Goal: Task Accomplishment & Management: Use online tool/utility

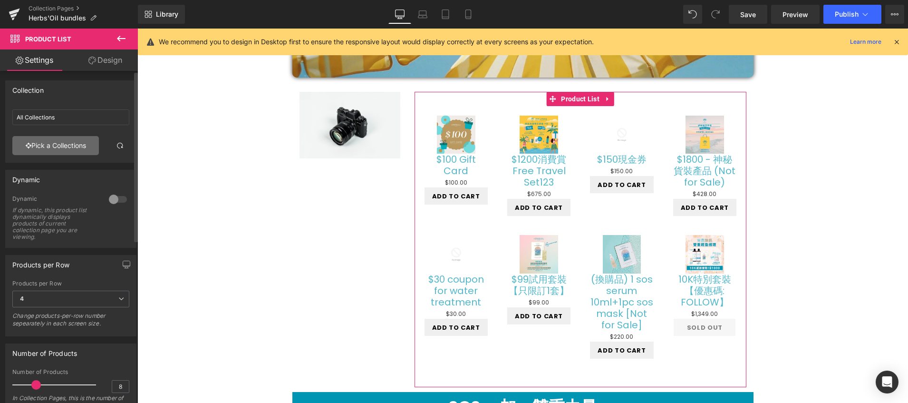
click at [74, 148] on link "Pick a Collections" at bounding box center [55, 145] width 87 height 19
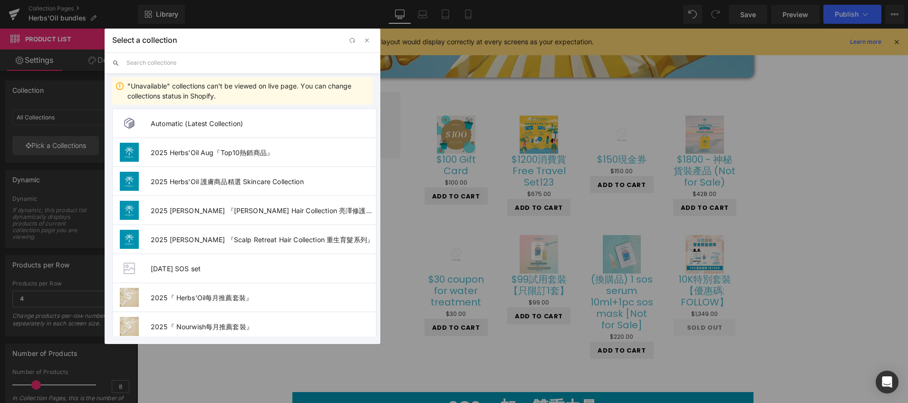
click at [233, 58] on input "text" at bounding box center [250, 62] width 246 height 21
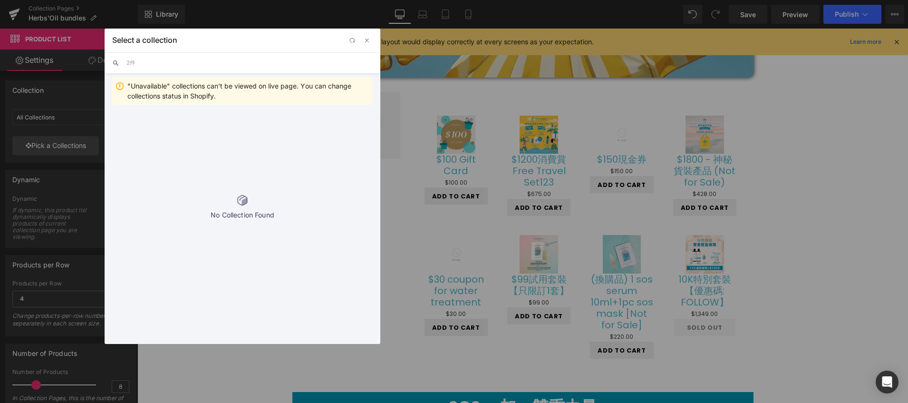
type input "2"
type input "夏"
type input "ㄕ"
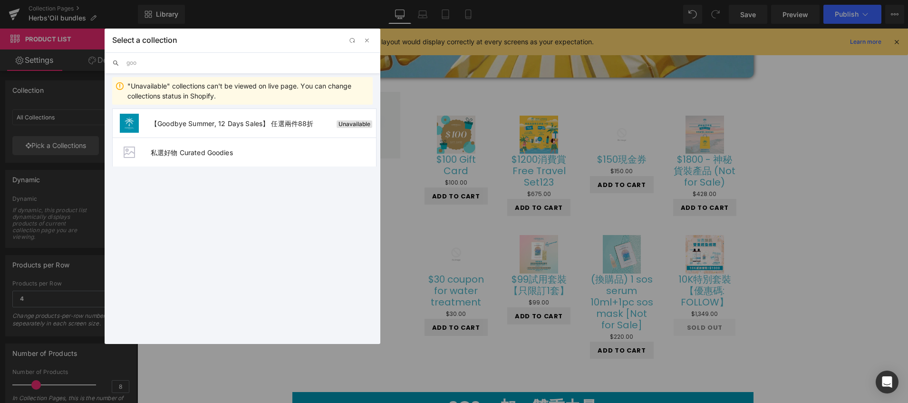
type input "goo"
click at [369, 45] on button "button" at bounding box center [366, 40] width 11 height 11
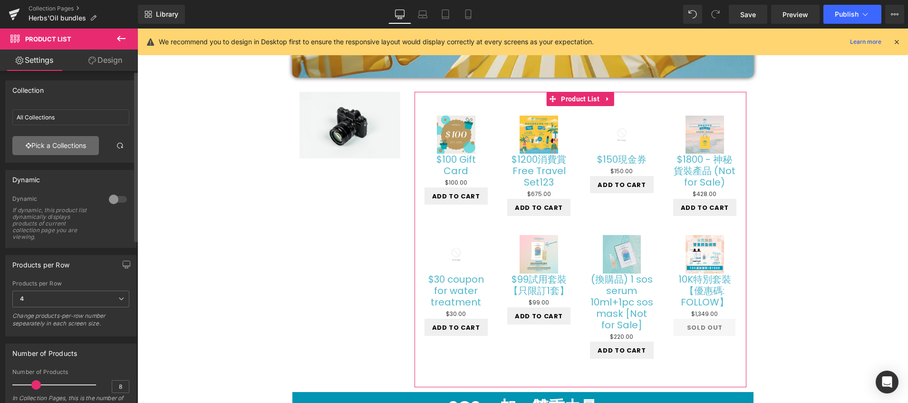
click at [49, 153] on link "Pick a Collections" at bounding box center [55, 145] width 87 height 19
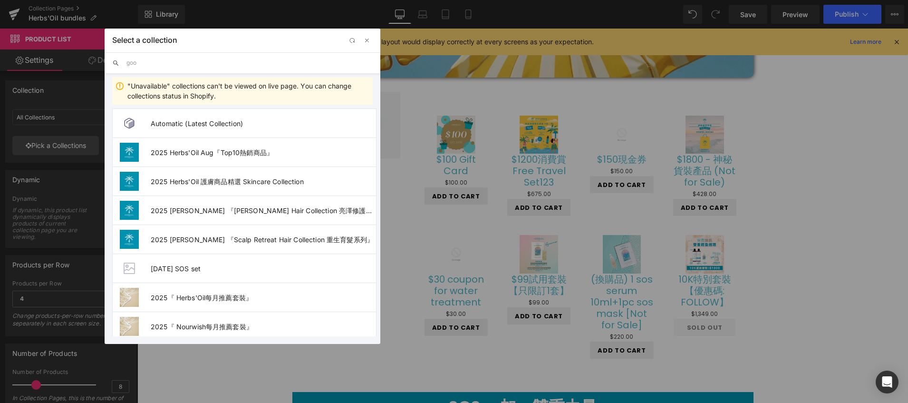
click at [179, 62] on input "goo" at bounding box center [250, 62] width 246 height 21
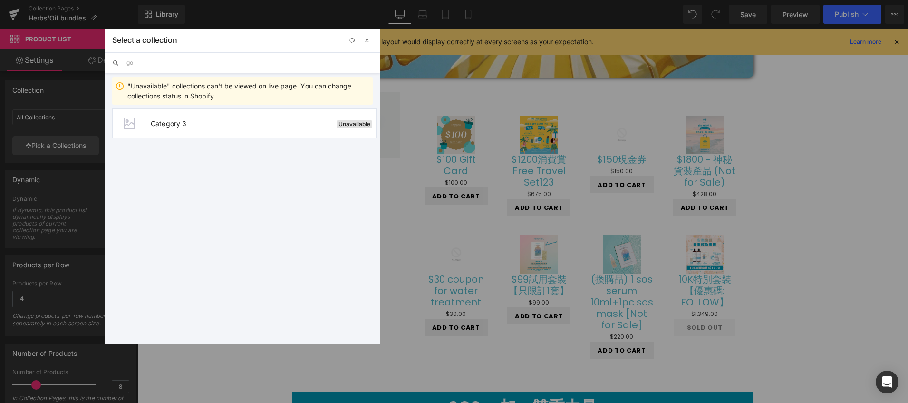
type input "g"
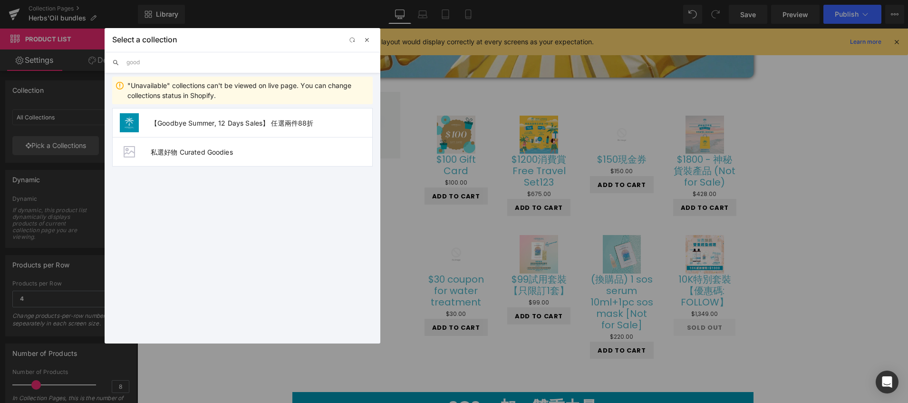
click at [370, 39] on span "button" at bounding box center [367, 40] width 8 height 8
type input "good"
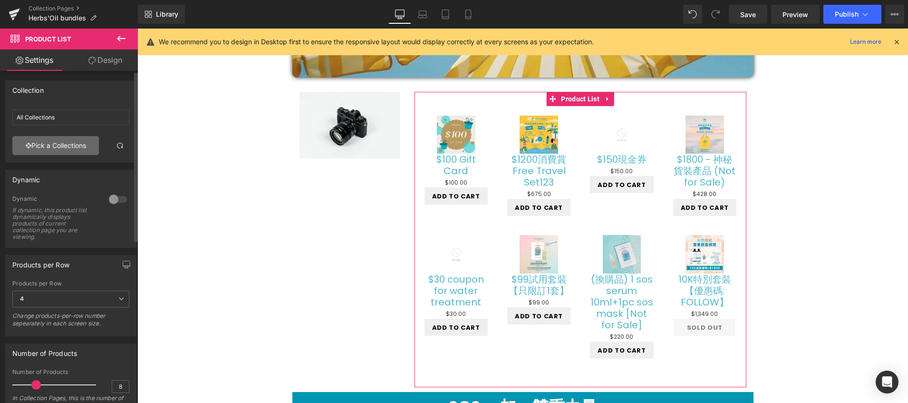
click at [70, 146] on link "Pick a Collections" at bounding box center [55, 145] width 87 height 19
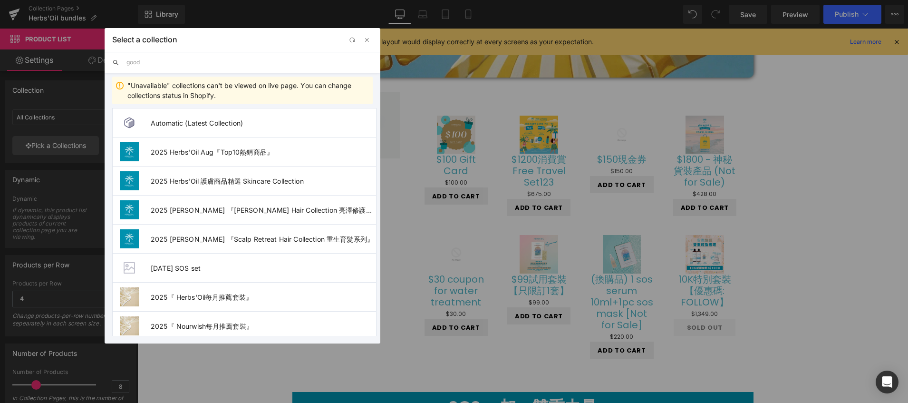
click at [174, 61] on input "good" at bounding box center [250, 62] width 246 height 21
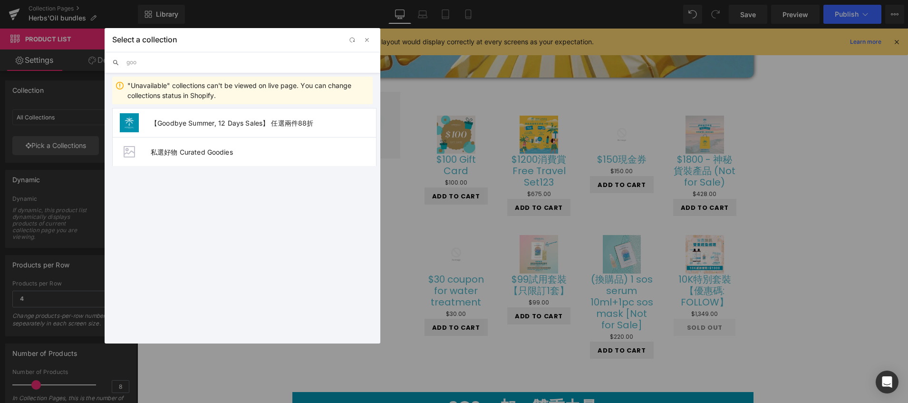
type input "good"
click at [167, 120] on span "【Goodbye Summer, 12 Days Sales】 任選兩件88折" at bounding box center [263, 123] width 225 height 8
type input "【Goodbye Summer, 12 Days Sales】 任選兩件88折"
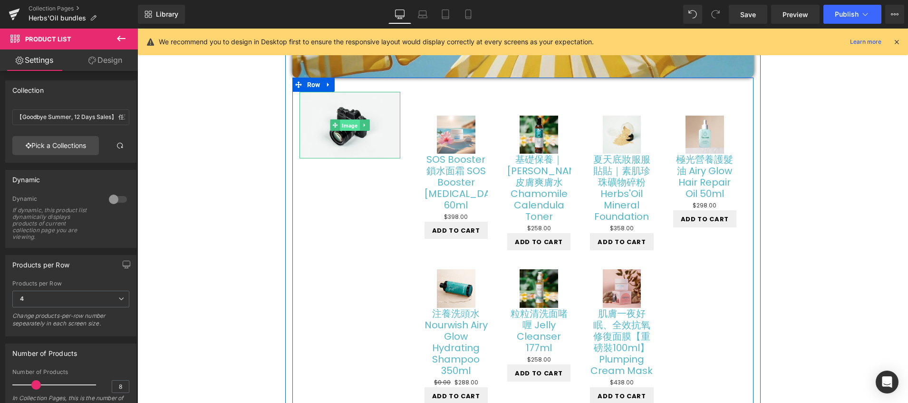
click at [340, 122] on span "Image" at bounding box center [350, 125] width 20 height 11
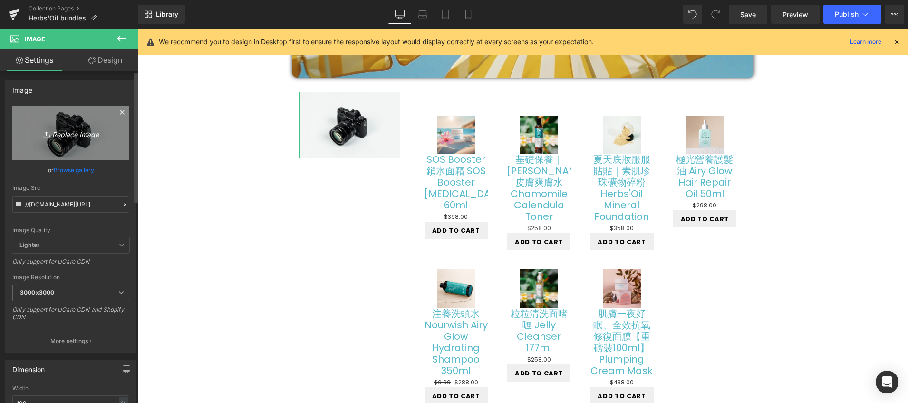
click at [74, 131] on icon "Replace Image" at bounding box center [71, 133] width 76 height 12
click at [74, 137] on icon "Replace Image" at bounding box center [71, 133] width 76 height 12
type input "C:\fakepath\2025 sep post-13.webp"
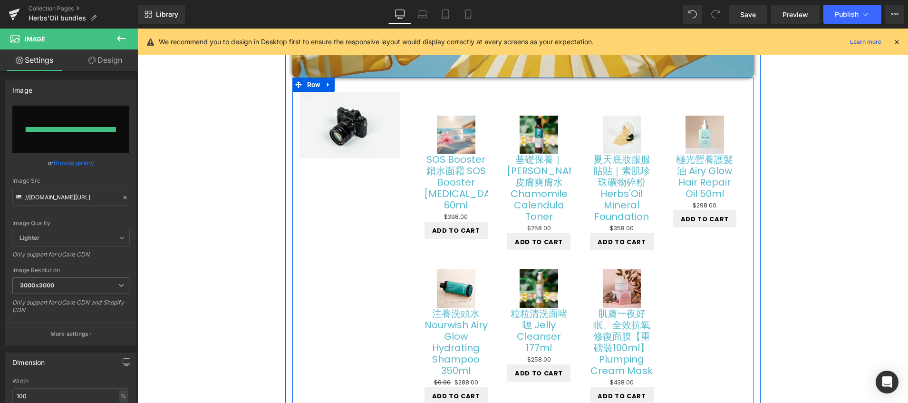
type input "https://ucarecdn.com/0760e835-78d6-4630-a91d-98373c6e2682/-/format/auto/-/previ…"
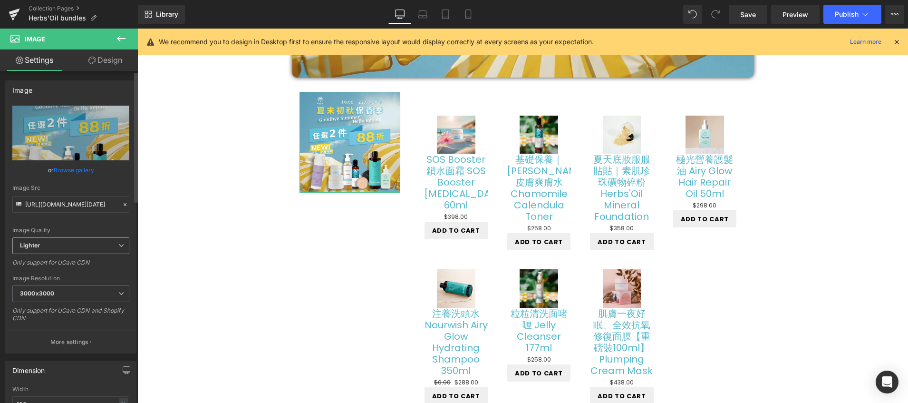
click at [101, 243] on span "Lighter" at bounding box center [70, 245] width 117 height 17
click at [101, 243] on span "Lighter" at bounding box center [68, 245] width 113 height 17
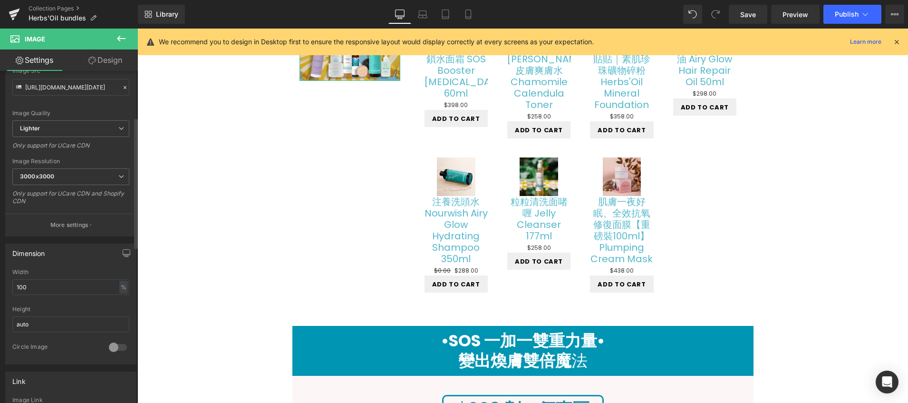
scroll to position [129, 0]
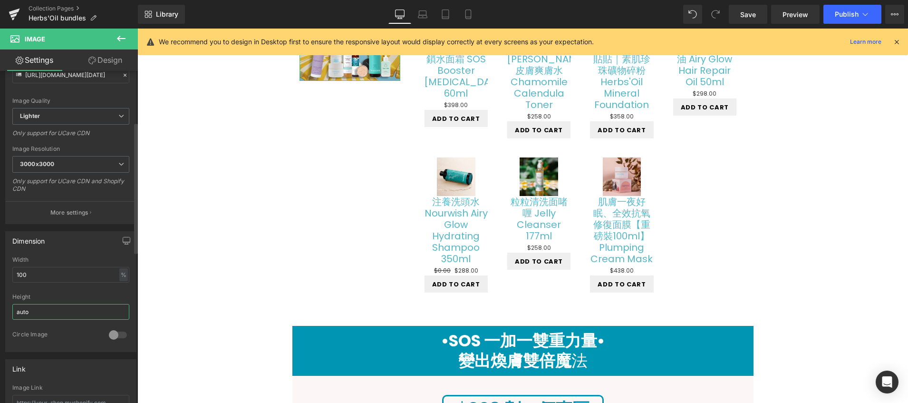
click at [64, 313] on input "auto" at bounding box center [70, 312] width 117 height 16
click at [110, 338] on div at bounding box center [118, 334] width 23 height 15
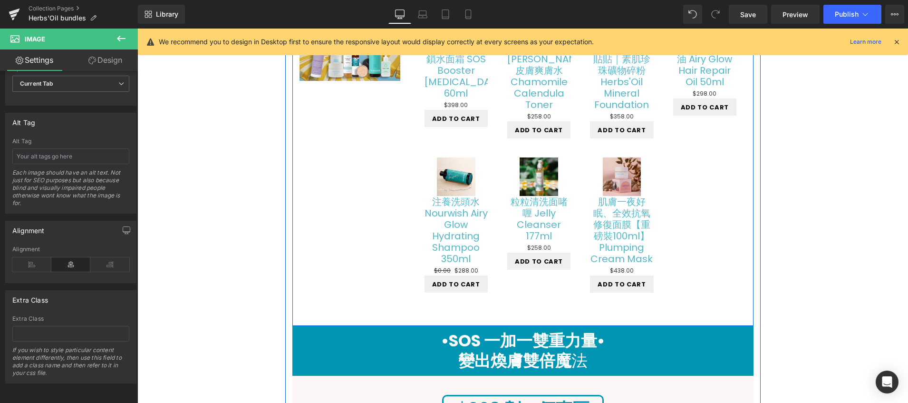
scroll to position [112, 0]
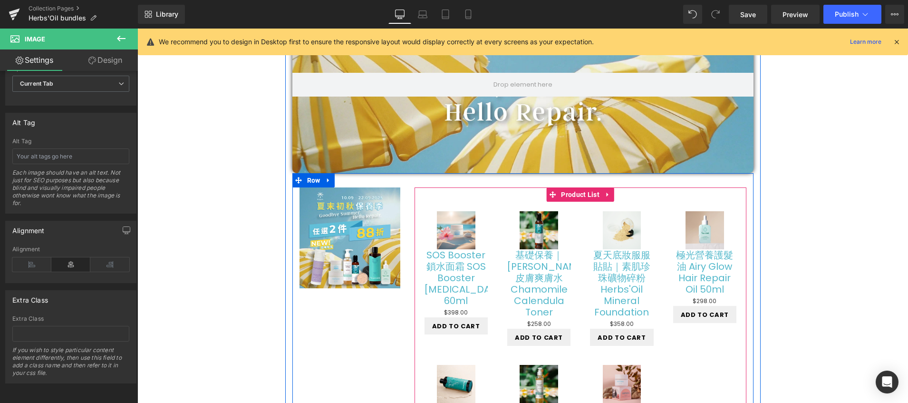
click at [516, 199] on div "Sale Off (P) Image SOS Booster 鎖水面霜 SOS Booster Barrier Cream 60ml (P) Title $0…" at bounding box center [581, 350] width 332 height 327
click at [578, 197] on span "Product List" at bounding box center [580, 194] width 43 height 14
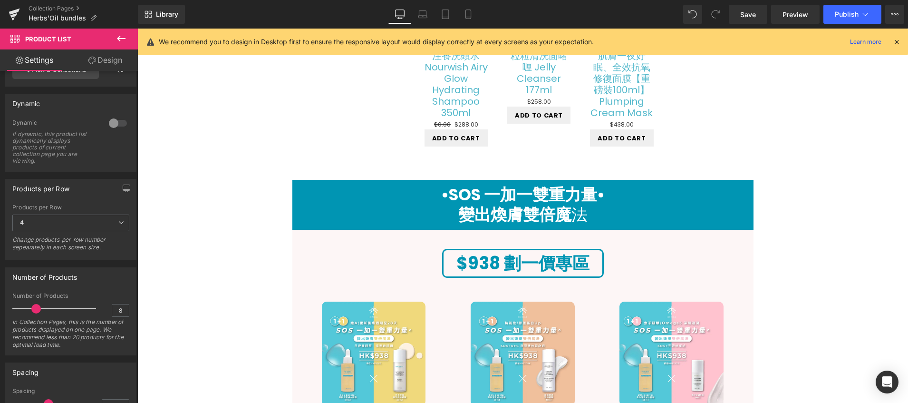
scroll to position [625, 0]
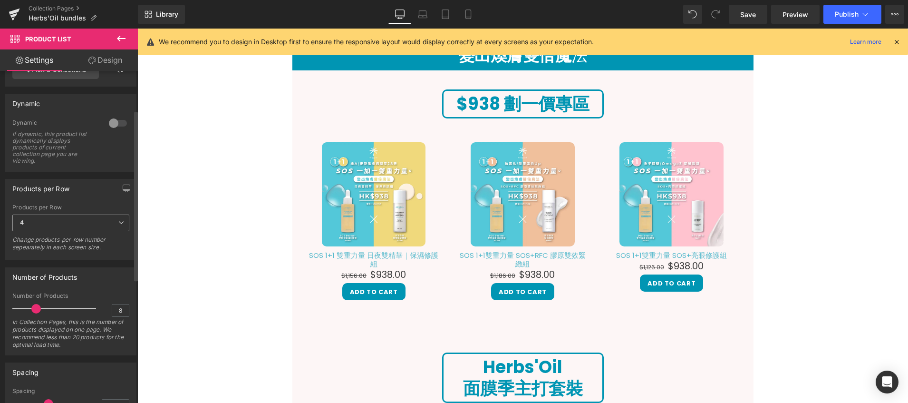
click at [97, 225] on span "4" at bounding box center [70, 223] width 117 height 17
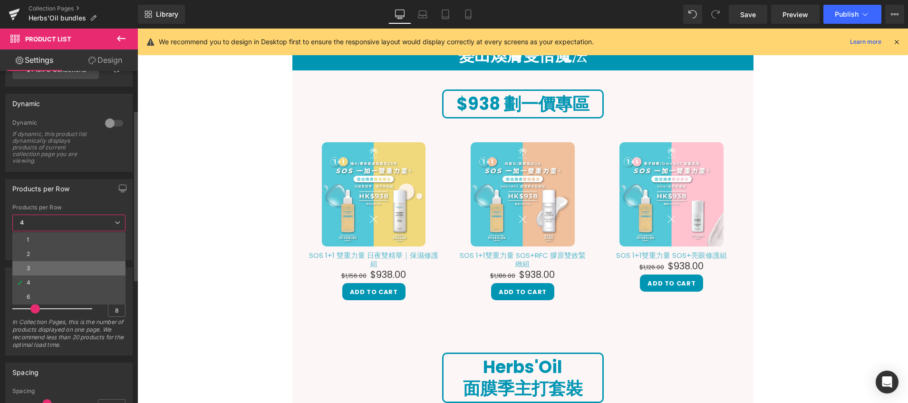
click at [41, 268] on li "3" at bounding box center [68, 268] width 113 height 14
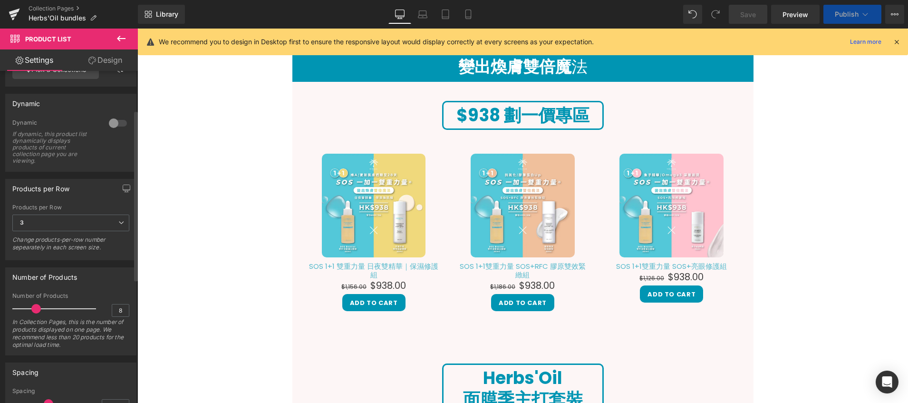
scroll to position [772, 0]
click at [120, 308] on input "8" at bounding box center [120, 310] width 17 height 12
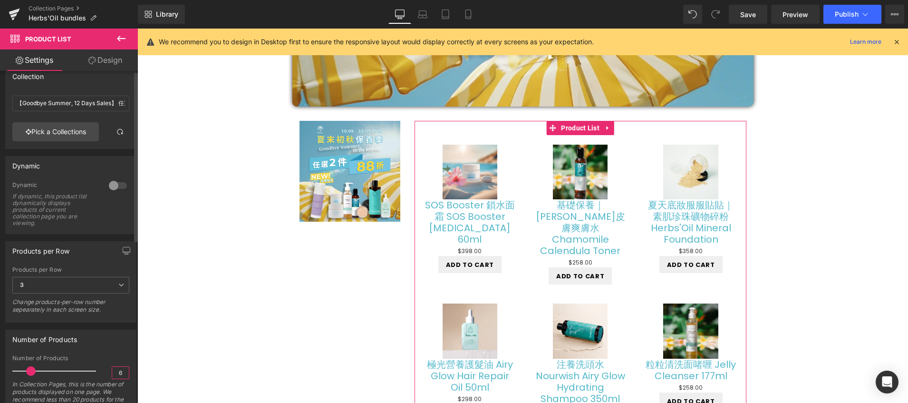
scroll to position [0, 0]
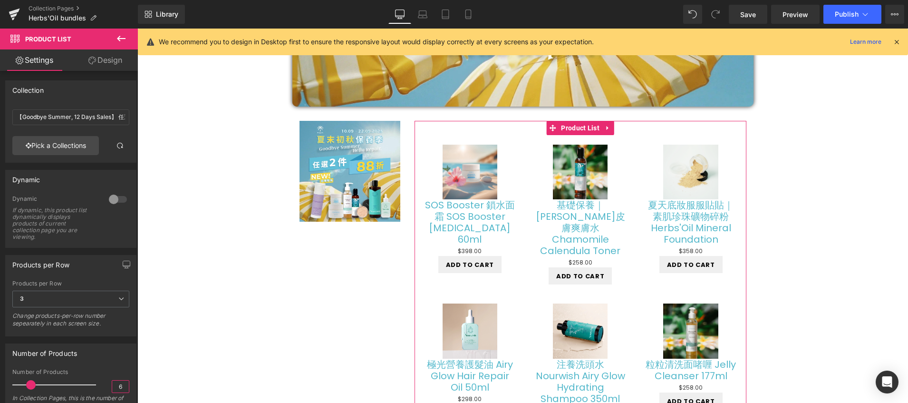
type input "6"
click at [103, 63] on link "Design" at bounding box center [105, 59] width 69 height 21
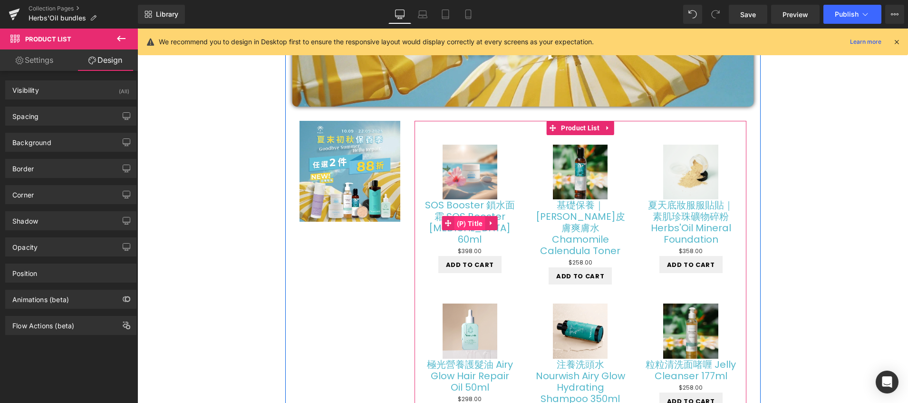
click at [469, 223] on span "(P) Title" at bounding box center [470, 223] width 31 height 14
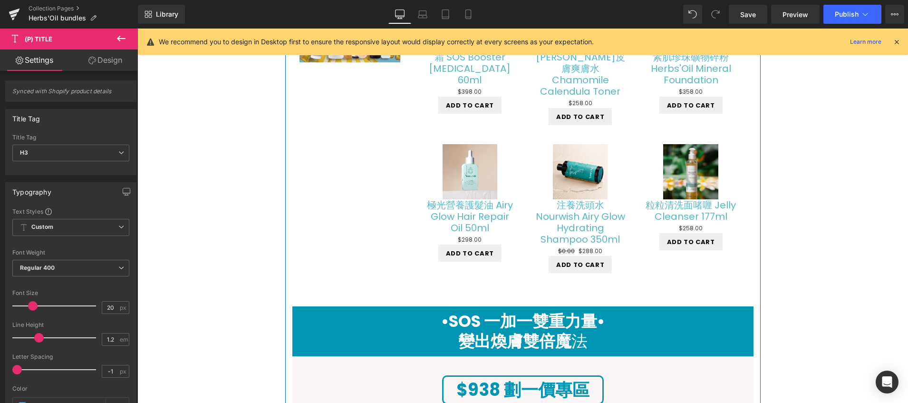
scroll to position [538, 0]
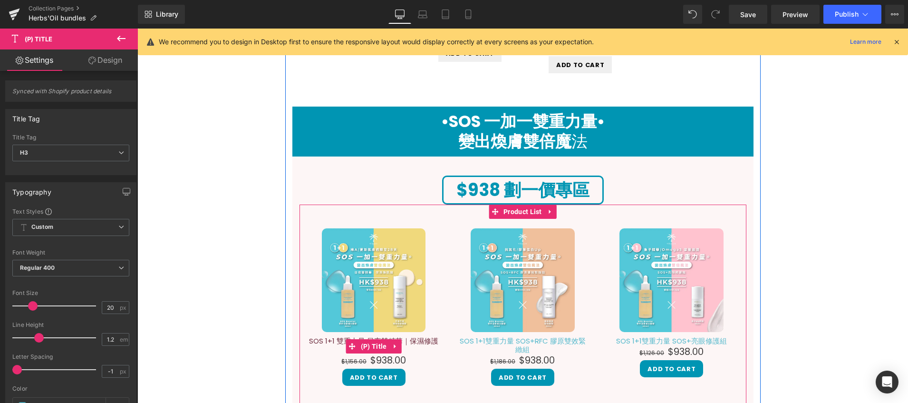
click at [318, 337] on link "SOS 1+1 雙重力量 日夜雙精華｜保濕修護組" at bounding box center [374, 345] width 130 height 17
click at [321, 337] on link "SOS 1+1 雙重力量 日夜雙精華｜保濕修護組" at bounding box center [374, 345] width 130 height 17
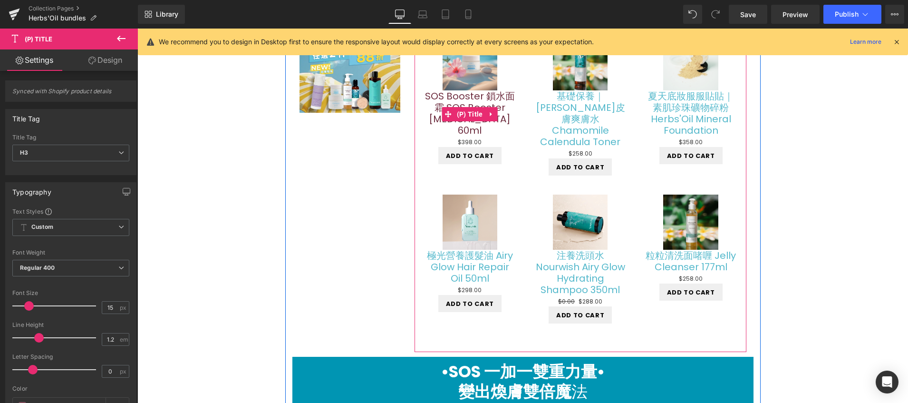
click at [479, 102] on link "SOS Booster 鎖水面霜 SOS Booster [MEDICAL_DATA] 60ml" at bounding box center [469, 113] width 91 height 46
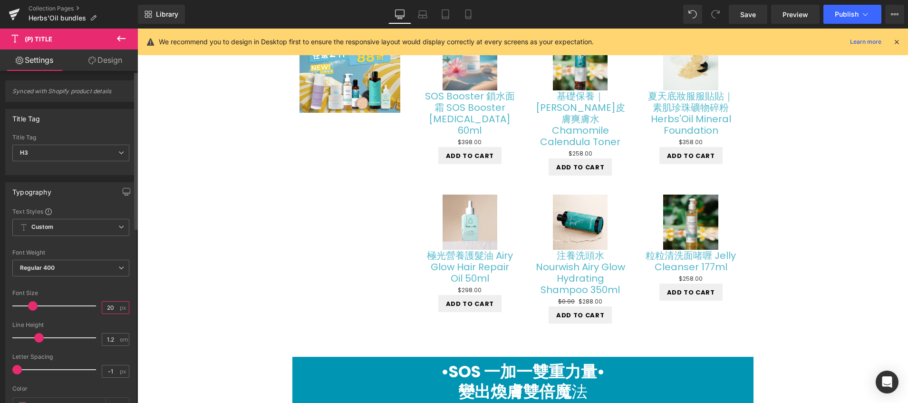
click at [112, 307] on input "20" at bounding box center [110, 308] width 17 height 12
type input "2"
type input "4"
type input "15"
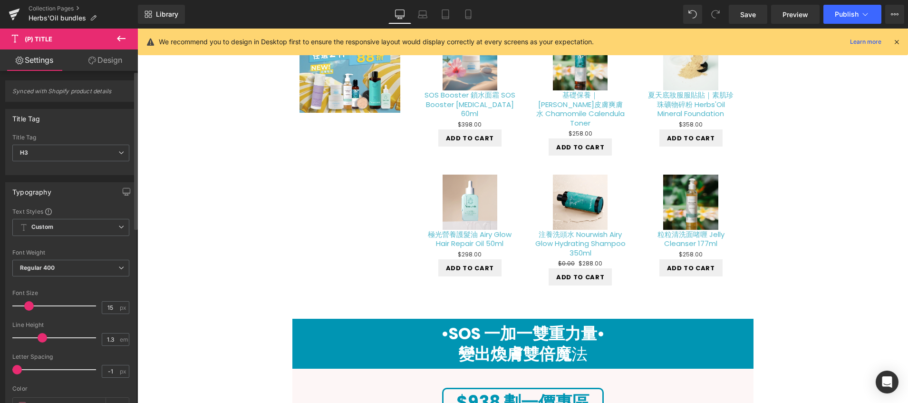
type input "1.2"
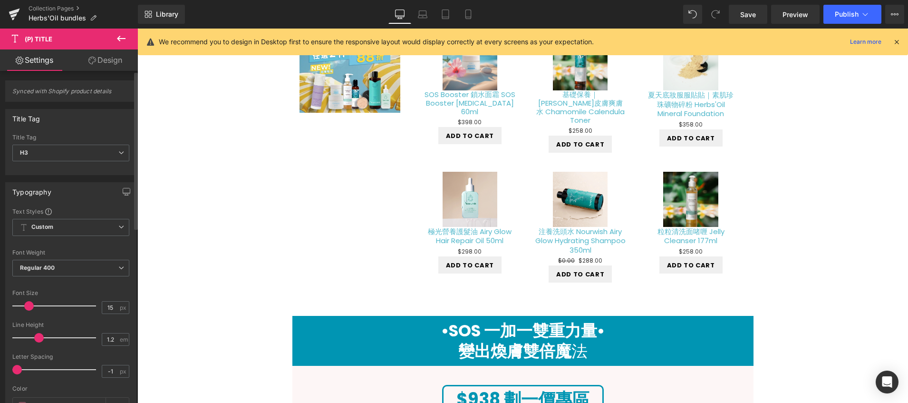
click at [40, 336] on span at bounding box center [39, 338] width 10 height 10
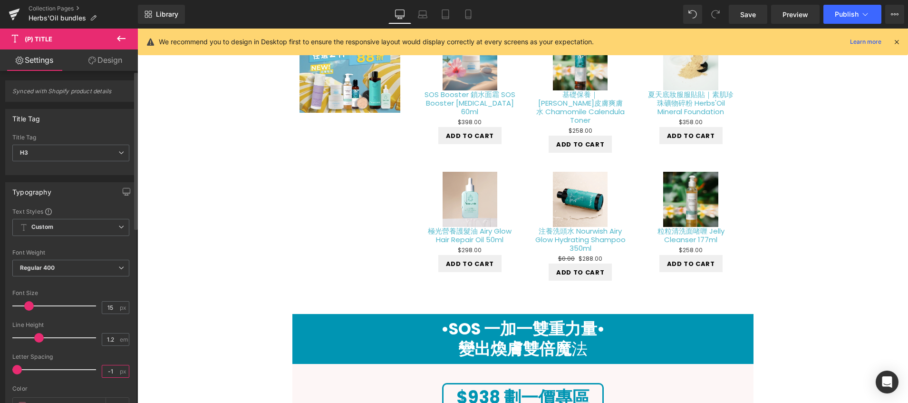
click at [108, 372] on input "-1" at bounding box center [110, 371] width 17 height 12
type input "1"
click at [109, 356] on div "Letter Spacing" at bounding box center [70, 356] width 117 height 7
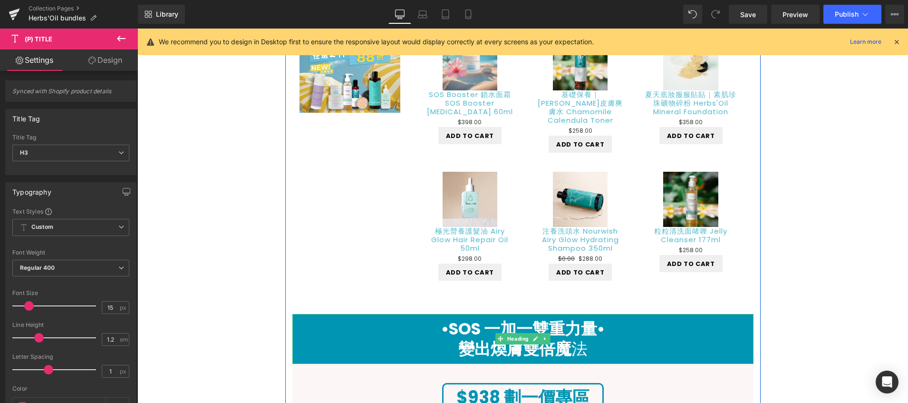
scroll to position [489, 0]
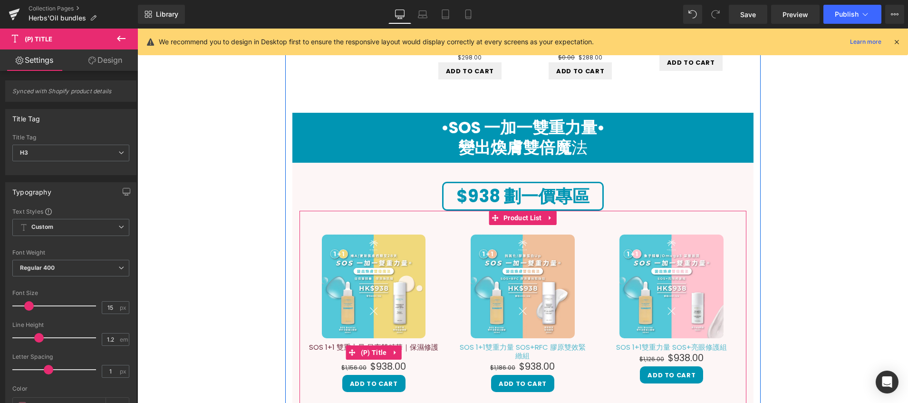
click at [324, 343] on link "SOS 1+1 雙重力量 日夜雙精華｜保濕修護組" at bounding box center [374, 351] width 130 height 17
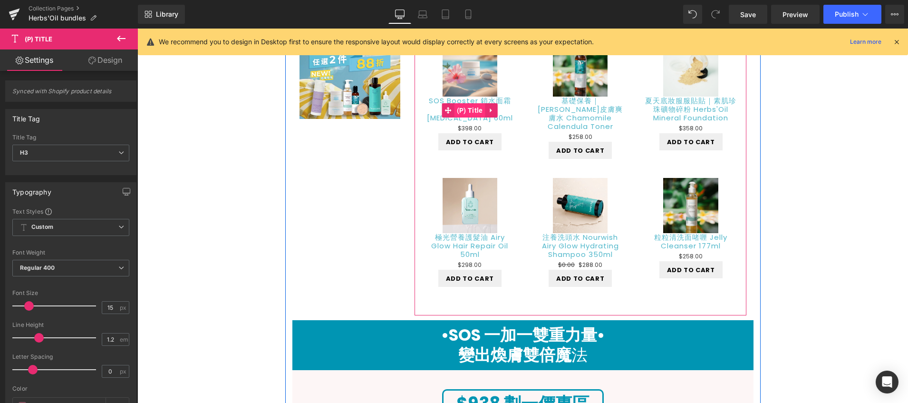
click at [471, 110] on span "(P) Title" at bounding box center [470, 110] width 31 height 14
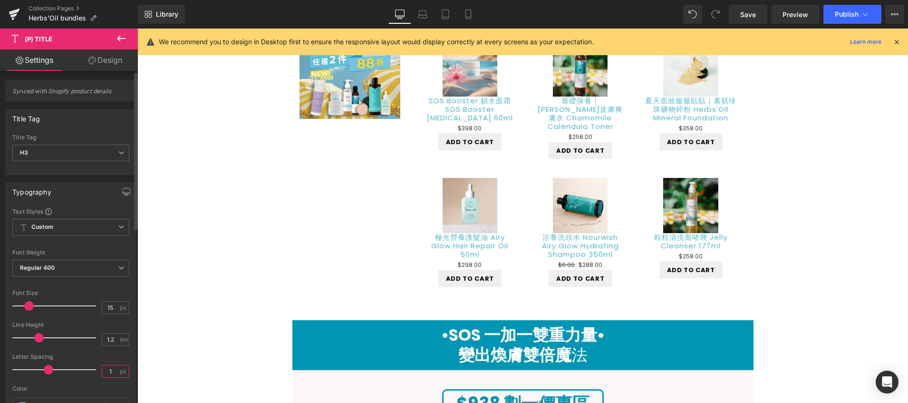
drag, startPoint x: 108, startPoint y: 373, endPoint x: 113, endPoint y: 370, distance: 5.1
click at [108, 373] on input "1" at bounding box center [110, 371] width 17 height 12
type input "0"
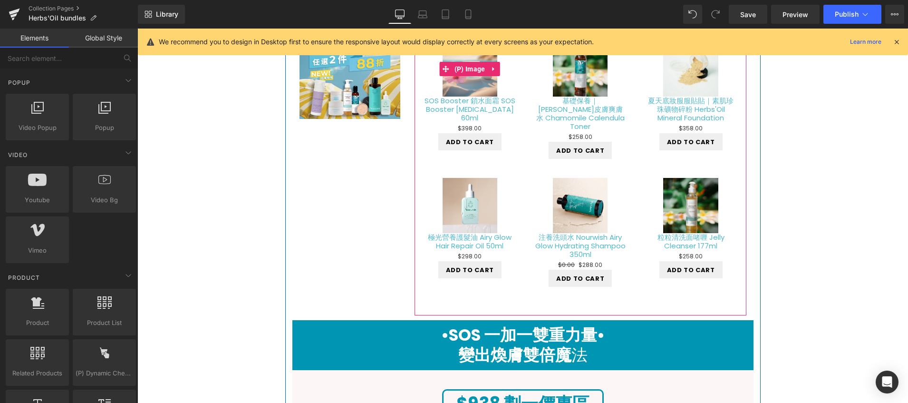
click at [504, 76] on div "Sale Off" at bounding box center [469, 69] width 91 height 55
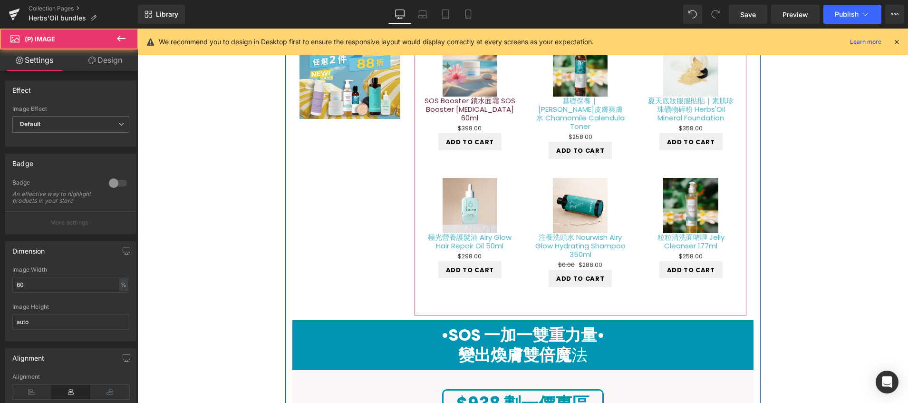
click at [496, 103] on link "SOS Booster 鎖水面霜 SOS Booster [MEDICAL_DATA] 60ml" at bounding box center [469, 110] width 91 height 26
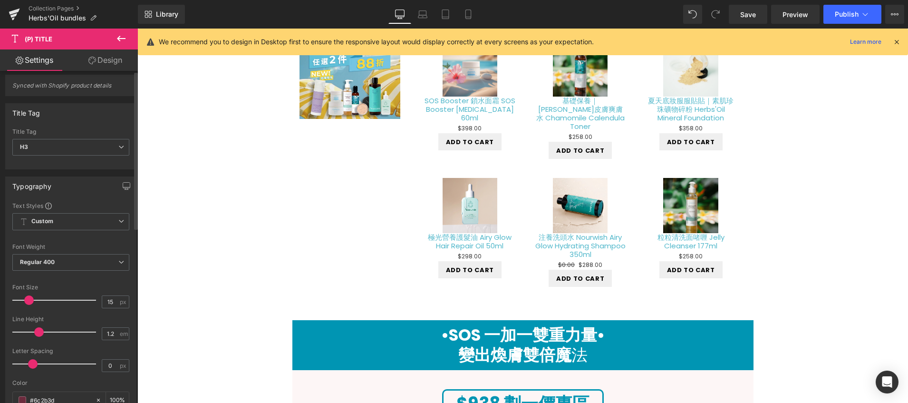
scroll to position [0, 0]
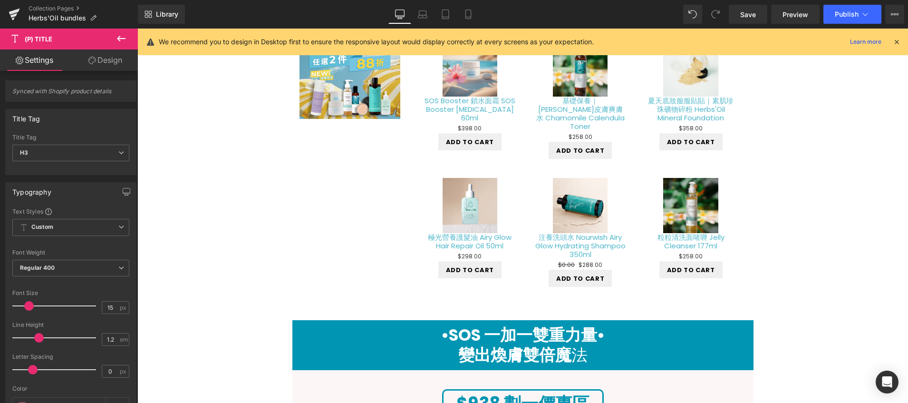
click at [112, 67] on link "Design" at bounding box center [105, 59] width 69 height 21
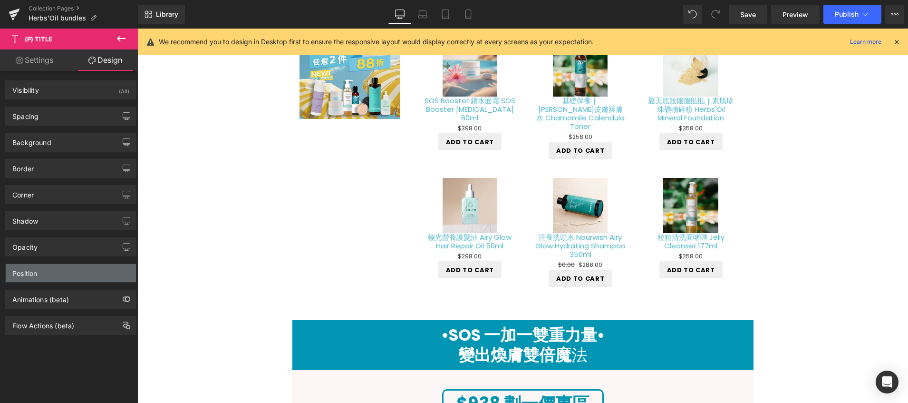
click at [80, 274] on div "Position" at bounding box center [71, 273] width 130 height 18
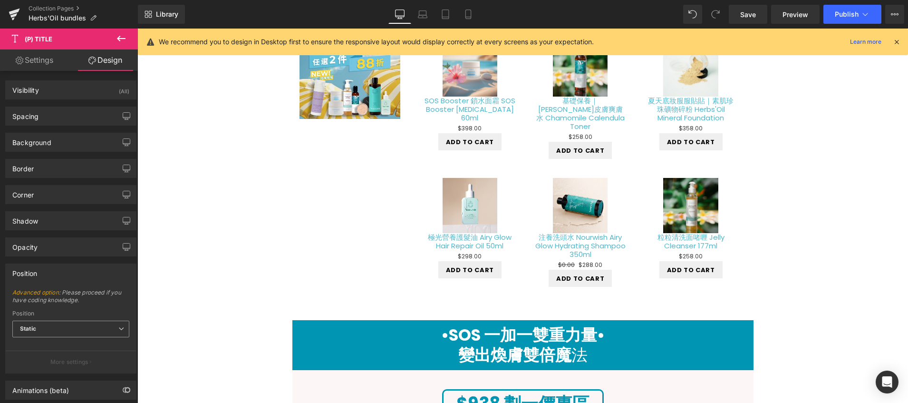
click at [115, 334] on span "Static" at bounding box center [70, 329] width 117 height 17
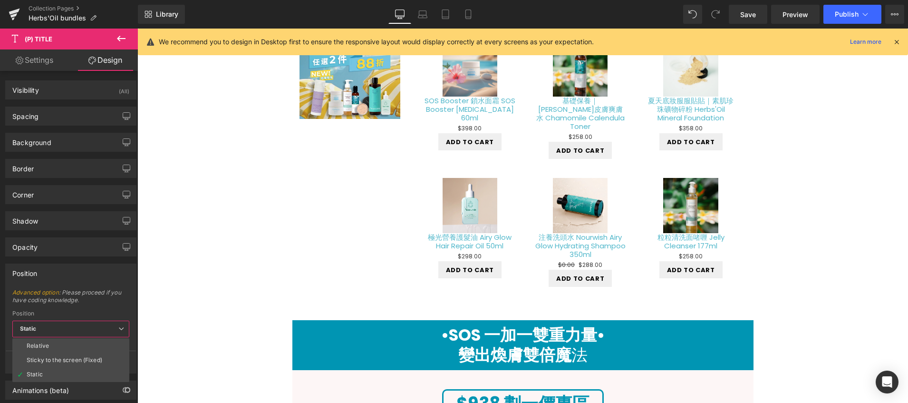
click at [115, 334] on span "Static" at bounding box center [70, 329] width 117 height 17
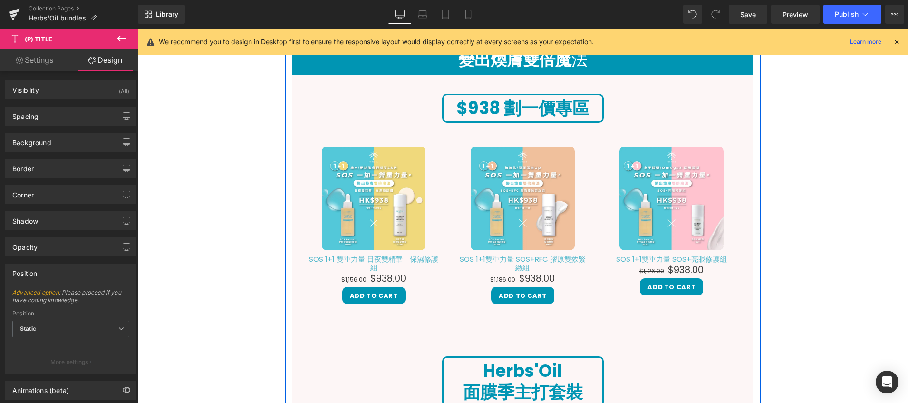
scroll to position [419, 0]
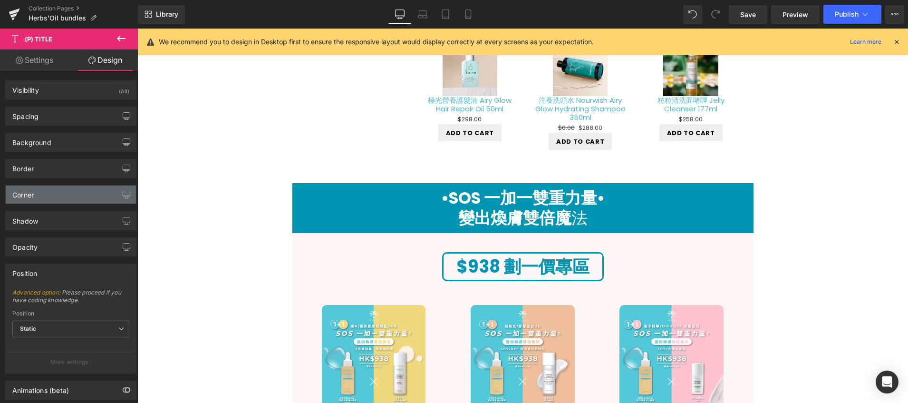
click at [40, 190] on div "Corner" at bounding box center [71, 195] width 130 height 18
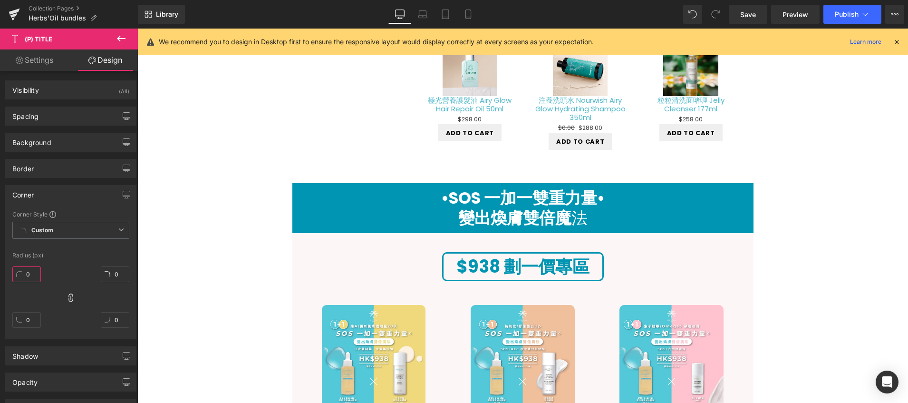
click at [33, 275] on input "0" at bounding box center [26, 274] width 29 height 16
type input "5"
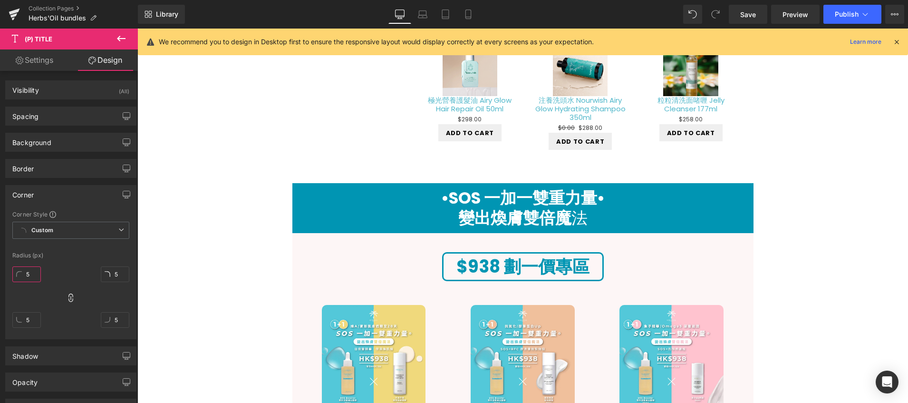
type input "5"
type input "1"
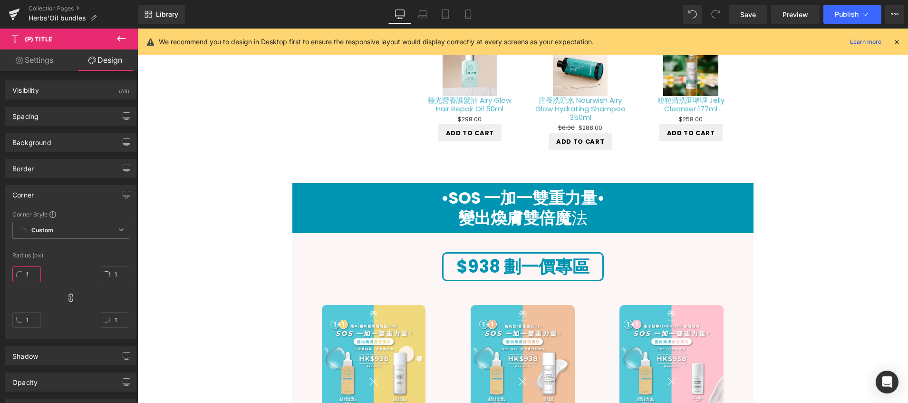
type input "10"
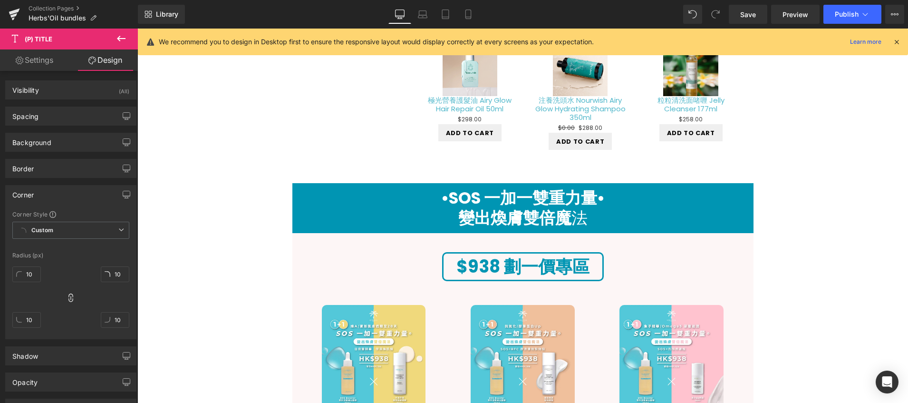
click at [78, 251] on div "Corner Style Custom Custom Setup Global Style Custom Setup Global Style Radius …" at bounding box center [71, 274] width 130 height 128
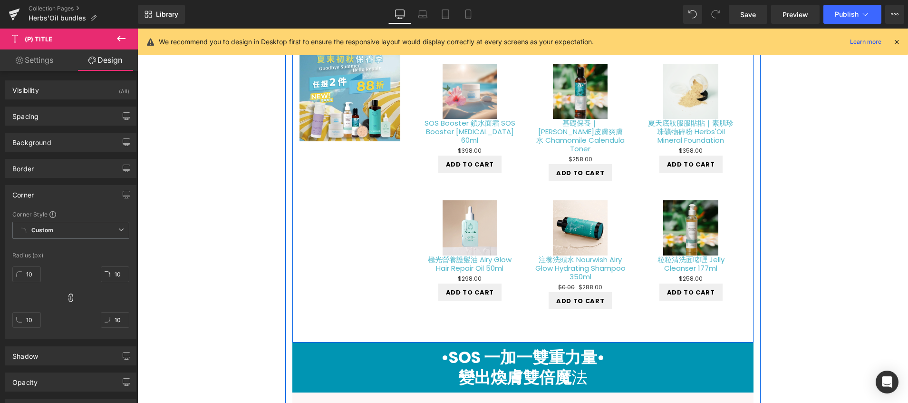
scroll to position [9, 0]
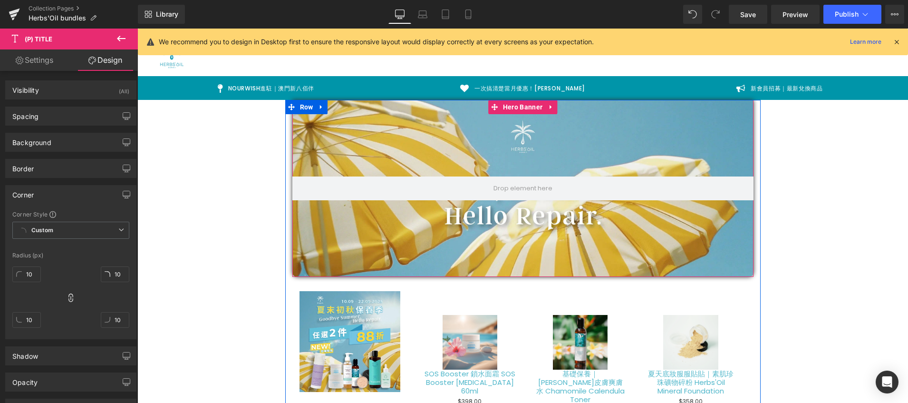
click at [339, 237] on div at bounding box center [523, 188] width 461 height 177
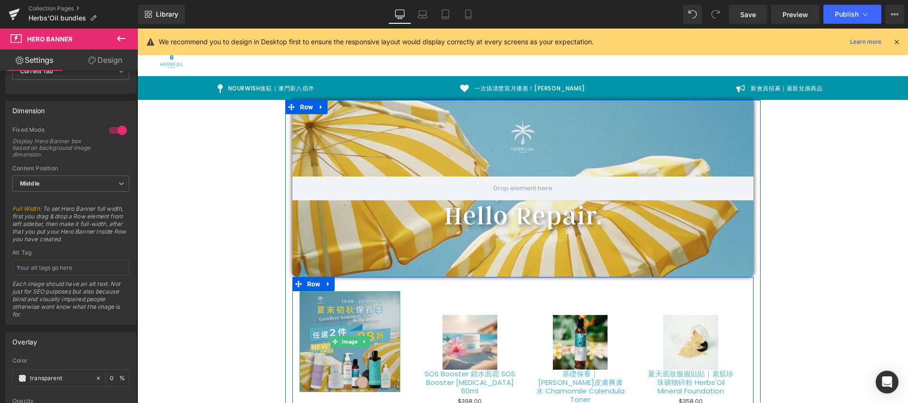
scroll to position [144, 0]
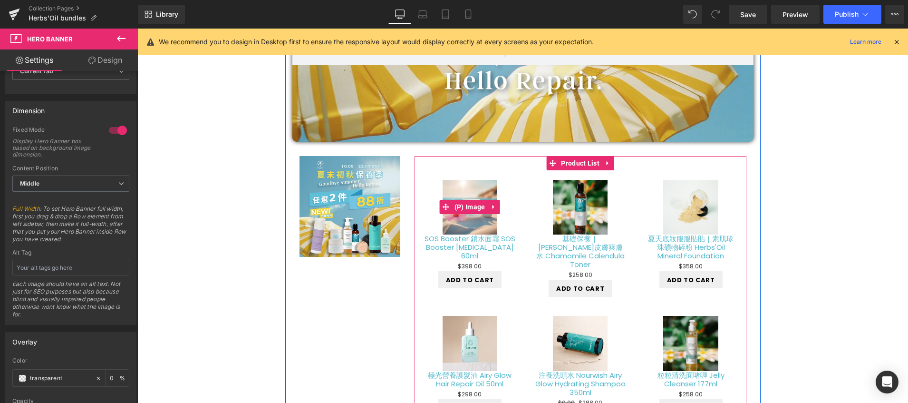
click at [463, 185] on img at bounding box center [470, 207] width 55 height 55
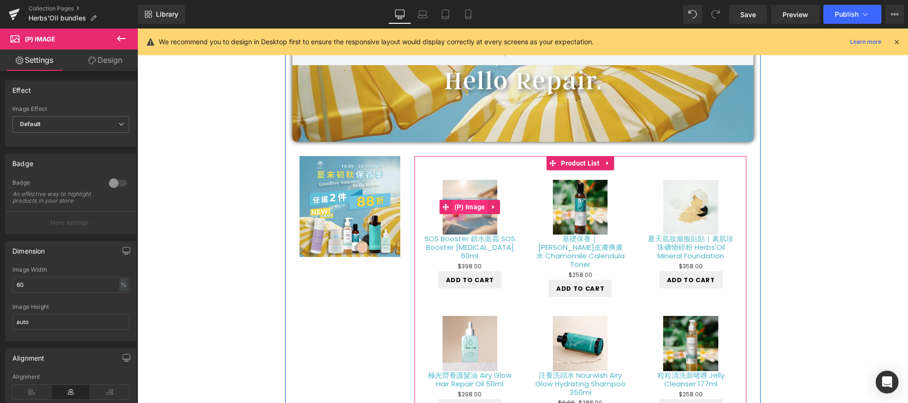
click at [466, 204] on span "(P) Image" at bounding box center [470, 207] width 36 height 14
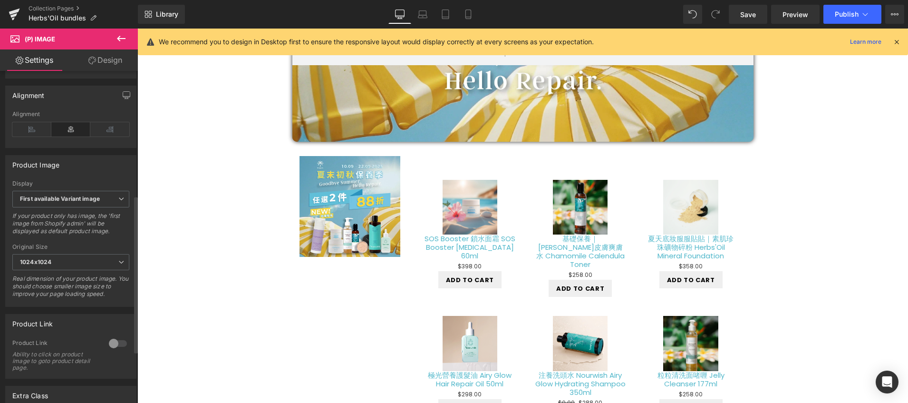
scroll to position [5, 0]
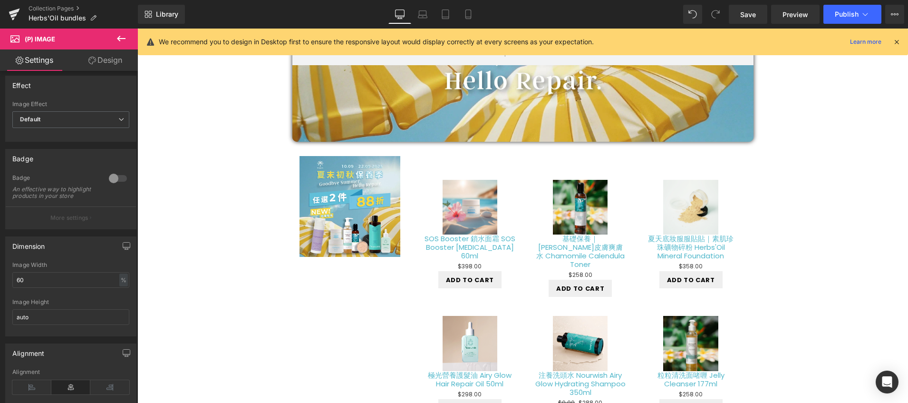
click at [117, 58] on link "Design" at bounding box center [105, 59] width 69 height 21
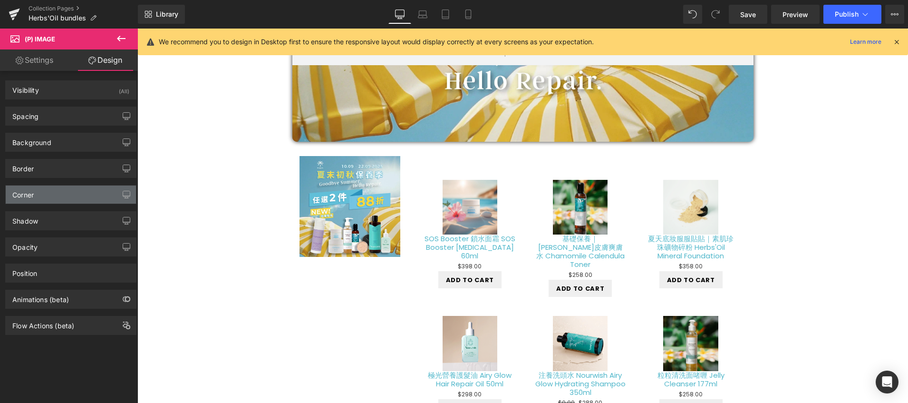
click at [46, 199] on div "Corner" at bounding box center [71, 195] width 130 height 18
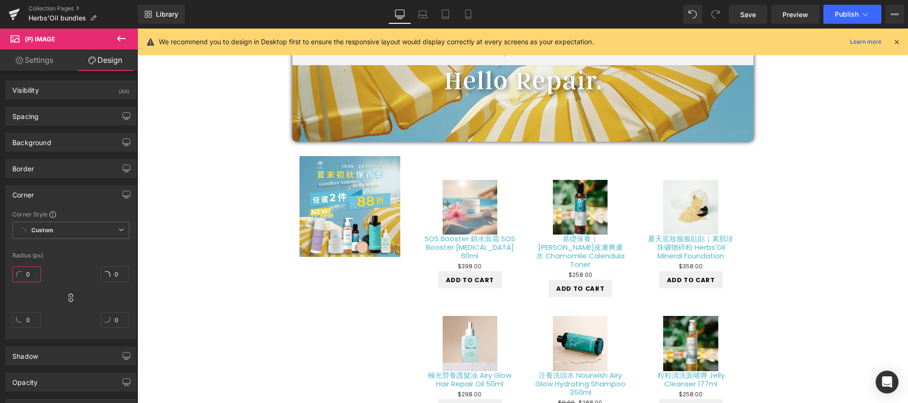
click at [27, 276] on input "0" at bounding box center [26, 274] width 29 height 16
type input "10"
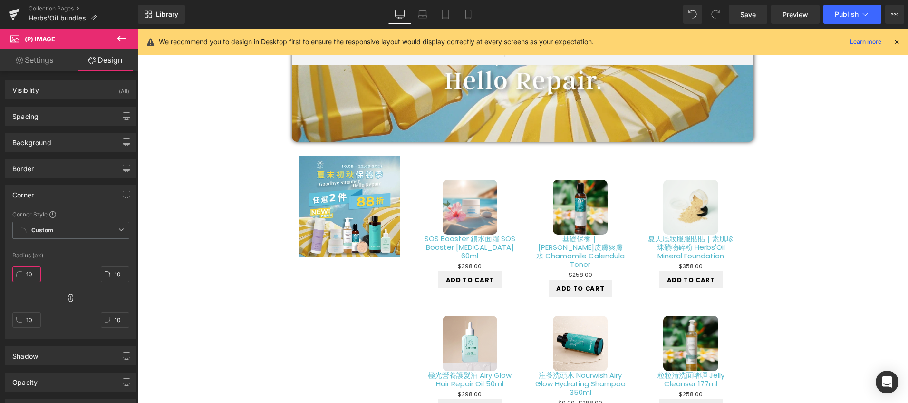
type input "10"
click at [79, 254] on div "Radius (px)" at bounding box center [70, 255] width 117 height 7
click at [80, 165] on div "Border" at bounding box center [71, 168] width 130 height 18
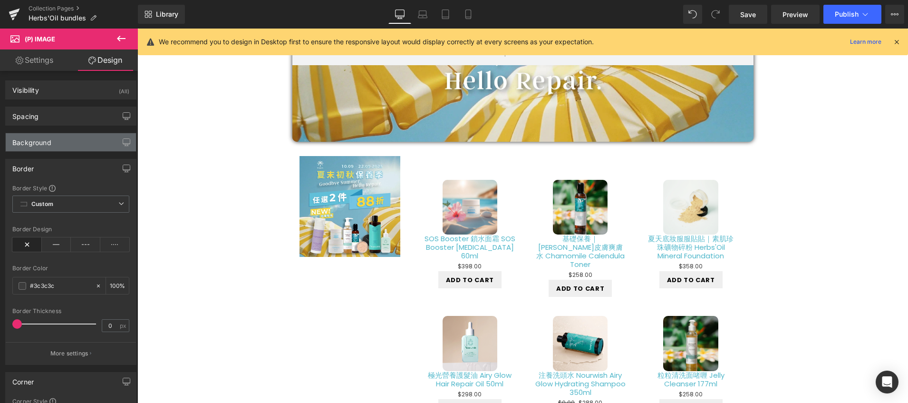
click at [77, 140] on div "Background" at bounding box center [71, 142] width 130 height 18
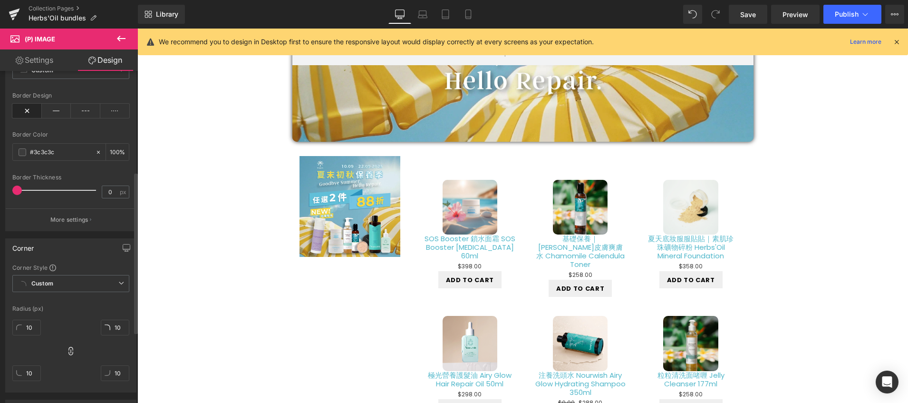
scroll to position [324, 0]
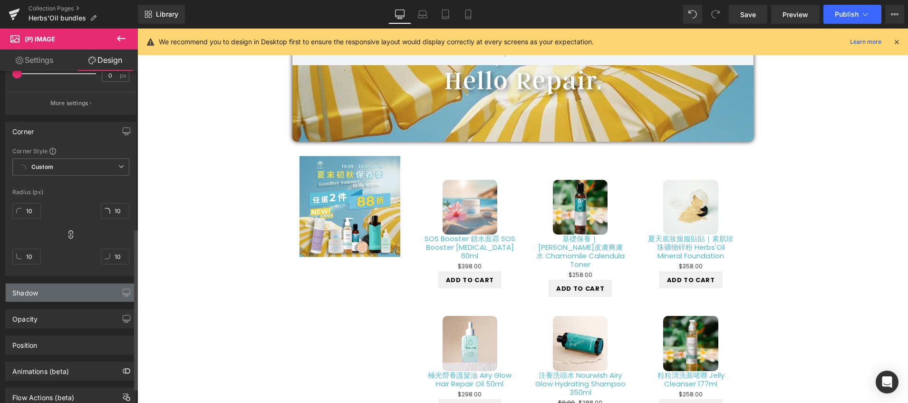
click at [85, 298] on div "Shadow" at bounding box center [71, 292] width 130 height 18
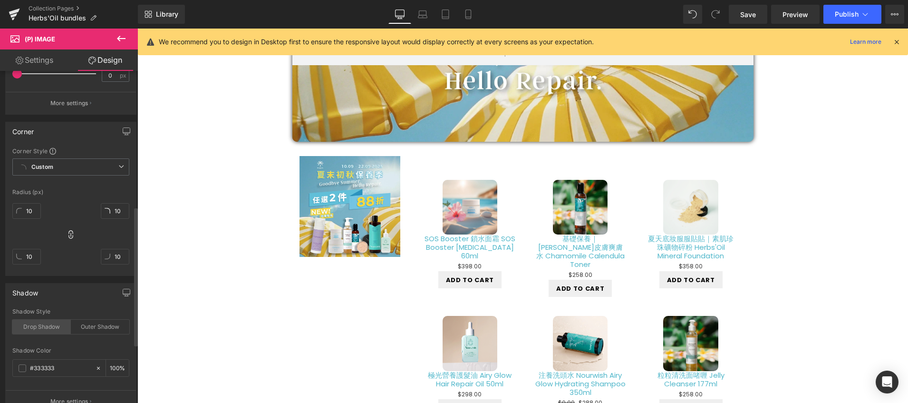
click at [43, 330] on div "Drop Shadow" at bounding box center [41, 327] width 59 height 14
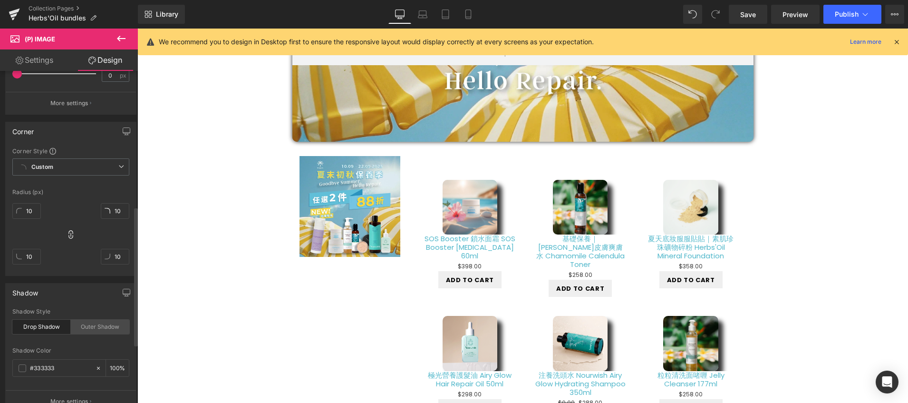
click at [85, 325] on div "Outer Shadow" at bounding box center [100, 327] width 59 height 14
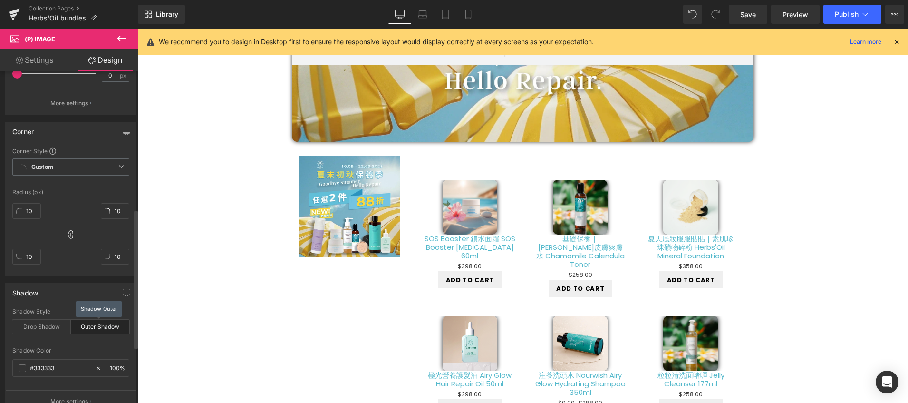
scroll to position [372, 0]
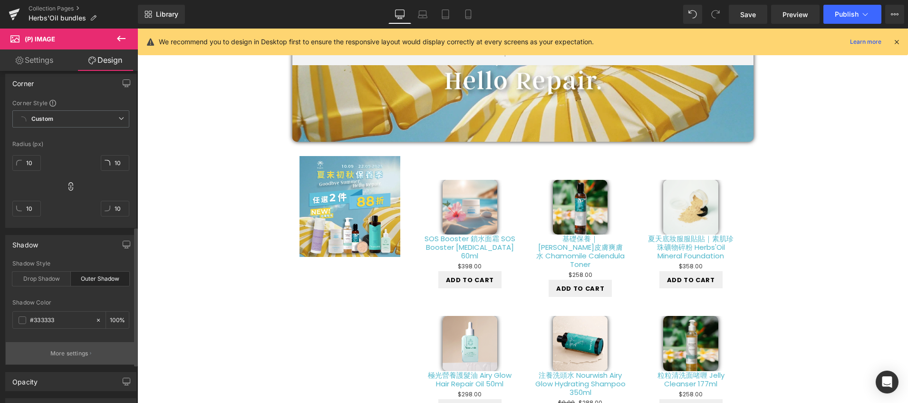
click at [73, 354] on p "More settings" at bounding box center [69, 353] width 38 height 9
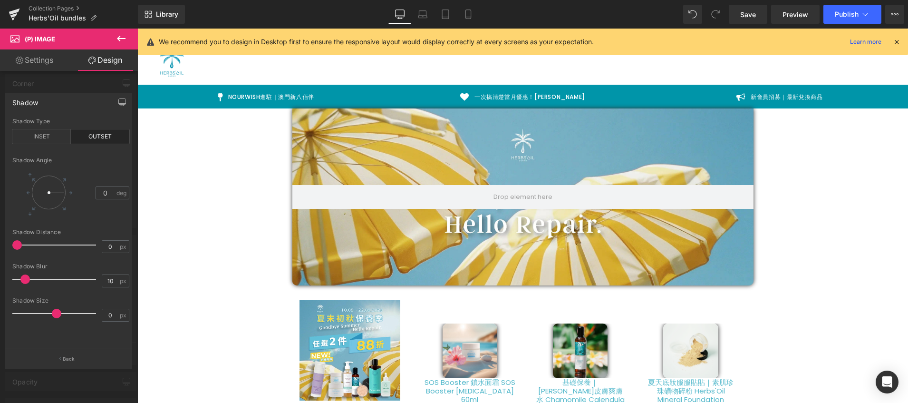
scroll to position [61, 0]
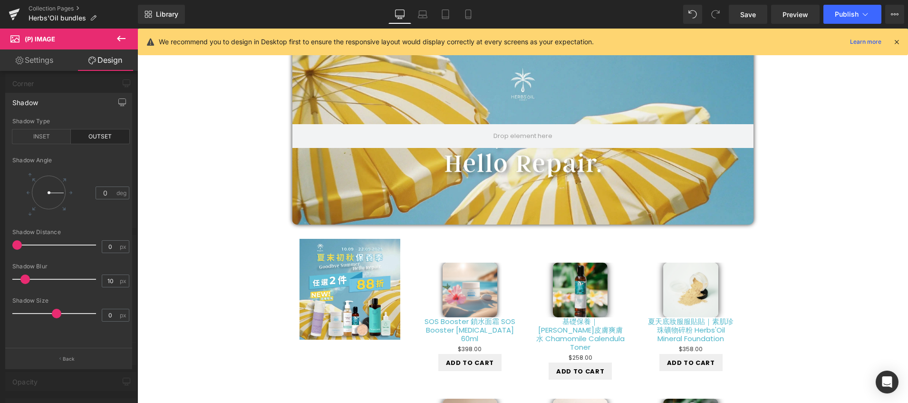
type input "9"
click at [26, 277] on span at bounding box center [25, 279] width 10 height 10
type input "36"
drag, startPoint x: 61, startPoint y: 192, endPoint x: 65, endPoint y: 205, distance: 13.3
click at [65, 205] on div at bounding box center [49, 193] width 34 height 34
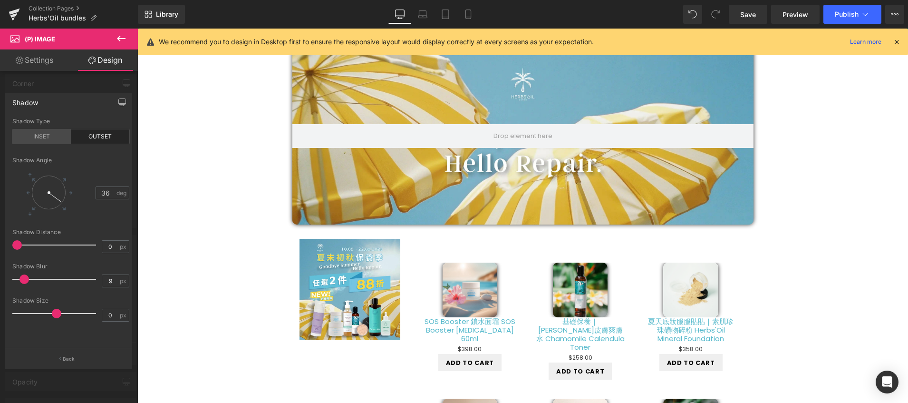
click at [50, 141] on div "INSET" at bounding box center [41, 136] width 59 height 14
type input "0"
drag, startPoint x: 15, startPoint y: 245, endPoint x: 26, endPoint y: 254, distance: 13.5
click at [26, 254] on div at bounding box center [56, 244] width 79 height 19
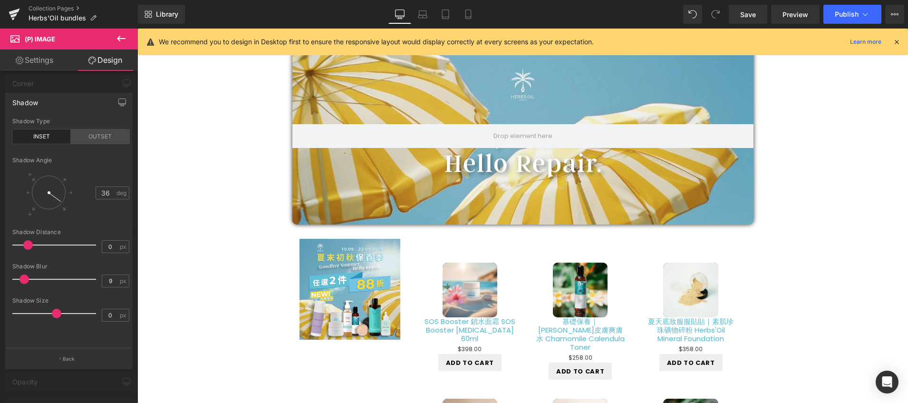
click at [103, 134] on div "OUTSET" at bounding box center [100, 136] width 59 height 14
drag, startPoint x: 58, startPoint y: 199, endPoint x: 47, endPoint y: 210, distance: 15.5
click at [47, 210] on div at bounding box center [49, 192] width 44 height 44
click at [25, 278] on span at bounding box center [27, 279] width 10 height 10
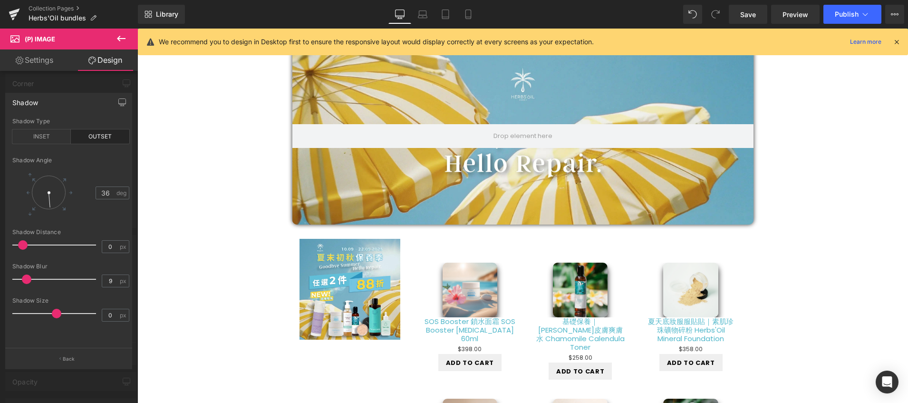
drag, startPoint x: 26, startPoint y: 247, endPoint x: 20, endPoint y: 244, distance: 6.2
click at [20, 244] on span at bounding box center [23, 245] width 10 height 10
click at [55, 314] on span at bounding box center [57, 314] width 10 height 10
click at [67, 359] on p "Back" at bounding box center [69, 358] width 12 height 7
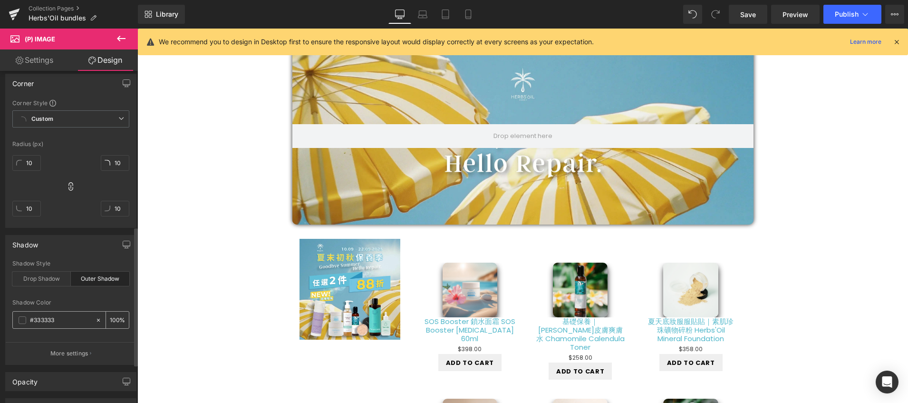
click at [22, 321] on span at bounding box center [23, 320] width 8 height 8
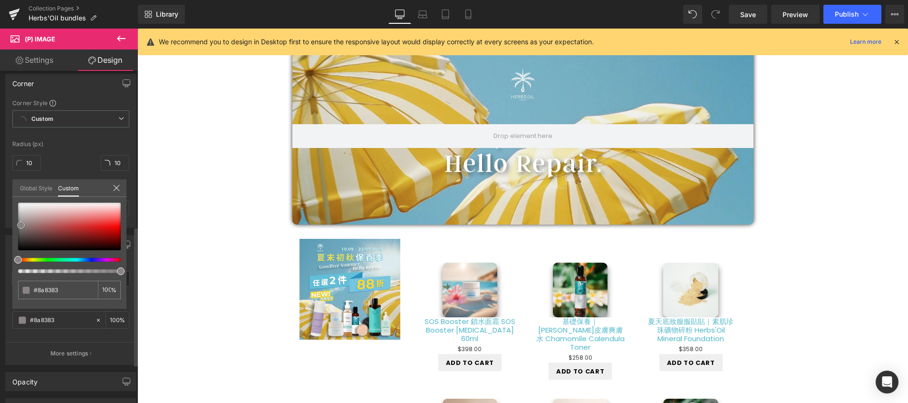
drag, startPoint x: 19, startPoint y: 241, endPoint x: 22, endPoint y: 225, distance: 16.0
click at [22, 225] on span at bounding box center [21, 225] width 8 height 8
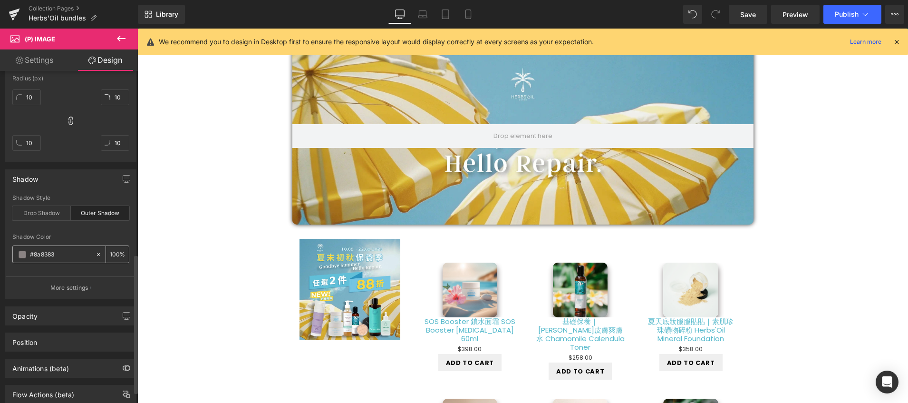
scroll to position [465, 0]
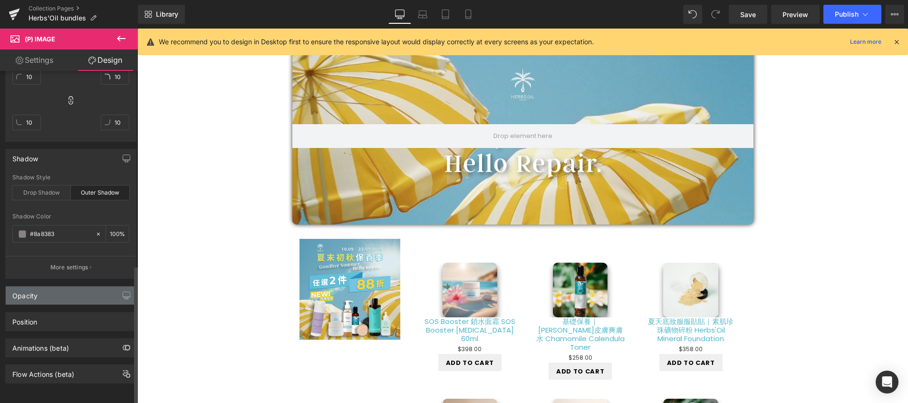
click at [68, 287] on div "Opacity" at bounding box center [71, 295] width 130 height 18
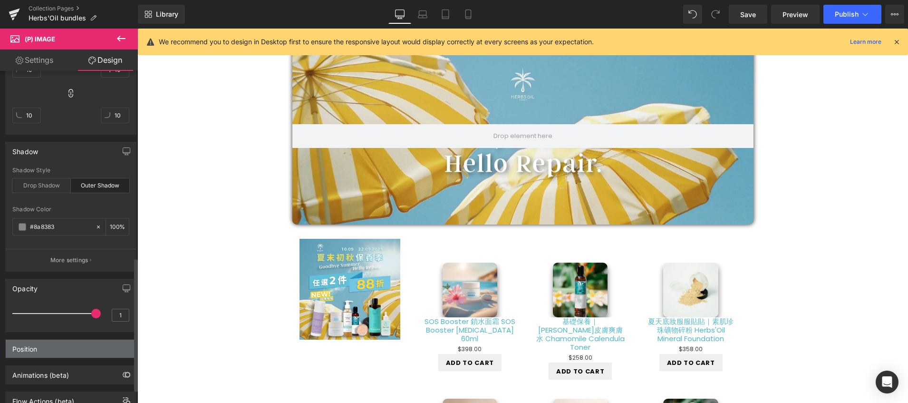
click at [47, 352] on div "Position" at bounding box center [71, 349] width 130 height 18
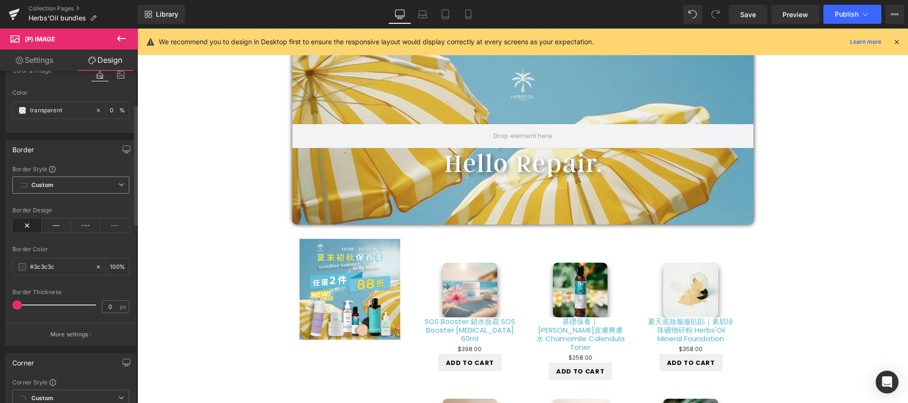
scroll to position [0, 0]
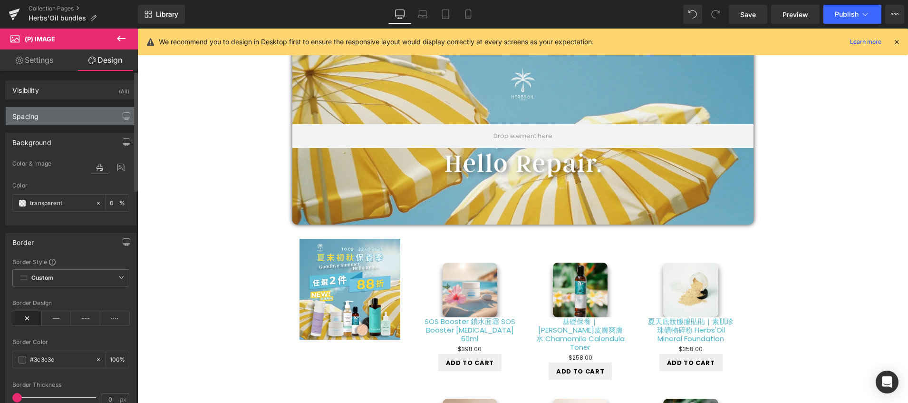
click at [85, 115] on div "Spacing" at bounding box center [71, 116] width 130 height 18
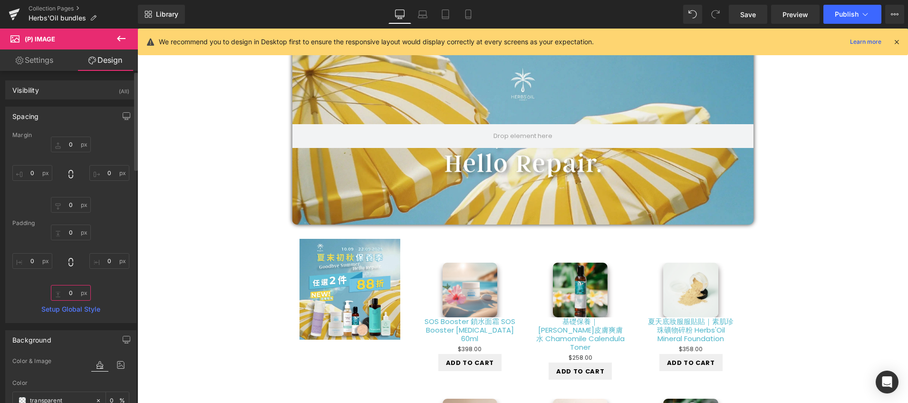
click at [69, 292] on input "0" at bounding box center [71, 293] width 40 height 16
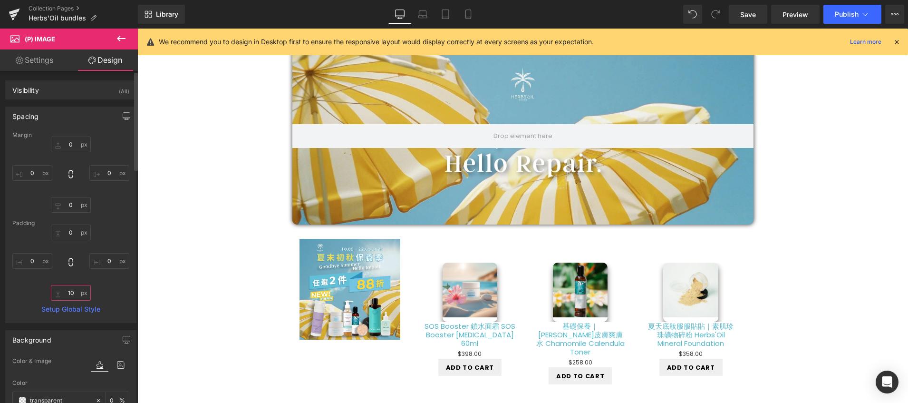
type input "1"
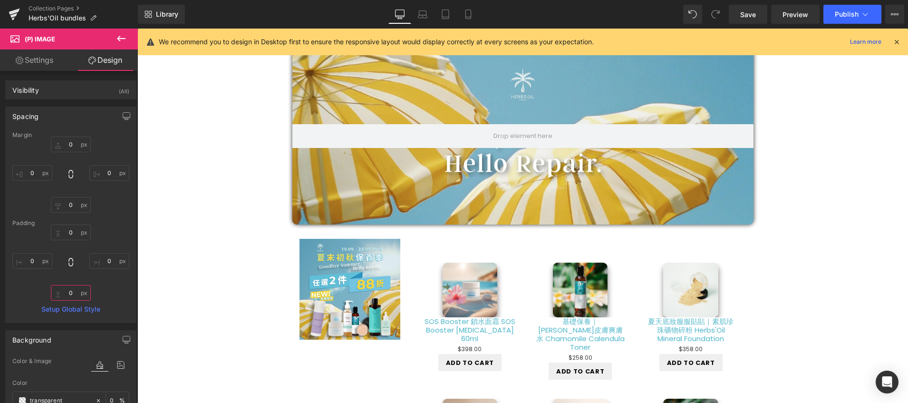
type input "0"
click at [74, 205] on input "0" at bounding box center [71, 205] width 40 height 16
type input "7"
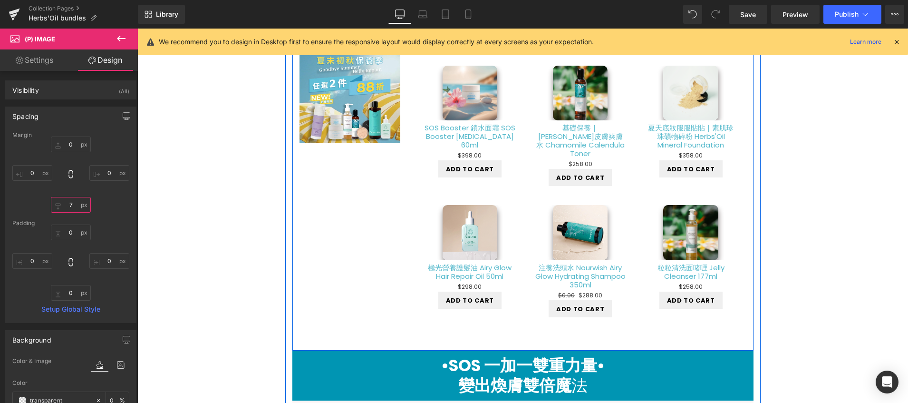
scroll to position [252, 0]
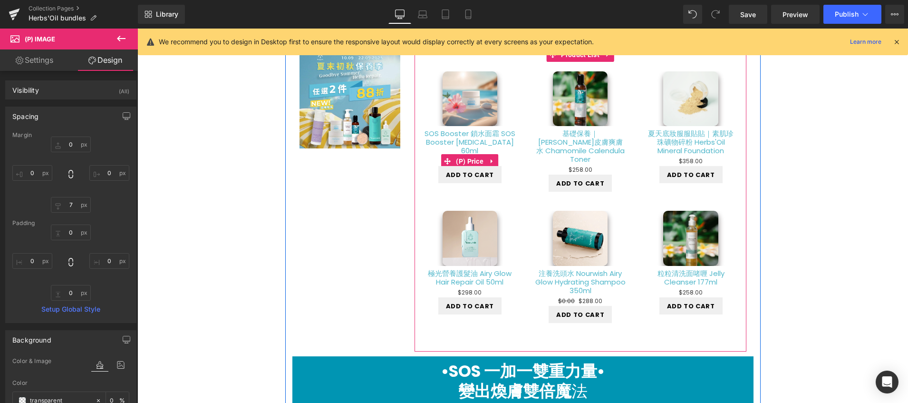
click at [463, 162] on span "(P) Price" at bounding box center [470, 161] width 32 height 14
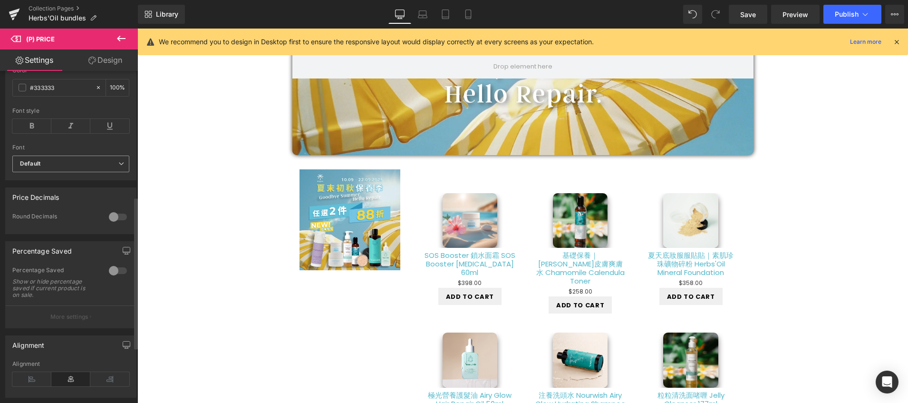
scroll to position [275, 0]
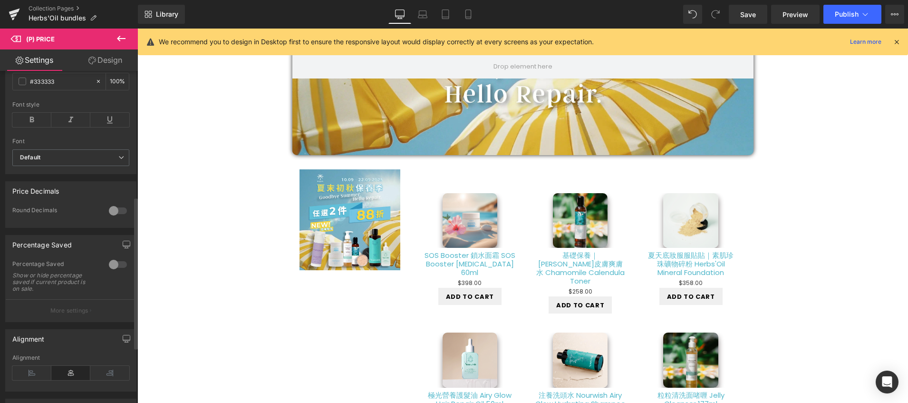
click at [111, 267] on div at bounding box center [118, 264] width 23 height 15
click at [92, 311] on button "More settings" at bounding box center [71, 310] width 130 height 22
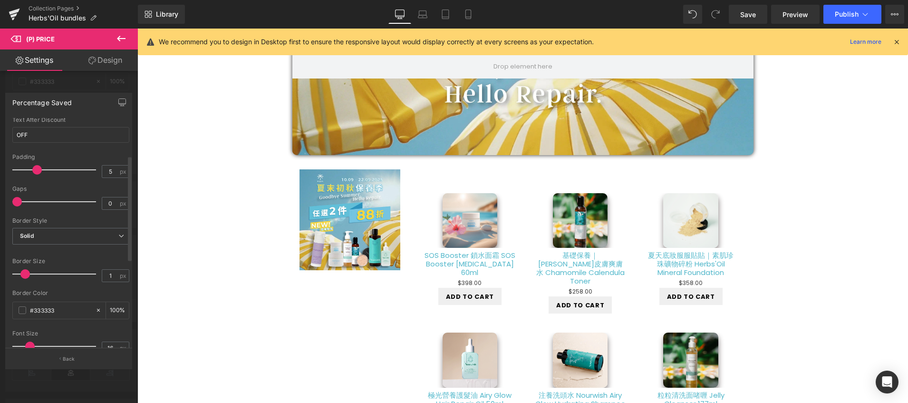
scroll to position [0, 0]
click at [123, 39] on icon at bounding box center [121, 39] width 9 height 6
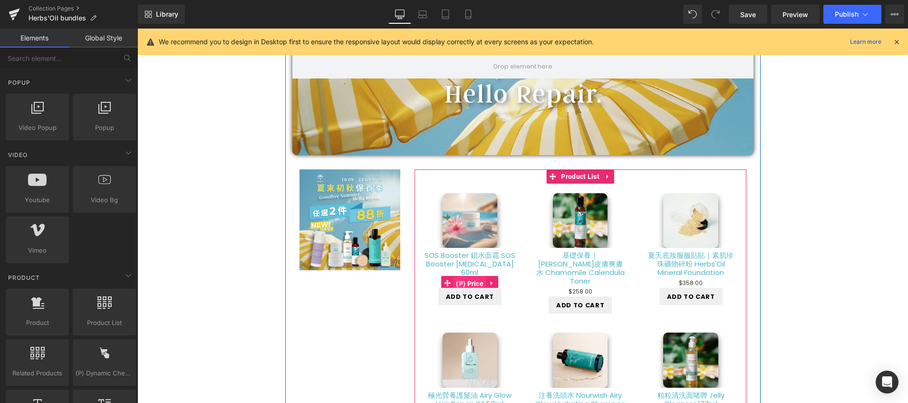
click at [460, 279] on span "(P) Price" at bounding box center [470, 283] width 32 height 14
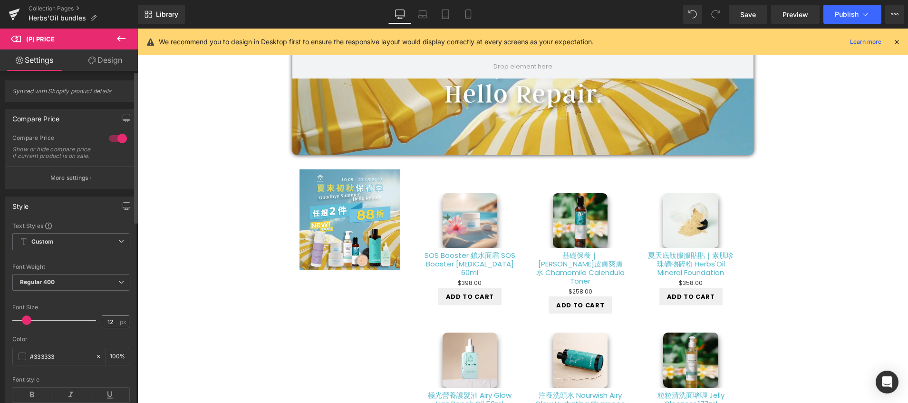
click at [120, 325] on span "px" at bounding box center [124, 322] width 8 height 6
click at [112, 328] on input "12" at bounding box center [110, 322] width 17 height 12
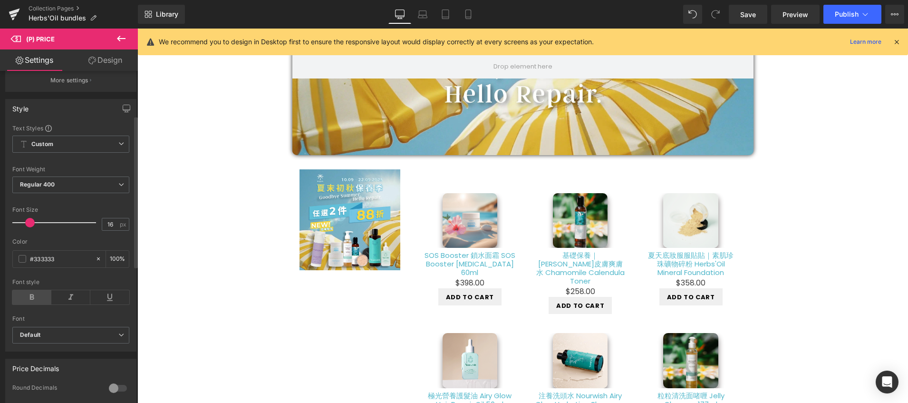
click at [42, 302] on icon at bounding box center [31, 297] width 39 height 14
click at [108, 230] on input "16" at bounding box center [110, 224] width 17 height 12
type input "14"
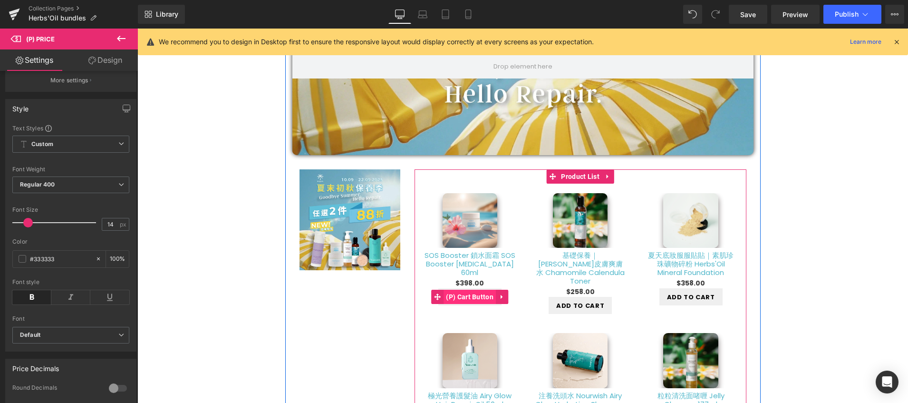
click at [458, 298] on span "(P) Cart Button" at bounding box center [470, 297] width 52 height 14
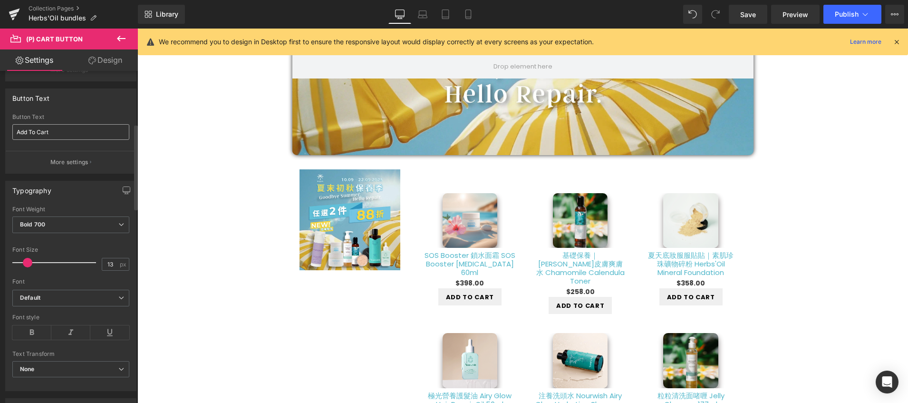
scroll to position [206, 0]
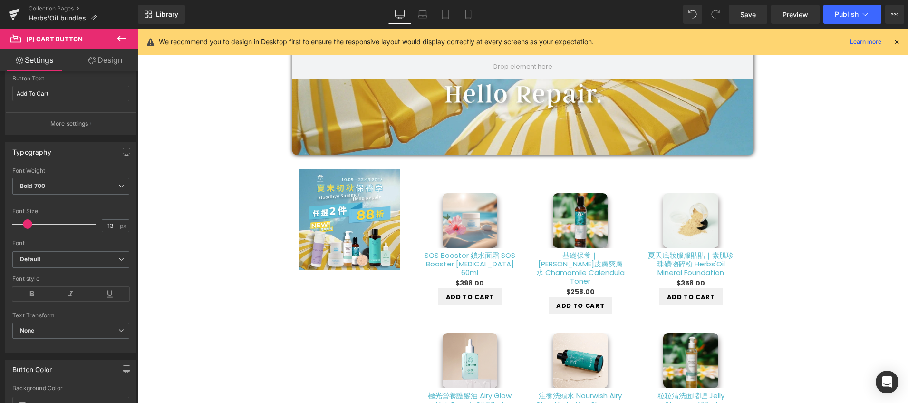
click at [107, 64] on link "Design" at bounding box center [105, 59] width 69 height 21
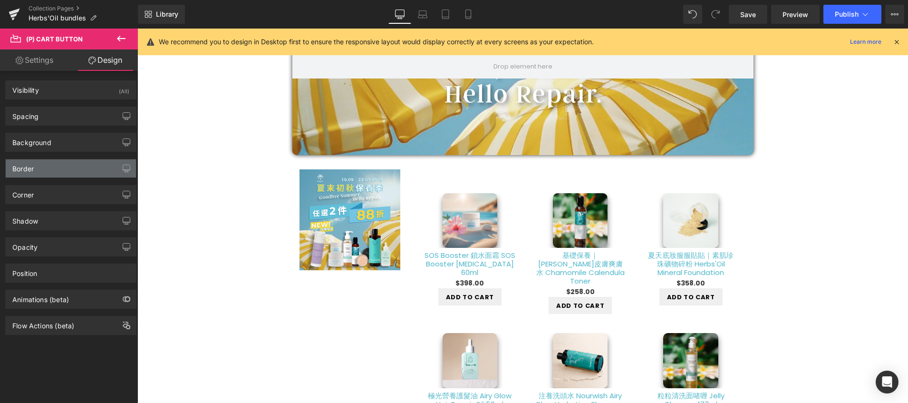
click at [95, 169] on div "Border" at bounding box center [71, 168] width 130 height 18
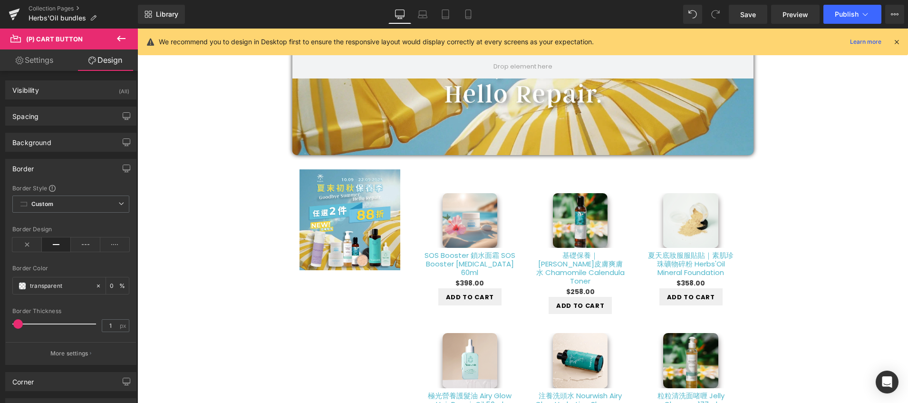
click at [95, 169] on div "Border" at bounding box center [71, 168] width 130 height 18
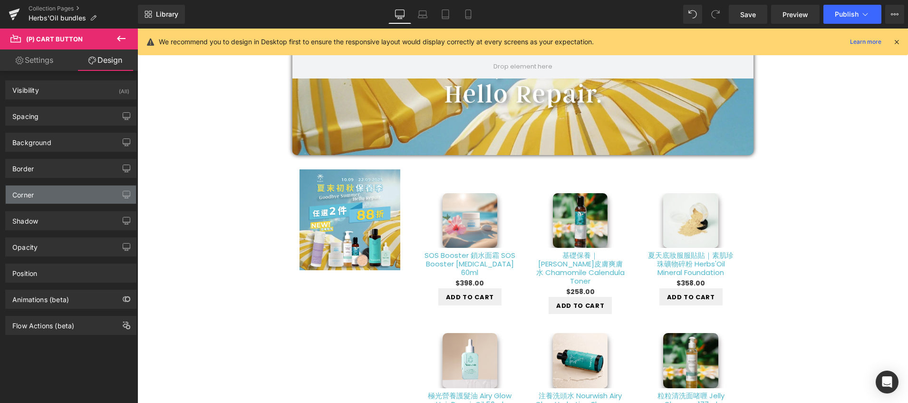
click at [87, 199] on div "Corner" at bounding box center [71, 195] width 130 height 18
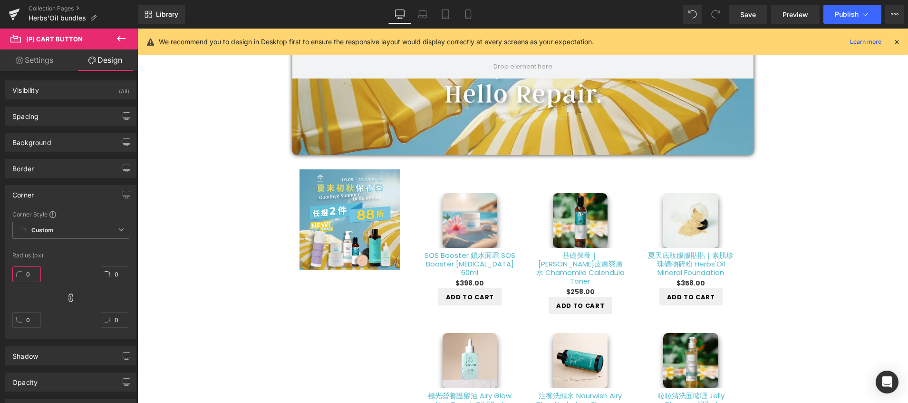
click at [32, 273] on input "0" at bounding box center [26, 274] width 29 height 16
type input "10"
click at [83, 251] on div "Corner Style Custom Custom Setup Global Style Custom Setup Global Style Radius …" at bounding box center [71, 274] width 130 height 128
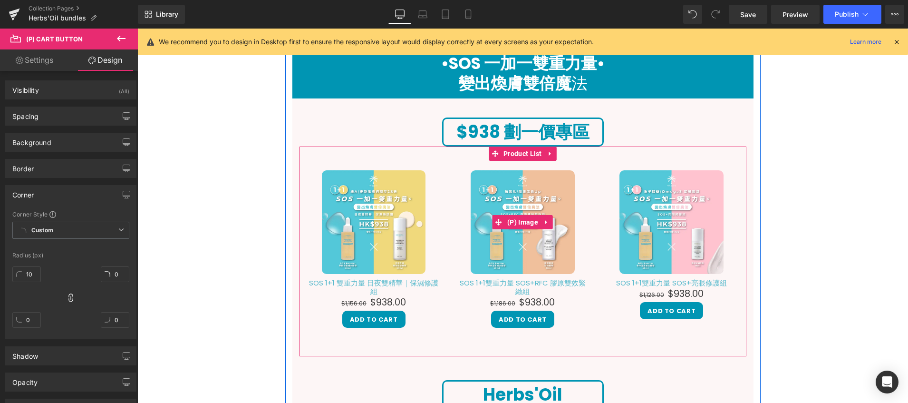
scroll to position [353, 0]
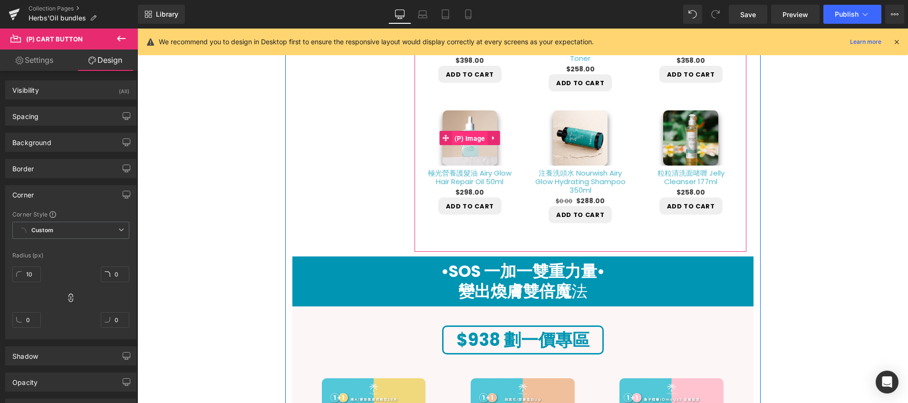
click at [470, 131] on span "(P) Image" at bounding box center [470, 138] width 36 height 14
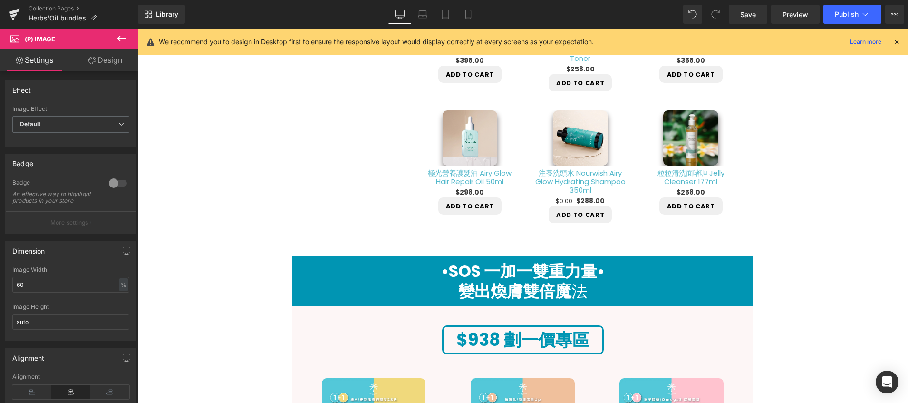
click at [116, 59] on link "Design" at bounding box center [105, 59] width 69 height 21
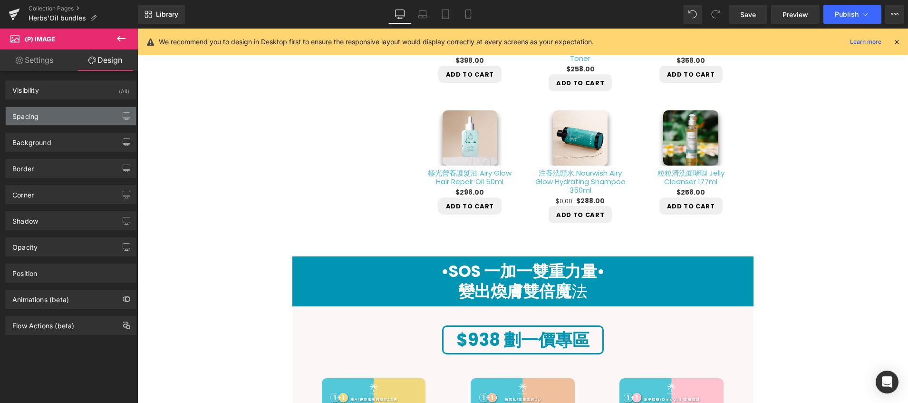
click at [81, 113] on div "Spacing" at bounding box center [71, 116] width 130 height 18
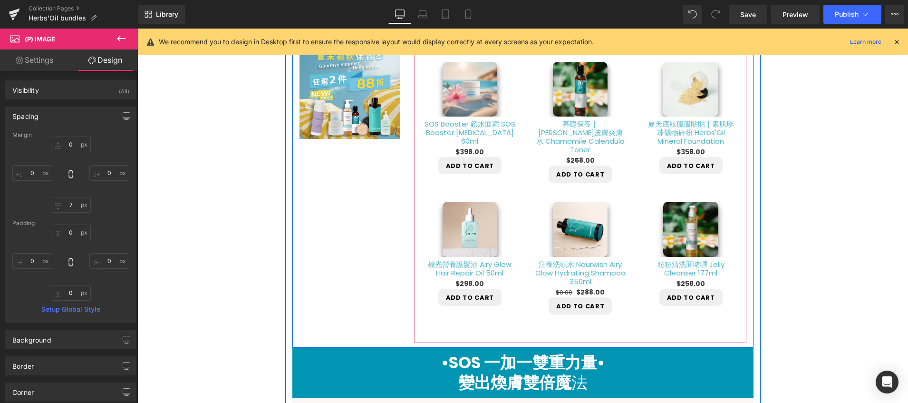
scroll to position [224, 0]
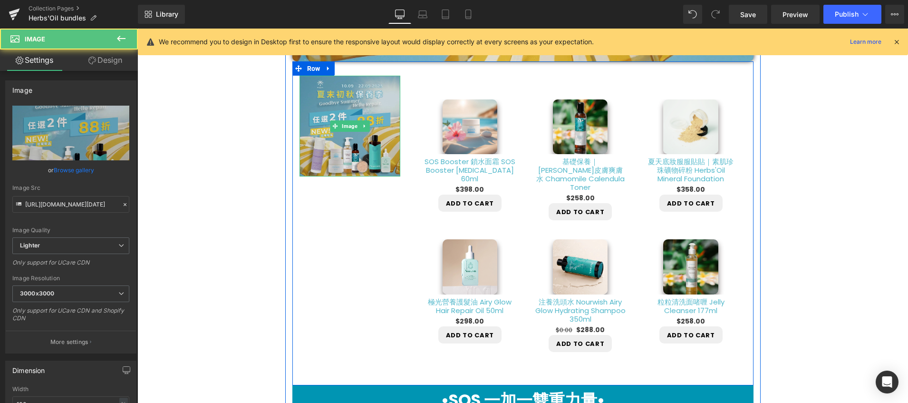
click at [378, 159] on img at bounding box center [350, 126] width 101 height 101
click at [354, 160] on img at bounding box center [350, 126] width 101 height 101
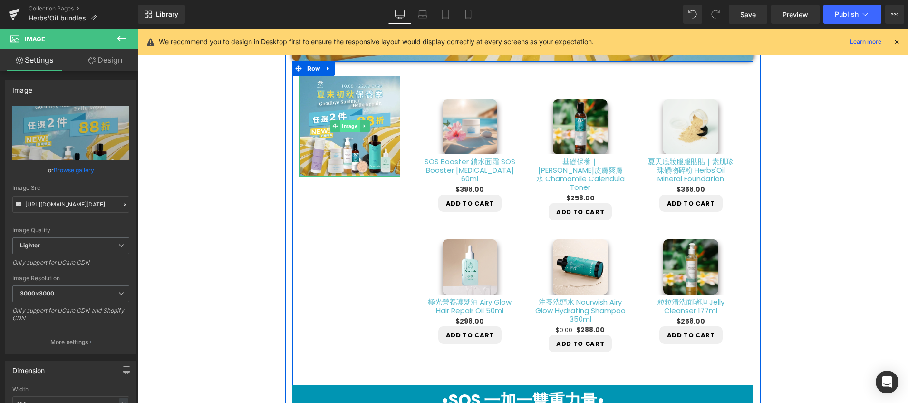
click at [346, 126] on span "Image" at bounding box center [350, 125] width 20 height 11
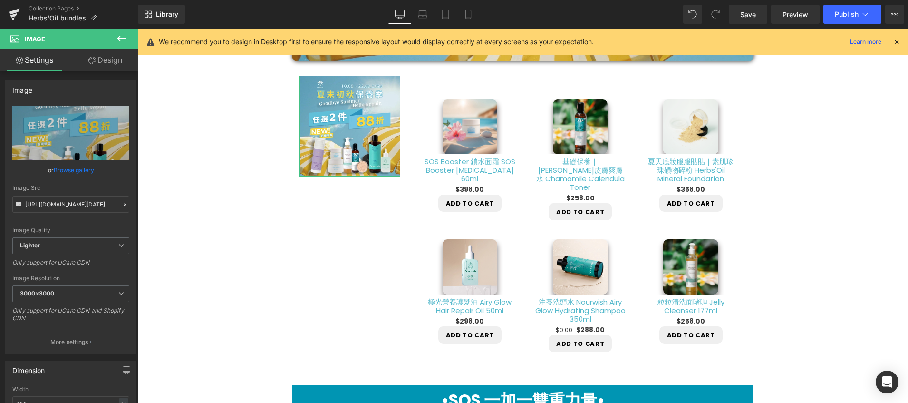
click at [112, 62] on link "Design" at bounding box center [105, 59] width 69 height 21
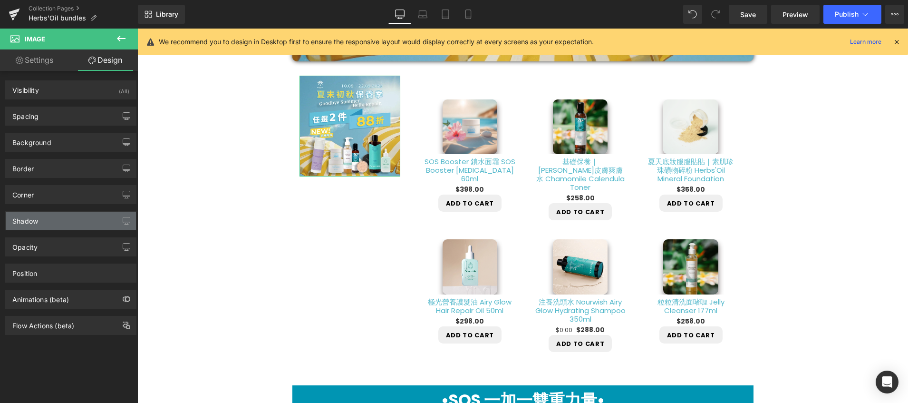
click at [56, 225] on div "Shadow" at bounding box center [71, 221] width 130 height 18
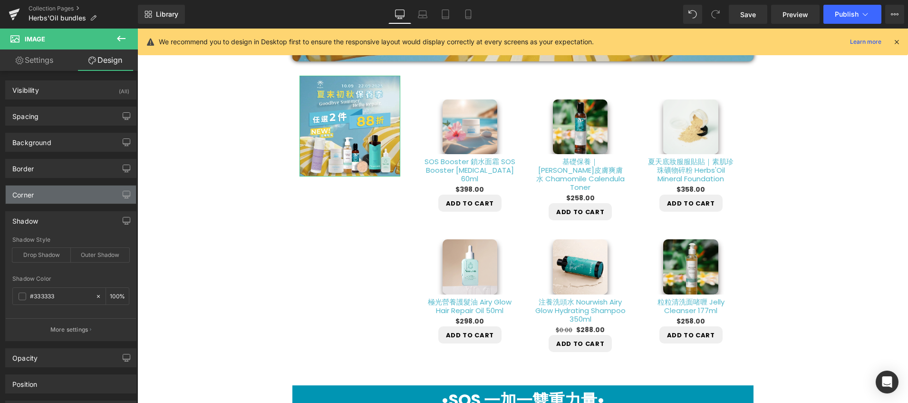
click at [57, 196] on div "Corner" at bounding box center [71, 195] width 130 height 18
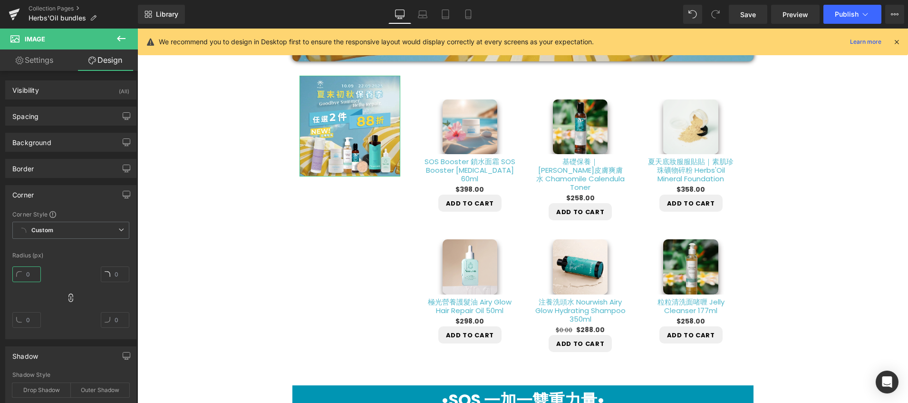
click at [27, 271] on input "text" at bounding box center [26, 274] width 29 height 16
type input "10"
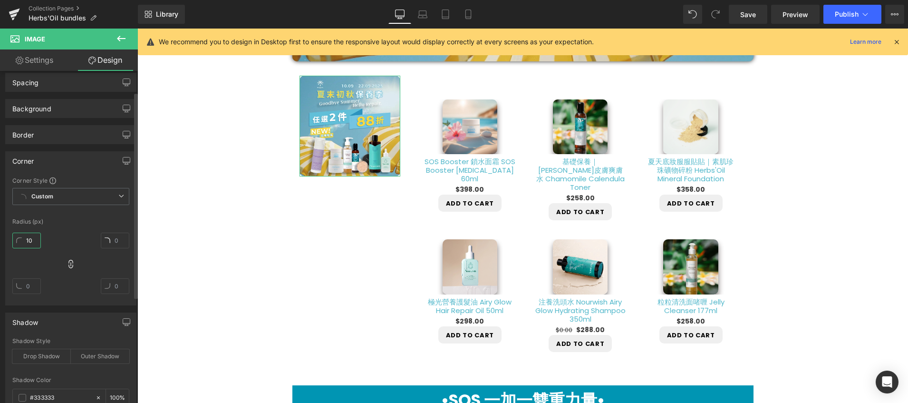
scroll to position [0, 0]
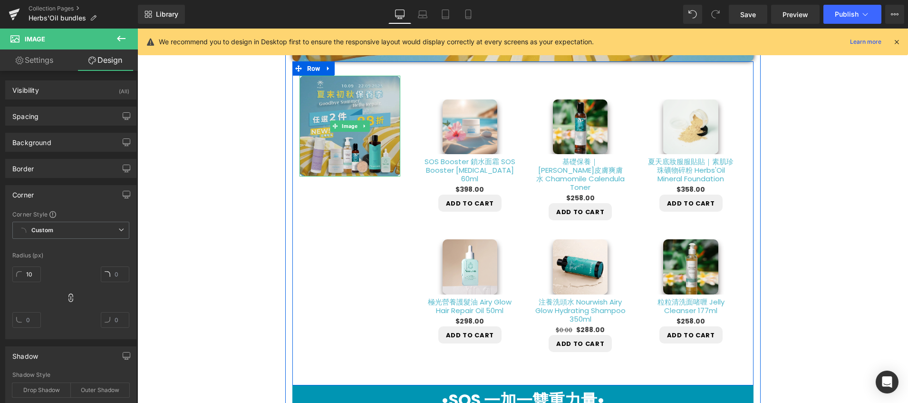
click at [321, 134] on img at bounding box center [350, 126] width 101 height 101
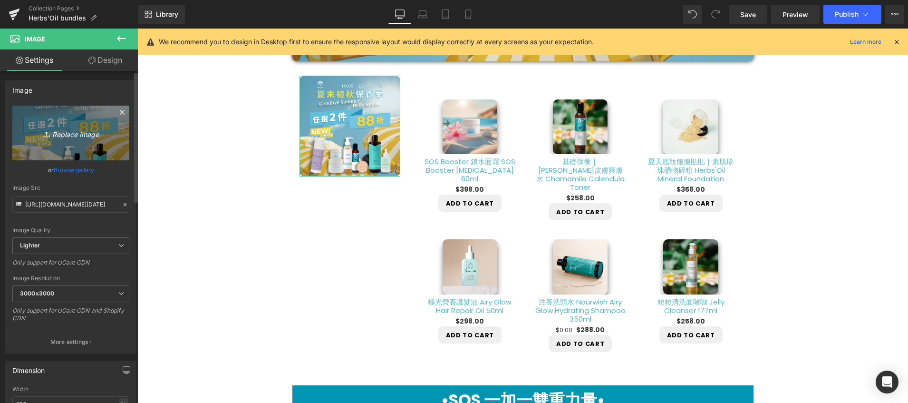
click at [69, 133] on icon "Replace Image" at bounding box center [71, 133] width 76 height 12
type input "C:\fakepath\2025 email sep-06.webp"
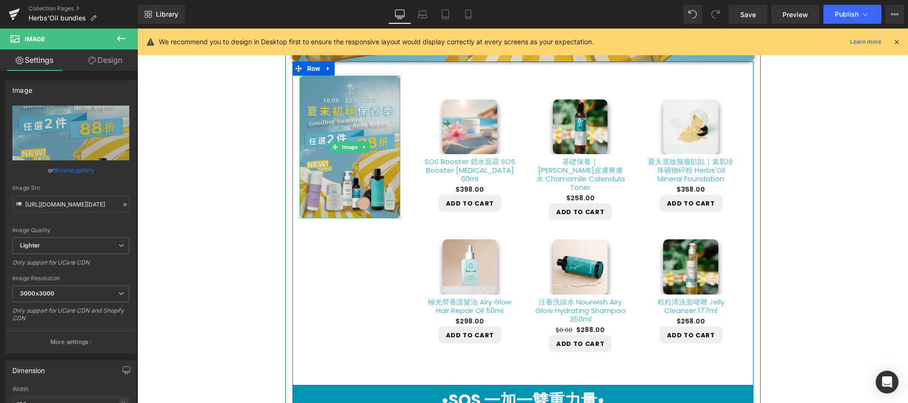
click at [355, 210] on img at bounding box center [350, 147] width 101 height 143
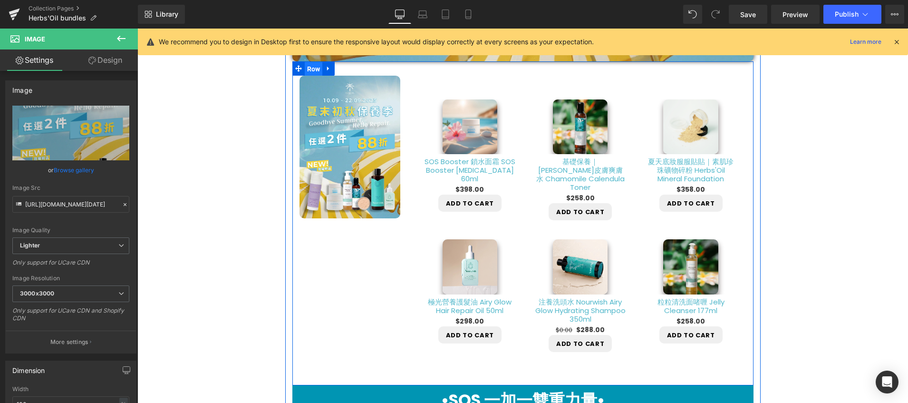
click at [313, 70] on span "Row" at bounding box center [314, 69] width 18 height 14
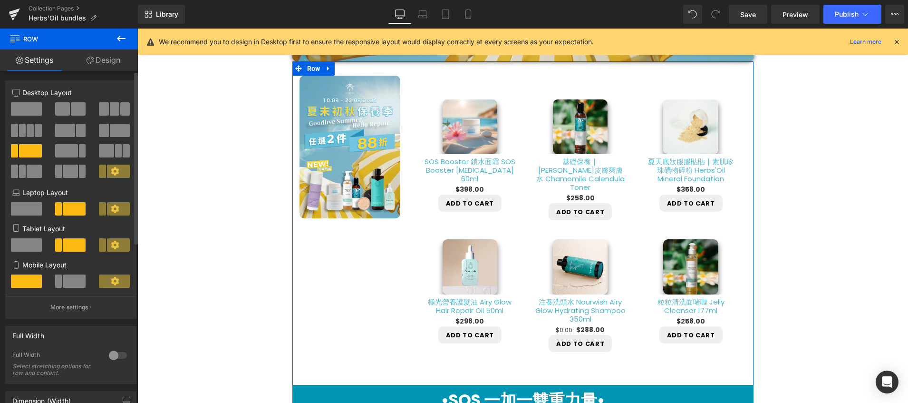
click at [29, 111] on span at bounding box center [26, 108] width 31 height 13
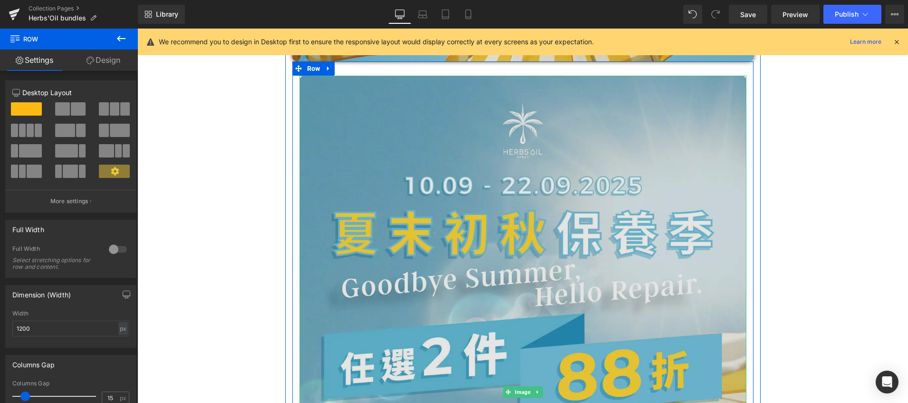
scroll to position [248, 0]
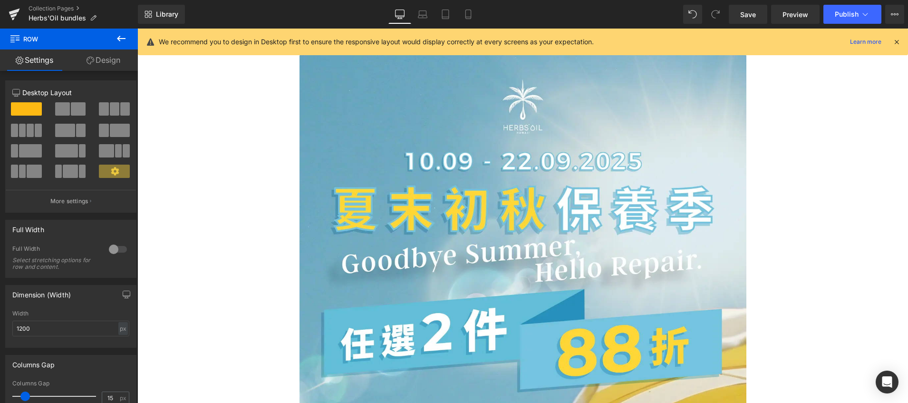
click at [119, 42] on icon at bounding box center [121, 38] width 11 height 11
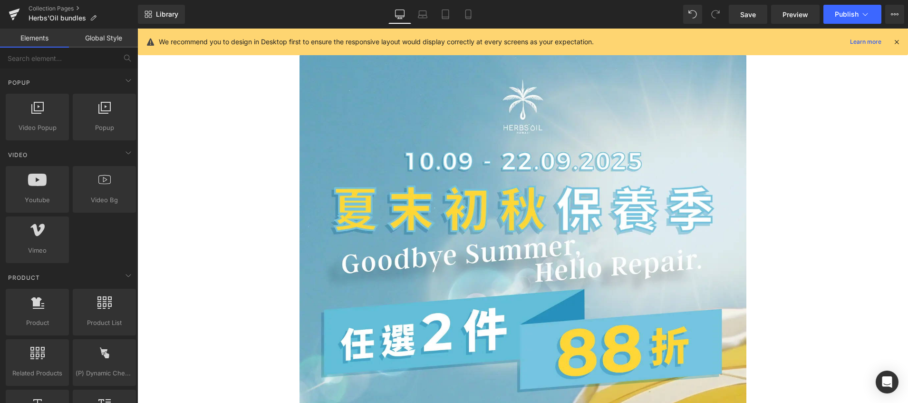
scroll to position [0, 0]
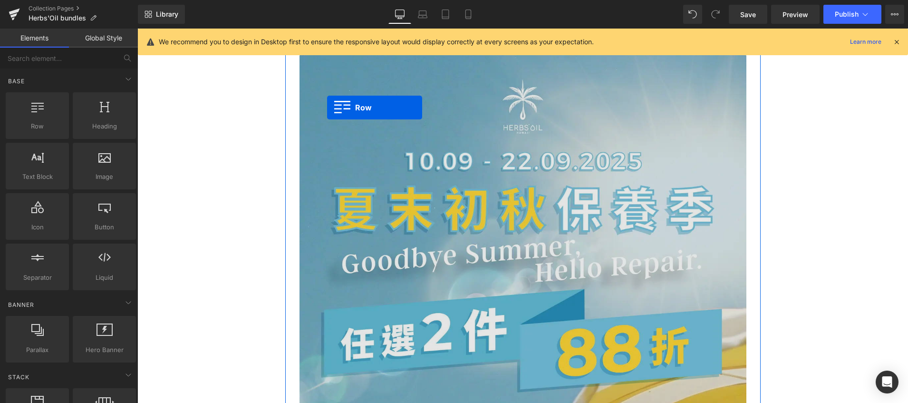
drag, startPoint x: 190, startPoint y: 156, endPoint x: 327, endPoint y: 107, distance: 145.9
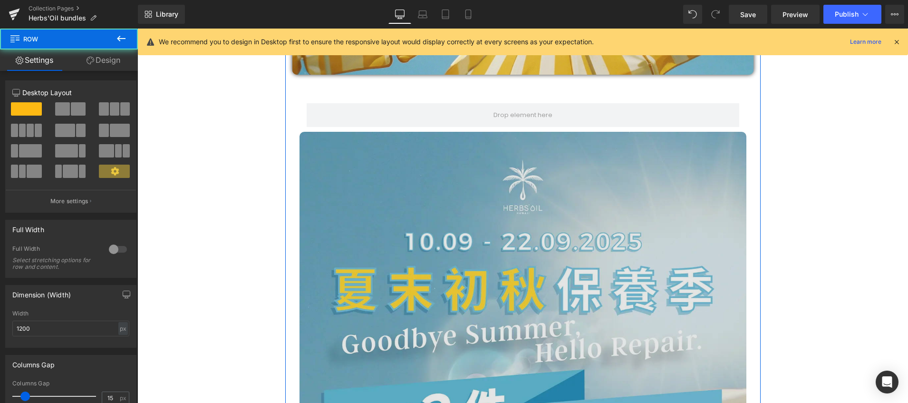
scroll to position [205, 0]
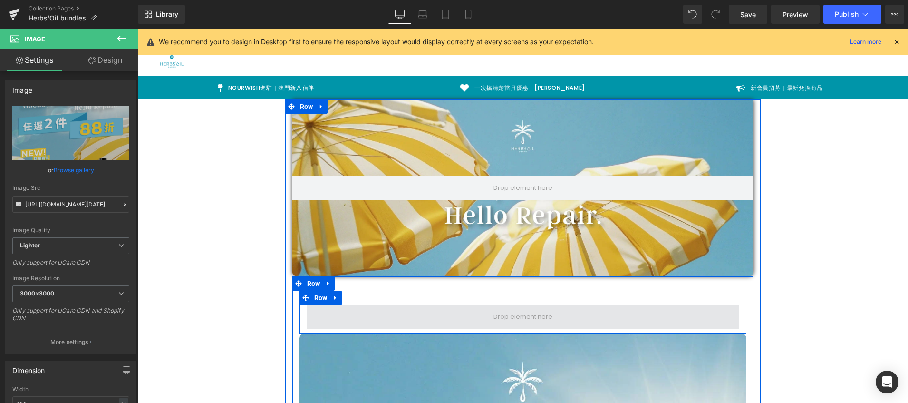
click at [367, 314] on span at bounding box center [523, 317] width 433 height 24
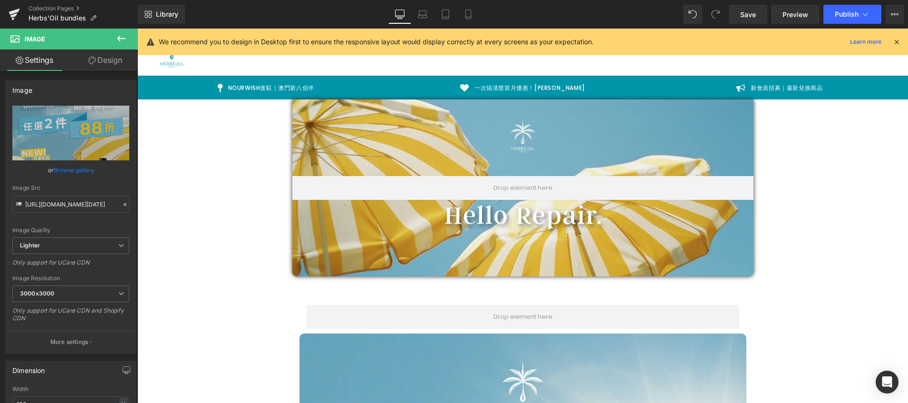
click at [123, 39] on icon at bounding box center [121, 38] width 11 height 11
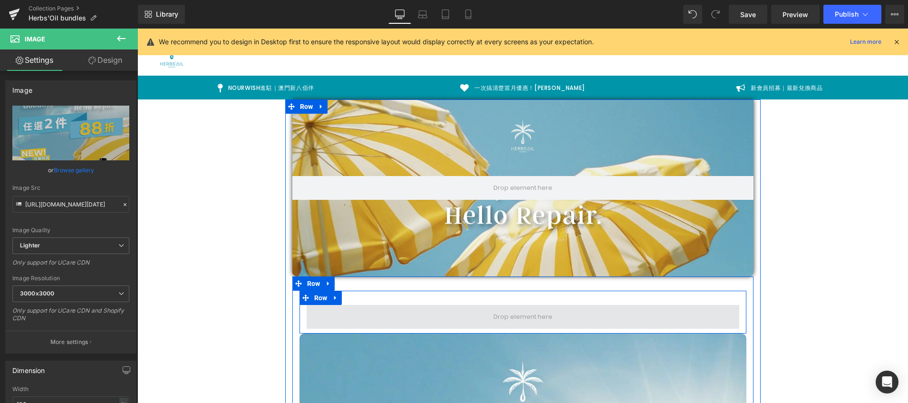
click at [490, 313] on span at bounding box center [523, 317] width 66 height 14
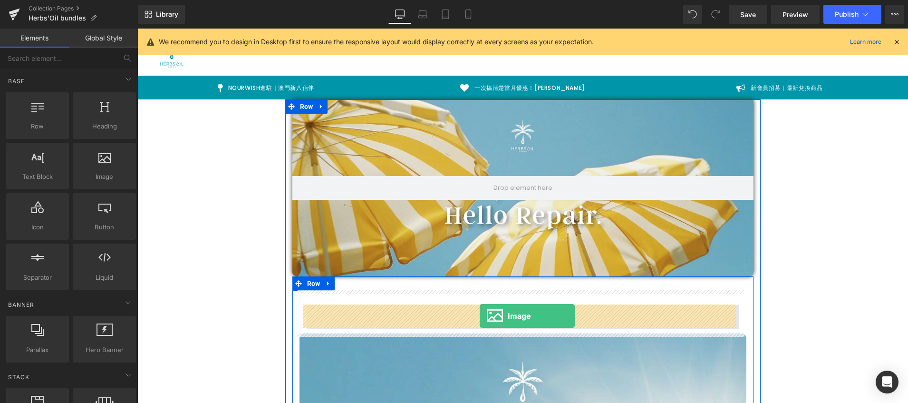
drag, startPoint x: 240, startPoint y: 193, endPoint x: 480, endPoint y: 316, distance: 270.0
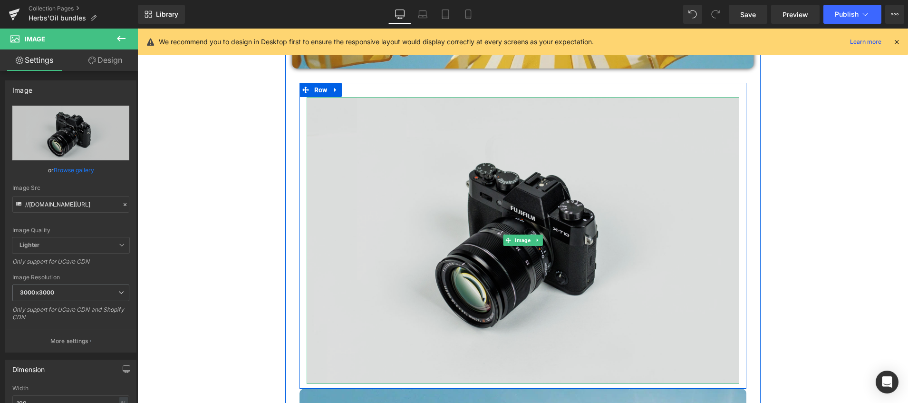
scroll to position [416, 0]
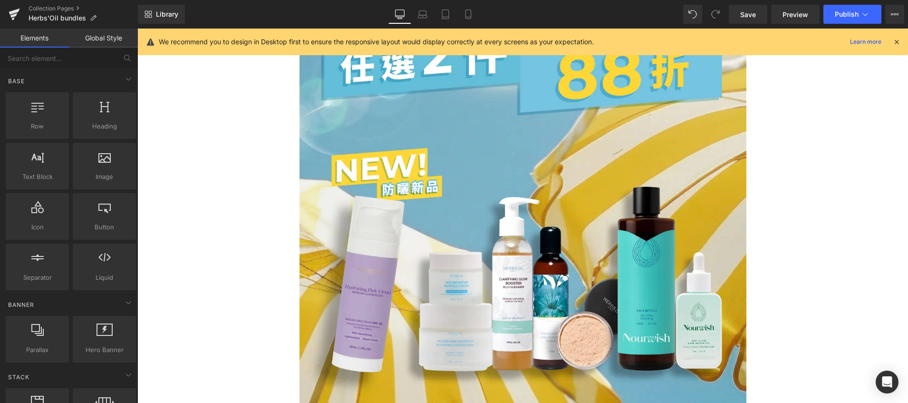
scroll to position [1080, 0]
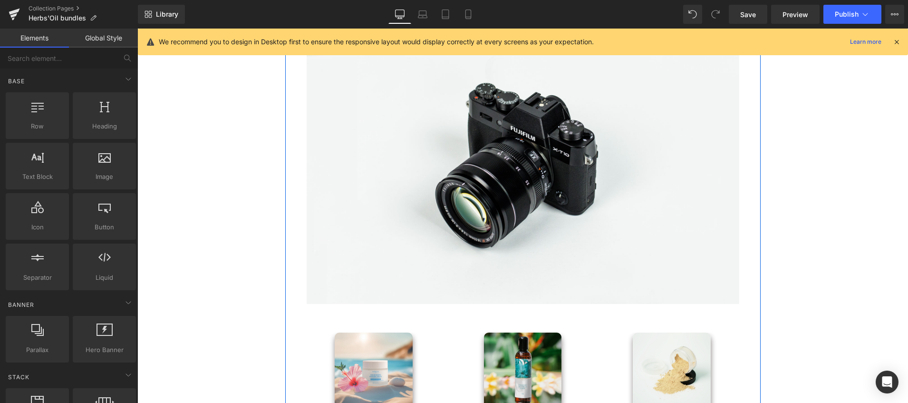
scroll to position [145, 0]
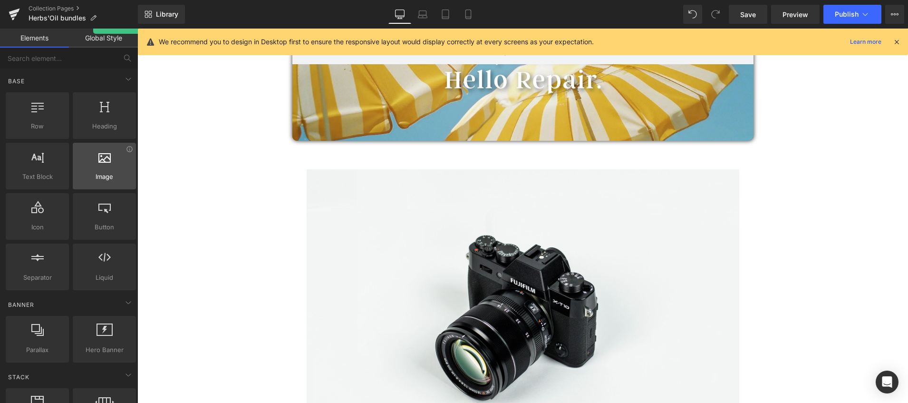
click at [93, 166] on div at bounding box center [105, 160] width 58 height 21
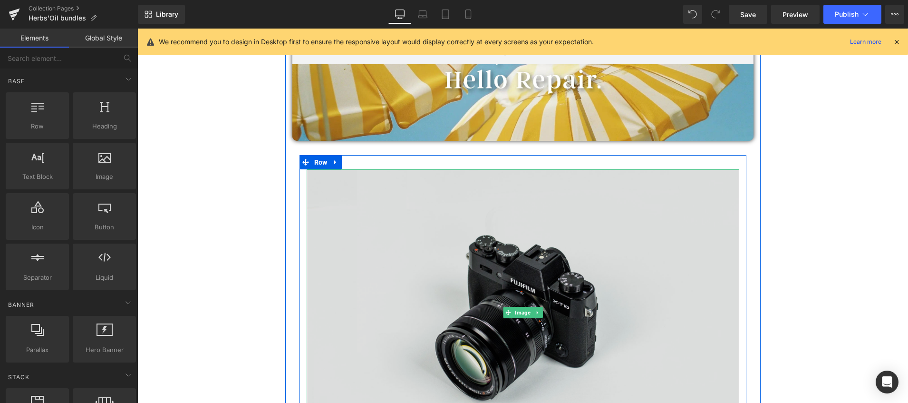
click at [409, 244] on img at bounding box center [523, 312] width 433 height 287
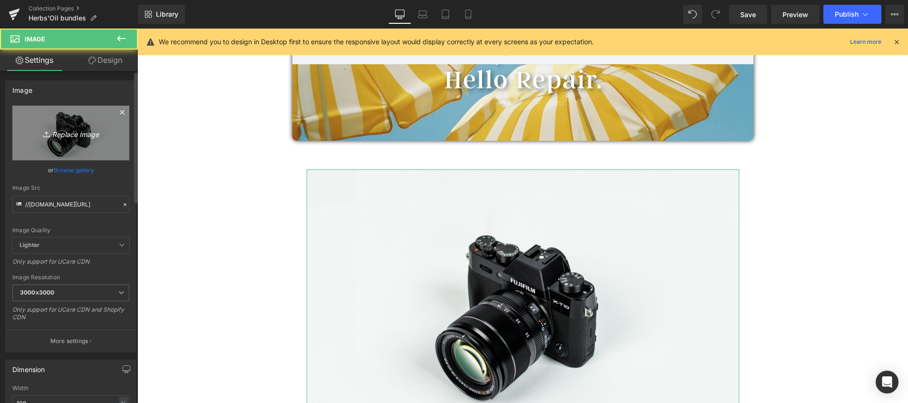
click at [72, 134] on icon "Replace Image" at bounding box center [71, 133] width 76 height 12
type input "C:\fakepath\2025 sep post-13.webp"
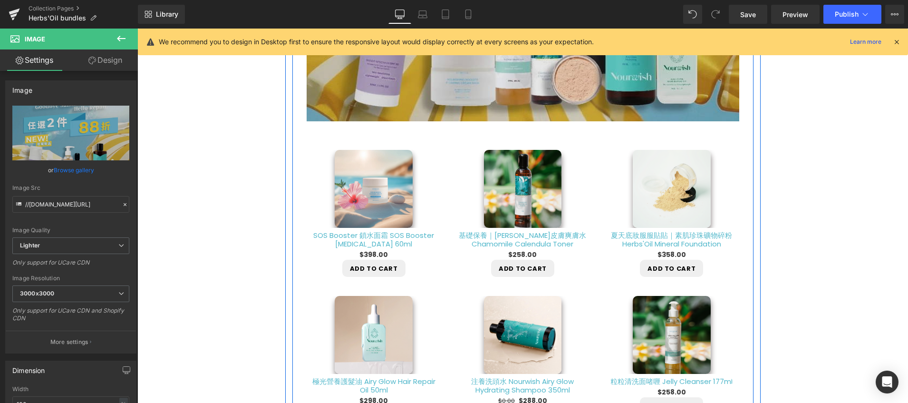
scroll to position [375, 0]
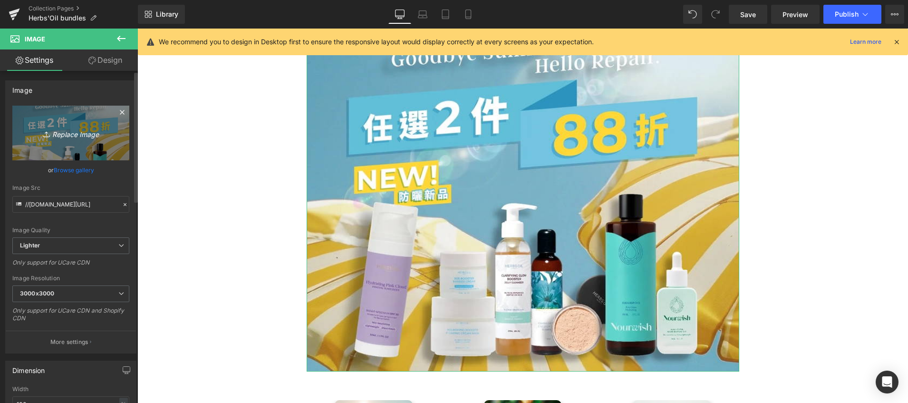
click at [68, 133] on icon "Replace Image" at bounding box center [71, 133] width 76 height 12
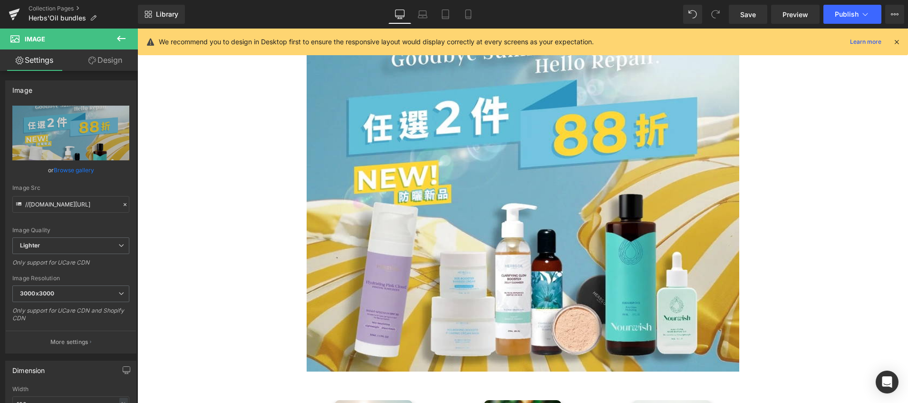
type input "C:\fakepath\[DATE] banner new size-03.webp"
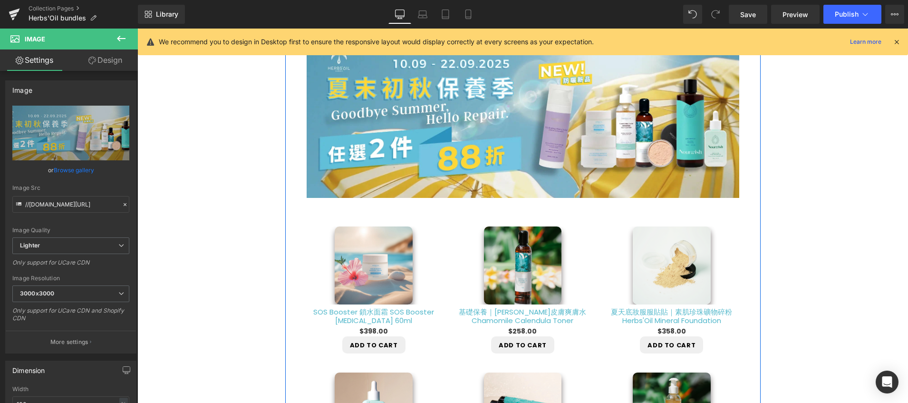
scroll to position [127, 0]
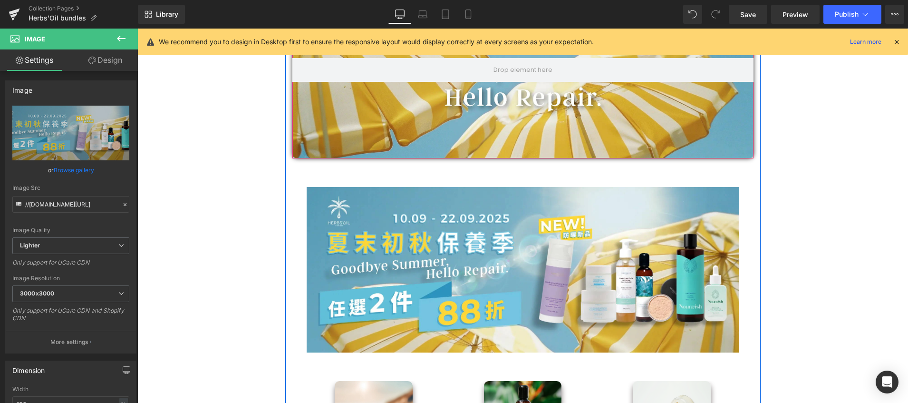
click at [503, 143] on div at bounding box center [523, 69] width 461 height 177
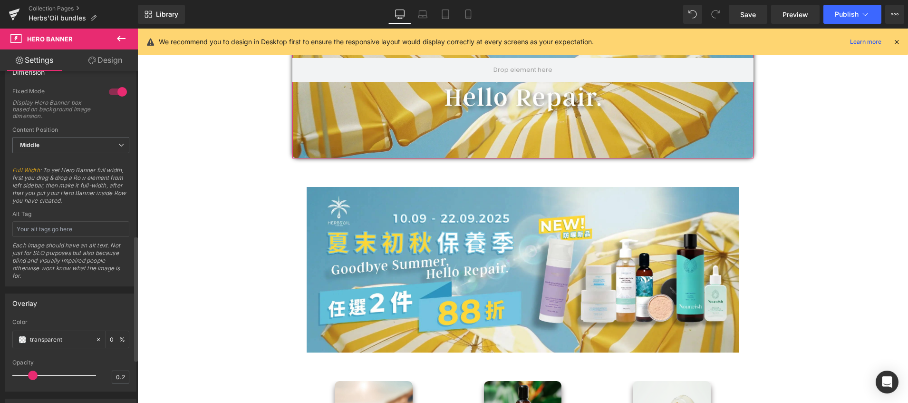
scroll to position [424, 0]
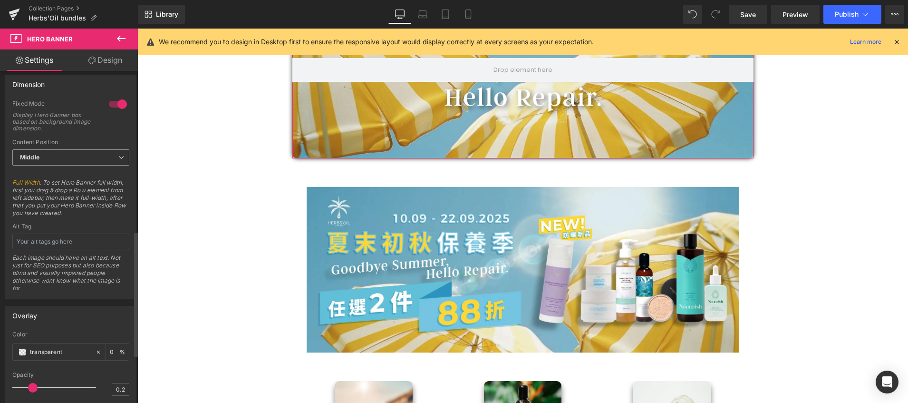
click at [100, 156] on span "Middle" at bounding box center [70, 157] width 117 height 17
click at [100, 156] on span "Middle" at bounding box center [68, 157] width 113 height 17
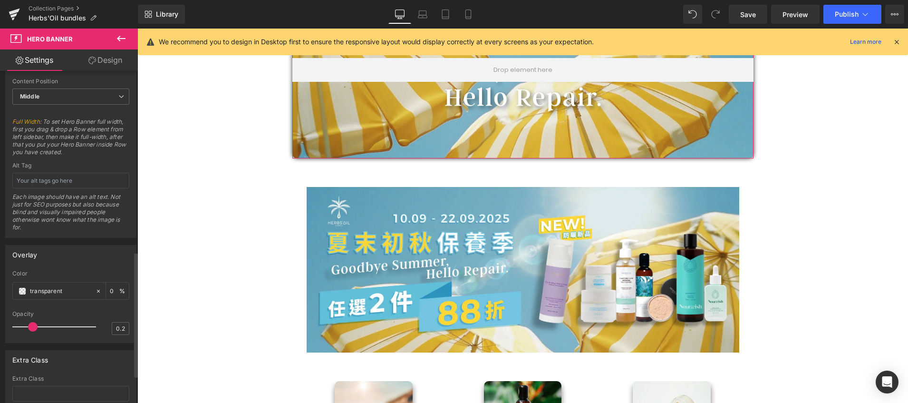
scroll to position [496, 0]
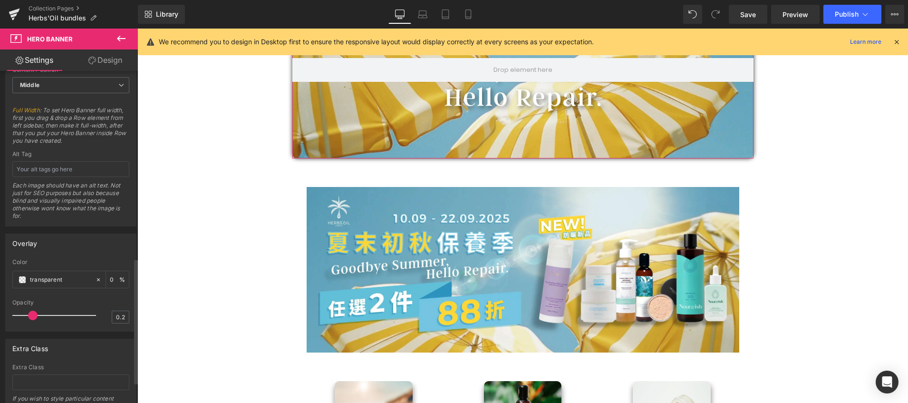
click at [89, 114] on span "Full Width : To set Hero Banner full width, first you drag & drop a Row element…" at bounding box center [70, 129] width 117 height 44
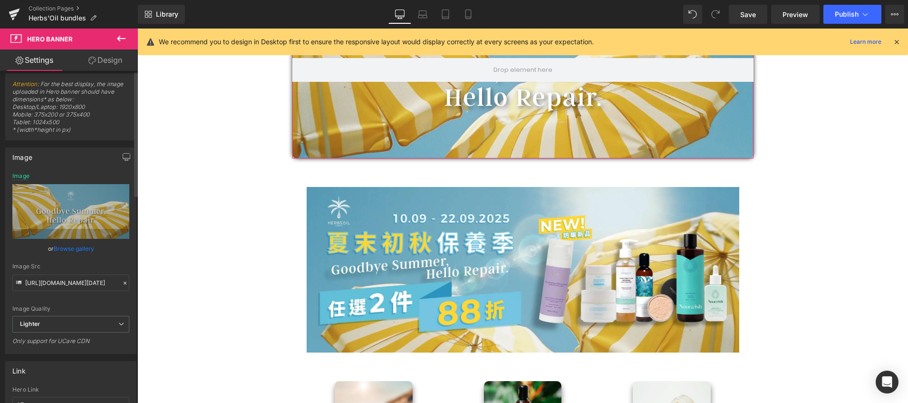
scroll to position [0, 0]
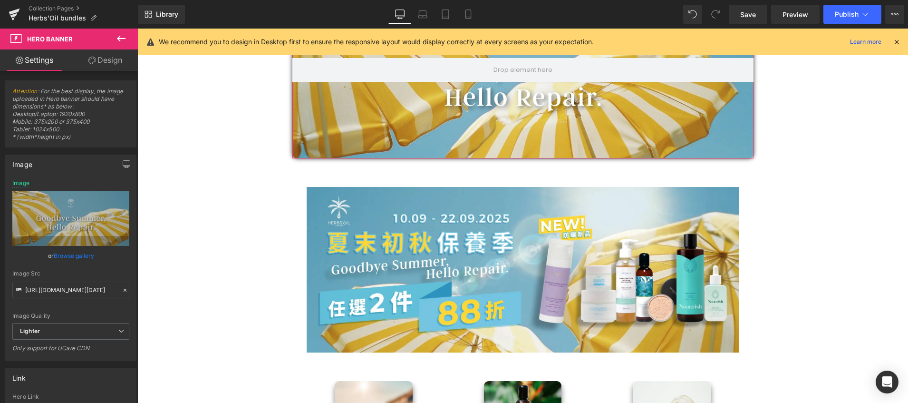
click at [107, 67] on link "Design" at bounding box center [105, 59] width 69 height 21
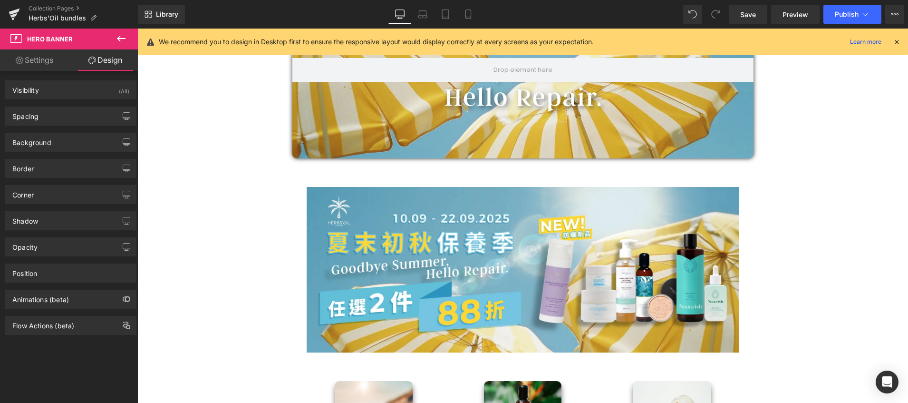
click at [127, 36] on button at bounding box center [121, 39] width 33 height 21
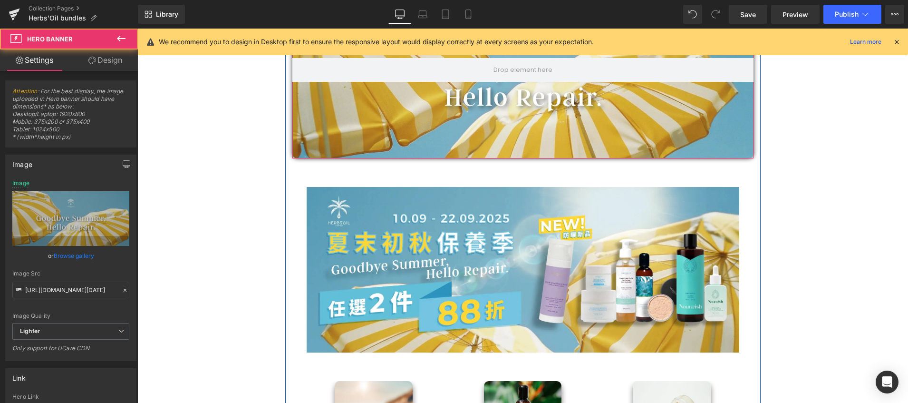
click at [342, 109] on div at bounding box center [523, 69] width 461 height 177
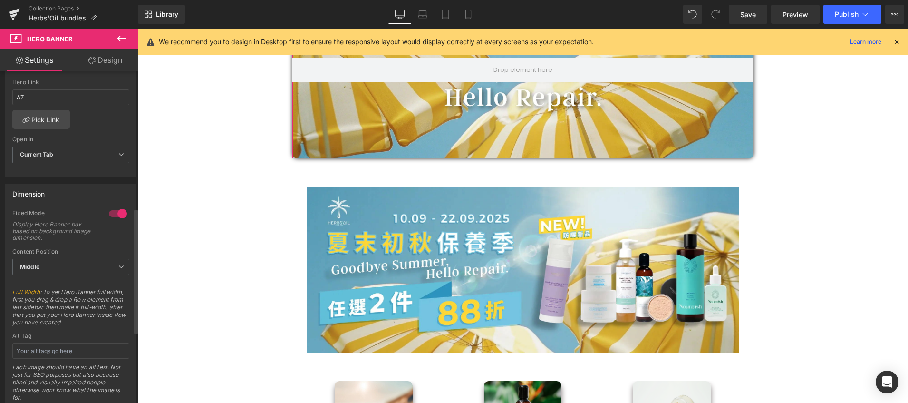
scroll to position [363, 0]
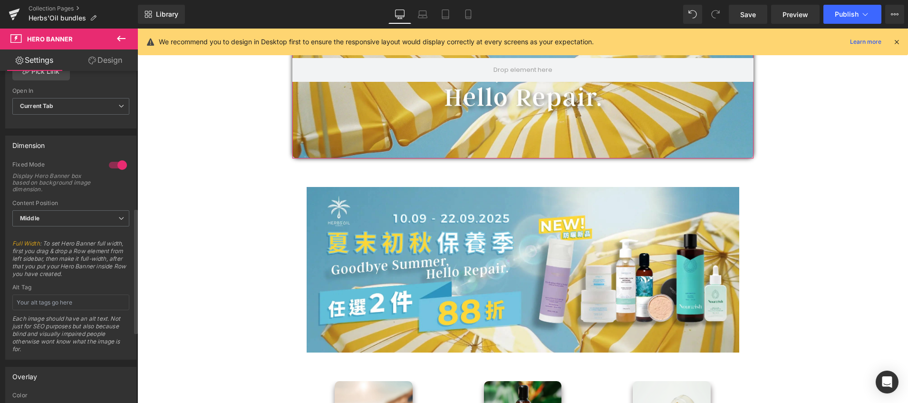
click at [116, 167] on div at bounding box center [118, 164] width 23 height 15
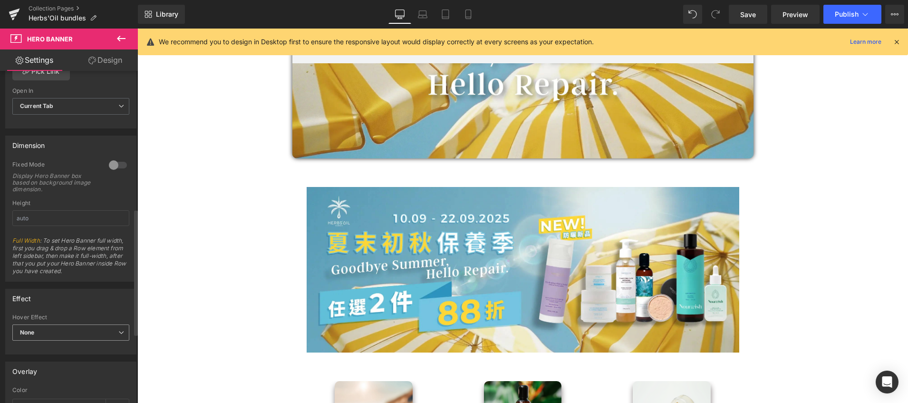
click at [73, 329] on span "None" at bounding box center [70, 332] width 117 height 17
click at [73, 329] on span "None" at bounding box center [68, 332] width 113 height 17
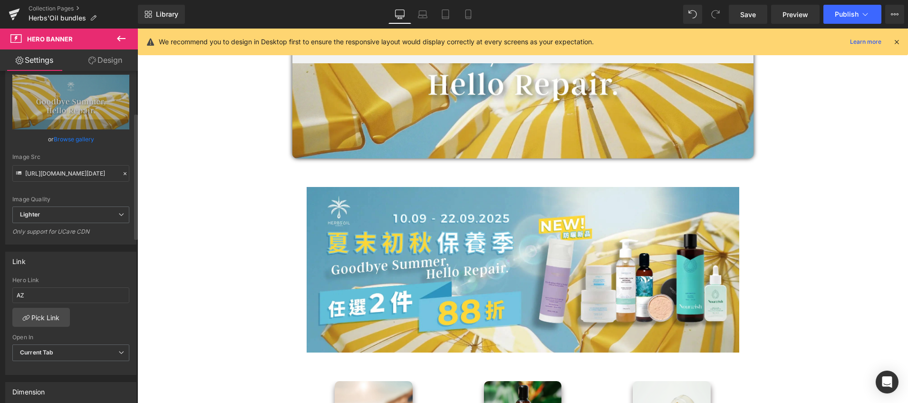
scroll to position [110, 0]
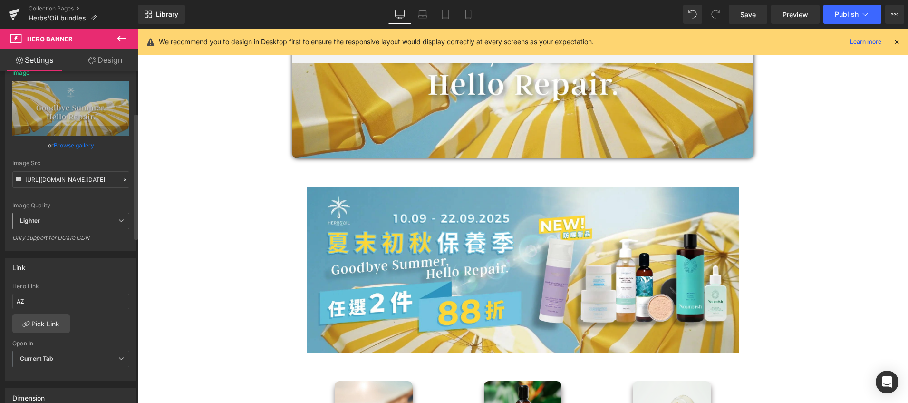
click at [114, 219] on span "Lighter" at bounding box center [70, 221] width 117 height 17
click at [114, 219] on span "Lighter" at bounding box center [68, 221] width 113 height 17
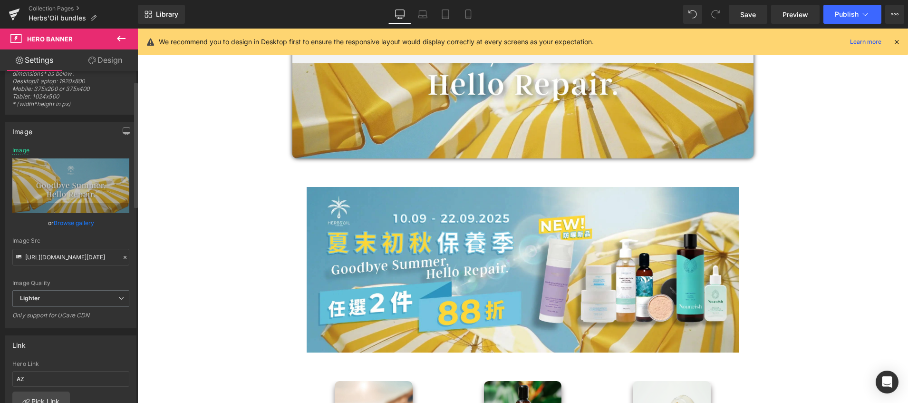
scroll to position [0, 0]
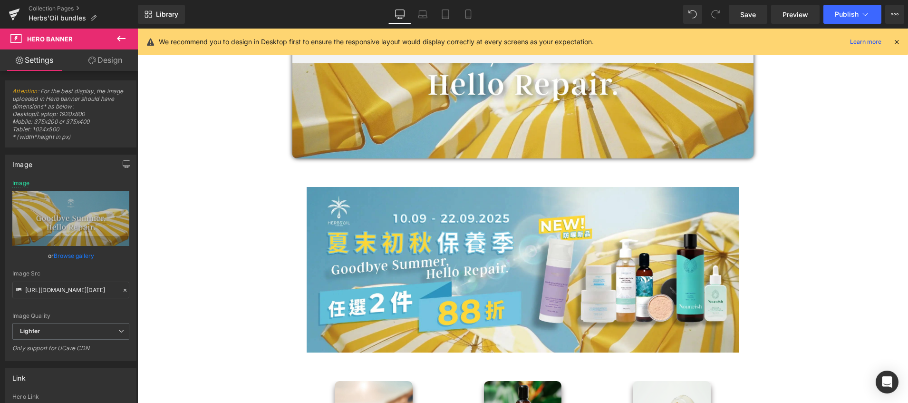
click at [114, 57] on link "Design" at bounding box center [105, 59] width 69 height 21
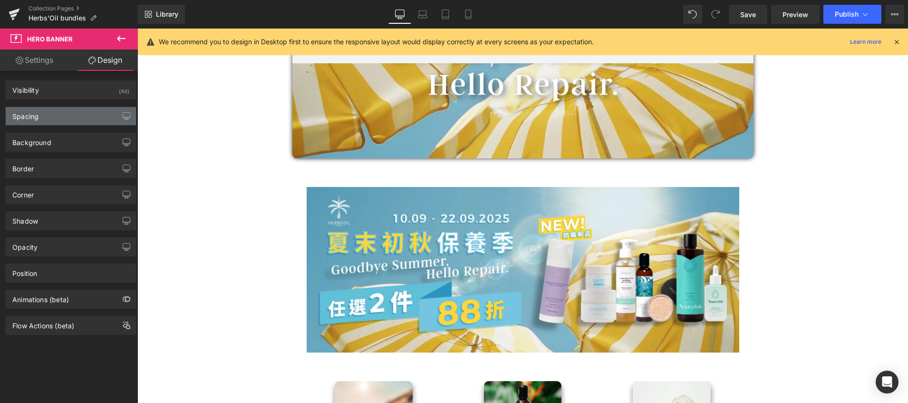
click at [76, 117] on div "Spacing" at bounding box center [71, 116] width 130 height 18
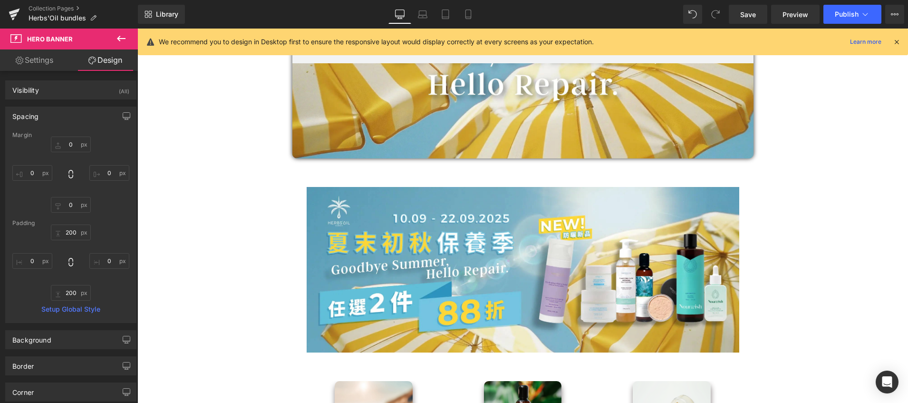
click at [76, 117] on div "Spacing" at bounding box center [71, 116] width 130 height 18
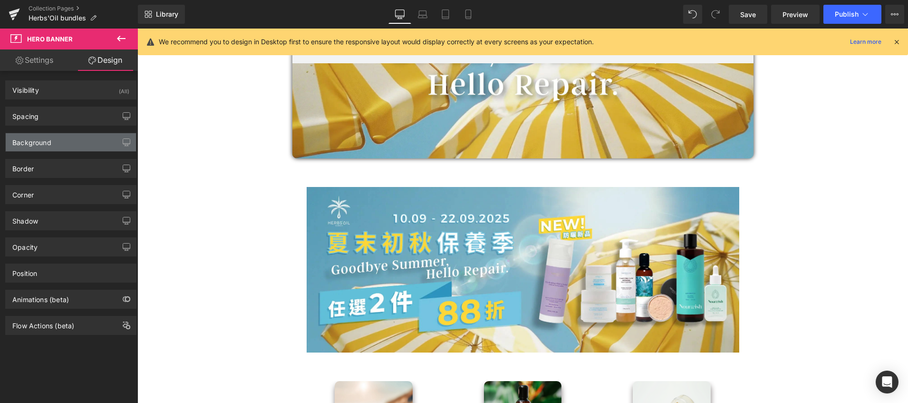
click at [71, 149] on div "Background" at bounding box center [71, 142] width 130 height 18
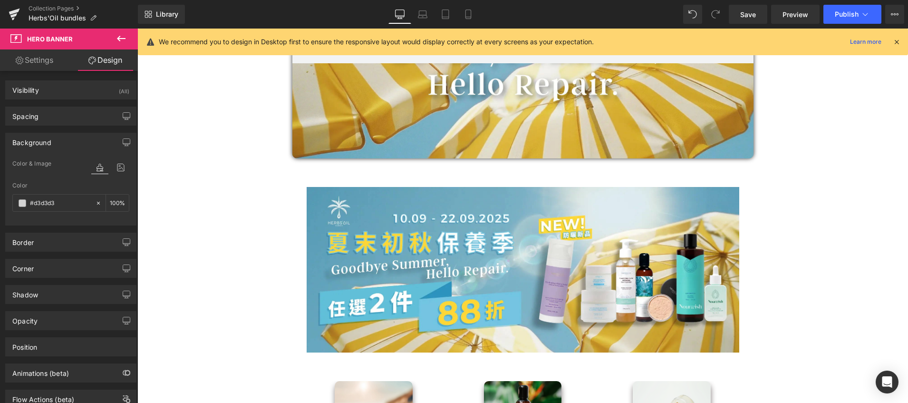
click at [76, 143] on div "Background" at bounding box center [71, 142] width 130 height 18
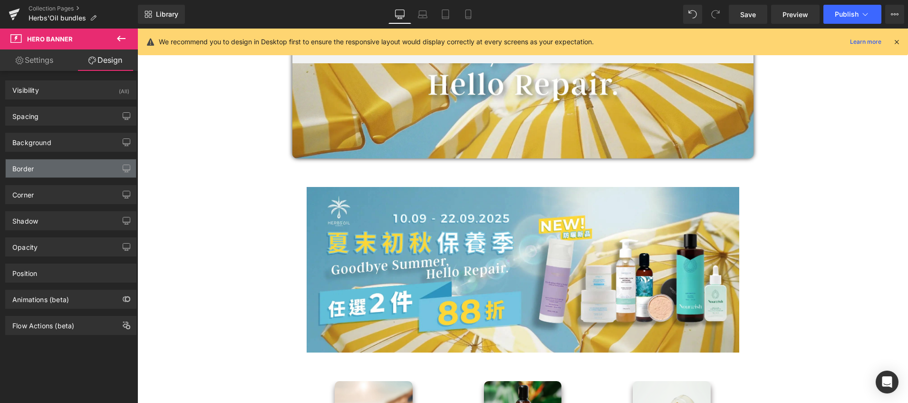
click at [70, 162] on div "Border" at bounding box center [71, 168] width 130 height 18
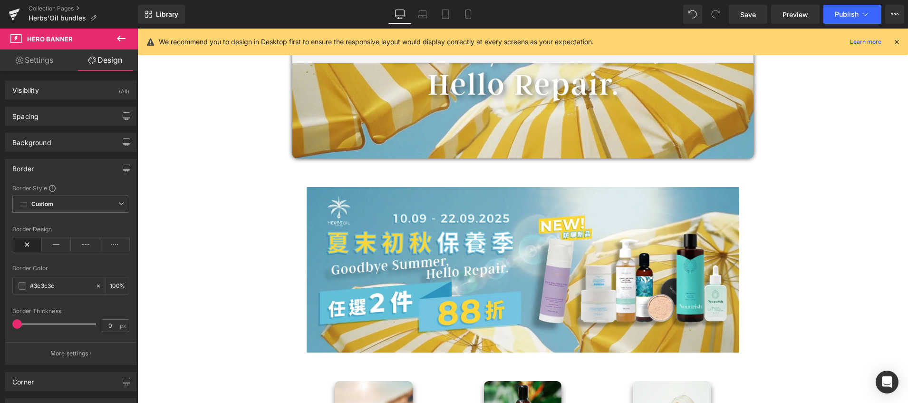
click at [70, 162] on div "Border" at bounding box center [71, 168] width 130 height 18
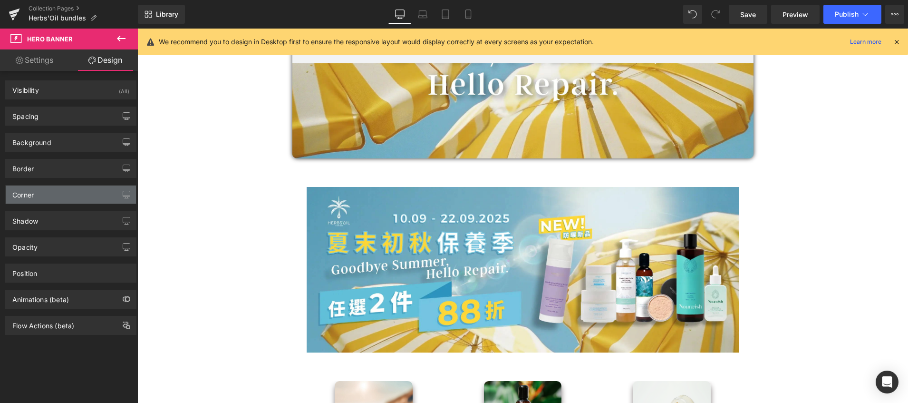
click at [64, 194] on div "Corner" at bounding box center [71, 195] width 130 height 18
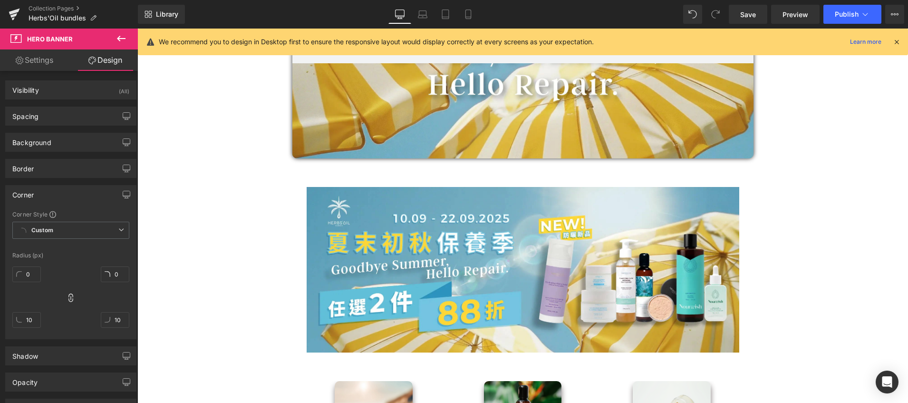
click at [64, 194] on div "Corner" at bounding box center [71, 195] width 130 height 18
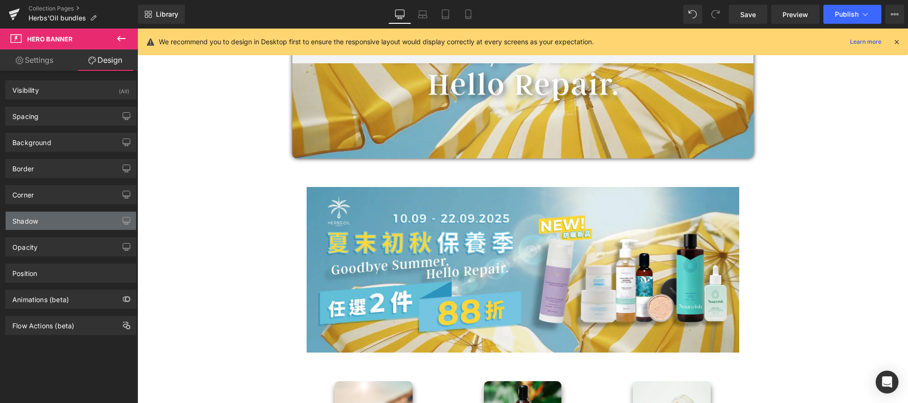
click at [57, 223] on div "Shadow" at bounding box center [71, 221] width 130 height 18
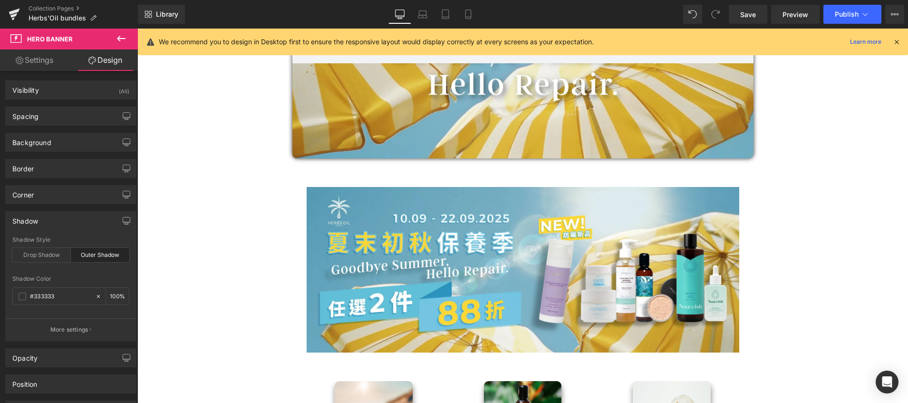
click at [57, 223] on div "Shadow" at bounding box center [71, 221] width 130 height 18
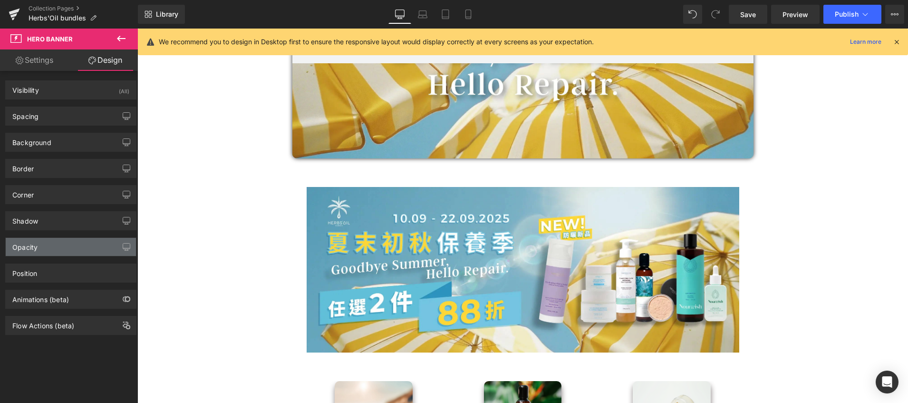
click at [59, 245] on div "Opacity" at bounding box center [71, 247] width 130 height 18
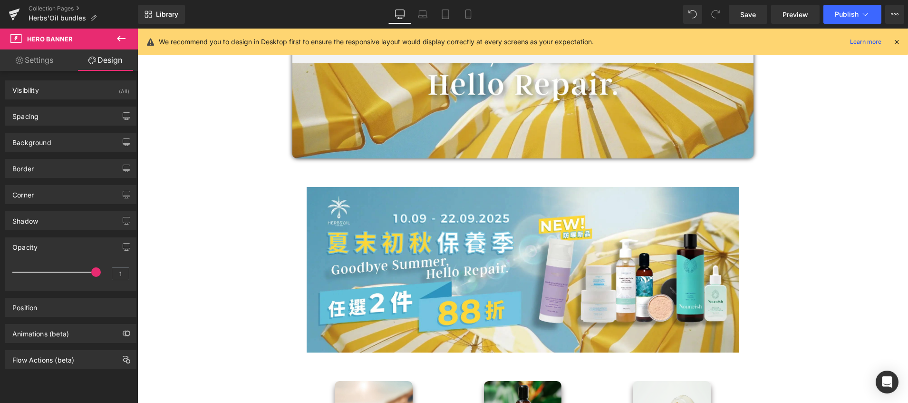
click at [59, 245] on div "Opacity" at bounding box center [71, 247] width 130 height 18
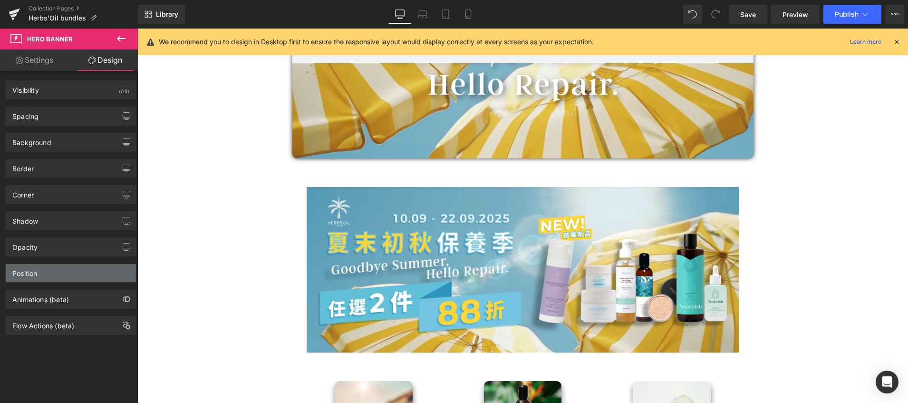
click at [54, 270] on div "Position" at bounding box center [71, 273] width 130 height 18
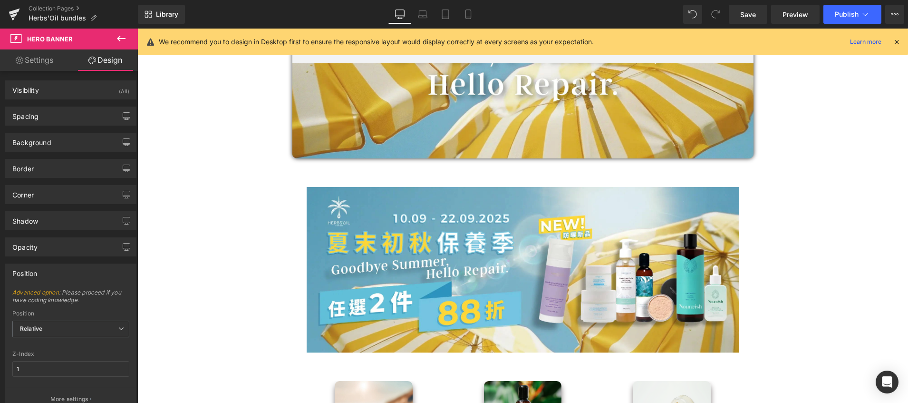
click at [54, 270] on div "Position" at bounding box center [71, 273] width 130 height 18
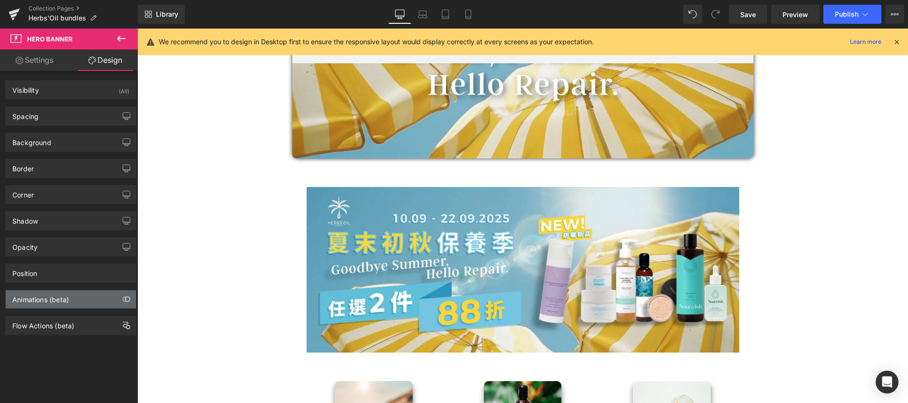
click at [47, 295] on div "Animations (beta)" at bounding box center [40, 296] width 57 height 13
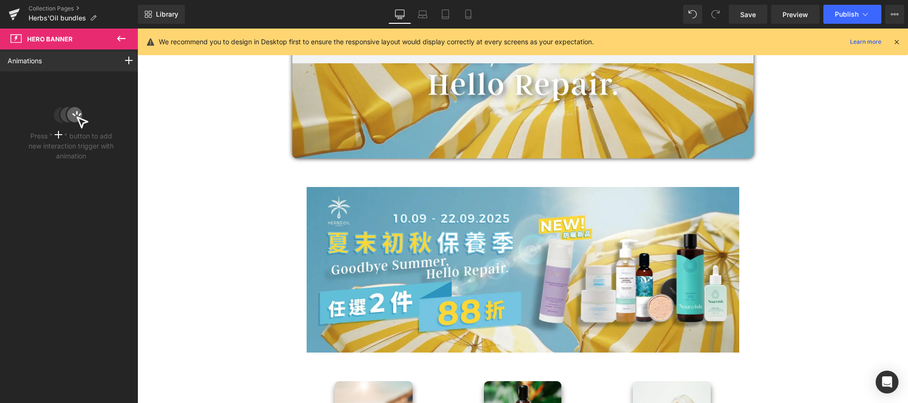
click at [126, 41] on icon at bounding box center [121, 38] width 11 height 11
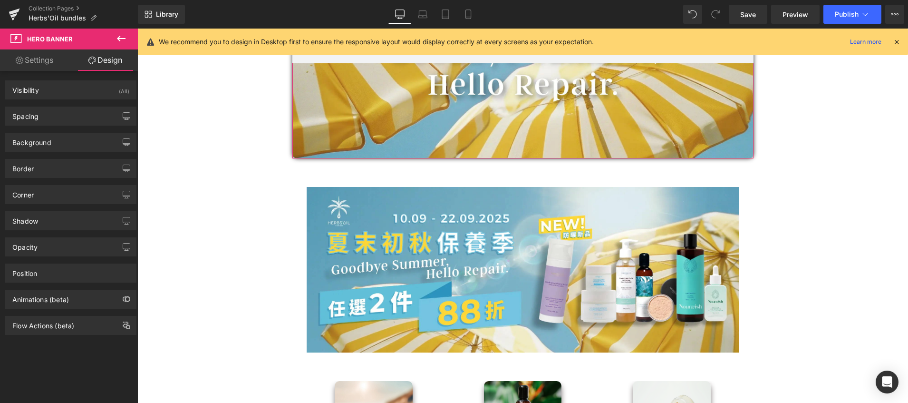
click at [37, 61] on link "Settings" at bounding box center [34, 59] width 69 height 21
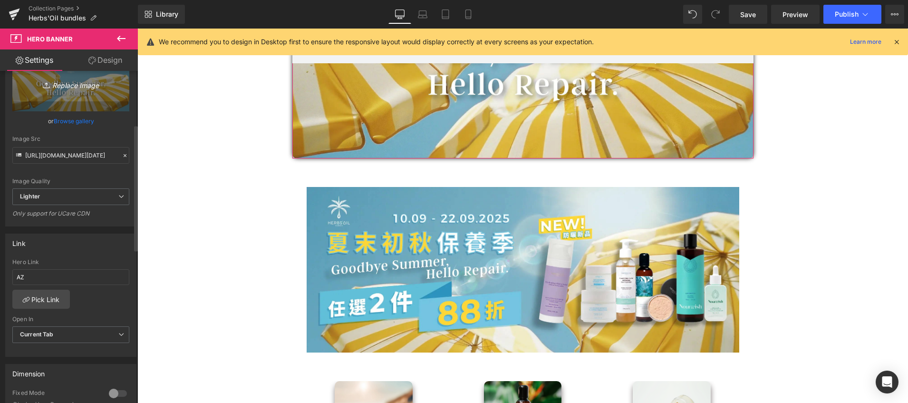
scroll to position [141, 0]
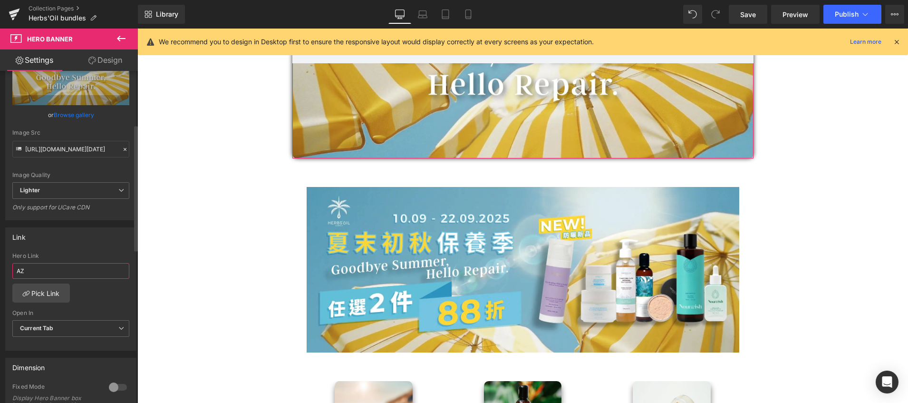
click at [48, 270] on input "AZ" at bounding box center [70, 271] width 117 height 16
click at [74, 239] on div "Link" at bounding box center [71, 237] width 130 height 18
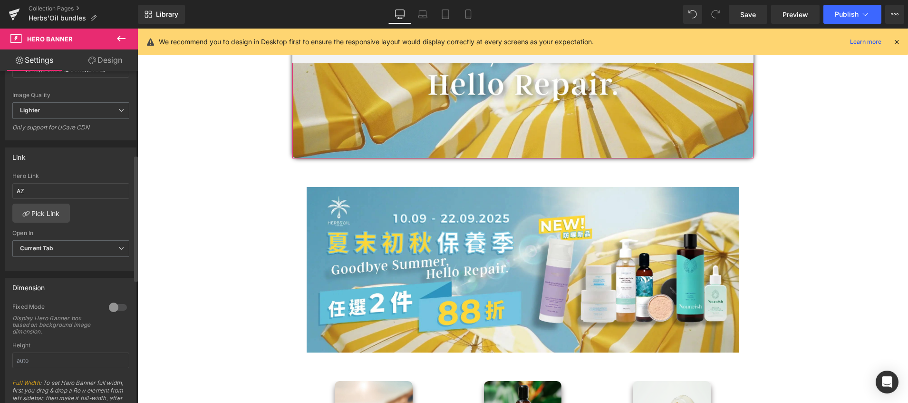
click at [114, 306] on div at bounding box center [118, 307] width 23 height 15
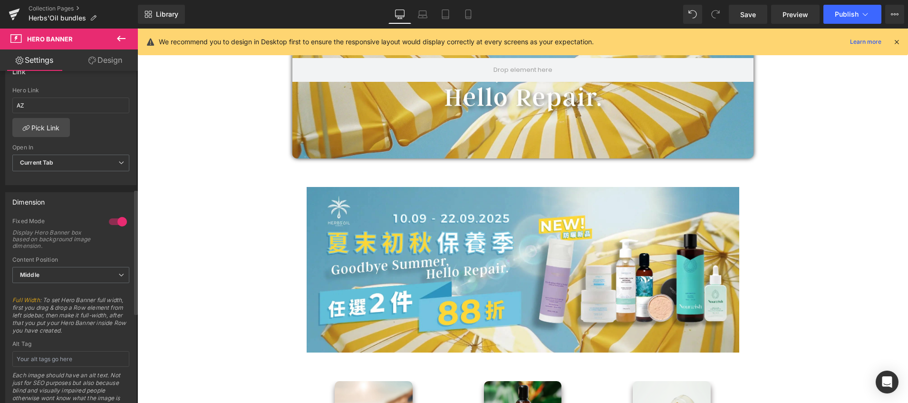
scroll to position [313, 0]
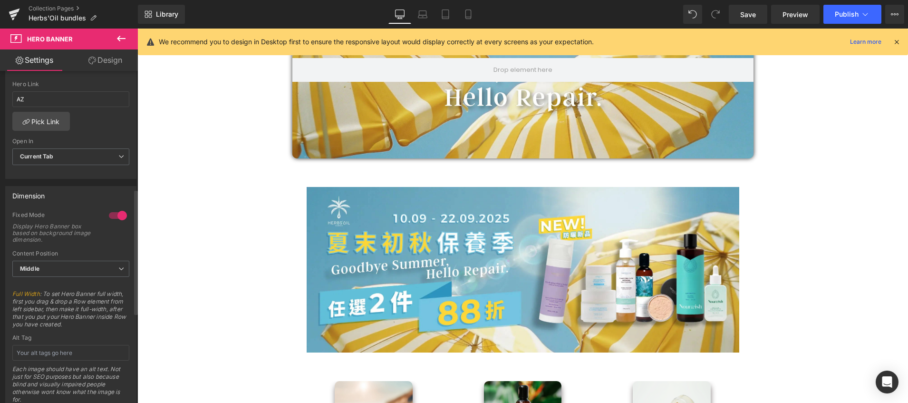
click at [33, 295] on link "Full Width" at bounding box center [26, 293] width 28 height 7
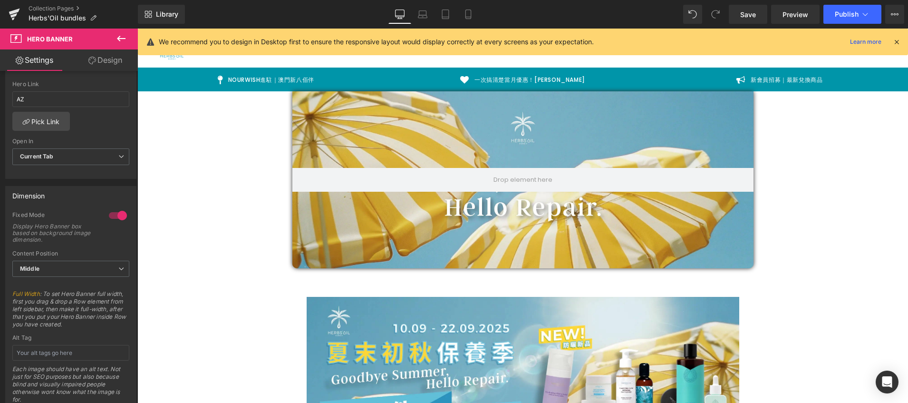
click at [125, 37] on icon at bounding box center [121, 38] width 11 height 11
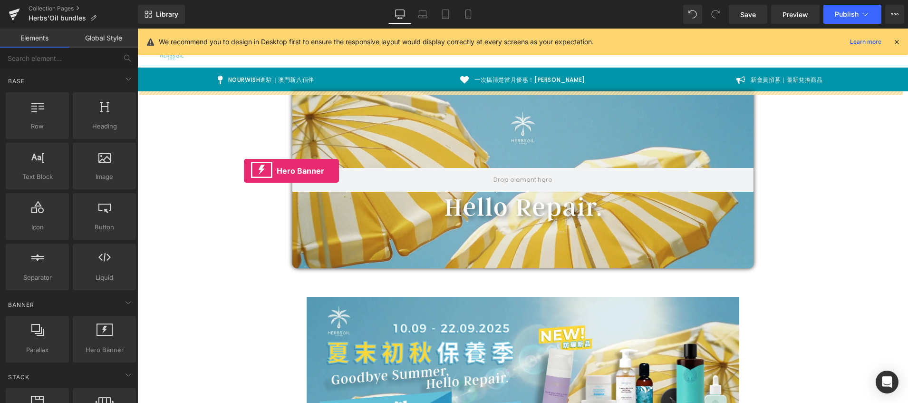
drag, startPoint x: 232, startPoint y: 352, endPoint x: 244, endPoint y: 171, distance: 182.1
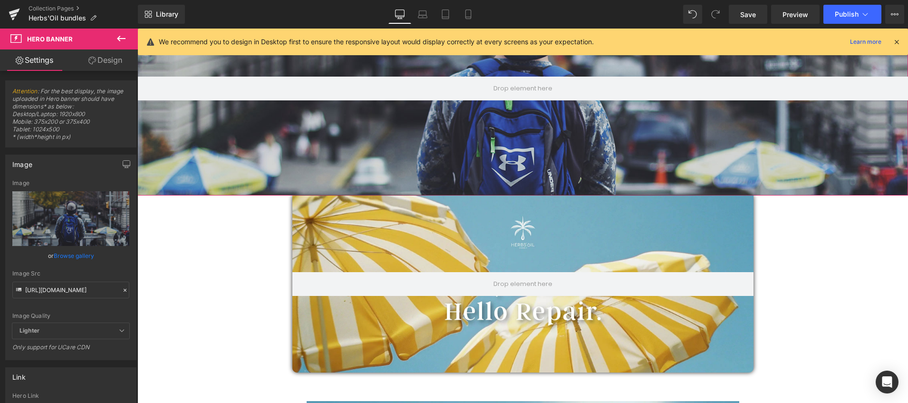
scroll to position [24, 0]
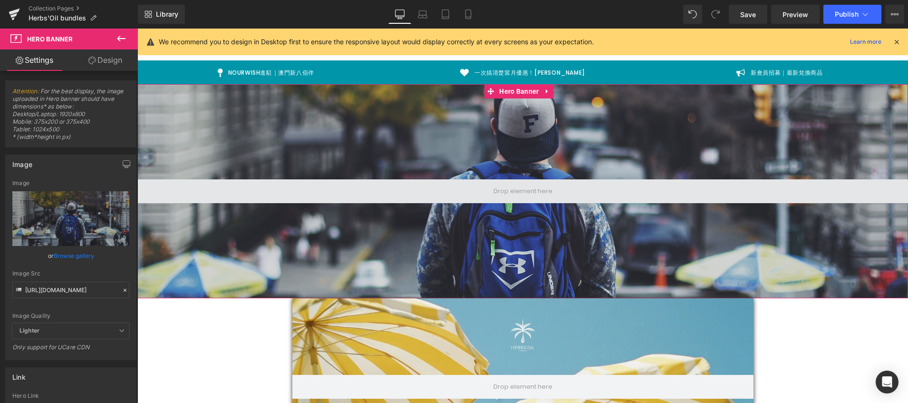
click at [524, 191] on span at bounding box center [523, 191] width 66 height 14
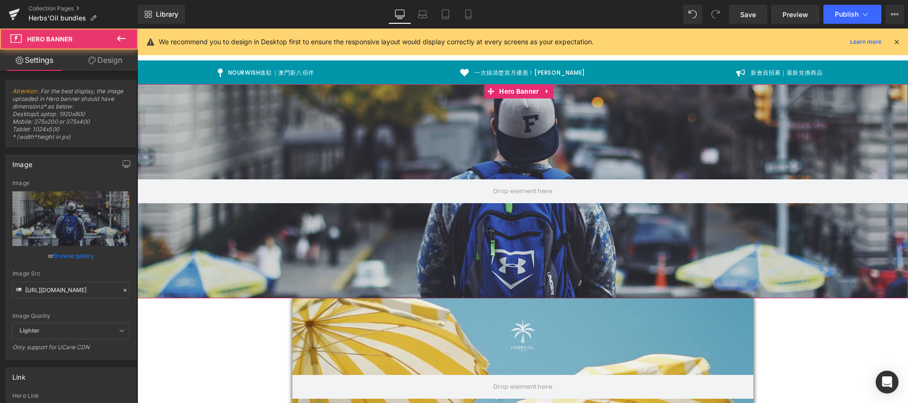
click at [476, 156] on div at bounding box center [522, 191] width 771 height 214
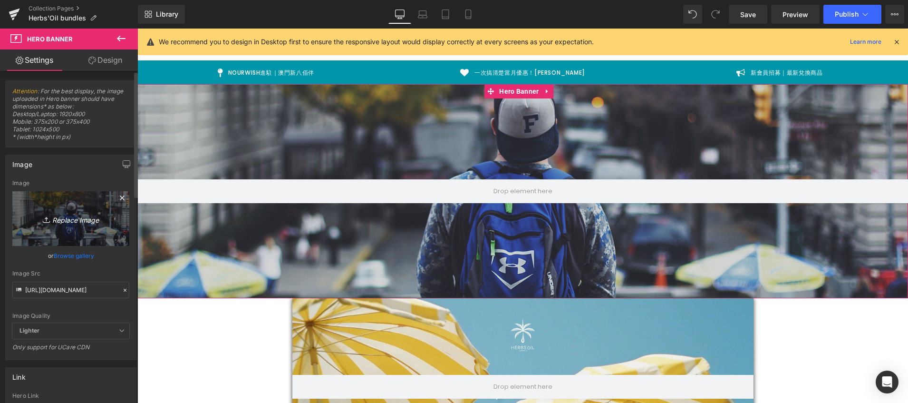
click at [68, 219] on icon "Replace Image" at bounding box center [71, 219] width 76 height 12
type input "C:\fakepath\2025 sep banner new size2-02 (2).webp"
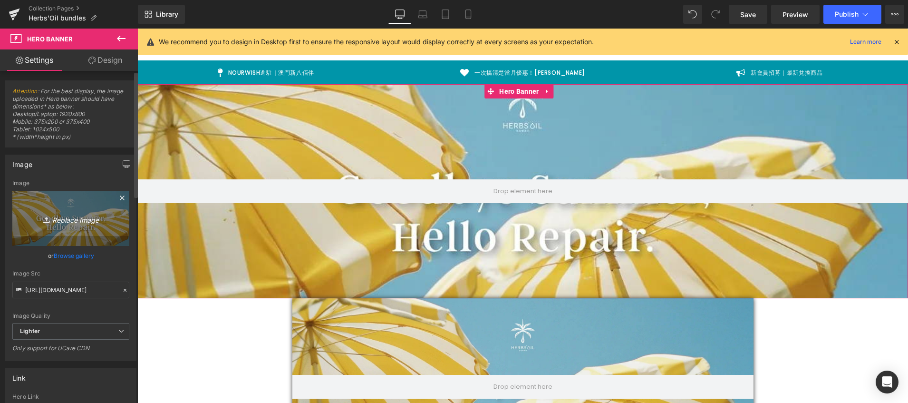
click at [69, 220] on icon "Replace Image" at bounding box center [71, 219] width 76 height 12
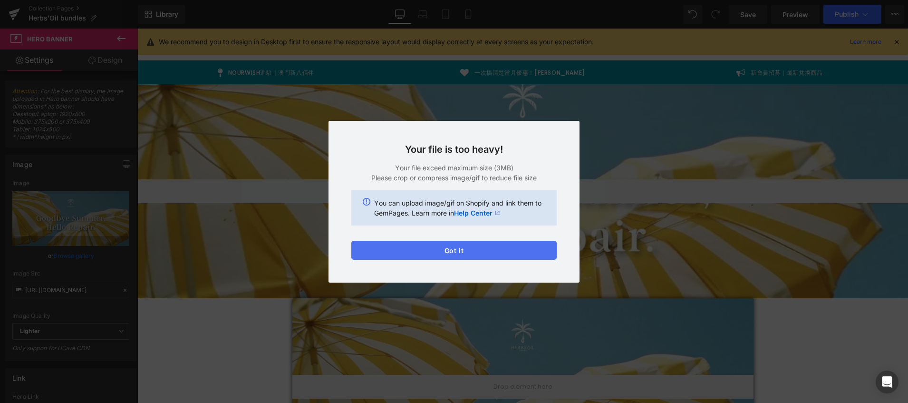
click at [437, 251] on button "Got it" at bounding box center [454, 250] width 205 height 19
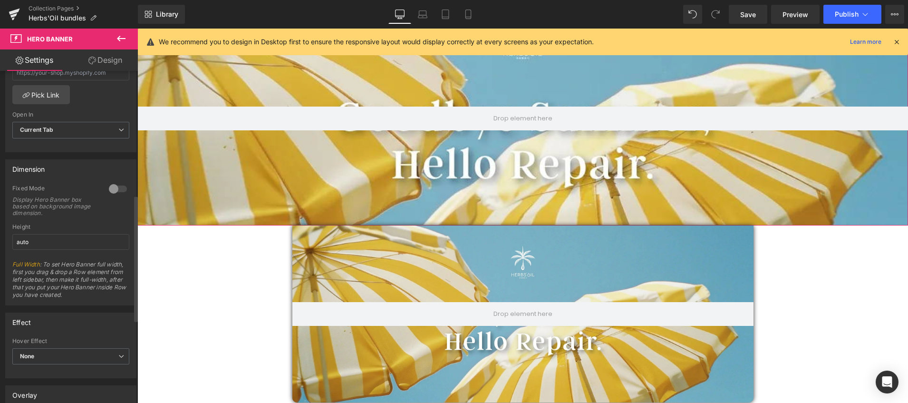
scroll to position [131, 0]
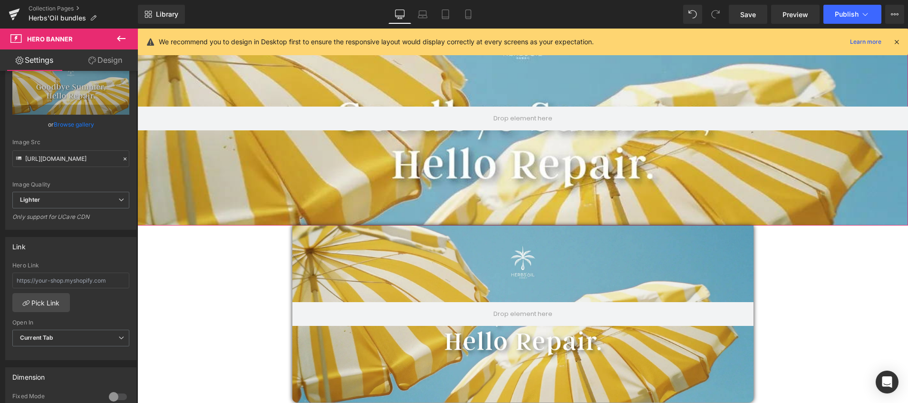
click at [110, 57] on link "Design" at bounding box center [105, 59] width 69 height 21
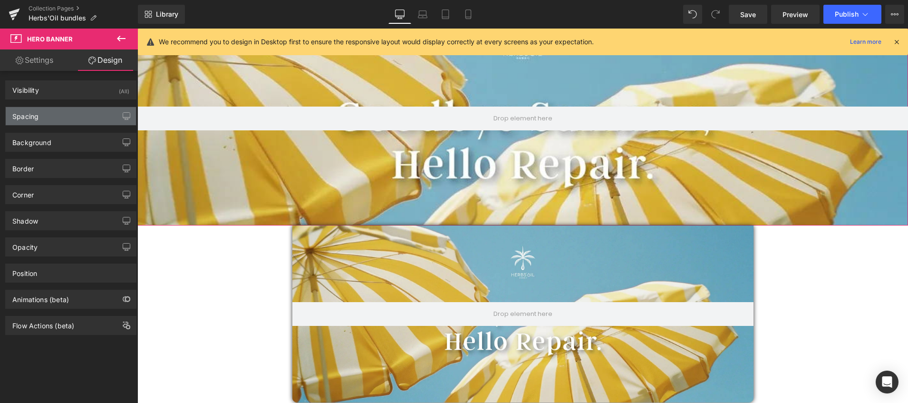
click at [39, 115] on div "Spacing" at bounding box center [71, 116] width 130 height 18
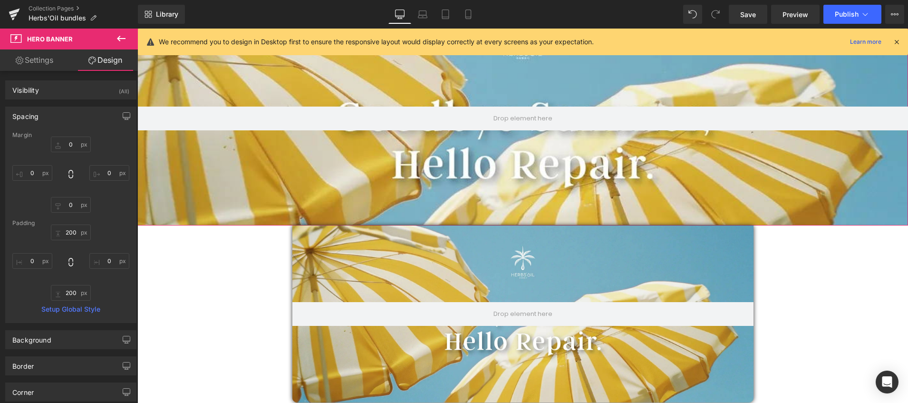
click at [36, 59] on link "Settings" at bounding box center [34, 59] width 69 height 21
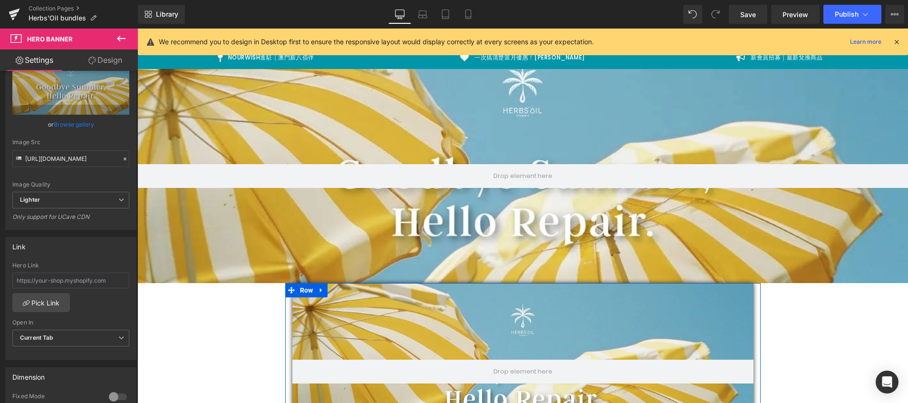
scroll to position [0, 0]
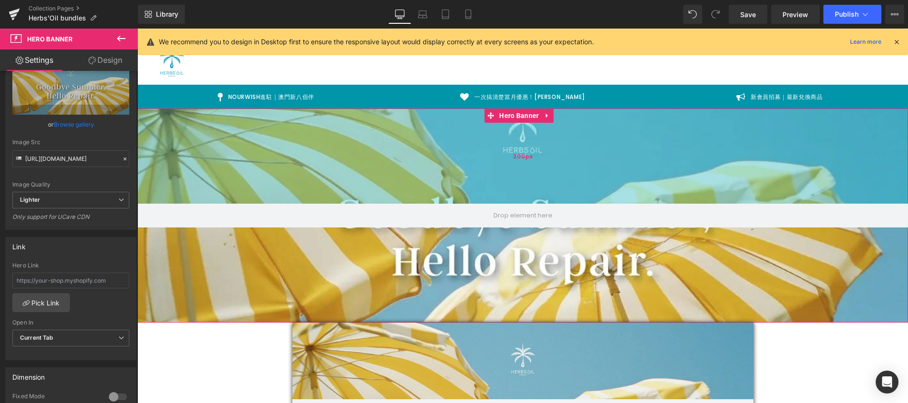
click at [519, 158] on span "200px" at bounding box center [523, 157] width 20 height 10
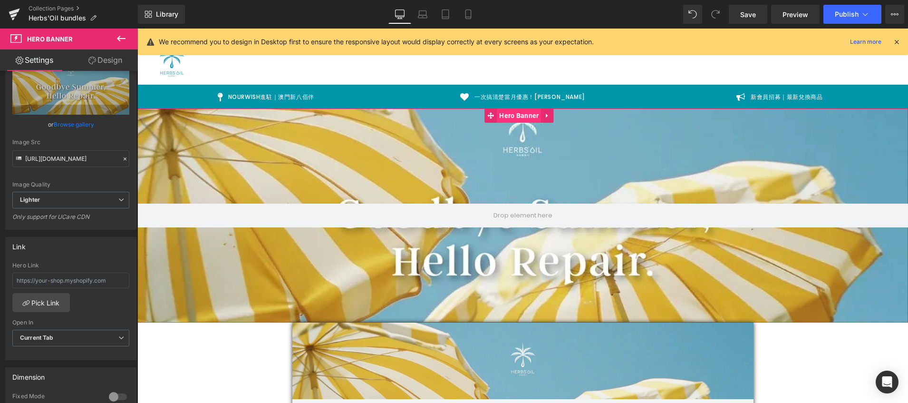
click at [519, 117] on span "Hero Banner" at bounding box center [519, 115] width 44 height 14
click at [552, 117] on link at bounding box center [548, 115] width 12 height 14
click at [100, 57] on link "Design" at bounding box center [105, 59] width 69 height 21
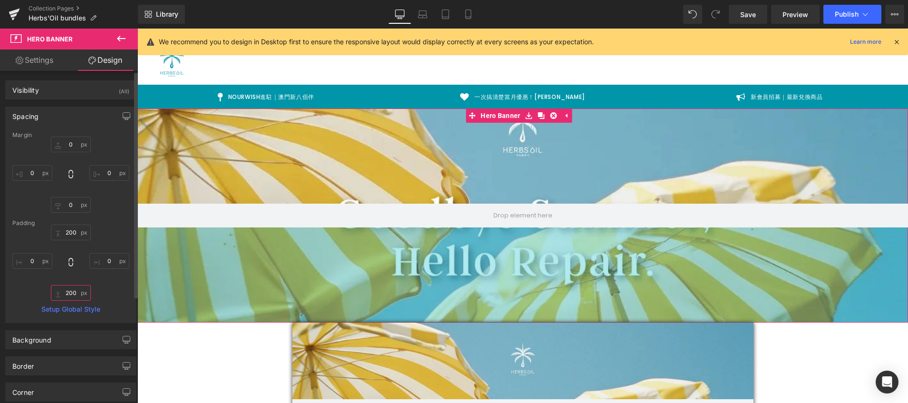
click at [72, 294] on input "200" at bounding box center [71, 293] width 40 height 16
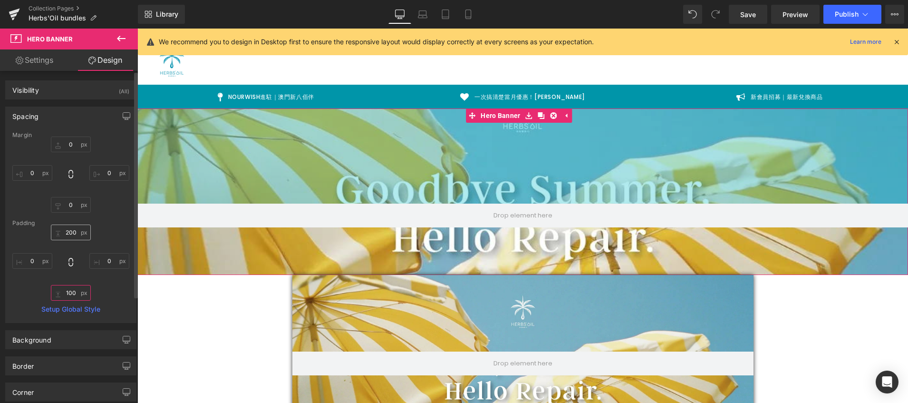
type input "100"
click at [73, 236] on input "200" at bounding box center [71, 233] width 40 height 16
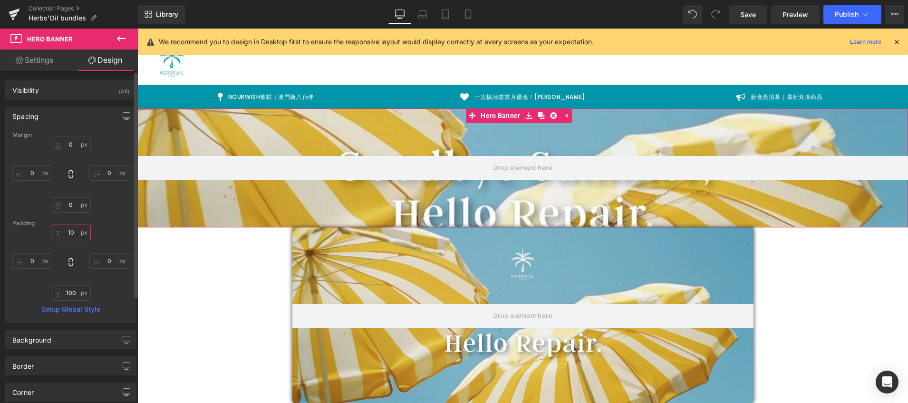
type input "1"
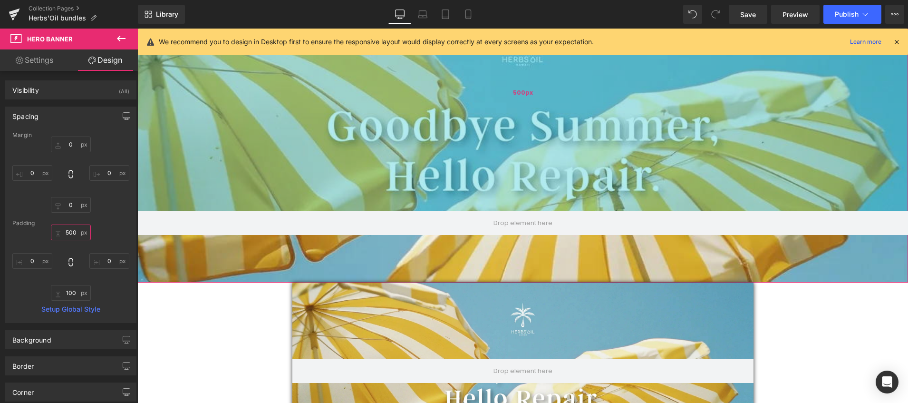
scroll to position [75, 0]
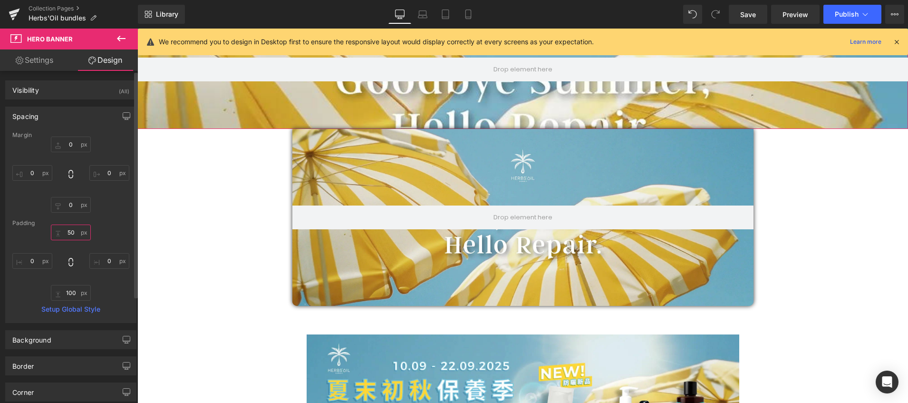
type input "5"
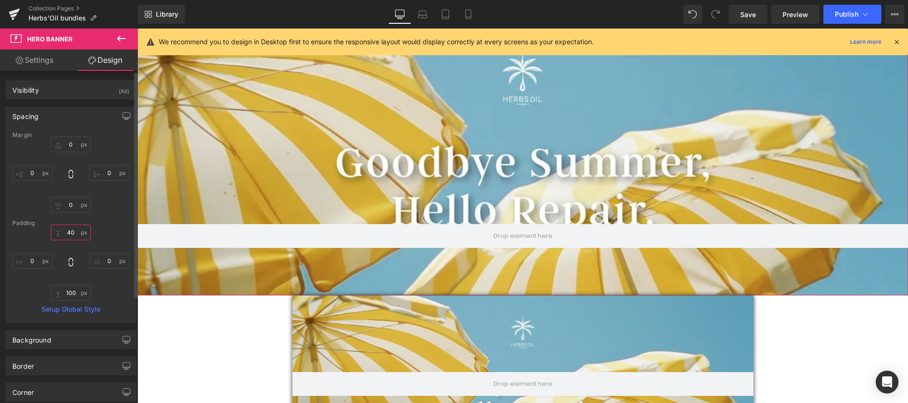
type input "4"
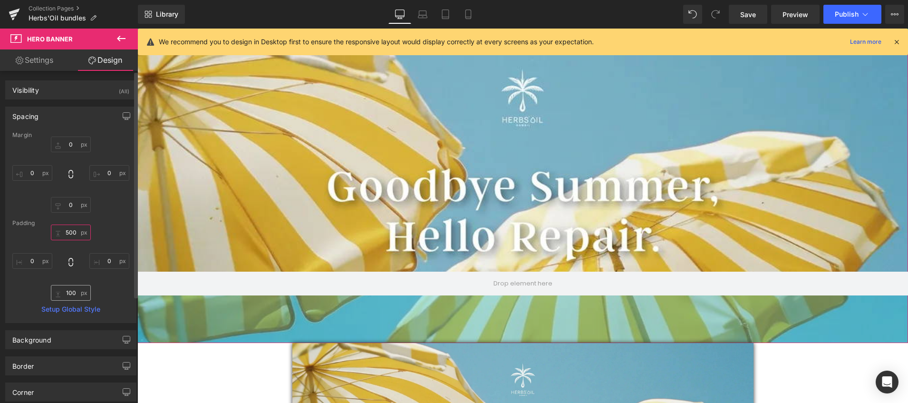
type input "500"
click at [75, 292] on input "100" at bounding box center [71, 293] width 40 height 16
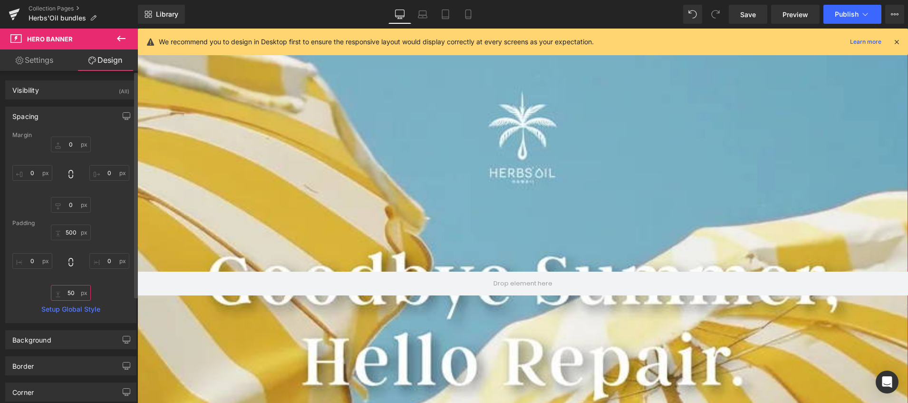
type input "5"
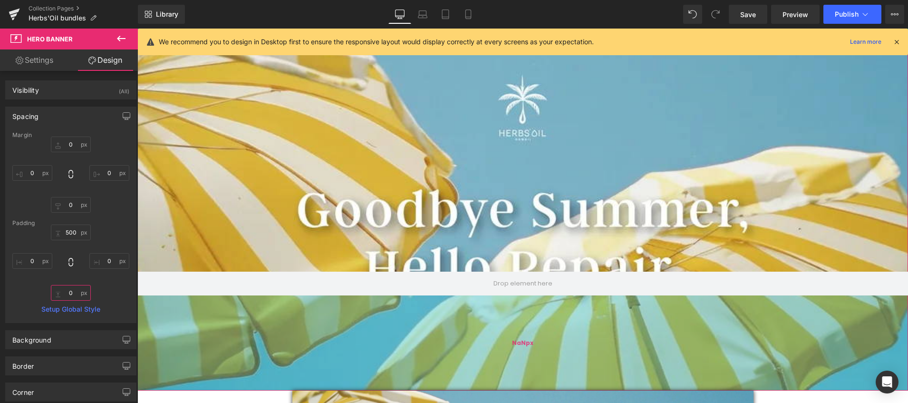
scroll to position [276, 0]
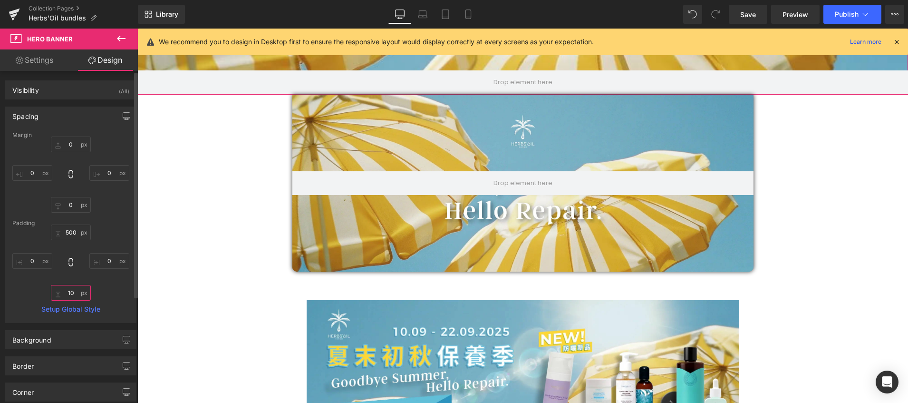
type input "100"
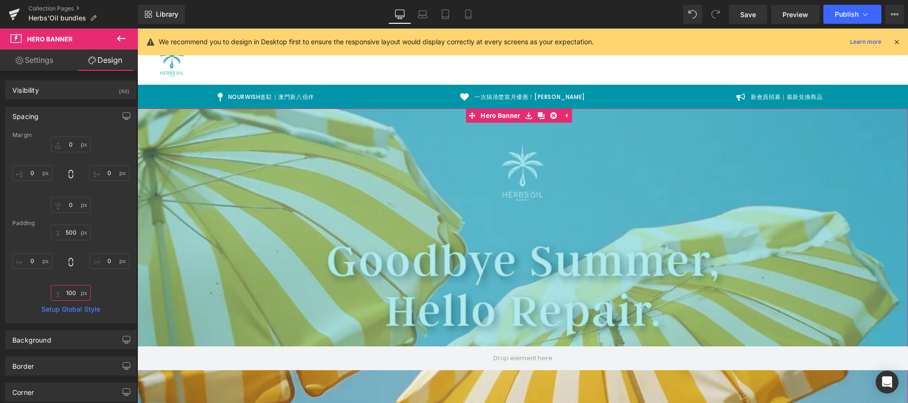
scroll to position [37, 0]
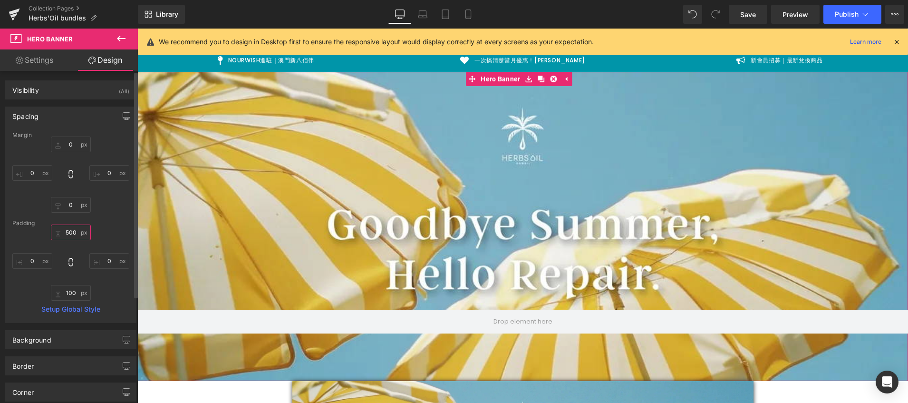
click at [72, 233] on input "500" at bounding box center [71, 233] width 40 height 16
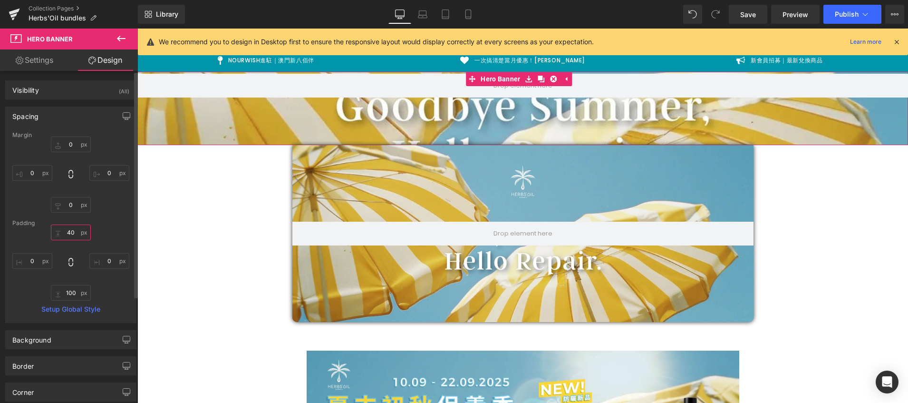
type input "400"
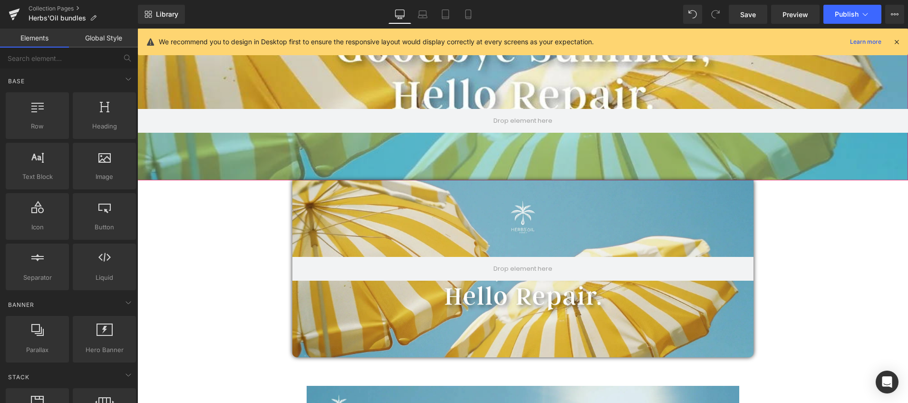
scroll to position [0, 0]
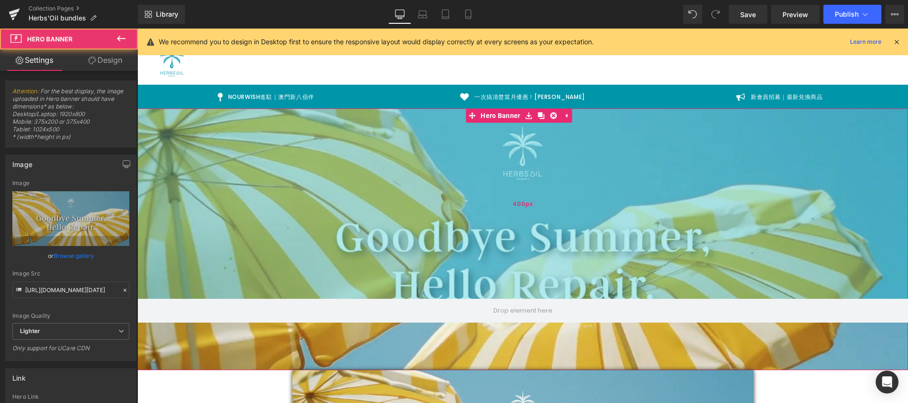
click at [241, 199] on div "400px" at bounding box center [522, 203] width 771 height 190
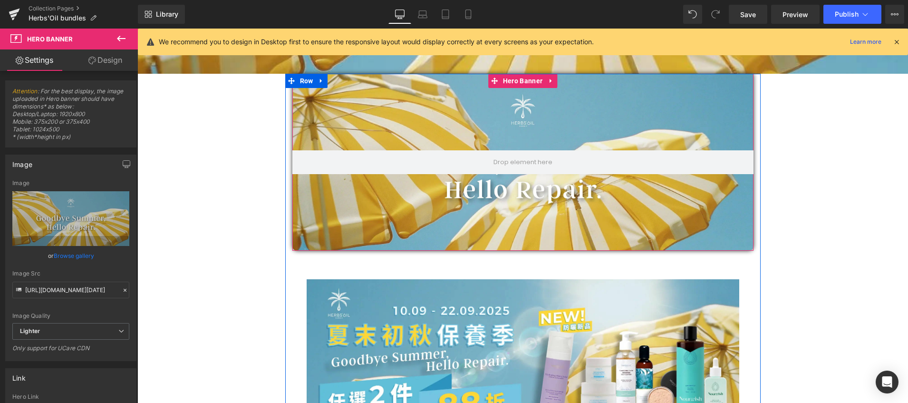
scroll to position [186, 0]
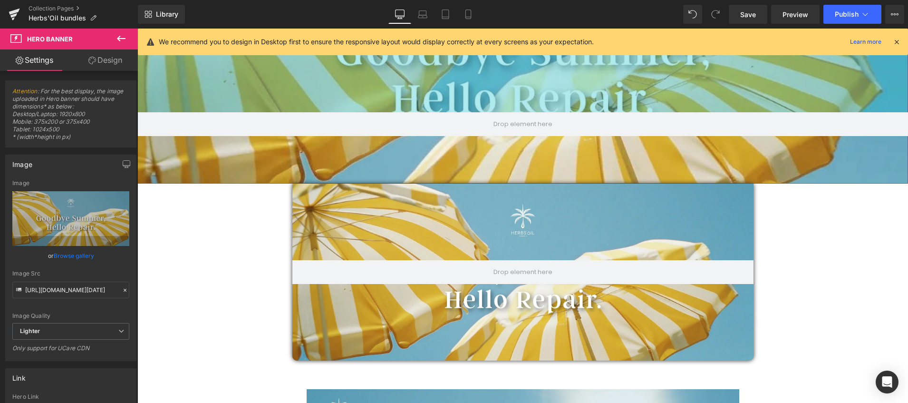
click at [527, 84] on div "400px" at bounding box center [522, 17] width 771 height 190
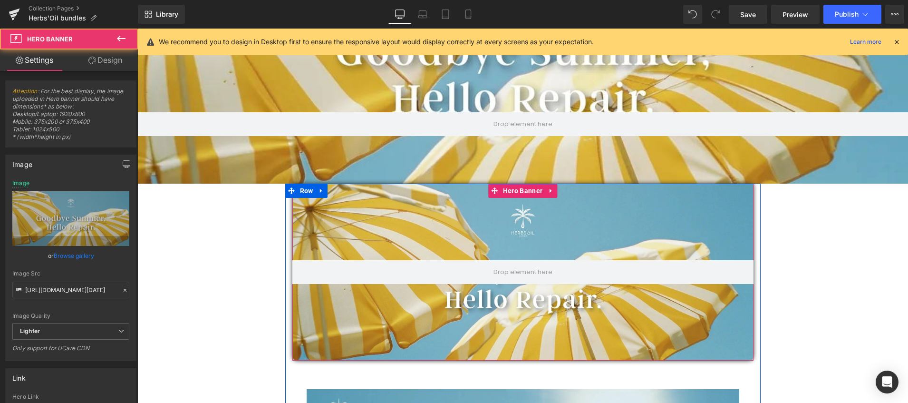
click at [530, 205] on div at bounding box center [523, 272] width 461 height 177
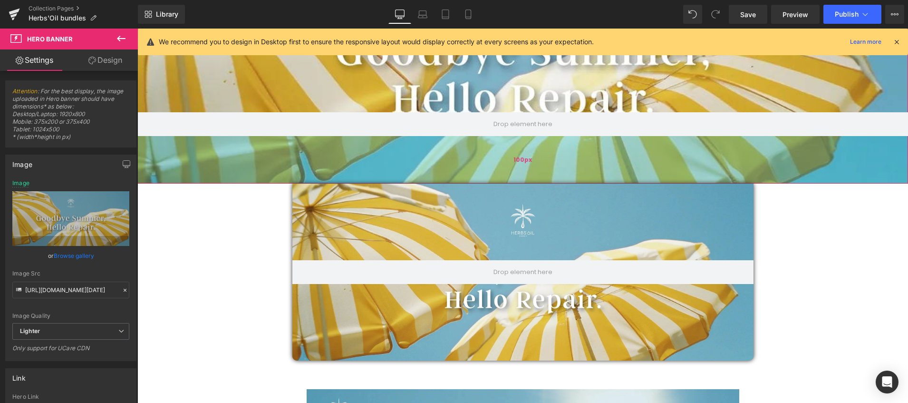
scroll to position [100, 0]
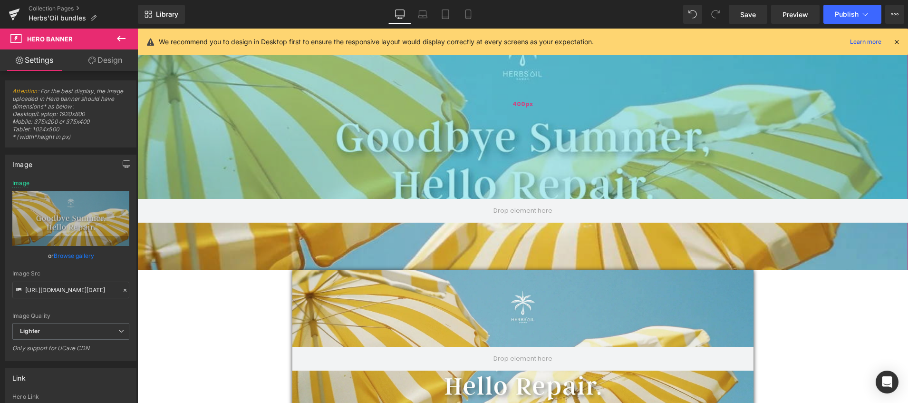
click at [341, 66] on div "400px" at bounding box center [522, 104] width 771 height 190
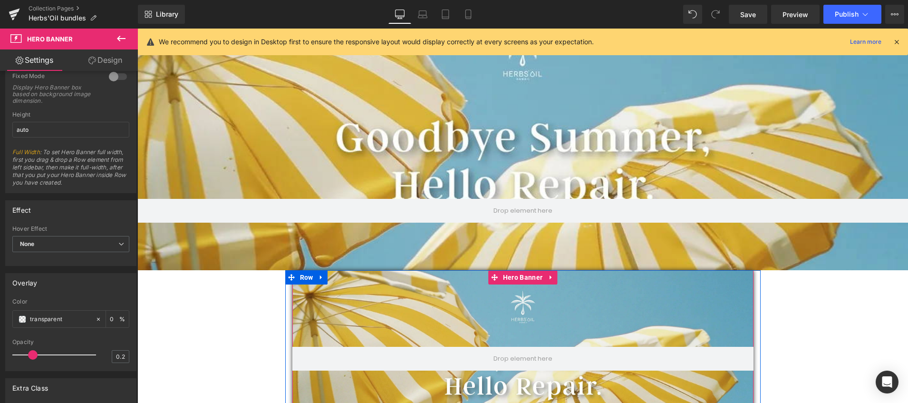
scroll to position [259, 0]
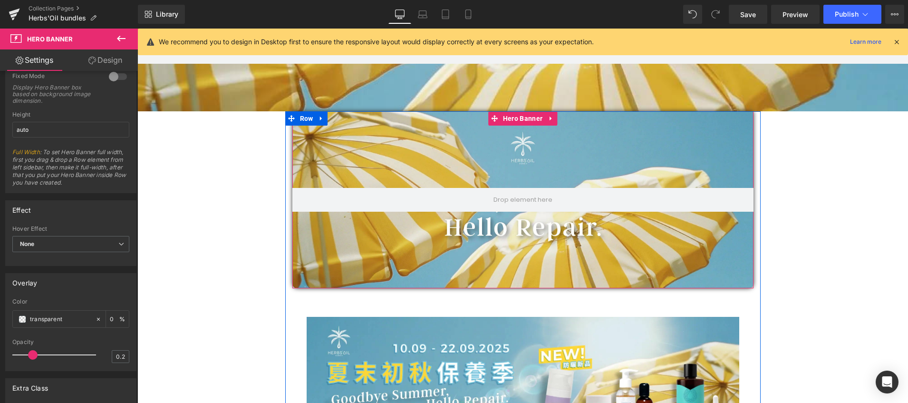
click at [516, 224] on div at bounding box center [523, 199] width 461 height 177
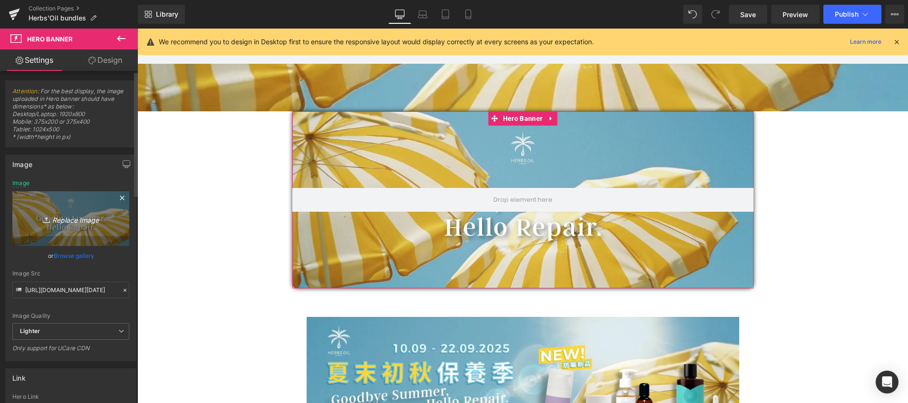
click at [80, 221] on icon "Replace Image" at bounding box center [71, 219] width 76 height 12
type input "C:\fakepath\2025 sep banner new size2-02 (2) (1).webp"
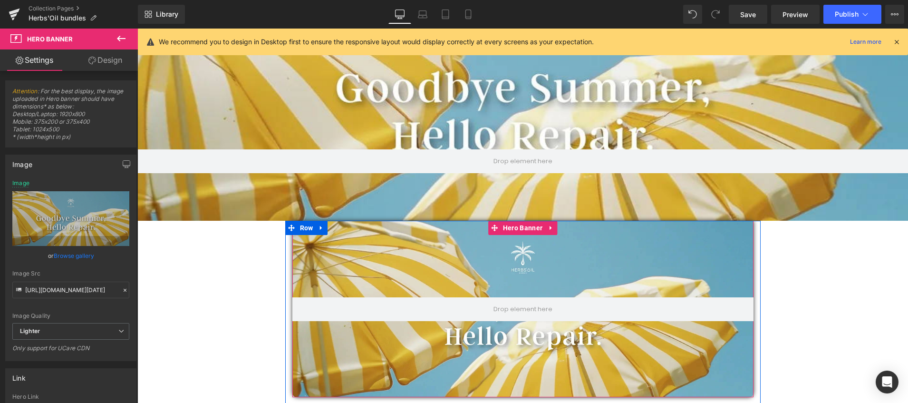
scroll to position [100, 0]
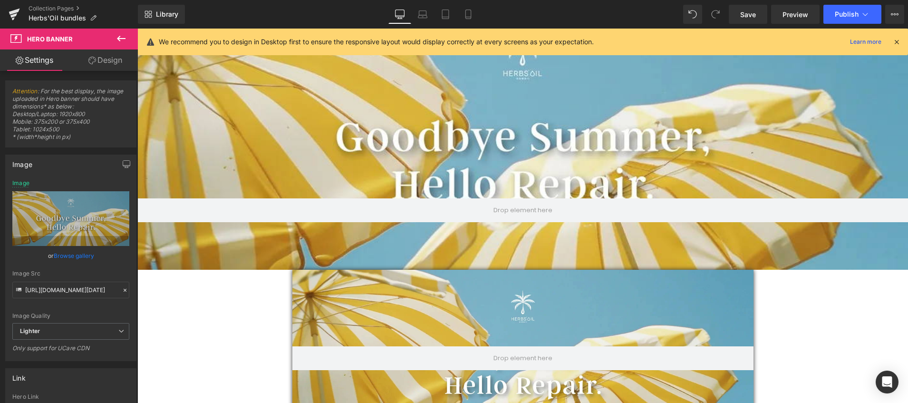
click at [490, 119] on div "Hero Banner 400px 100px" at bounding box center [522, 139] width 771 height 262
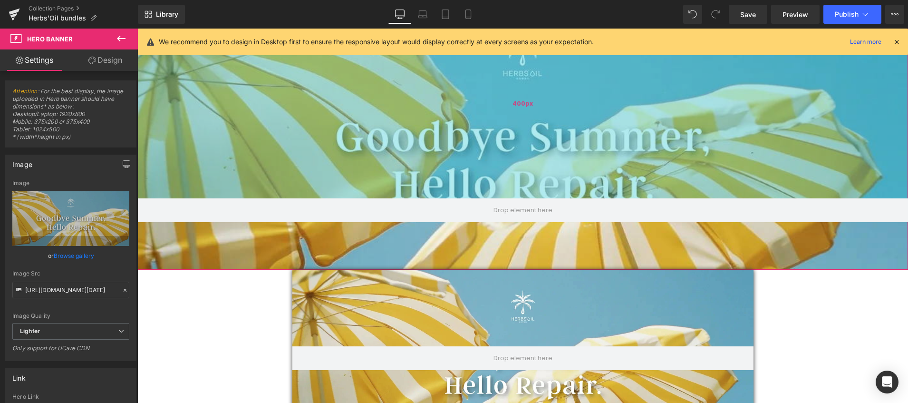
scroll to position [0, 0]
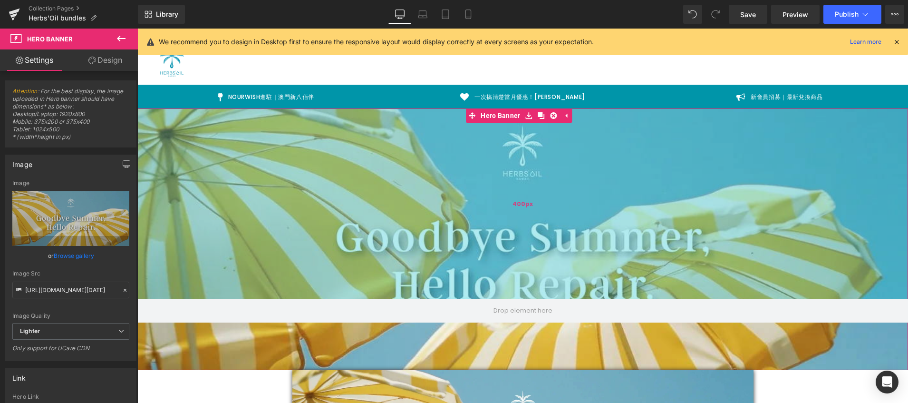
click at [526, 274] on div "400px" at bounding box center [522, 203] width 771 height 190
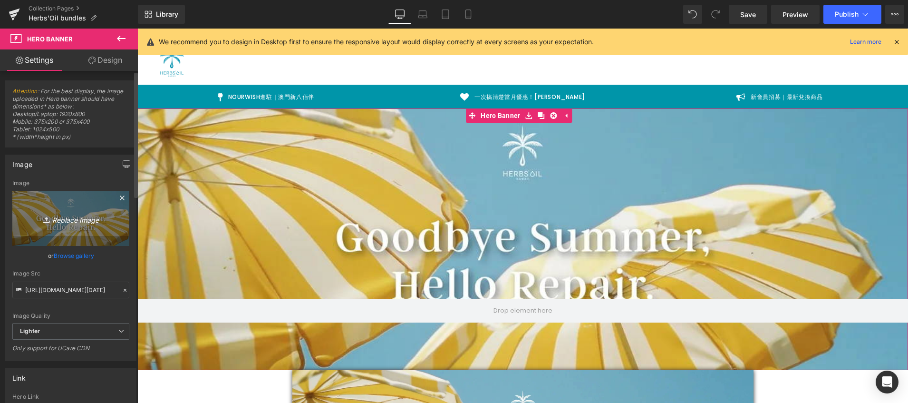
click at [68, 220] on icon "Replace Image" at bounding box center [71, 219] width 76 height 12
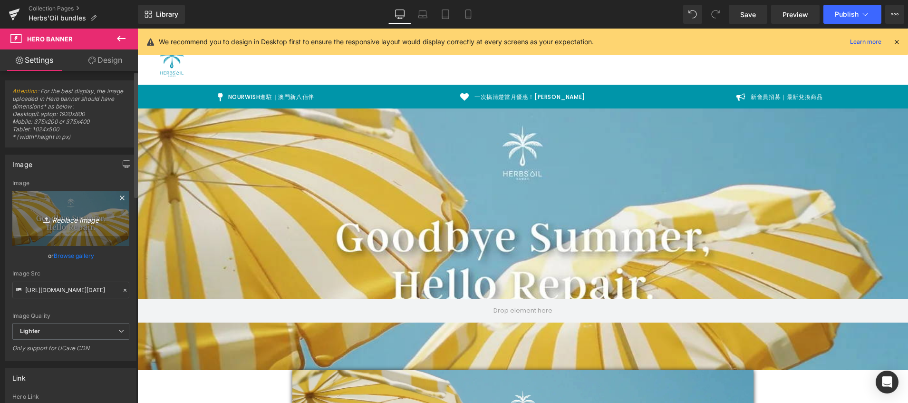
type input "C:\fakepath\2025 sep banner new size2-02 (2) (1).webp"
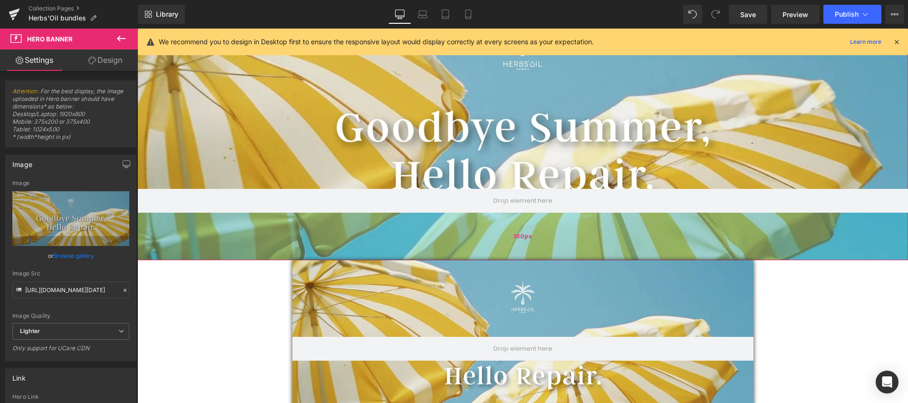
scroll to position [159, 0]
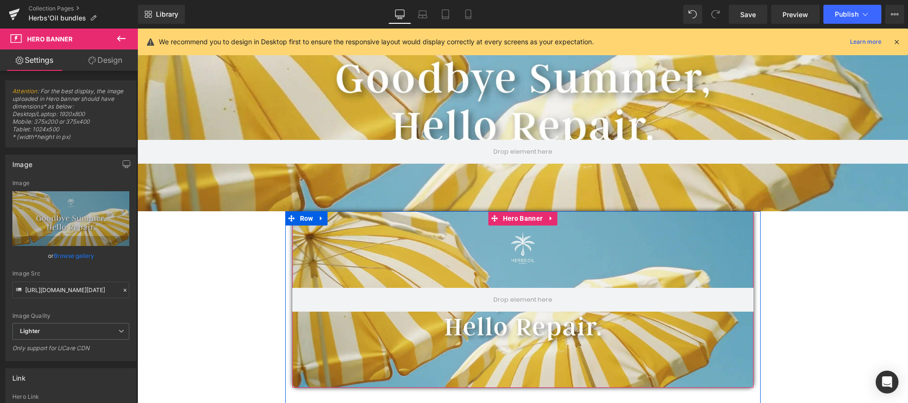
click at [668, 253] on div at bounding box center [523, 299] width 461 height 176
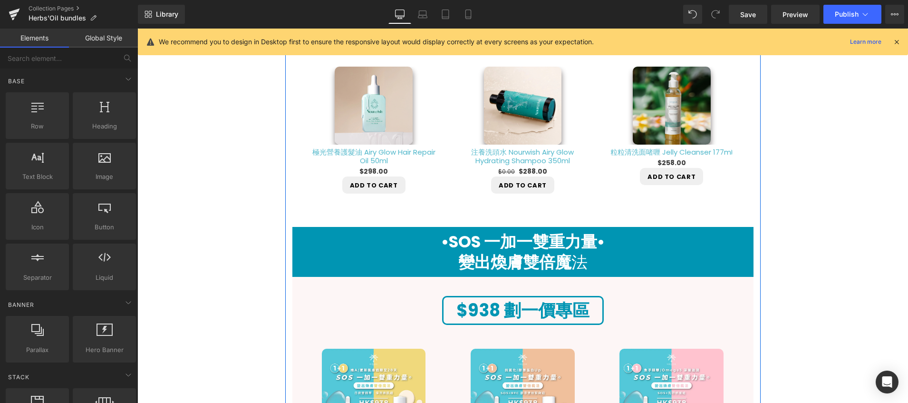
scroll to position [721, 0]
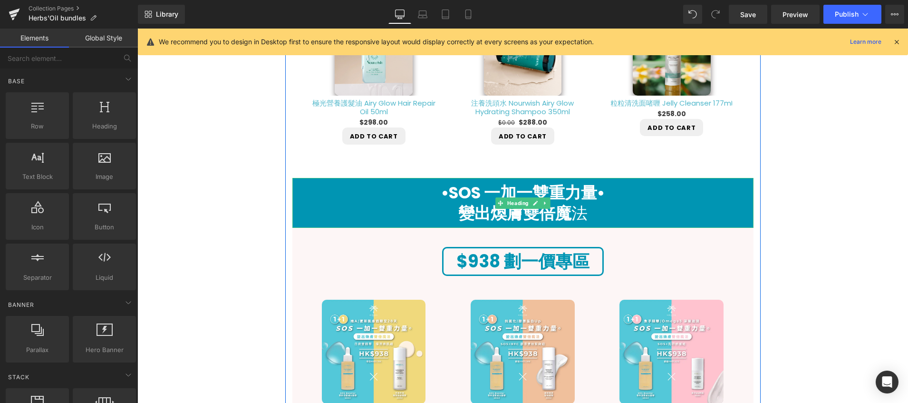
click at [332, 198] on h1 "•SOS 一加一雙重力量•" at bounding box center [523, 193] width 461 height 20
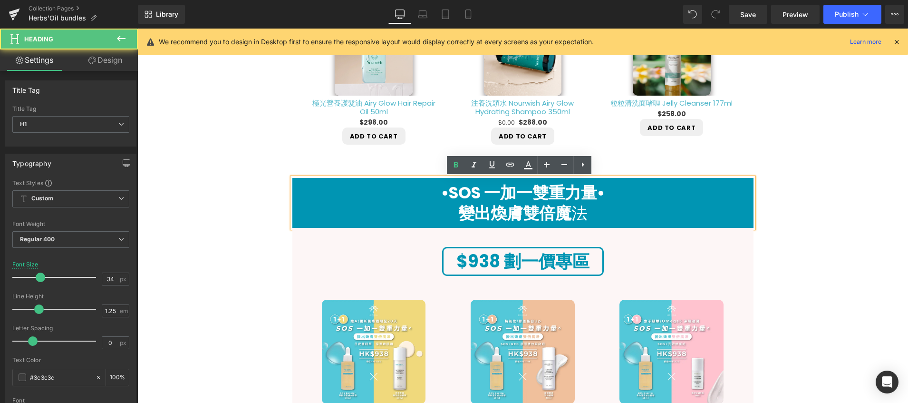
click at [297, 226] on div "•SOS 一加一雙重力量• 變出煥膚雙倍魔 法" at bounding box center [523, 203] width 461 height 50
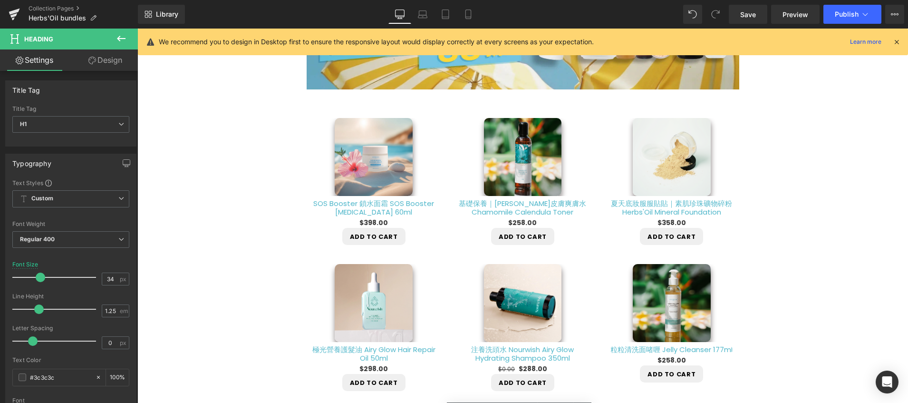
scroll to position [224, 0]
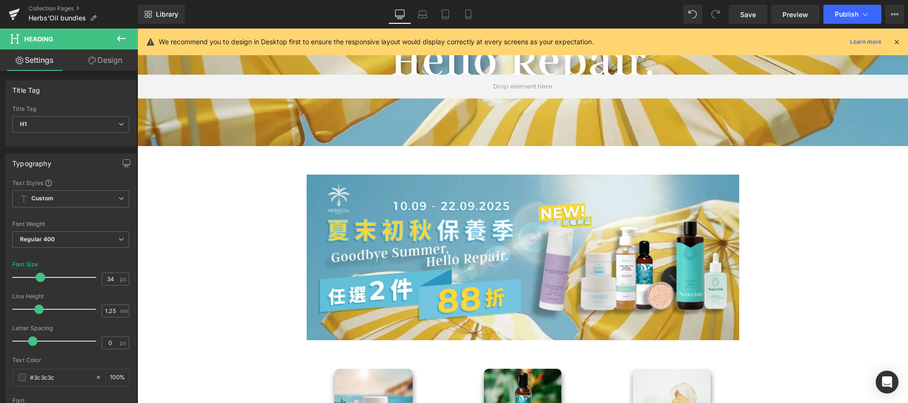
click at [120, 39] on icon at bounding box center [121, 39] width 9 height 6
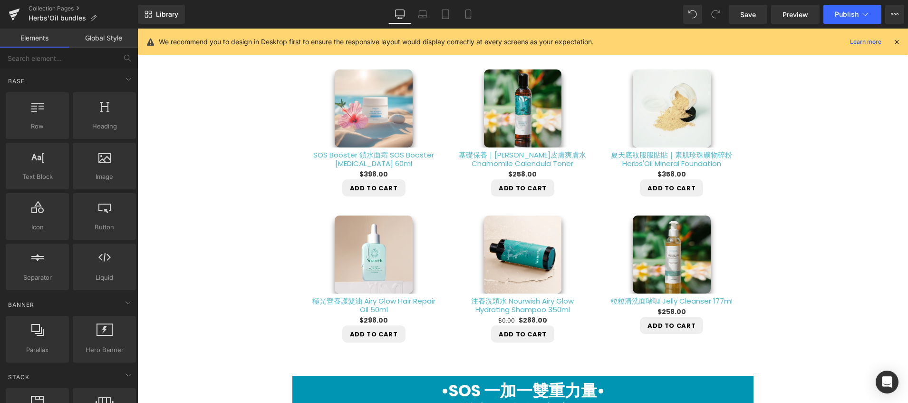
scroll to position [725, 0]
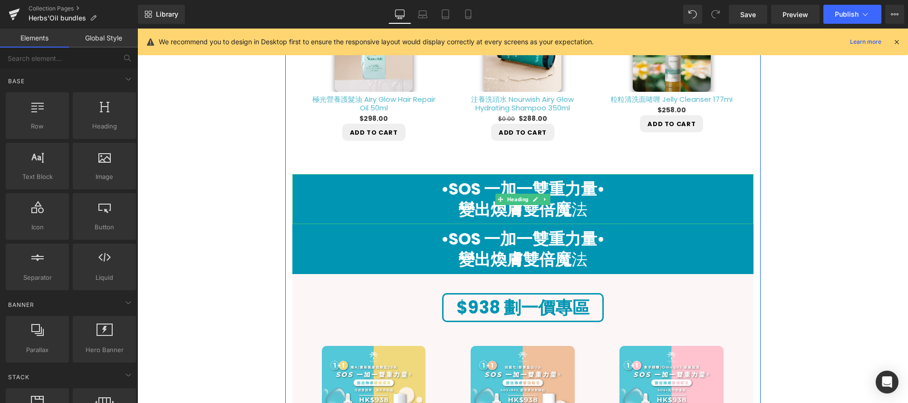
click at [371, 197] on h1 "•SOS 一加一雙重力量•" at bounding box center [523, 189] width 461 height 20
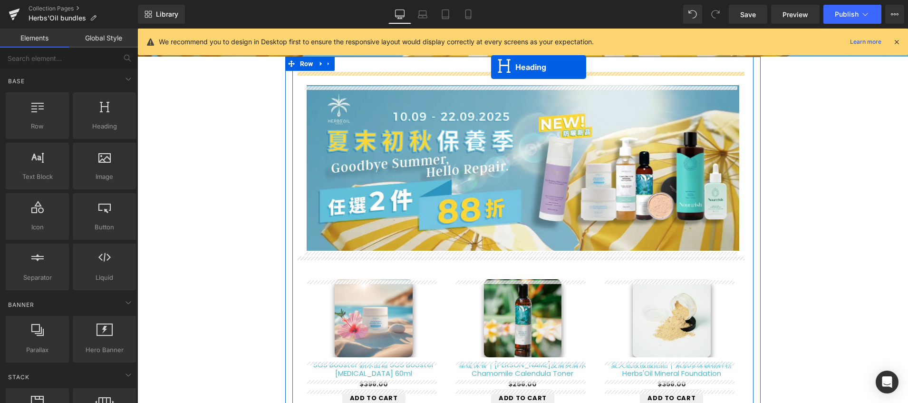
scroll to position [304, 0]
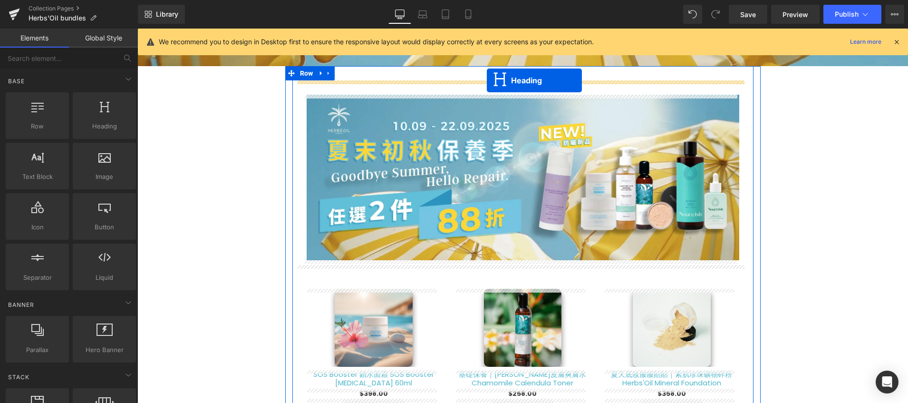
drag, startPoint x: 499, startPoint y: 201, endPoint x: 487, endPoint y: 80, distance: 120.9
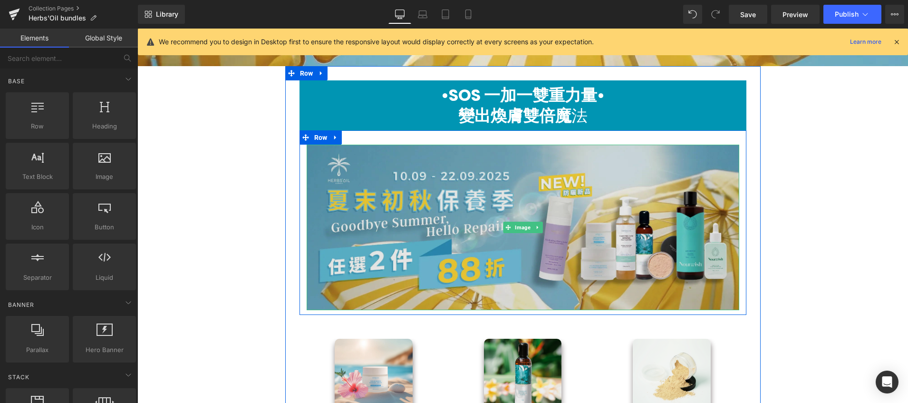
click at [330, 200] on img at bounding box center [523, 228] width 433 height 166
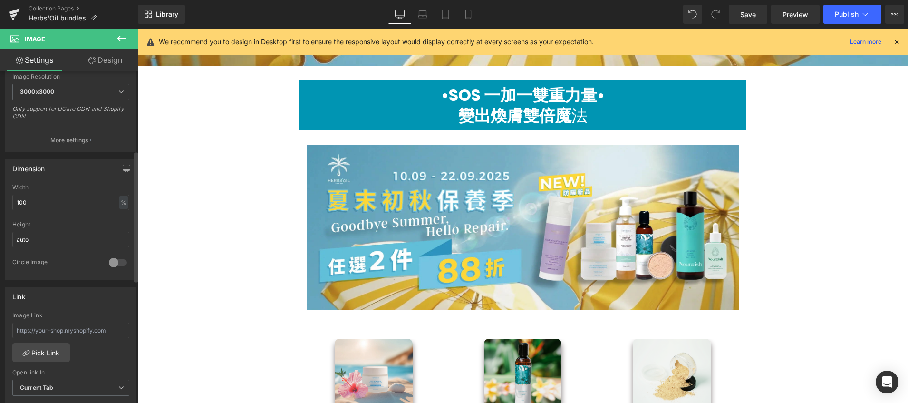
scroll to position [196, 0]
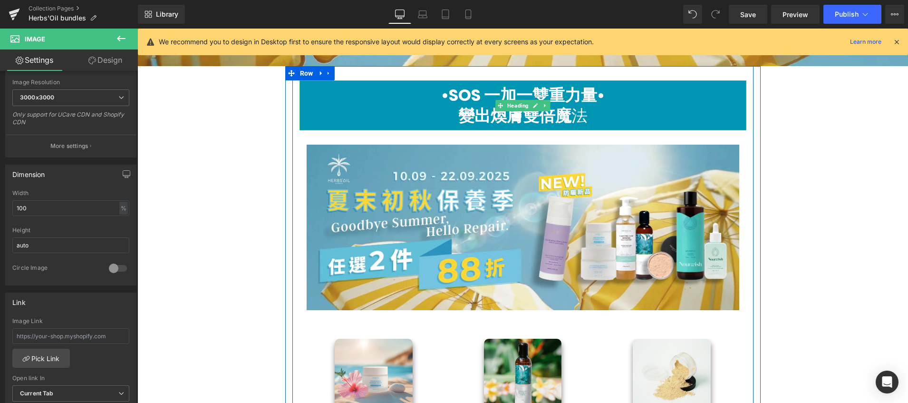
click at [333, 110] on h1 "變出煥膚雙倍魔 法" at bounding box center [523, 116] width 447 height 20
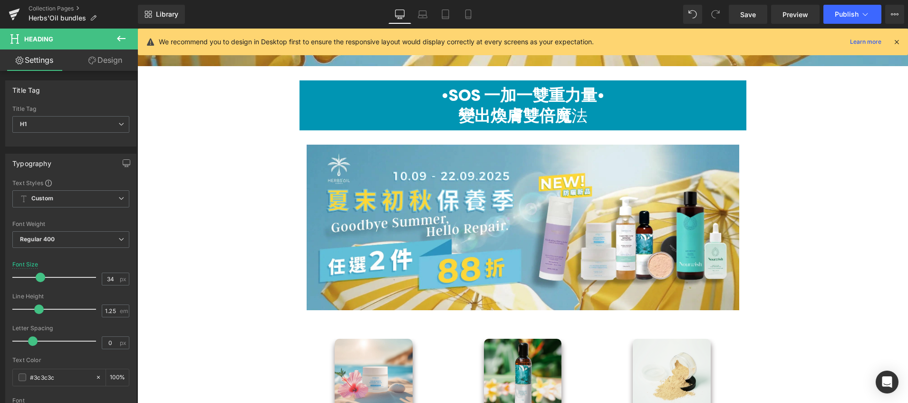
click at [86, 56] on link "Design" at bounding box center [105, 59] width 69 height 21
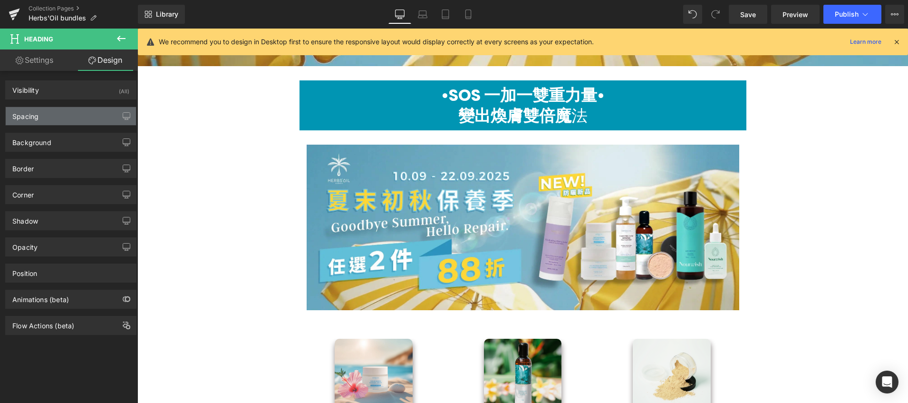
click at [82, 120] on div "Spacing" at bounding box center [71, 116] width 130 height 18
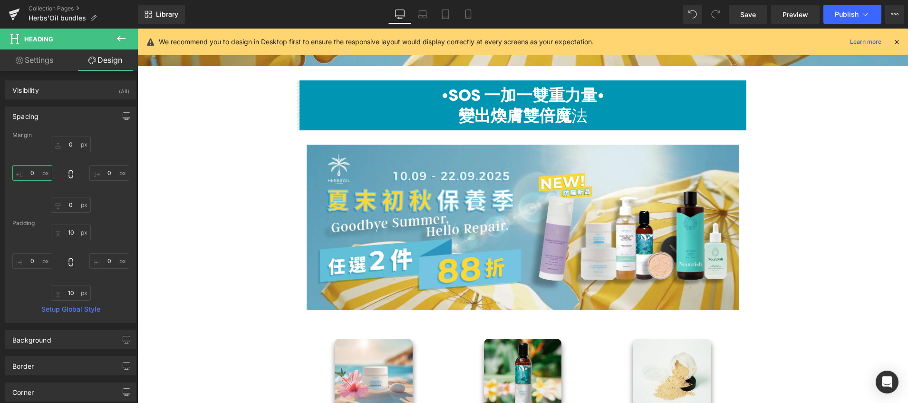
click at [32, 174] on input "0" at bounding box center [32, 173] width 40 height 16
type input "-"
type input "10"
click at [106, 171] on input "0" at bounding box center [109, 173] width 40 height 16
type input "10"
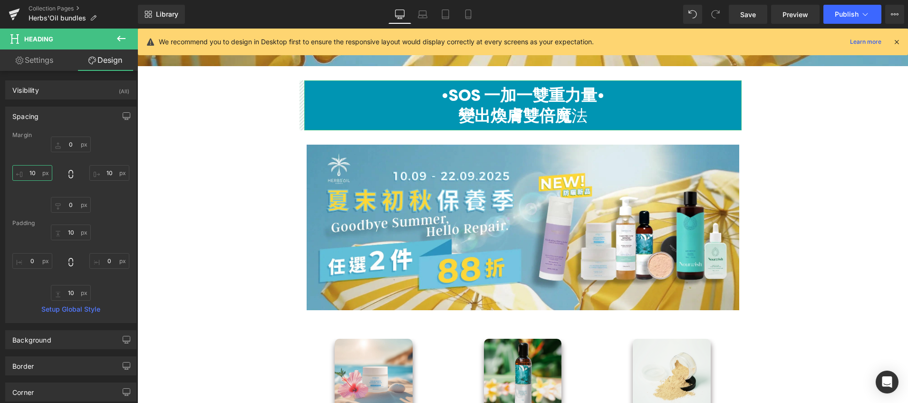
click at [32, 171] on input "10" at bounding box center [32, 173] width 40 height 16
type input "15"
click at [108, 174] on input "10" at bounding box center [109, 173] width 40 height 16
type input "15"
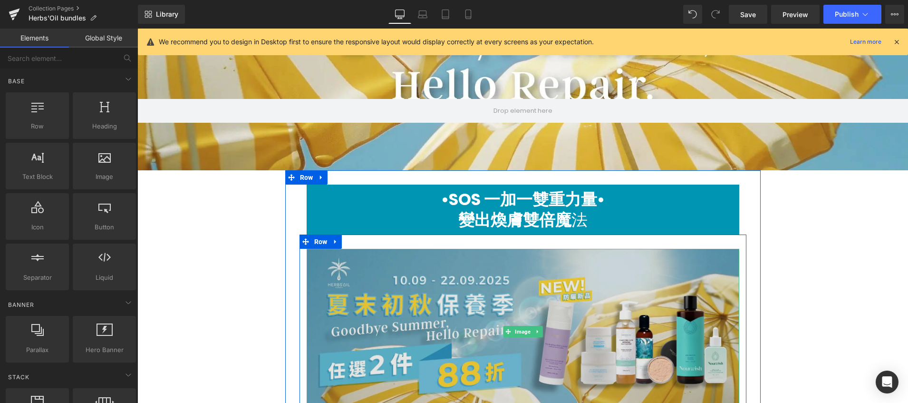
scroll to position [102, 0]
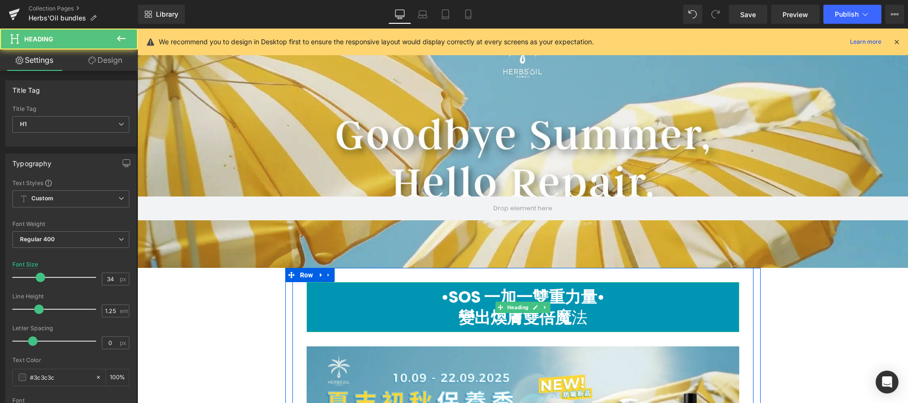
click at [556, 300] on strong "•SOS 一加一雙重力量•" at bounding box center [523, 296] width 164 height 23
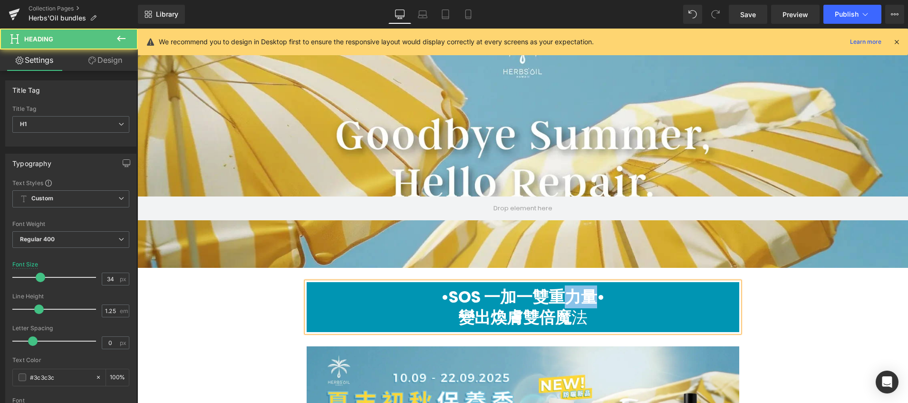
click at [556, 300] on strong "•SOS 一加一雙重力量•" at bounding box center [523, 296] width 164 height 23
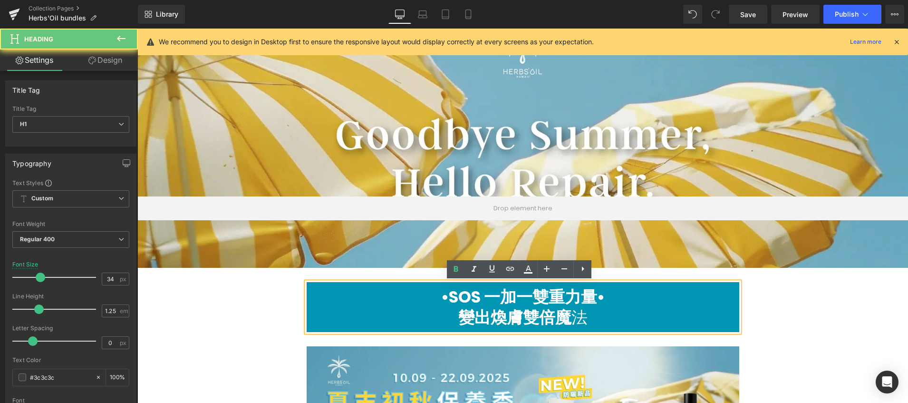
click at [583, 314] on span "變出煥膚雙倍魔 法" at bounding box center [523, 317] width 129 height 23
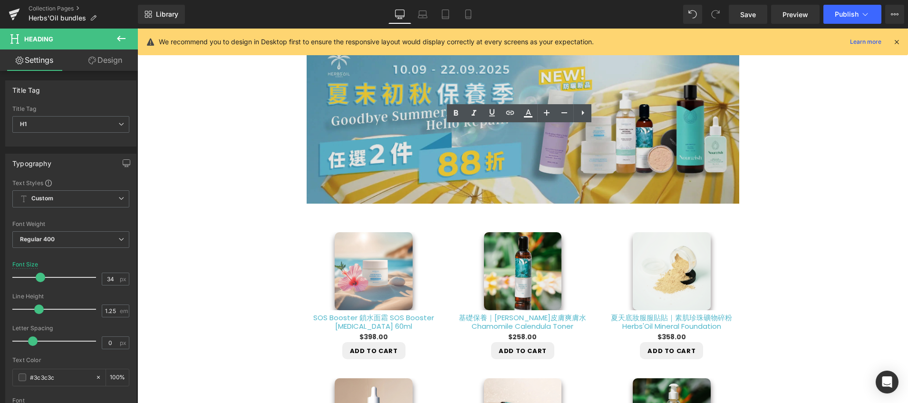
scroll to position [258, 0]
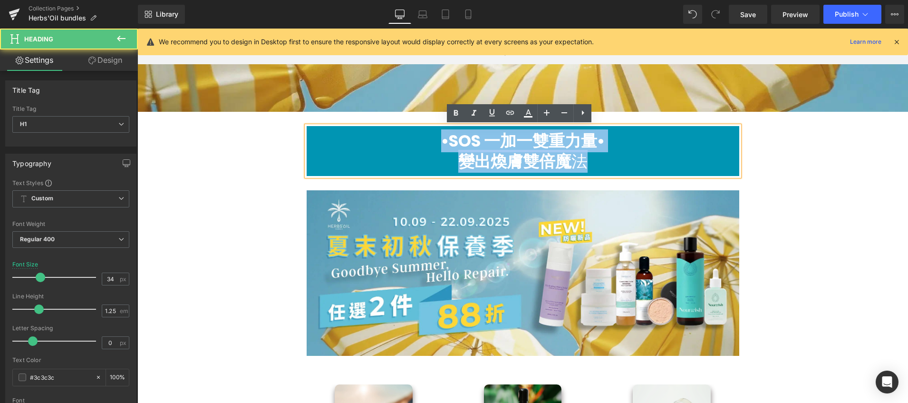
drag, startPoint x: 582, startPoint y: 163, endPoint x: 431, endPoint y: 132, distance: 153.9
click at [431, 132] on div "•SOS 一加一雙重力量• 變出煥膚雙倍魔 法" at bounding box center [523, 151] width 433 height 50
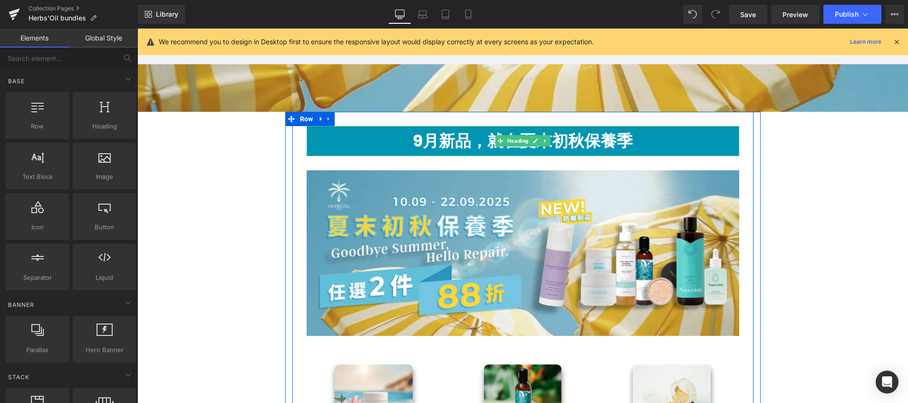
click at [676, 137] on h1 "9月新品，就在夏末初秋保養季" at bounding box center [523, 141] width 433 height 20
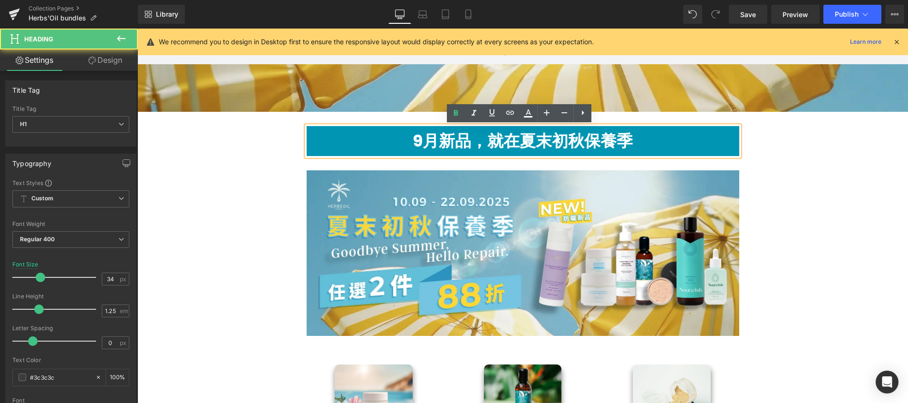
click at [404, 142] on h1 "9月新品，就在夏末初秋保養季" at bounding box center [523, 141] width 433 height 20
click at [485, 141] on b "9月新品，就在夏末初秋保養季" at bounding box center [523, 140] width 220 height 23
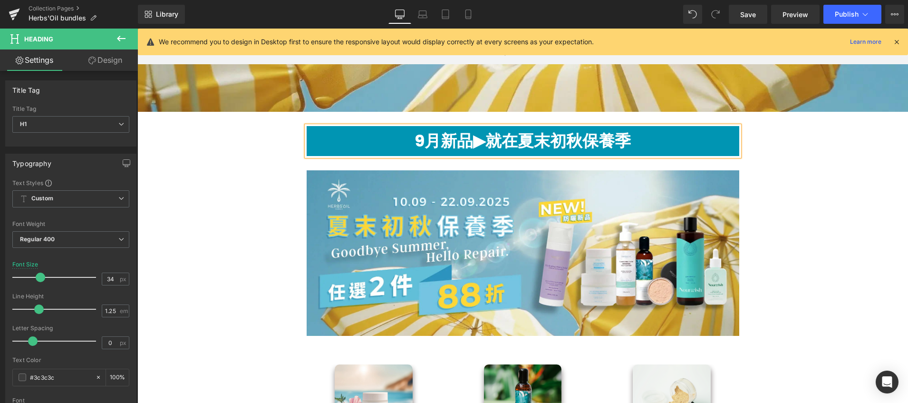
click at [471, 144] on b "9月新品▶︎就在夏末初秋保養季" at bounding box center [523, 140] width 216 height 23
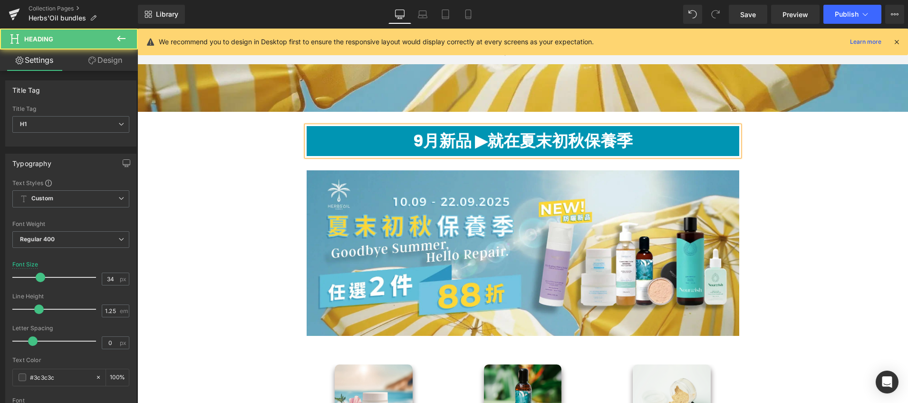
click at [486, 144] on b "9月新品 ▶︎就在夏末初秋保養季" at bounding box center [523, 140] width 220 height 23
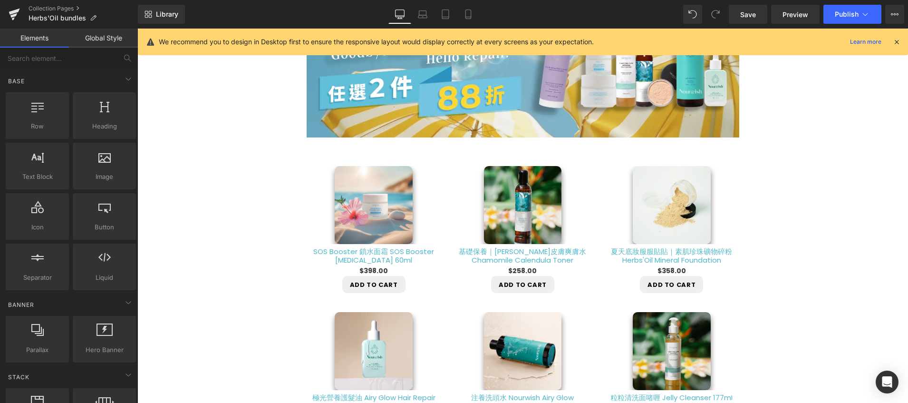
scroll to position [382, 0]
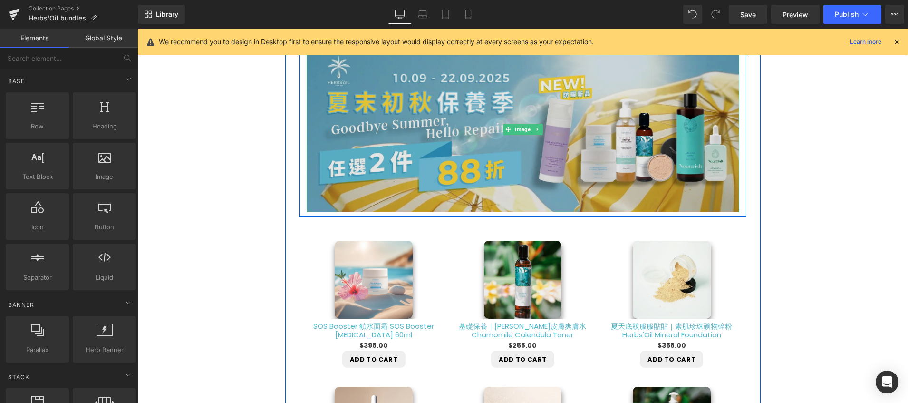
click at [725, 138] on img at bounding box center [523, 130] width 433 height 166
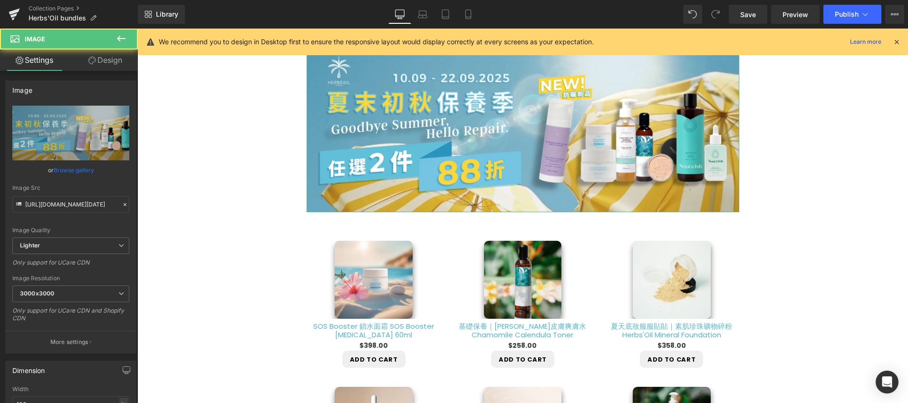
click at [101, 60] on link "Design" at bounding box center [105, 59] width 69 height 21
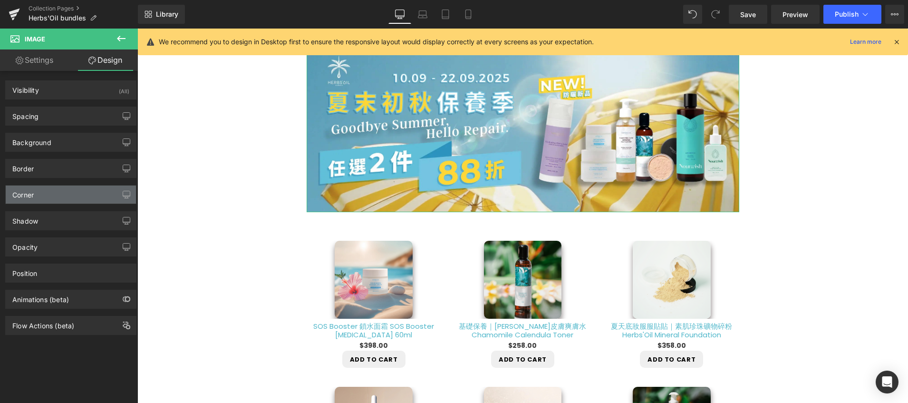
click at [63, 186] on div "Corner" at bounding box center [71, 195] width 130 height 18
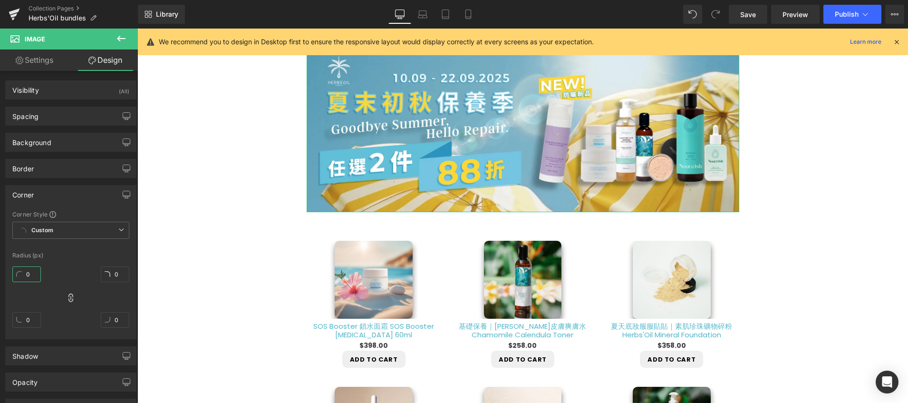
click at [26, 276] on input "0" at bounding box center [26, 274] width 29 height 16
type input "１"
type input "１０"
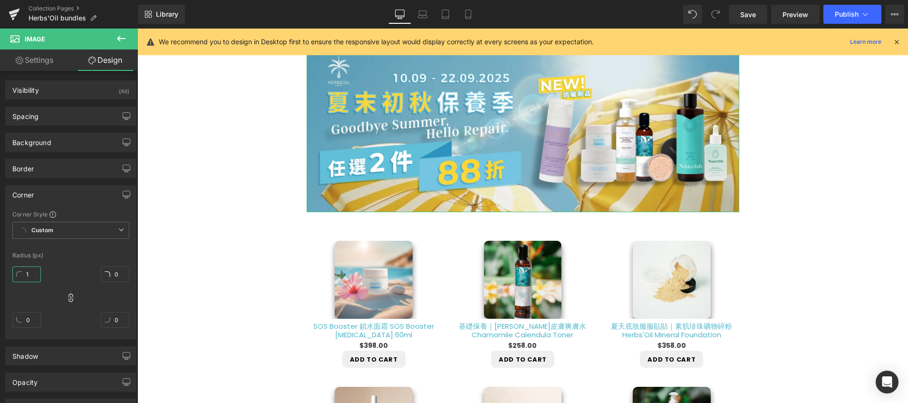
type input "10"
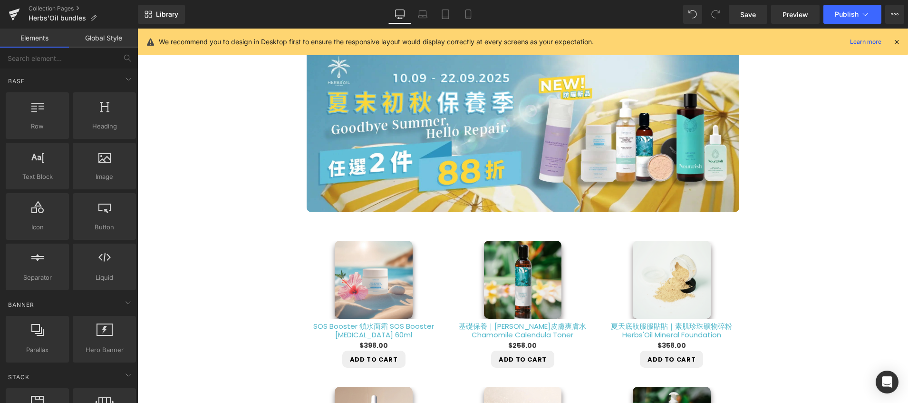
scroll to position [223, 0]
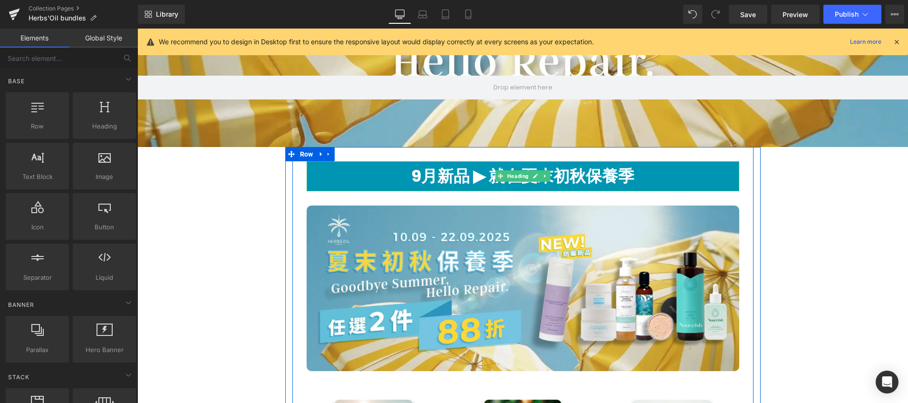
click at [342, 185] on h1 "9月新品 ▶︎ 就在夏末初秋保養季" at bounding box center [523, 176] width 433 height 20
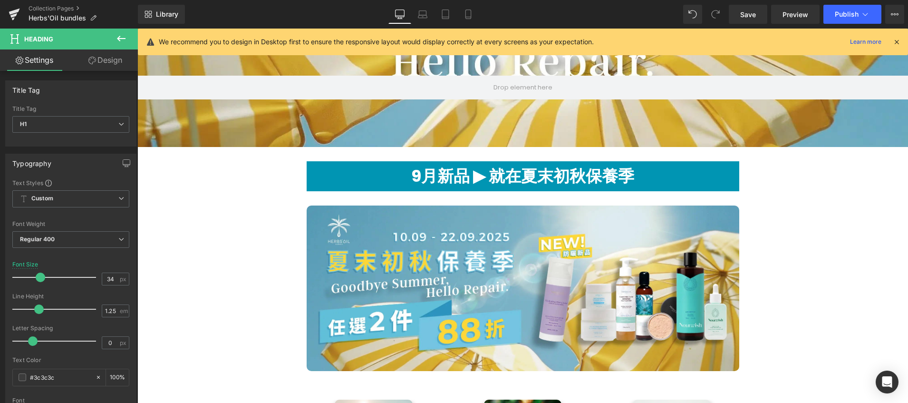
click at [90, 61] on icon at bounding box center [92, 61] width 8 height 8
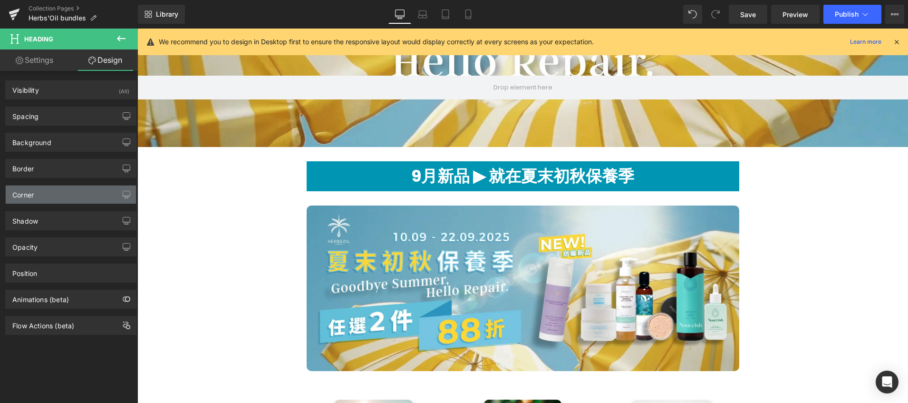
click at [65, 193] on div "Corner" at bounding box center [71, 195] width 130 height 18
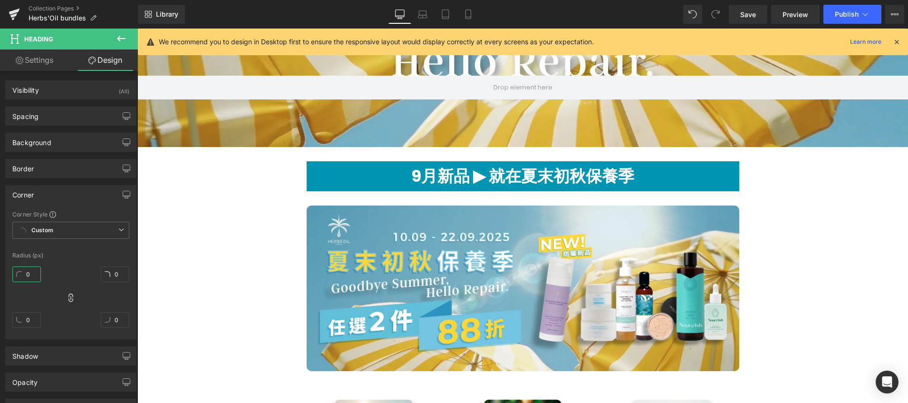
click at [29, 277] on input "0" at bounding box center [26, 274] width 29 height 16
type input "10"
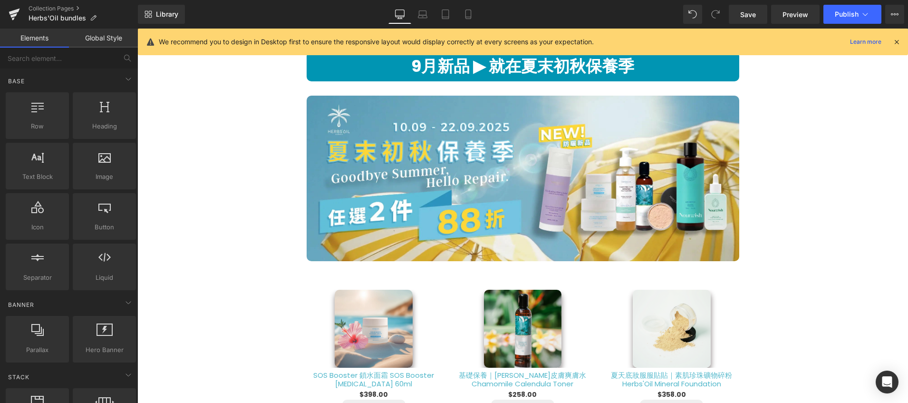
scroll to position [381, 0]
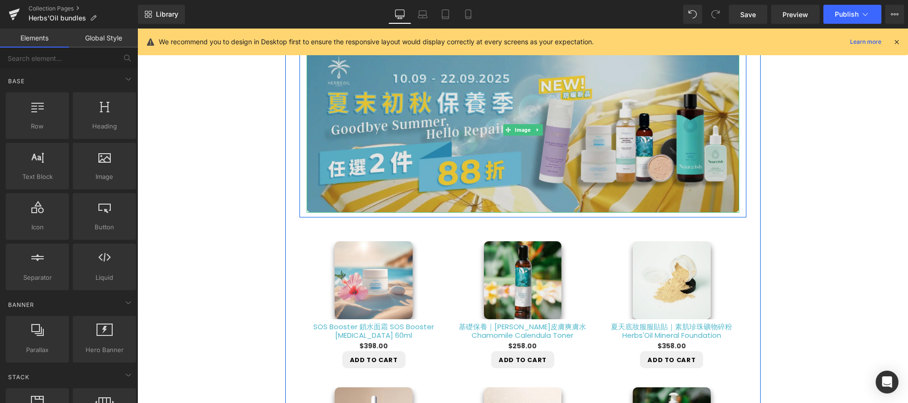
click at [640, 180] on img at bounding box center [523, 130] width 433 height 166
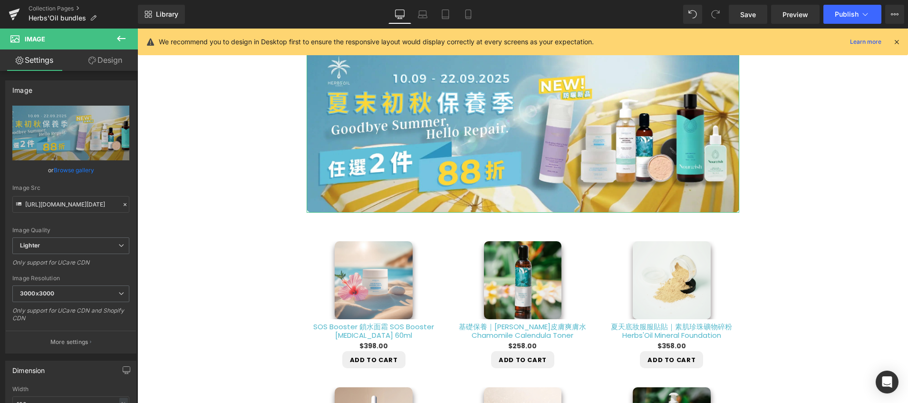
click at [111, 58] on link "Design" at bounding box center [105, 59] width 69 height 21
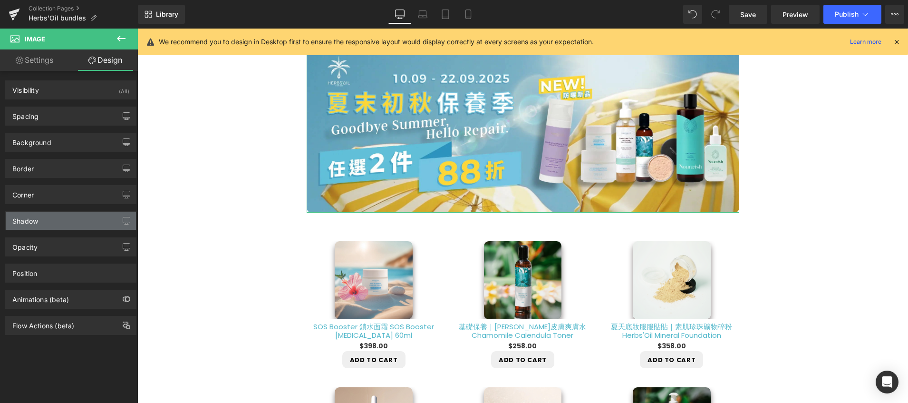
click at [64, 222] on div "Shadow" at bounding box center [71, 221] width 130 height 18
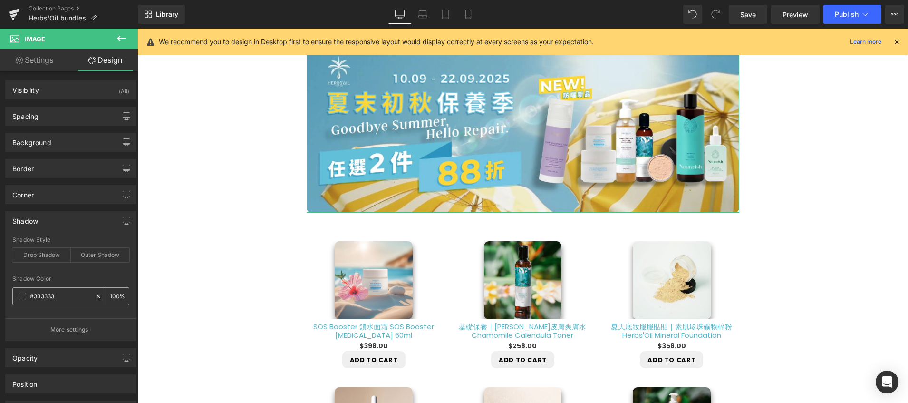
click at [116, 297] on div "100 %" at bounding box center [117, 296] width 23 height 17
click at [111, 298] on input "100" at bounding box center [115, 296] width 10 height 10
type input "8"
click at [48, 261] on div "Drop Shadow" at bounding box center [41, 255] width 59 height 14
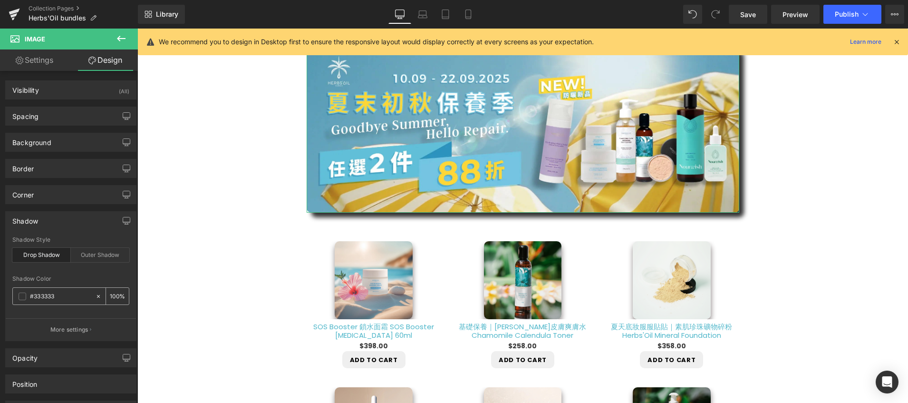
click at [111, 291] on input "100" at bounding box center [115, 296] width 10 height 10
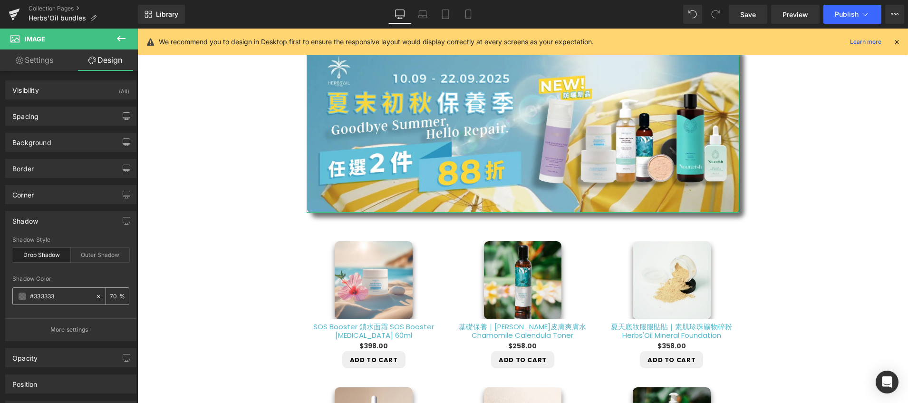
type input "7"
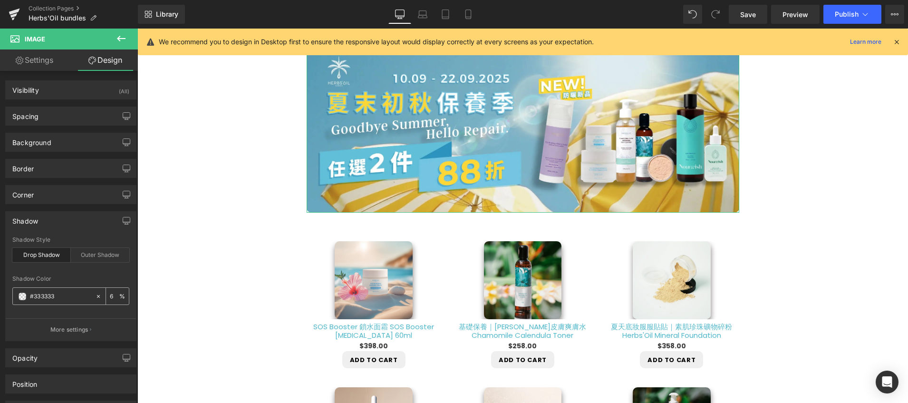
type input "60"
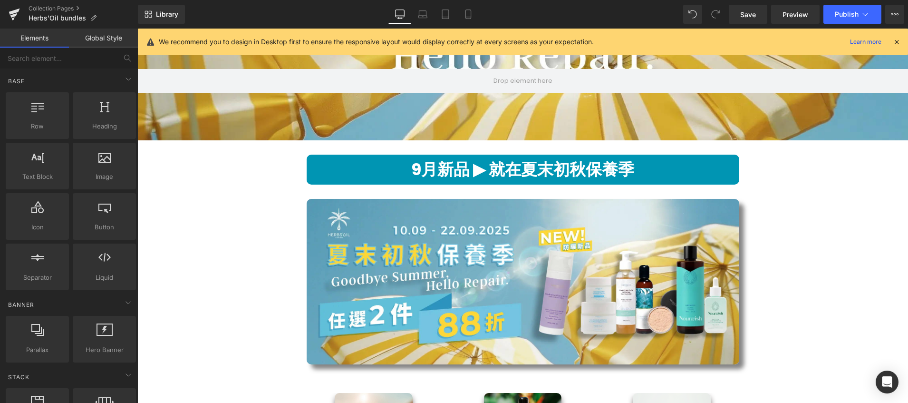
scroll to position [389, 0]
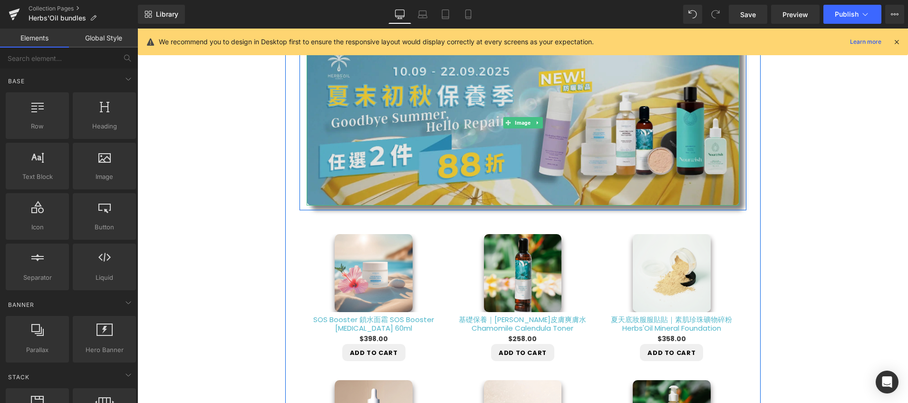
click at [338, 165] on img at bounding box center [523, 123] width 433 height 166
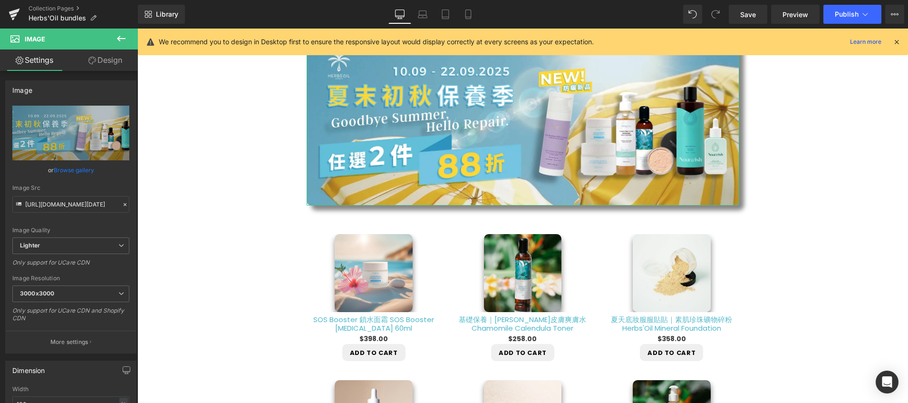
click at [107, 62] on link "Design" at bounding box center [105, 59] width 69 height 21
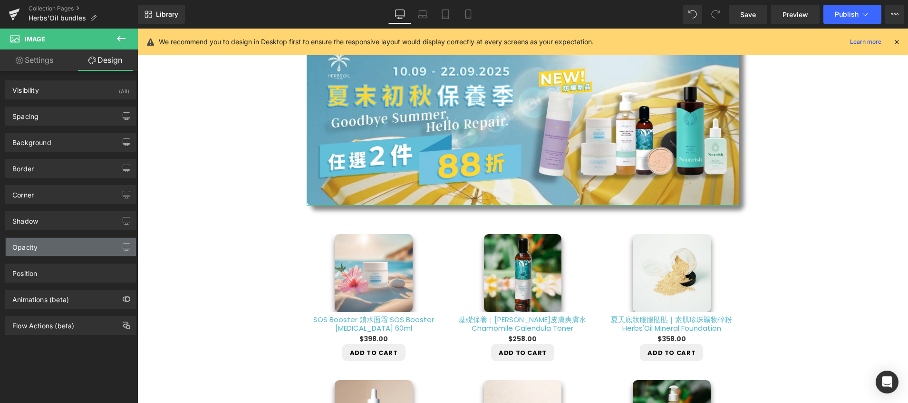
click at [61, 251] on div "Opacity" at bounding box center [71, 247] width 130 height 18
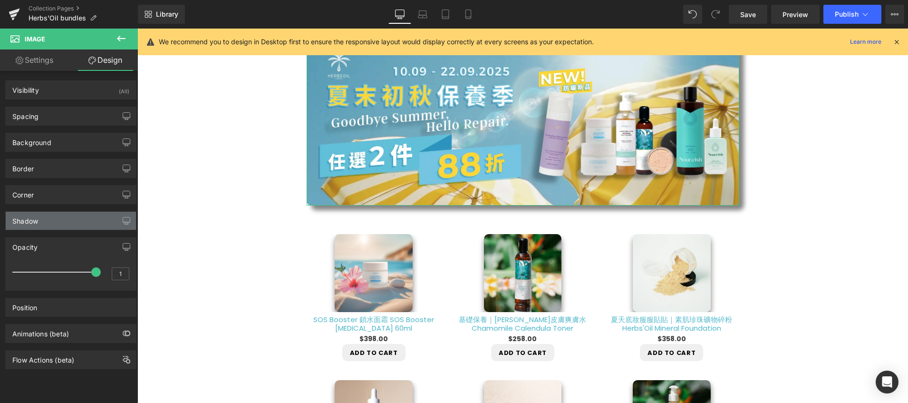
click at [57, 221] on div "Shadow" at bounding box center [71, 221] width 130 height 18
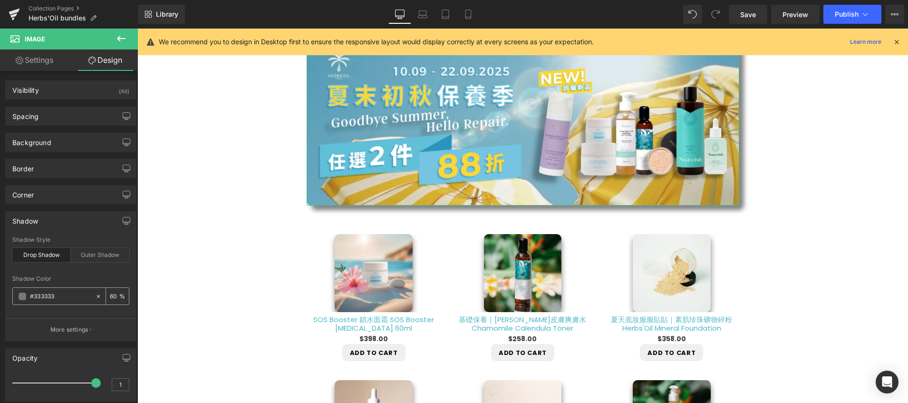
click at [112, 296] on input "60" at bounding box center [115, 296] width 10 height 10
type input "50"
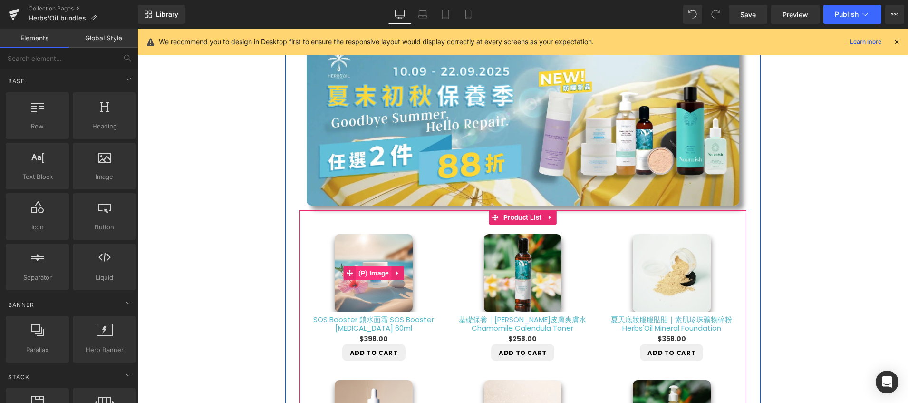
click at [366, 275] on span "(P) Image" at bounding box center [374, 273] width 36 height 14
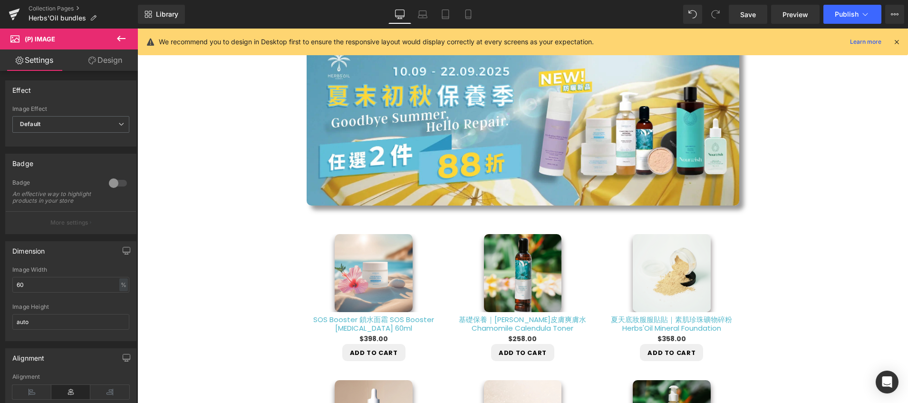
click at [98, 62] on link "Design" at bounding box center [105, 59] width 69 height 21
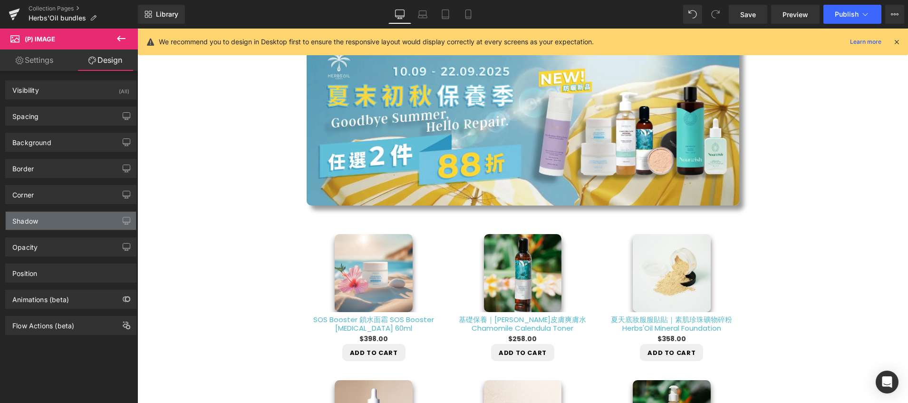
click at [76, 225] on div "Shadow" at bounding box center [71, 221] width 130 height 18
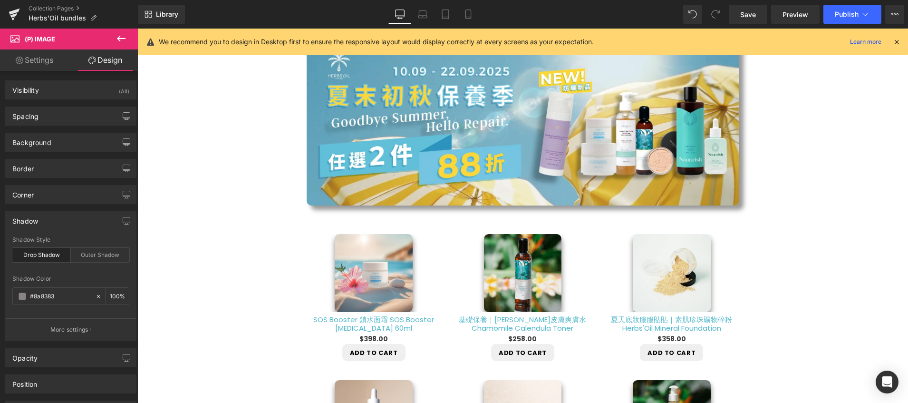
click at [53, 258] on div "Drop Shadow" at bounding box center [41, 255] width 59 height 14
click at [110, 295] on input "100" at bounding box center [115, 296] width 10 height 10
type input "60"
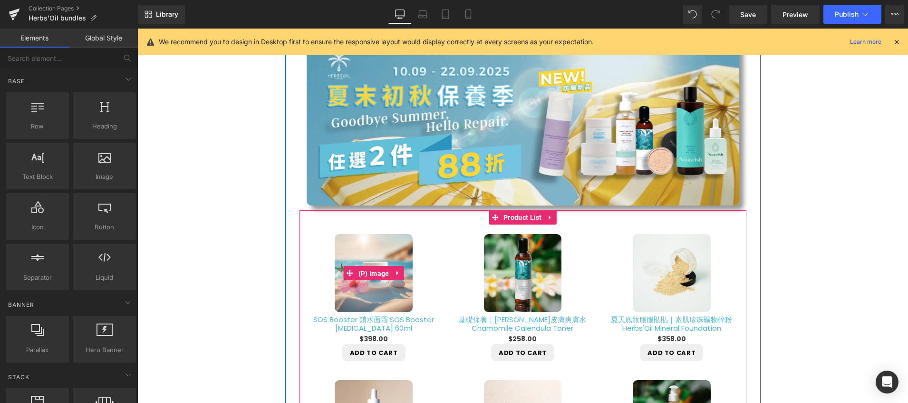
click at [376, 271] on span "(P) Image" at bounding box center [374, 273] width 36 height 14
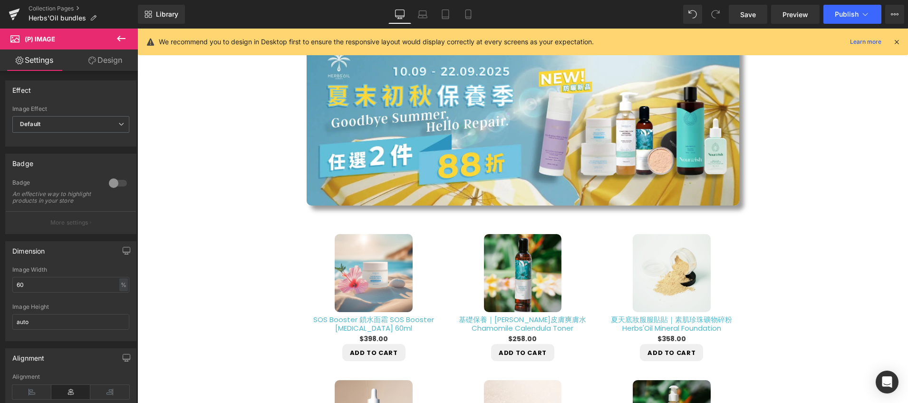
click at [99, 64] on link "Design" at bounding box center [105, 59] width 69 height 21
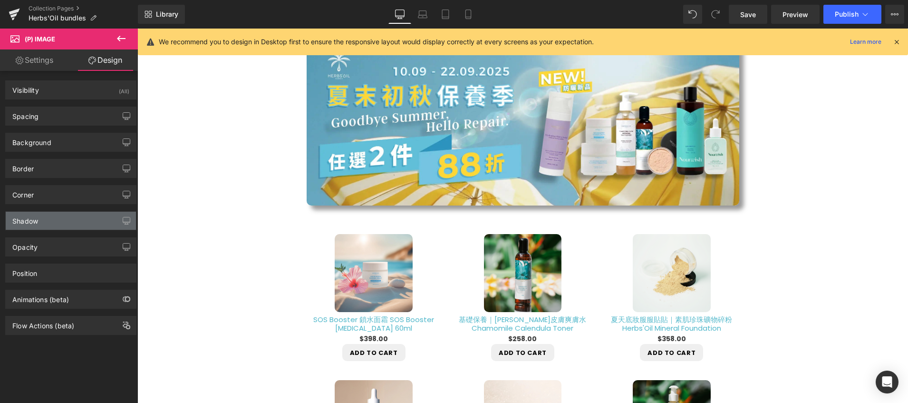
click at [51, 219] on div "Shadow" at bounding box center [71, 221] width 130 height 18
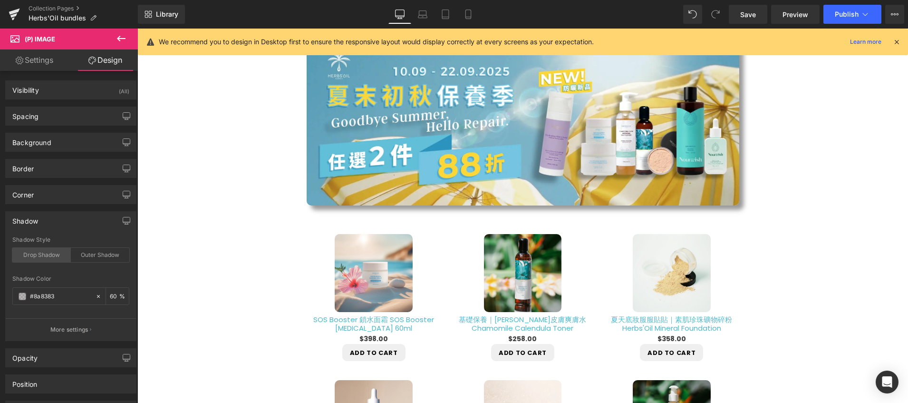
click at [39, 254] on div "Drop Shadow" at bounding box center [41, 255] width 59 height 14
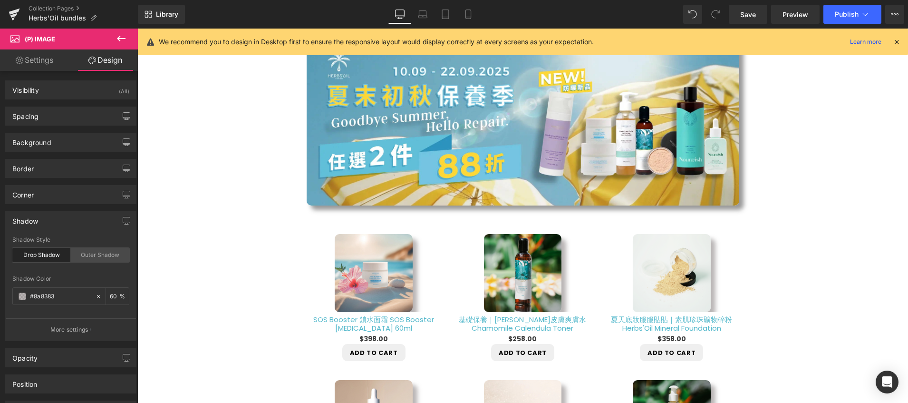
click at [79, 254] on div "Outer Shadow" at bounding box center [100, 255] width 59 height 14
click at [22, 296] on span at bounding box center [23, 297] width 8 height 8
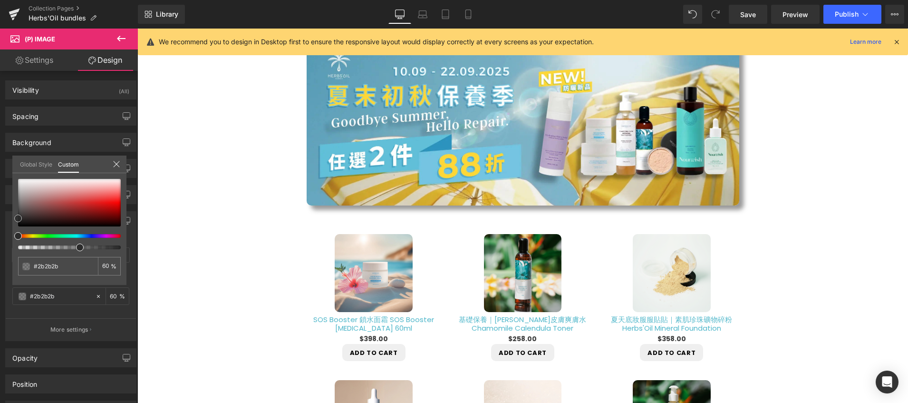
drag, startPoint x: 19, startPoint y: 203, endPoint x: 15, endPoint y: 220, distance: 17.7
click at [15, 220] on span at bounding box center [18, 219] width 8 height 8
click at [18, 218] on span at bounding box center [18, 219] width 8 height 8
click at [18, 216] on span at bounding box center [18, 218] width 8 height 8
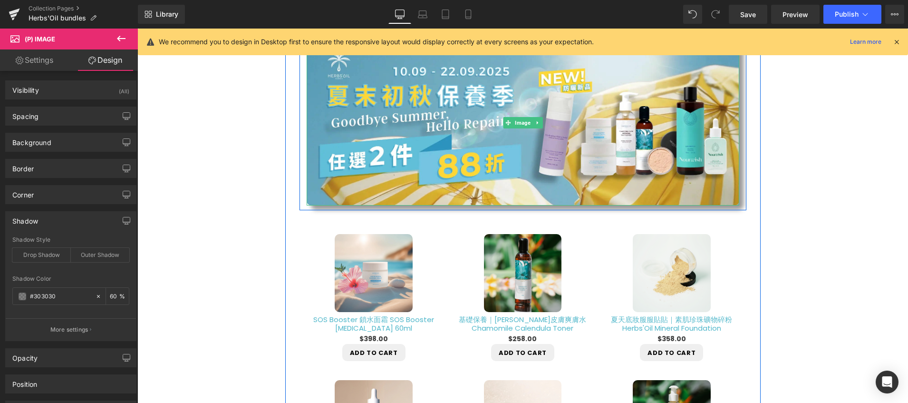
click at [384, 152] on img at bounding box center [523, 123] width 433 height 166
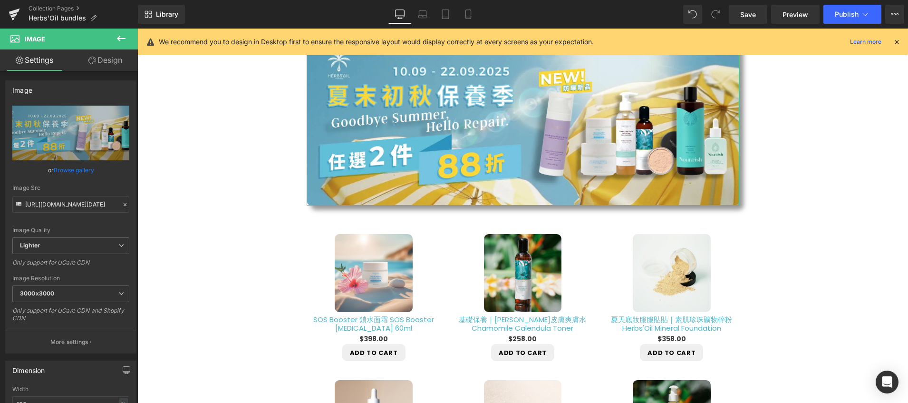
click at [102, 65] on link "Design" at bounding box center [105, 59] width 69 height 21
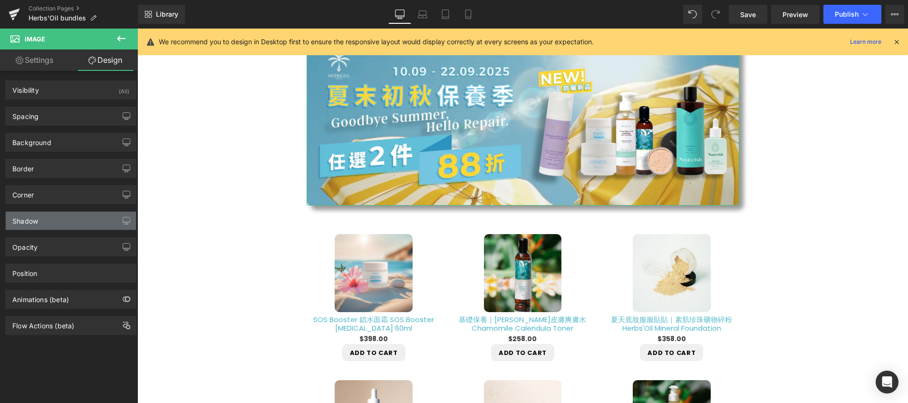
click at [40, 215] on div "Shadow" at bounding box center [71, 221] width 130 height 18
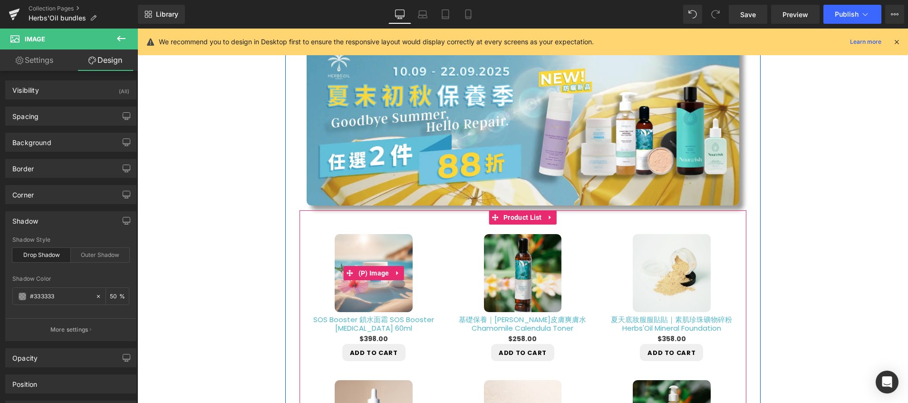
click at [343, 252] on img at bounding box center [374, 273] width 78 height 78
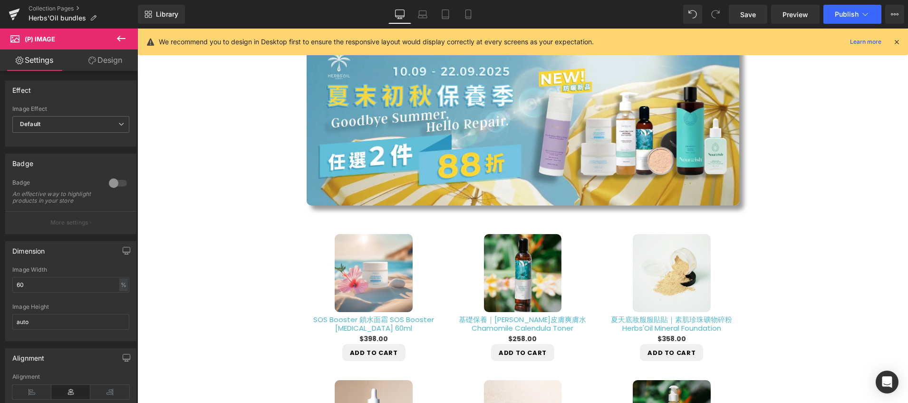
click at [88, 62] on icon at bounding box center [92, 61] width 8 height 8
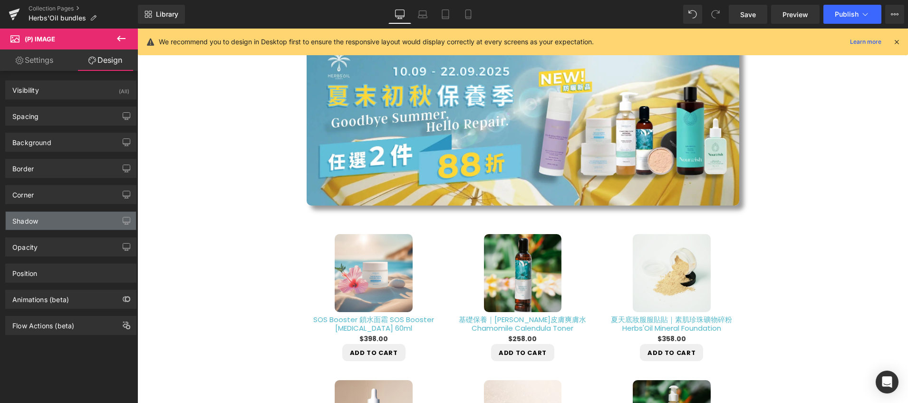
click at [39, 226] on div "Shadow" at bounding box center [71, 221] width 130 height 18
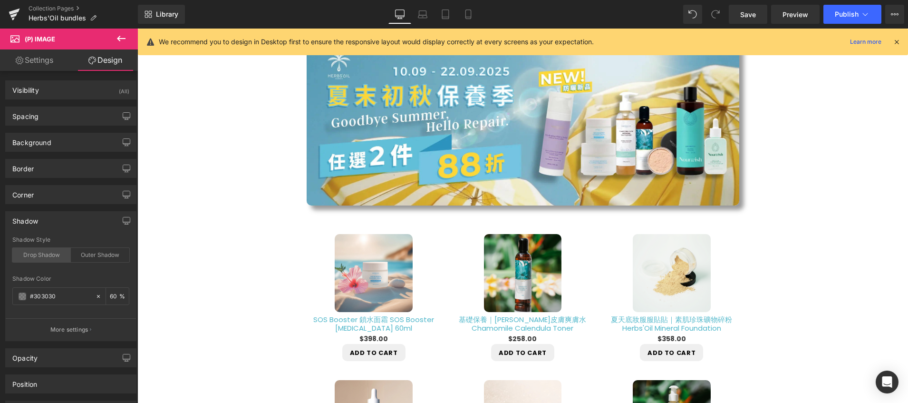
click at [30, 254] on div "Drop Shadow" at bounding box center [41, 255] width 59 height 14
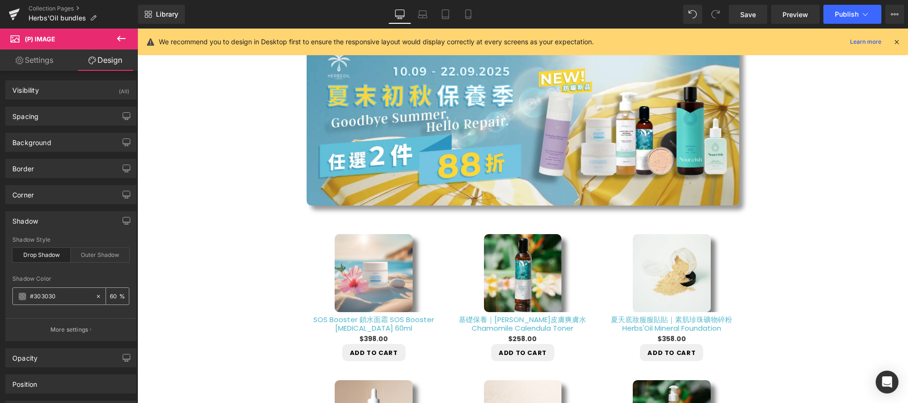
click at [113, 299] on input "60" at bounding box center [115, 296] width 10 height 10
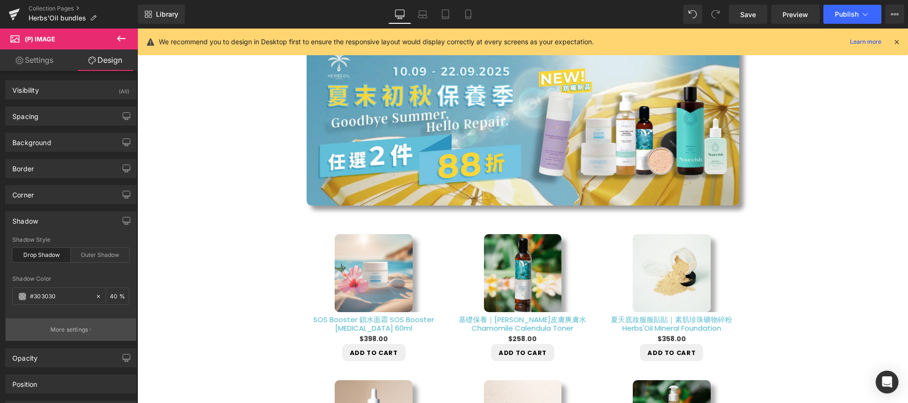
type input "40"
click at [57, 331] on p "More settings" at bounding box center [69, 329] width 38 height 9
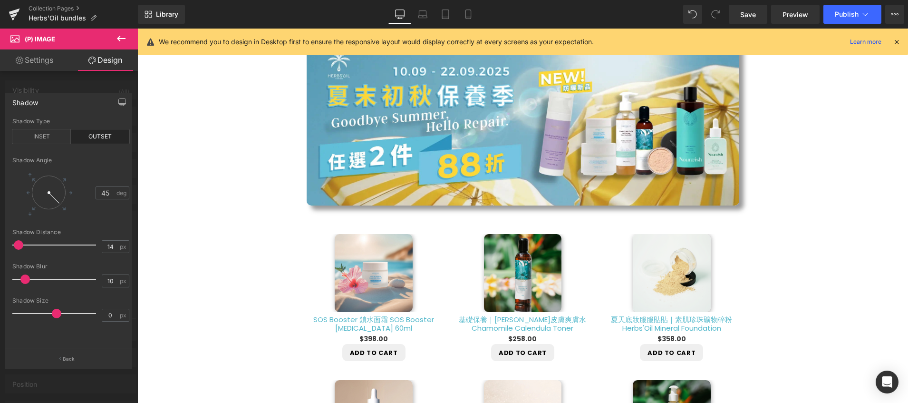
drag, startPoint x: 29, startPoint y: 245, endPoint x: 20, endPoint y: 247, distance: 9.2
click at [20, 247] on span at bounding box center [19, 245] width 10 height 10
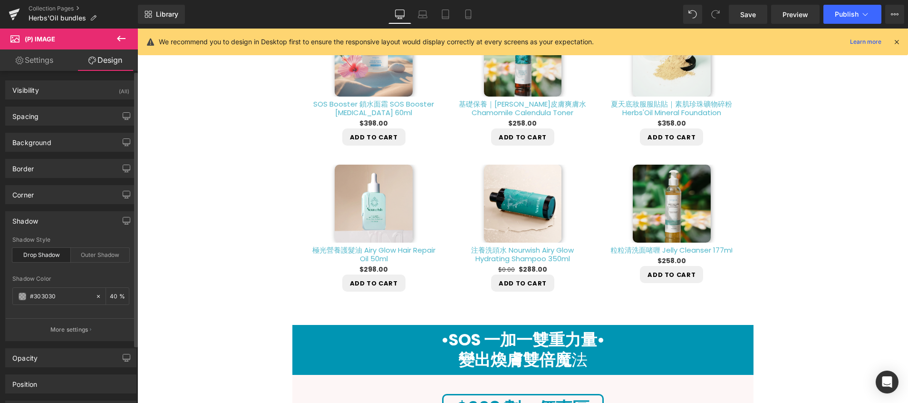
scroll to position [69, 0]
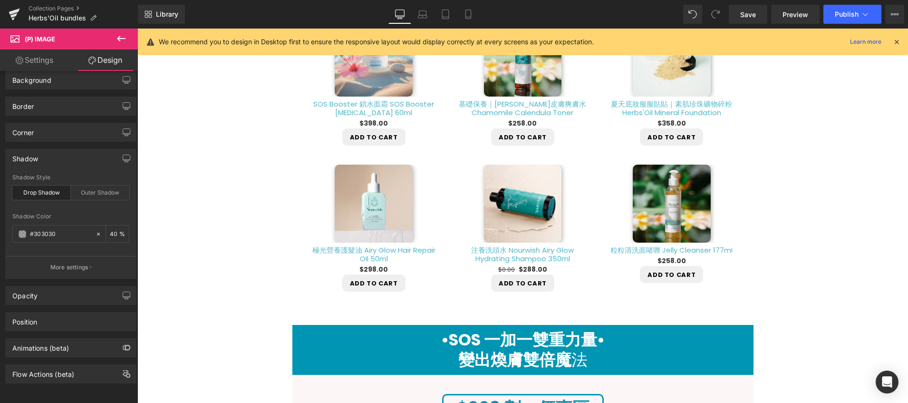
click at [125, 42] on icon at bounding box center [121, 38] width 11 height 11
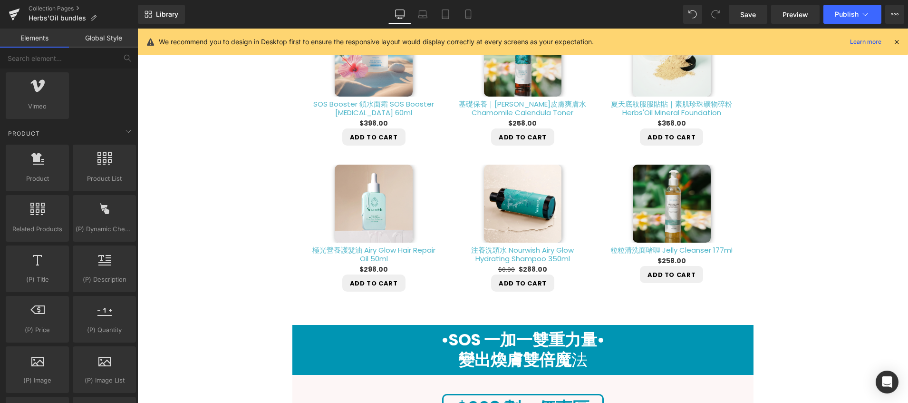
scroll to position [1013, 0]
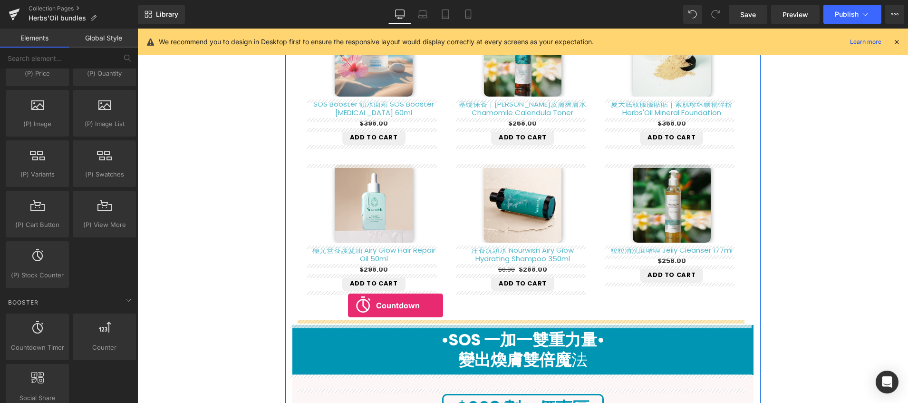
drag, startPoint x: 169, startPoint y: 365, endPoint x: 348, endPoint y: 305, distance: 188.6
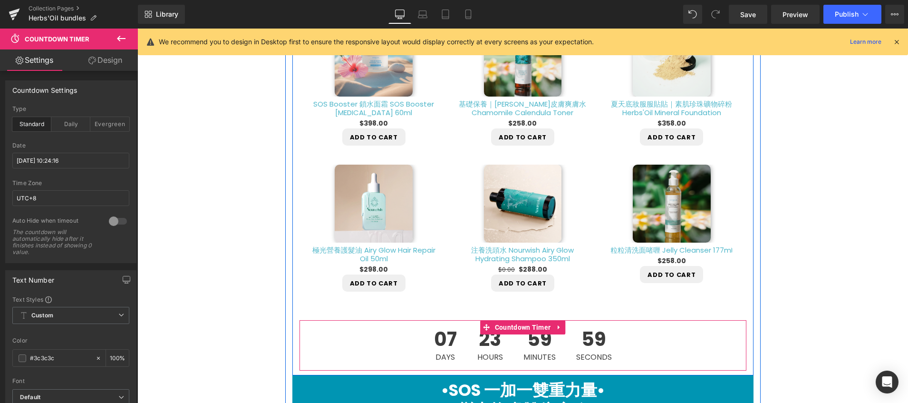
click at [362, 352] on div "07 Days 23 Hours 59 Minutes 59 Seconds" at bounding box center [523, 345] width 447 height 50
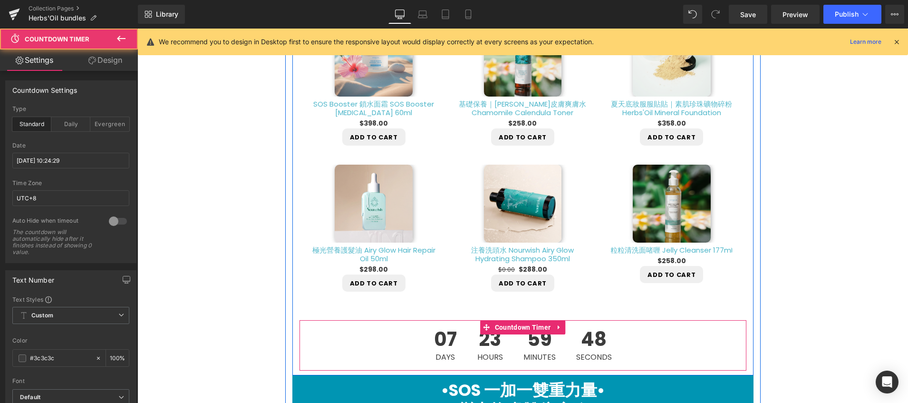
click at [417, 343] on div "07 Days 23 Hours 59 Minutes 48 Seconds" at bounding box center [523, 345] width 447 height 50
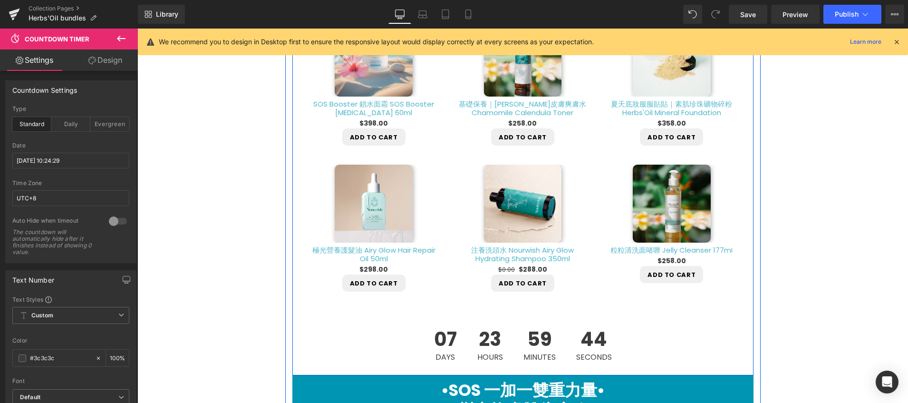
click at [293, 341] on div "9月新品 ▶︎ 就在夏末初秋保養季 Heading Image Row Sale Off (P) Image SOS Booster 鎖水面霜 SOS Boo…" at bounding box center [523, 75] width 461 height 590
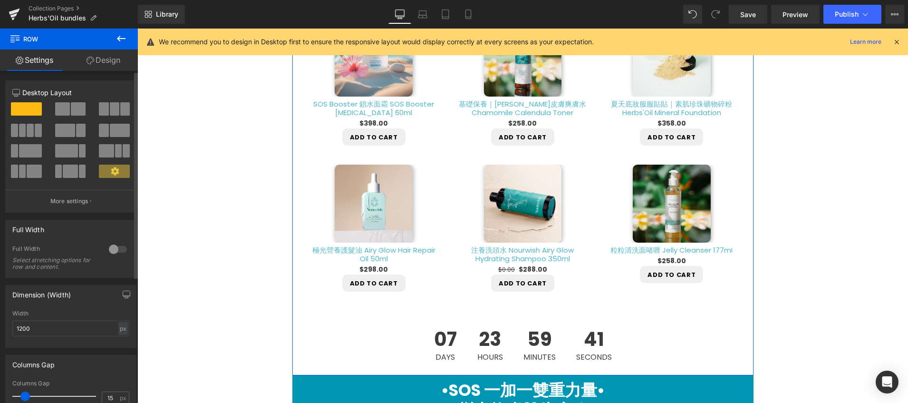
click at [111, 251] on div at bounding box center [118, 249] width 23 height 15
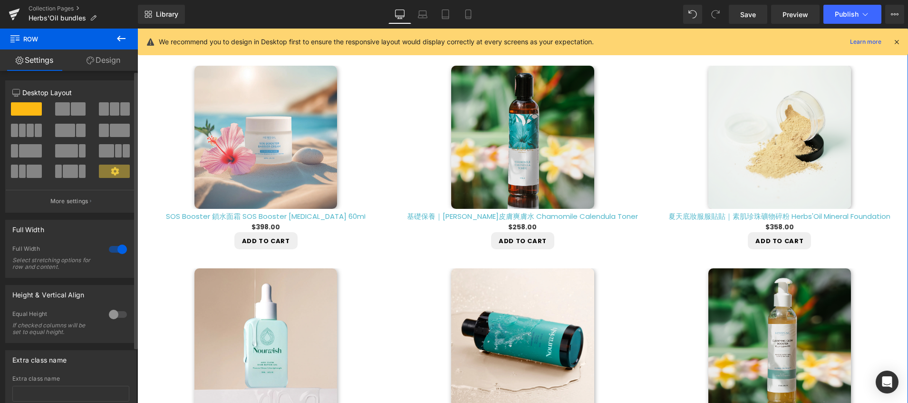
click at [111, 251] on div at bounding box center [118, 249] width 23 height 15
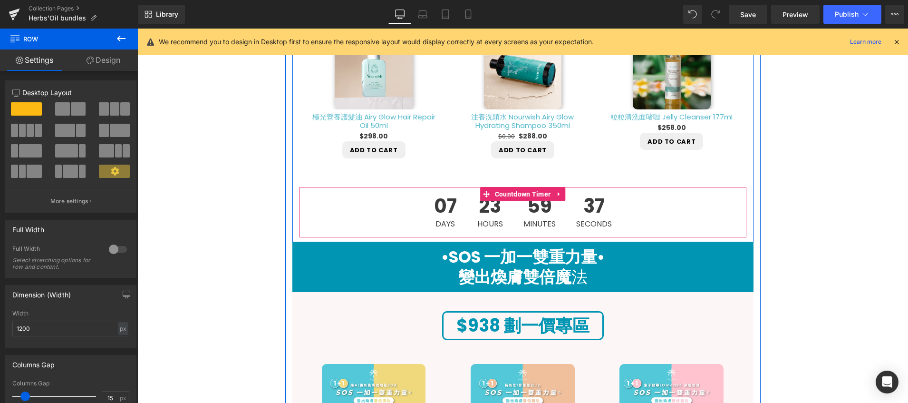
scroll to position [743, 0]
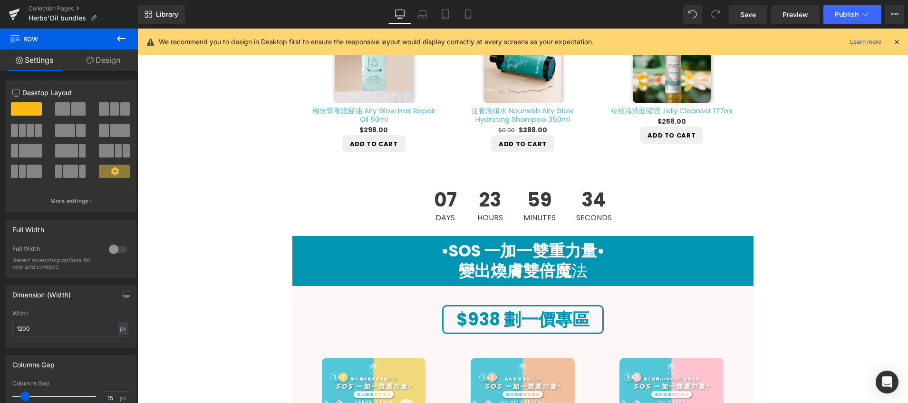
click at [123, 39] on icon at bounding box center [121, 38] width 11 height 11
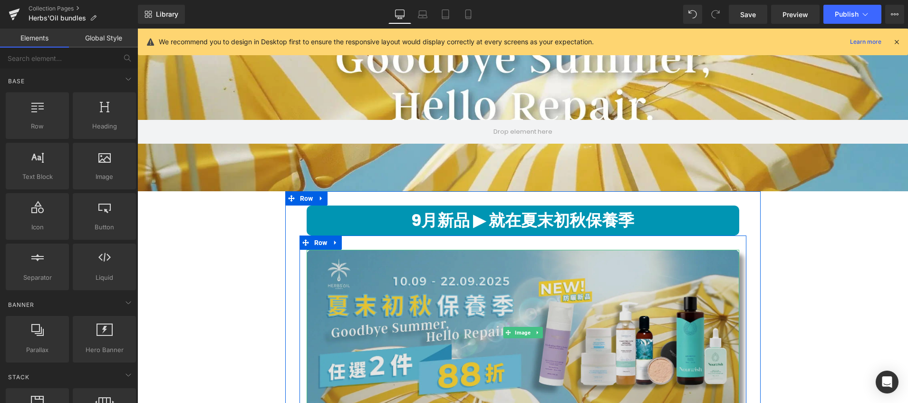
scroll to position [185, 0]
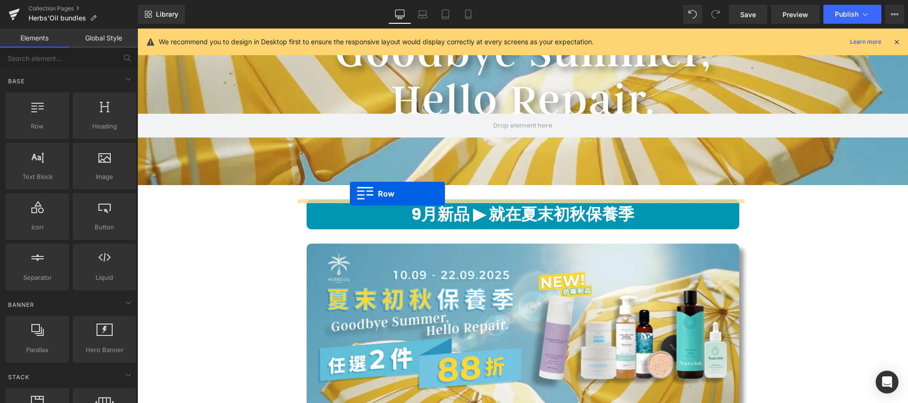
drag, startPoint x: 175, startPoint y: 145, endPoint x: 350, endPoint y: 194, distance: 182.1
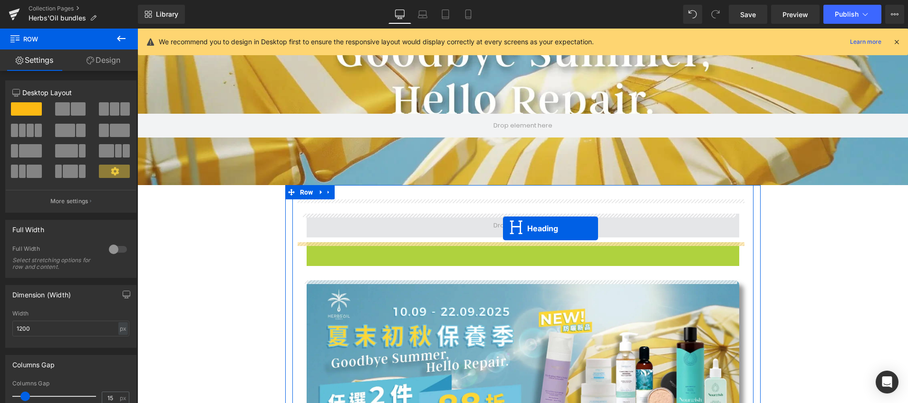
drag, startPoint x: 498, startPoint y: 258, endPoint x: 503, endPoint y: 228, distance: 30.3
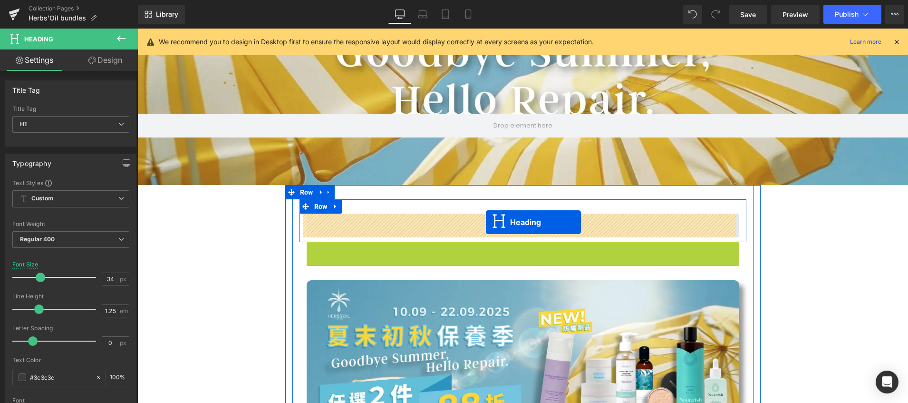
drag, startPoint x: 495, startPoint y: 254, endPoint x: 486, endPoint y: 222, distance: 33.5
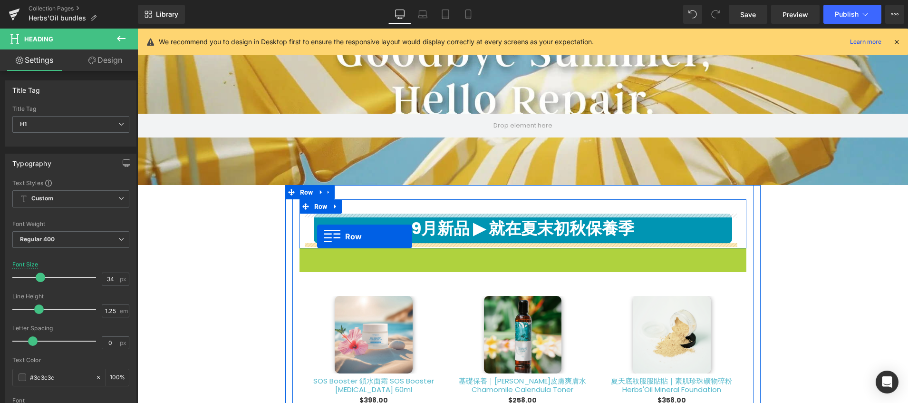
drag, startPoint x: 299, startPoint y: 256, endPoint x: 317, endPoint y: 236, distance: 26.6
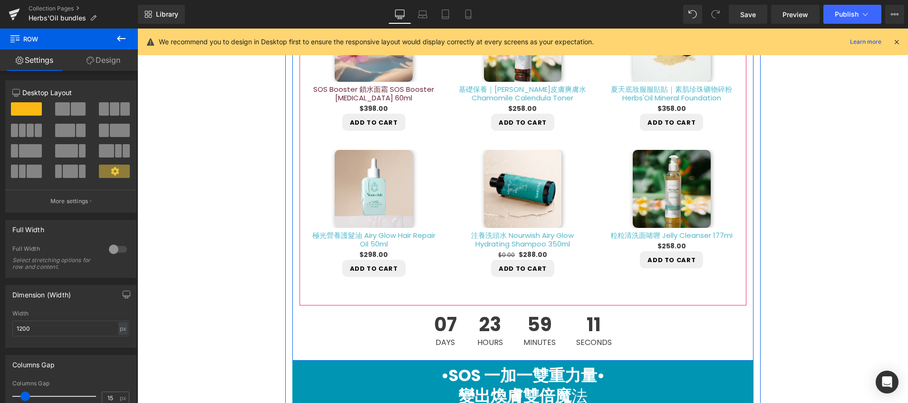
scroll to position [638, 0]
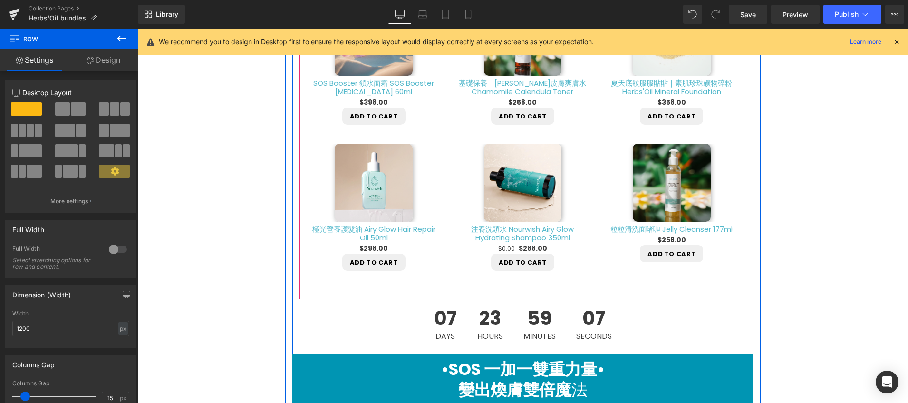
click at [300, 255] on div "Sale Off (P) Image 極光營養護髮油 Airy Glow Hair Repair Oil 50ml (P) Title $298.00 $29…" at bounding box center [374, 207] width 149 height 146
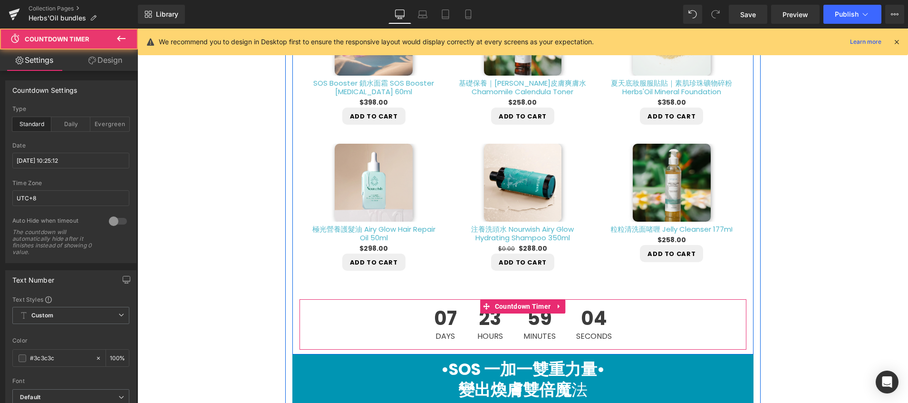
click at [322, 345] on div "07 Days 23 Hours 59 Minutes 04 Seconds" at bounding box center [523, 324] width 447 height 50
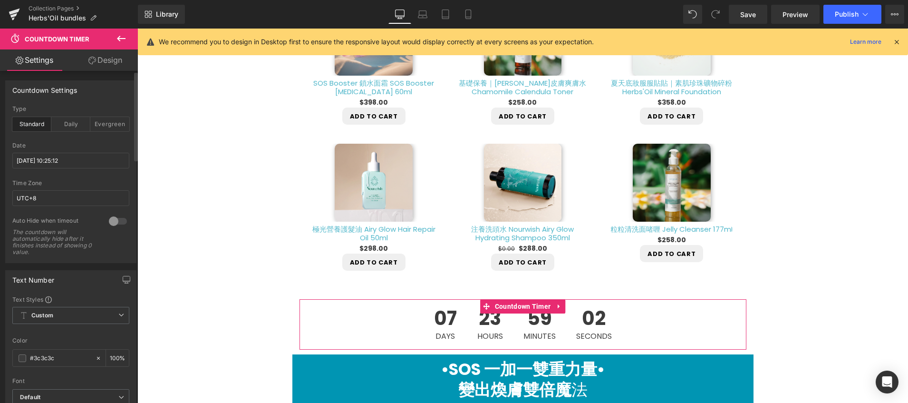
click at [114, 225] on div at bounding box center [118, 221] width 23 height 15
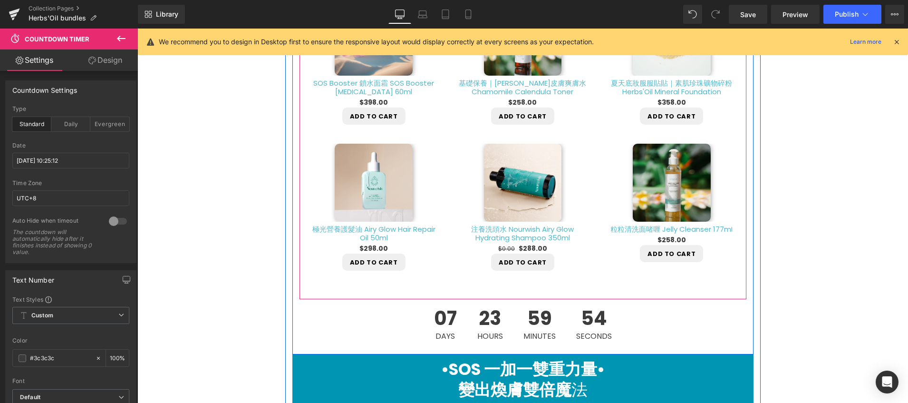
click at [714, 284] on div "Sale Off (P) Image SOS Booster 鎖水面霜 SOS Booster [MEDICAL_DATA] 60ml (P) Title $…" at bounding box center [523, 129] width 447 height 311
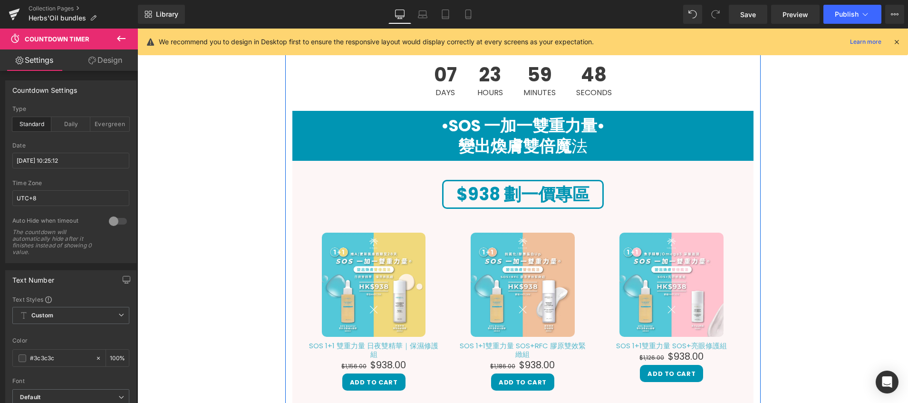
scroll to position [735, 0]
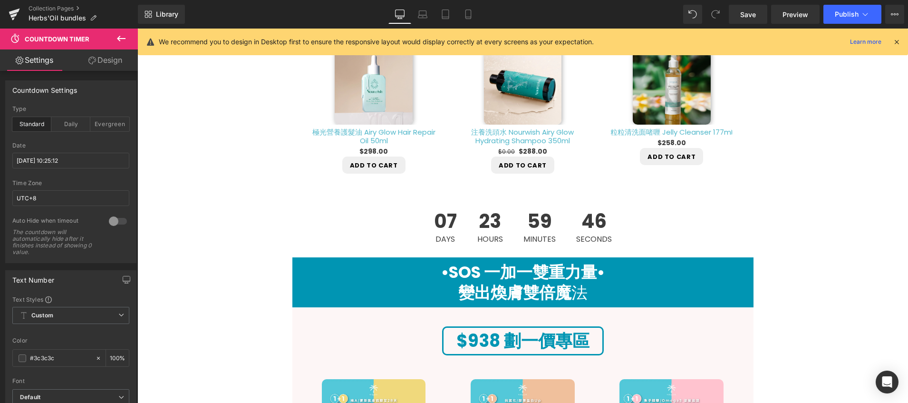
click at [117, 42] on icon at bounding box center [121, 38] width 11 height 11
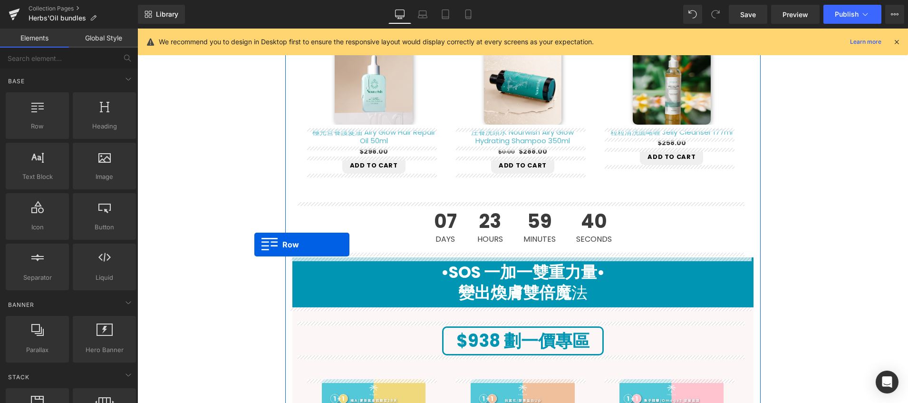
drag, startPoint x: 265, startPoint y: 194, endPoint x: 254, endPoint y: 244, distance: 52.0
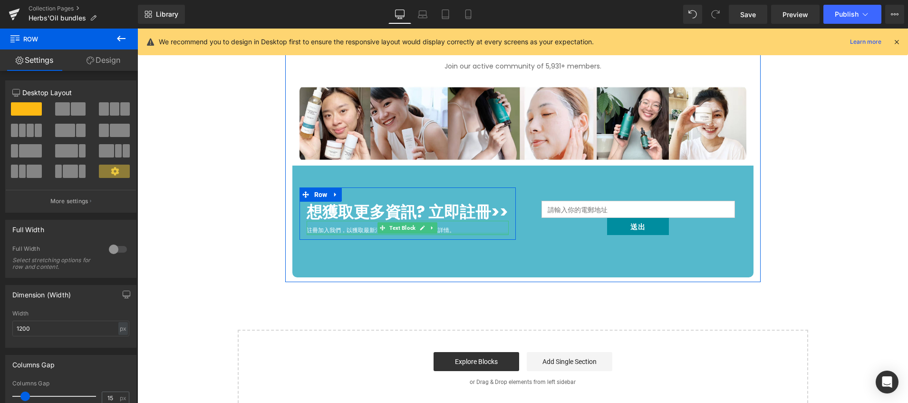
scroll to position [2537, 0]
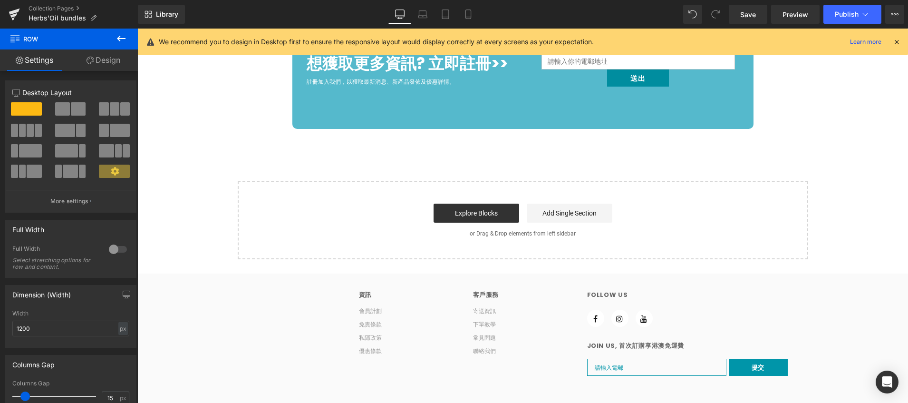
click at [123, 42] on icon at bounding box center [121, 38] width 11 height 11
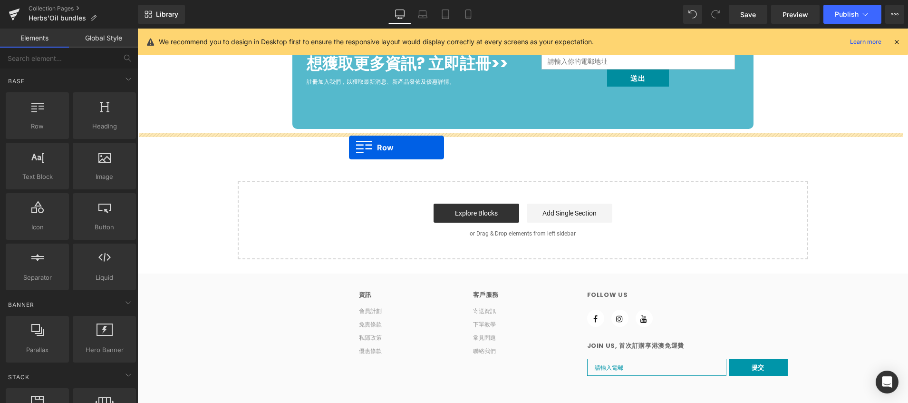
drag, startPoint x: 165, startPoint y: 133, endPoint x: 349, endPoint y: 147, distance: 185.1
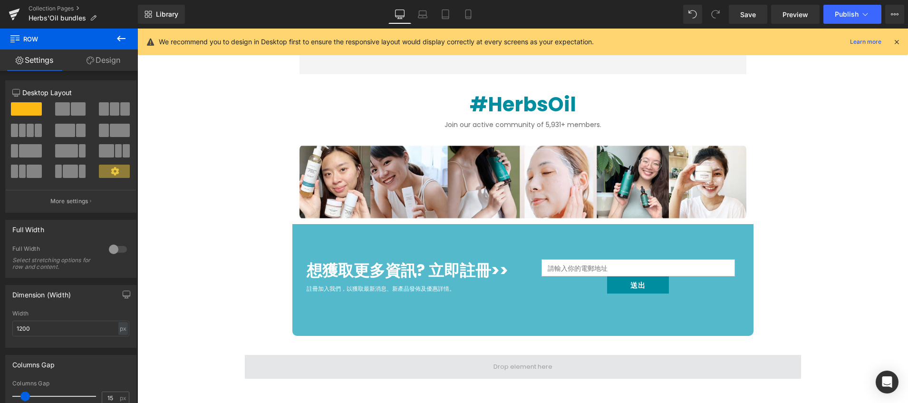
scroll to position [2389, 0]
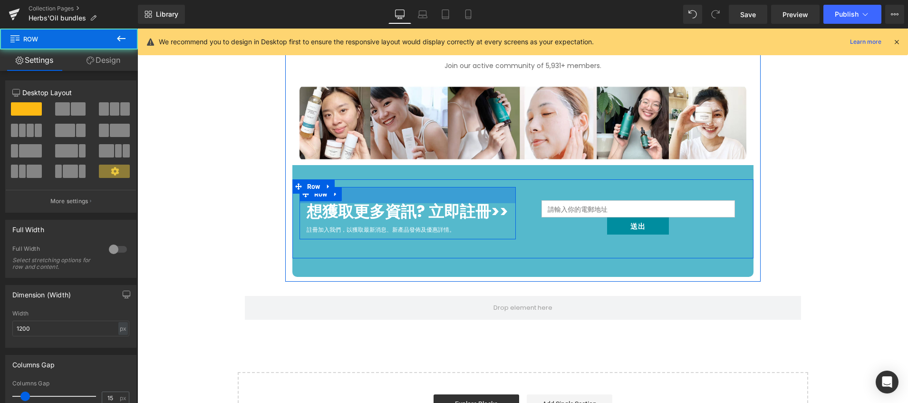
click at [501, 187] on div "想獲取更多資訊? 立即註冊>> Heading 註冊加入我們，以獲取最新消息、新產品發佈及優惠詳情。 Text Block Row 34px" at bounding box center [408, 213] width 216 height 52
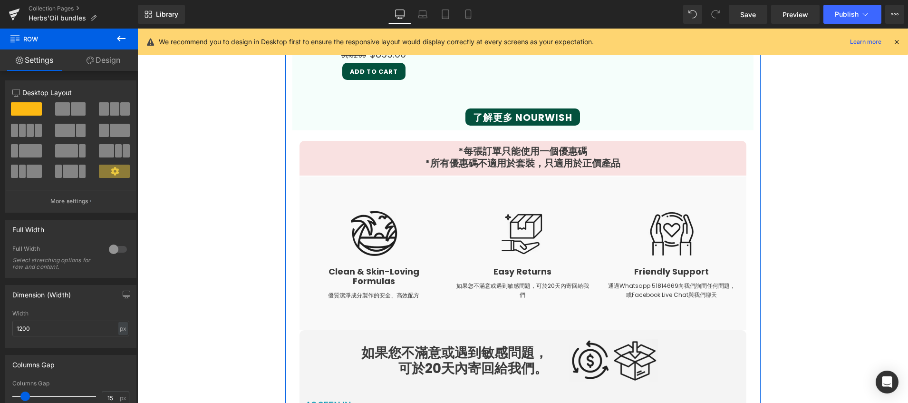
scroll to position [1863, 0]
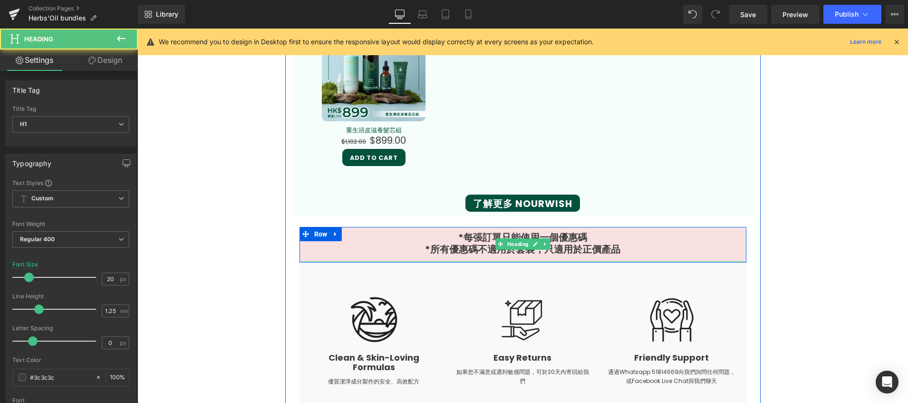
click at [357, 245] on h1 "*每張訂單只能使用一個優惠碼 *所有優惠碼不適用於套裝，只適用於正價產品" at bounding box center [523, 244] width 447 height 24
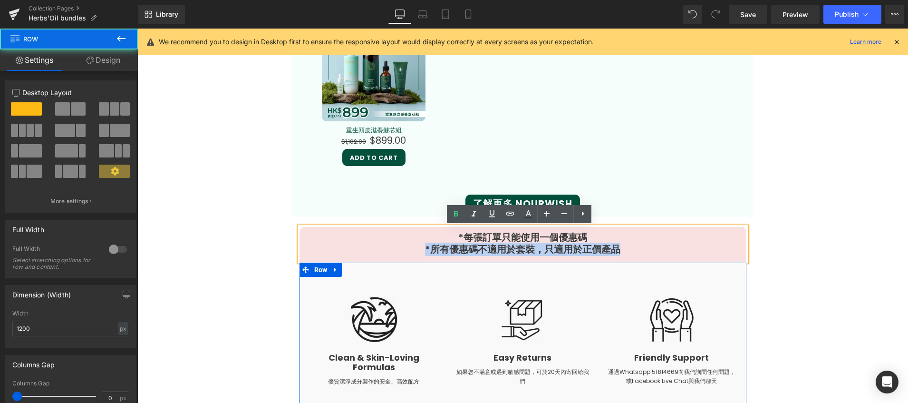
click at [395, 265] on div "Image Clean & Skin-Loving Formulas Heading 優質潔淨成分製作的安全、高效配方 Text Block Image Ea…" at bounding box center [523, 340] width 447 height 154
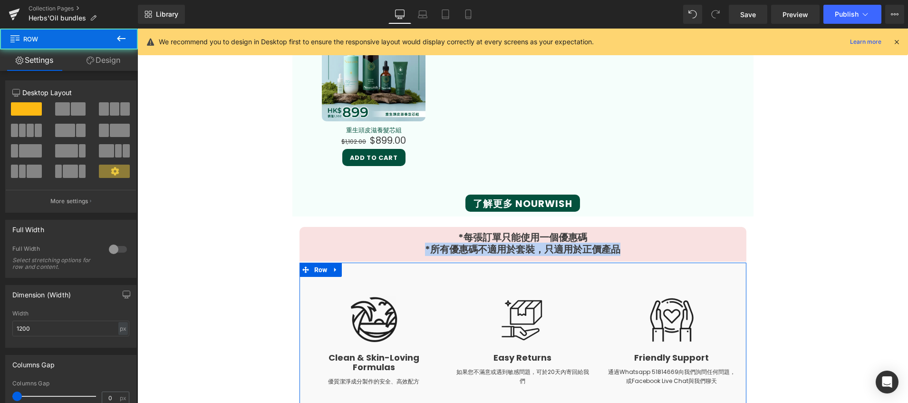
click at [394, 272] on div "Image Clean & Skin-Loving Formulas Heading 優質潔淨成分製作的安全、高效配方 Text Block Image Ea…" at bounding box center [523, 340] width 447 height 154
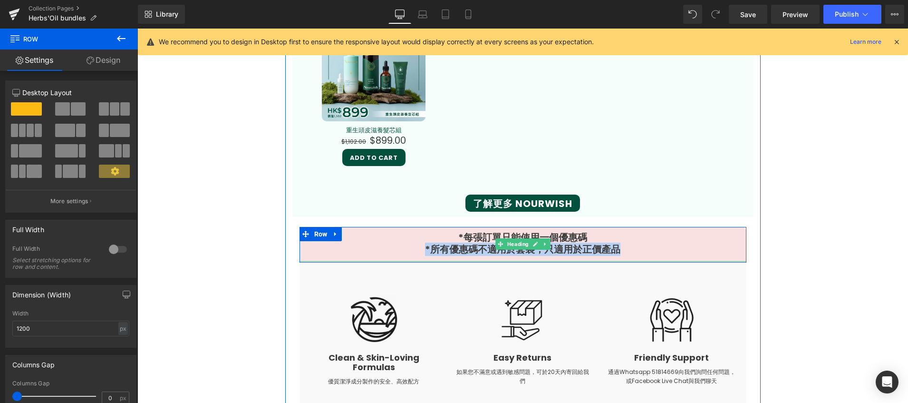
click at [373, 246] on h1 "*每張訂單只能使用一個優惠碼 *所有優惠碼不適用於套裝，只適用於正價產品" at bounding box center [523, 244] width 447 height 24
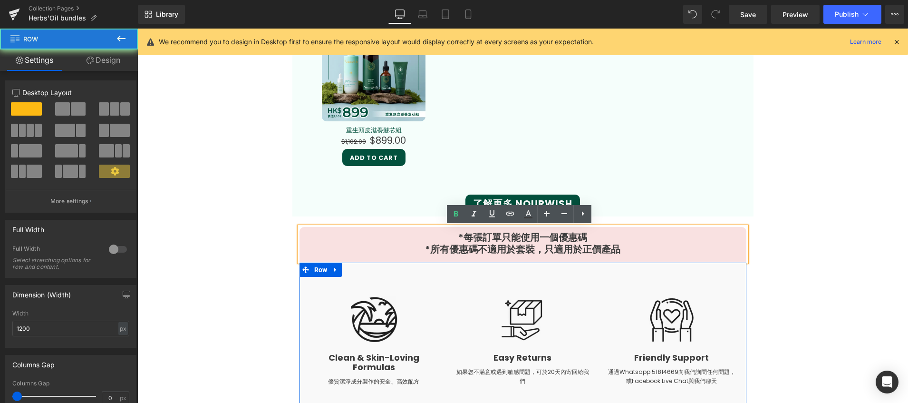
click at [390, 269] on div "Image Clean & Skin-Loving Formulas Heading 優質潔淨成分製作的安全、高效配方 Text Block Image Ea…" at bounding box center [523, 340] width 447 height 154
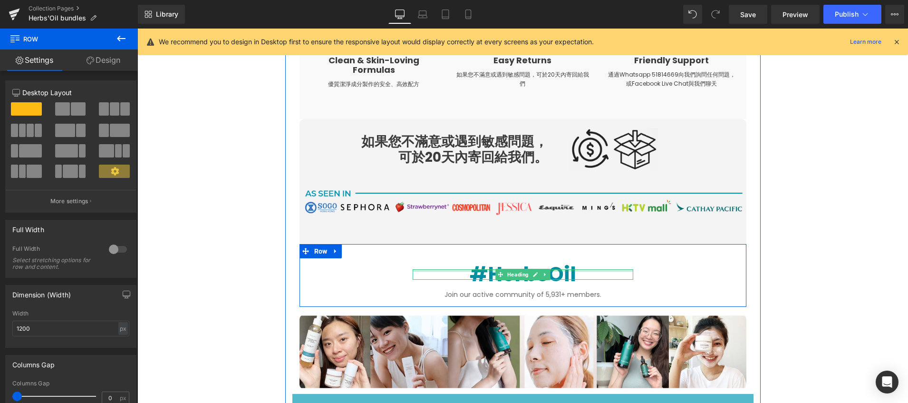
scroll to position [2357, 0]
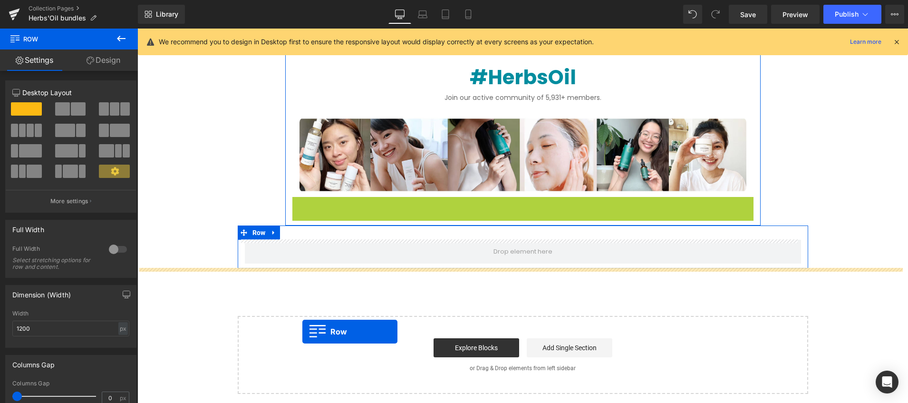
drag, startPoint x: 295, startPoint y: 204, endPoint x: 303, endPoint y: 332, distance: 128.2
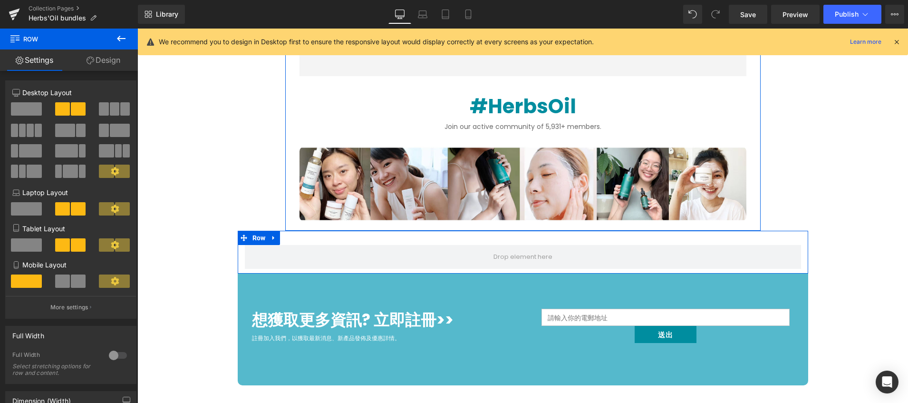
scroll to position [2218, 0]
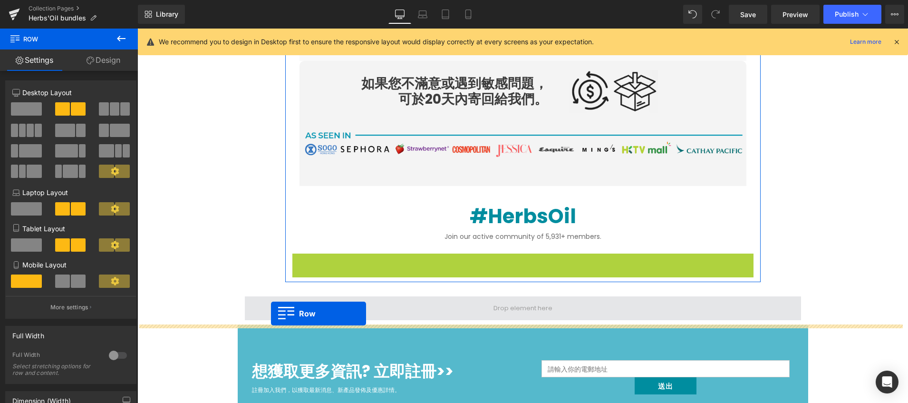
drag, startPoint x: 295, startPoint y: 260, endPoint x: 271, endPoint y: 313, distance: 58.3
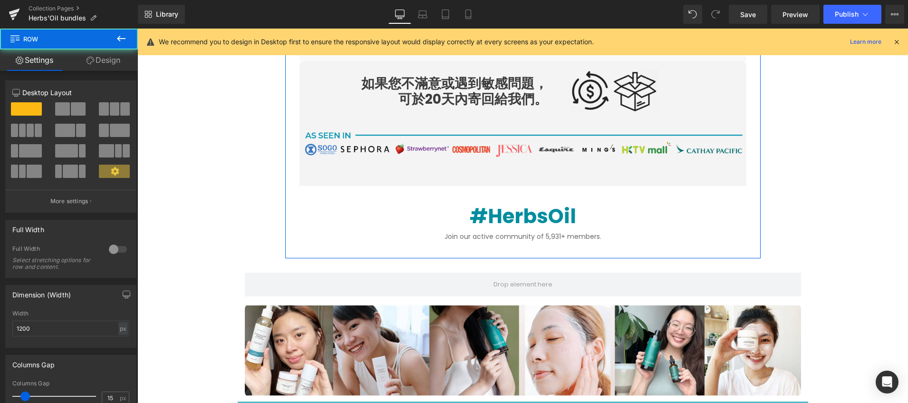
scroll to position [2377, 0]
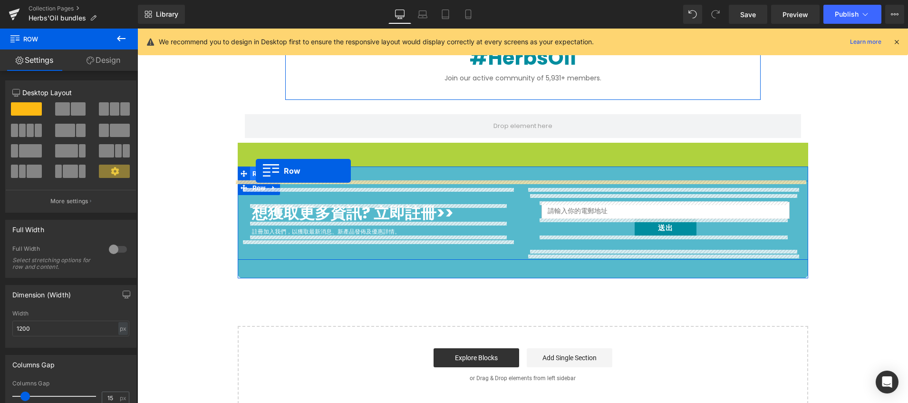
drag, startPoint x: 237, startPoint y: 149, endPoint x: 256, endPoint y: 171, distance: 28.3
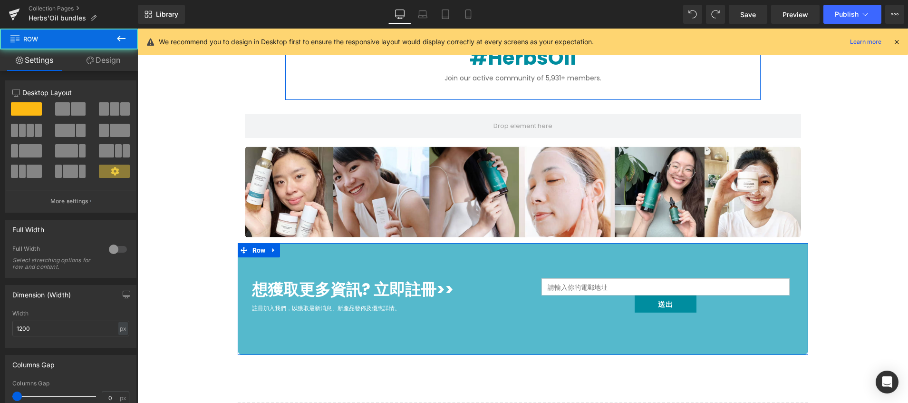
click at [248, 345] on div "想獲取更多資訊? 立即註冊>> Heading 註冊加入我們，以獲取最新消息、新產品發佈及優惠詳情。 Text Block Row 34px Email Fi…" at bounding box center [523, 299] width 571 height 112
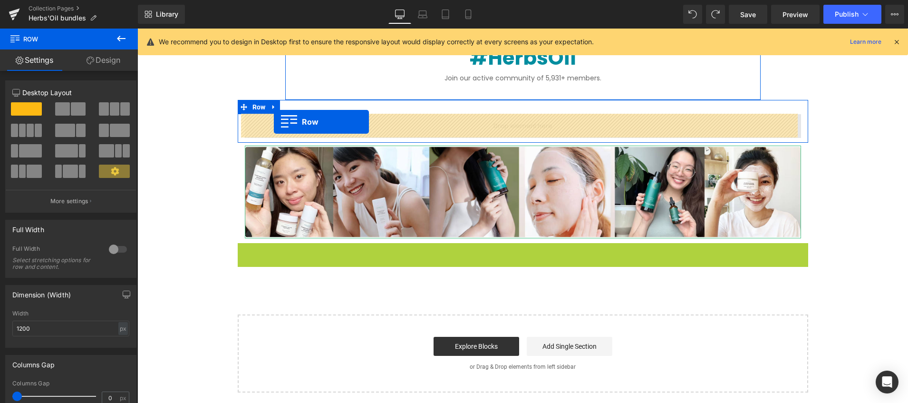
drag, startPoint x: 240, startPoint y: 249, endPoint x: 274, endPoint y: 122, distance: 131.5
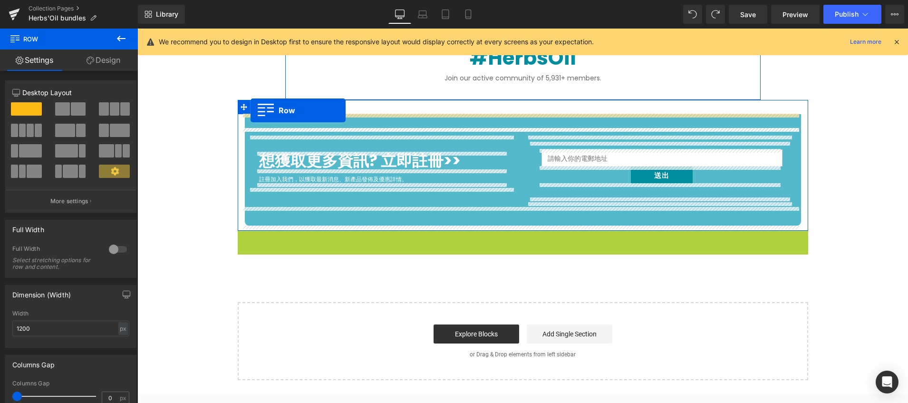
drag, startPoint x: 238, startPoint y: 238, endPoint x: 251, endPoint y: 110, distance: 128.6
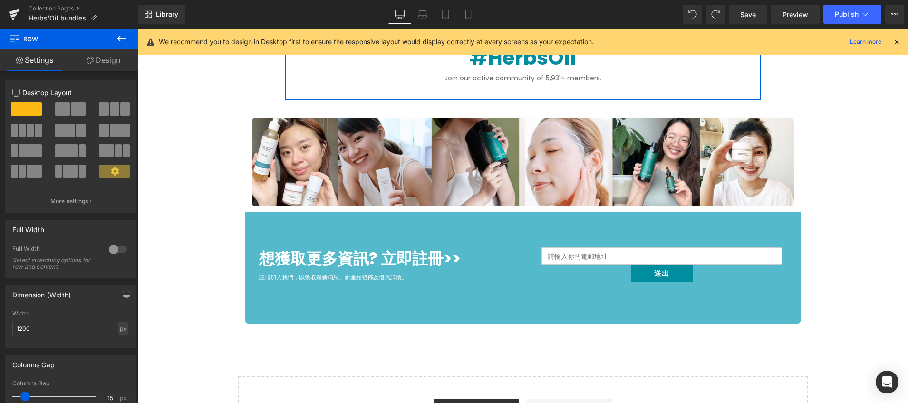
scroll to position [2268, 0]
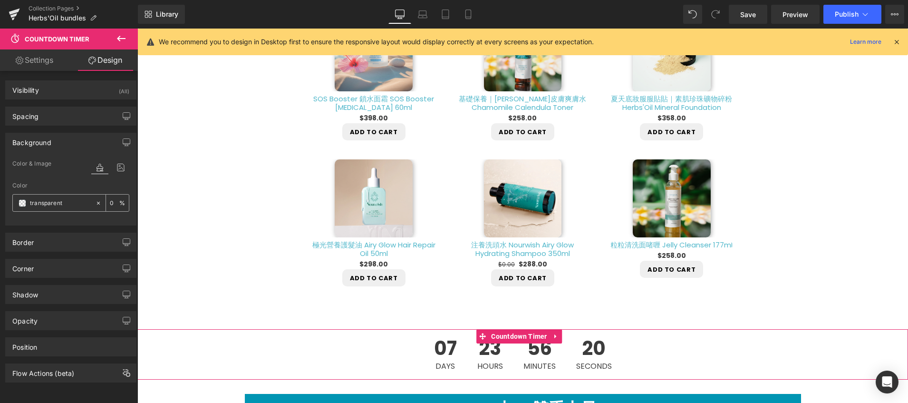
click at [78, 205] on input "transparent" at bounding box center [60, 203] width 61 height 10
click at [21, 203] on span at bounding box center [23, 203] width 8 height 8
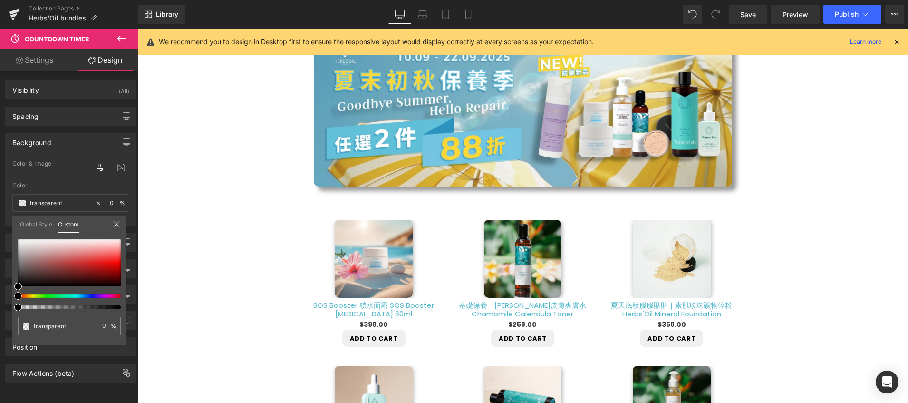
scroll to position [321, 0]
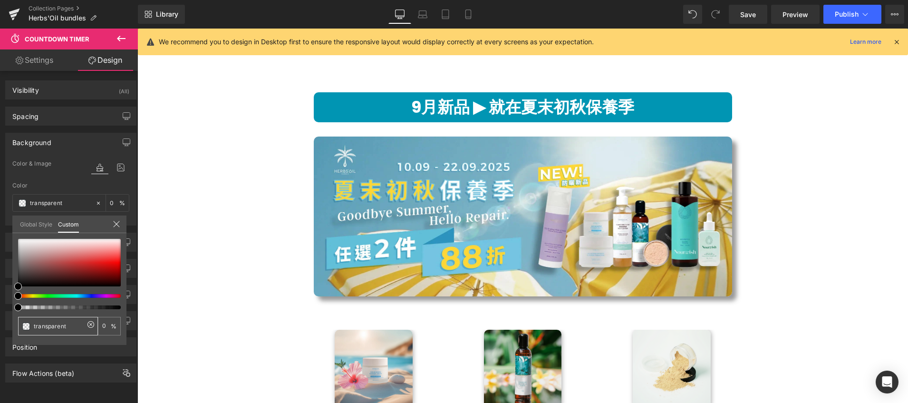
click at [58, 329] on input "transparent" at bounding box center [59, 326] width 50 height 10
click at [39, 219] on link "Global Style" at bounding box center [36, 223] width 32 height 16
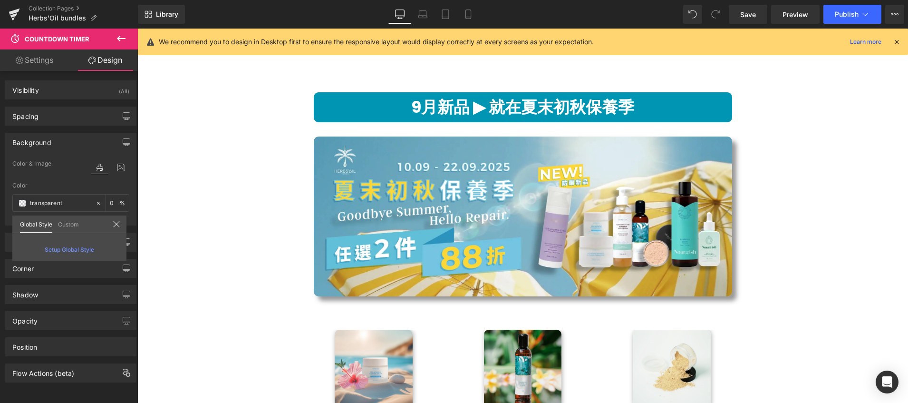
click at [76, 225] on link "Custom" at bounding box center [68, 223] width 21 height 16
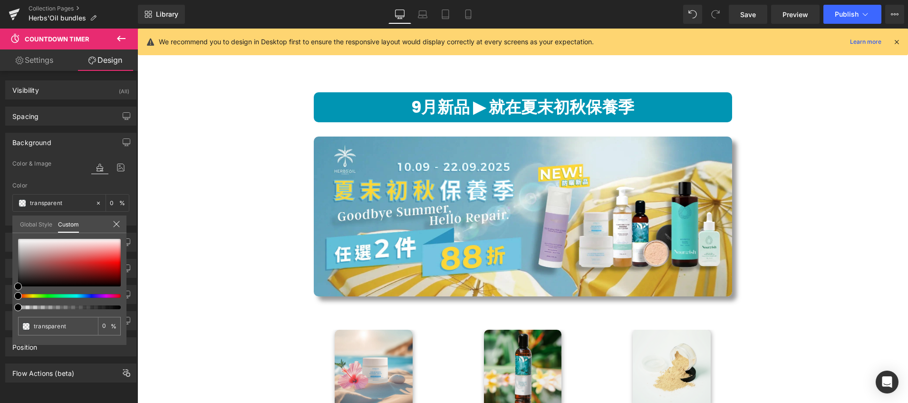
type input "#000000"
type input "100"
type input "#000000"
type input "100"
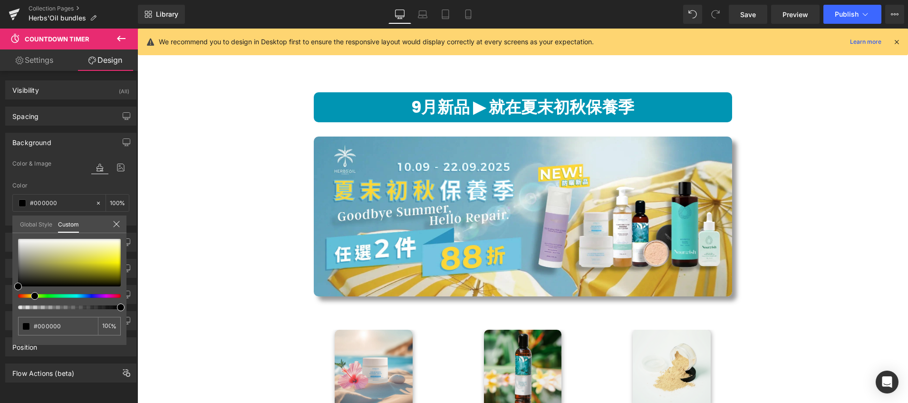
drag, startPoint x: 20, startPoint y: 296, endPoint x: 33, endPoint y: 295, distance: 13.4
click at [33, 295] on span at bounding box center [35, 296] width 8 height 8
type input "#f4ec04"
click at [117, 263] on div at bounding box center [69, 263] width 103 height 48
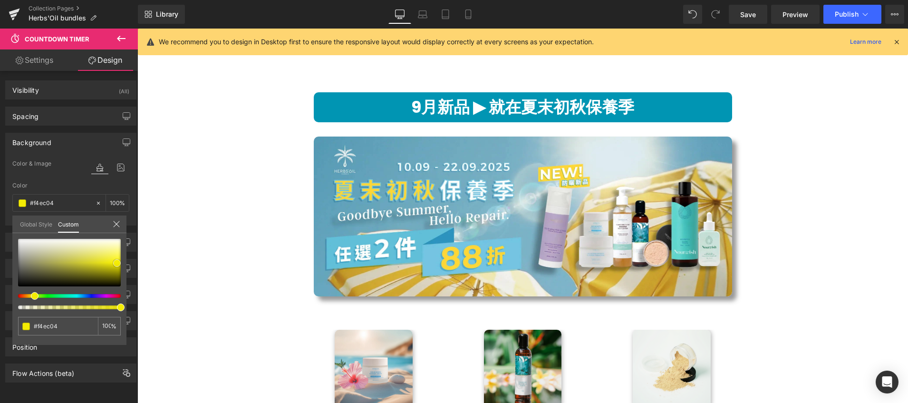
type input "#fbf203"
type input "#f8f006"
type input "#f8f00b"
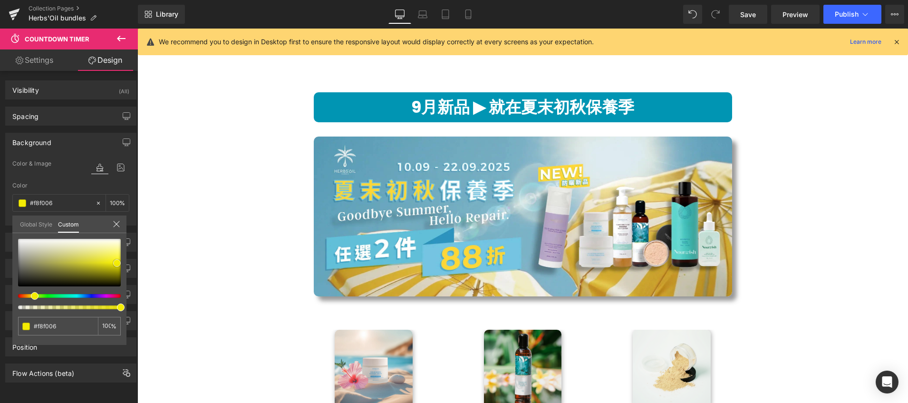
type input "#f8f00b"
type input "#f7ef0c"
type input "#f7ef11"
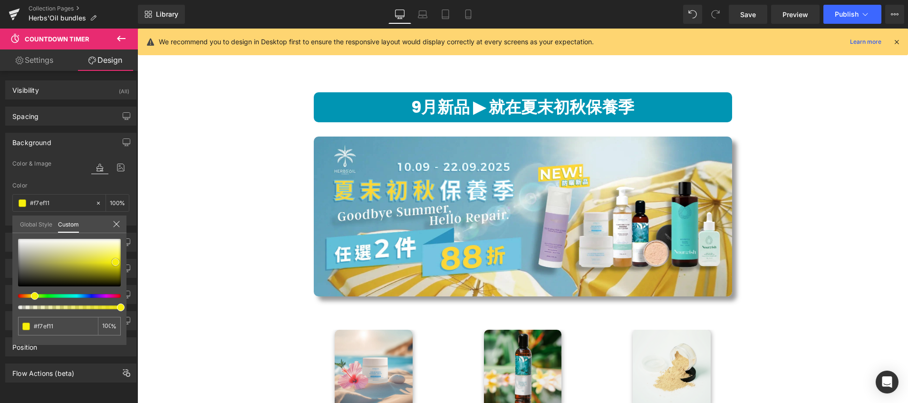
type input "#f6ee12"
click at [115, 262] on span at bounding box center [115, 262] width 8 height 8
type input "#d0f612"
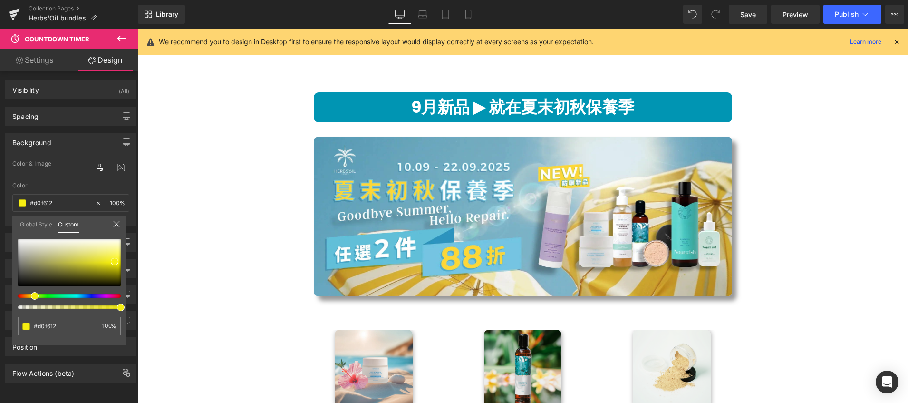
type input "#d8f612"
type input "#dff612"
type input "#e3f612"
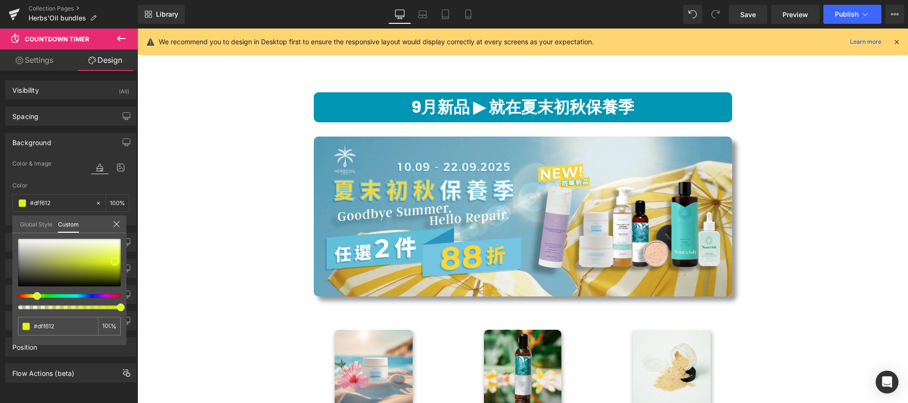
type input "#e3f612"
type input "#ebf612"
type input "#f2f612"
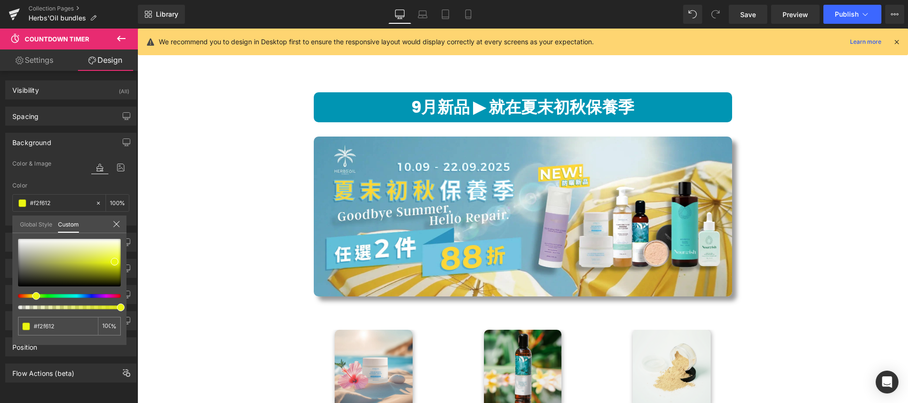
type input "#f6ee12"
type input "#f6e712"
type input "#f6e312"
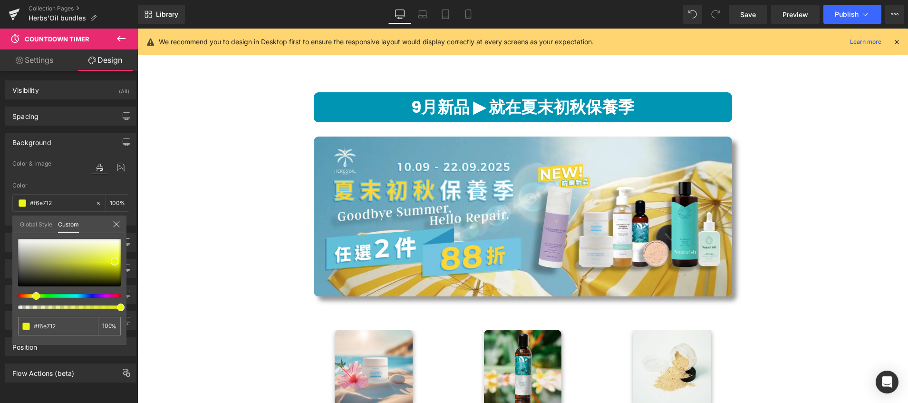
type input "#f6e312"
click at [28, 295] on div at bounding box center [65, 296] width 103 height 4
type input "#e0ce04"
type input "#dbc904"
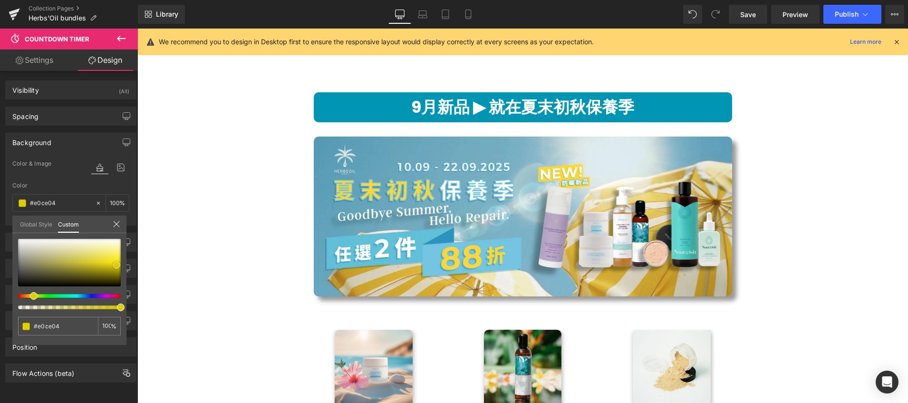
type input "#dbc904"
type input "#d6c504"
type input "#d0bf05"
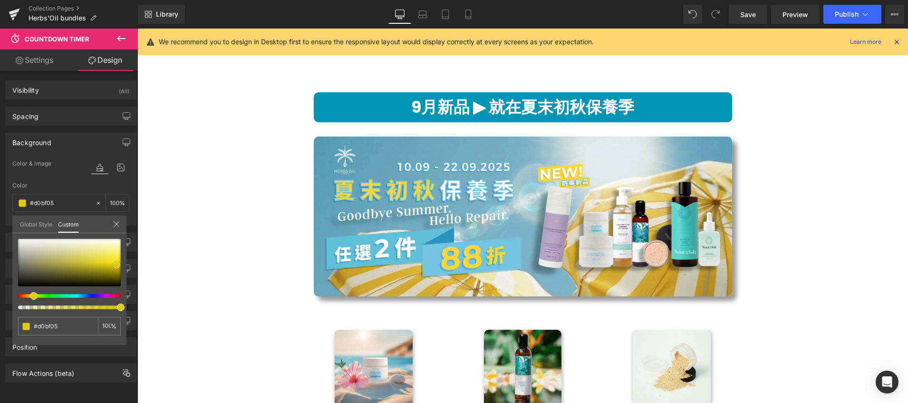
type input "#cbbb05"
type input "#d5c405"
type input "#e0ce04"
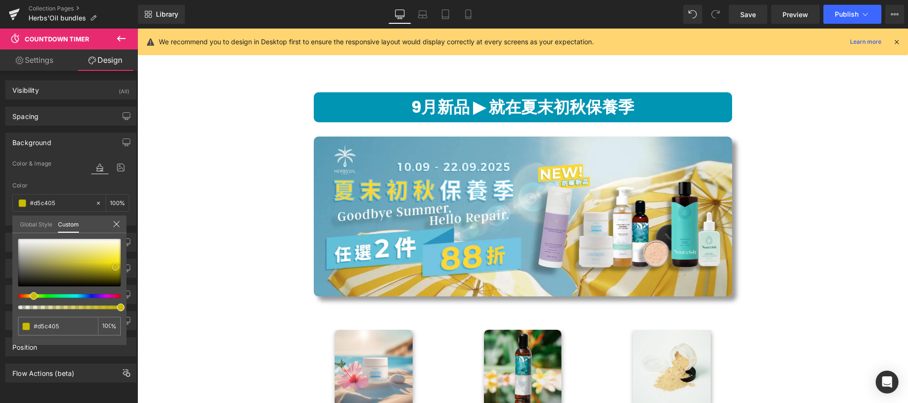
type input "#e0ce04"
type input "#e7d403"
type input "#ecd803"
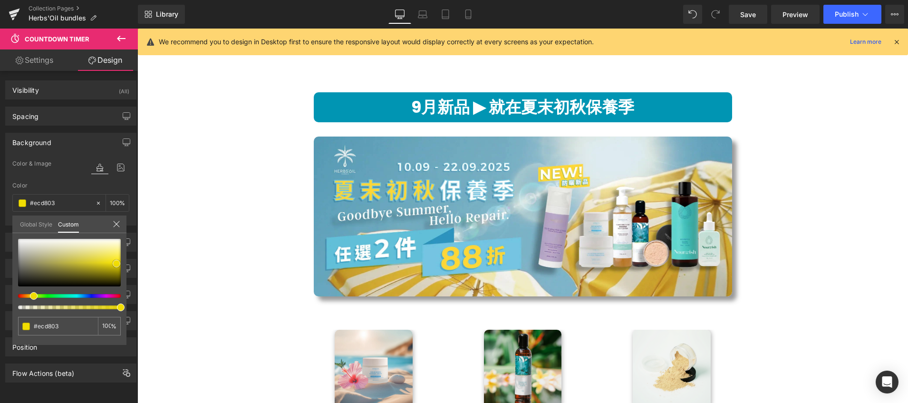
type input "#f1dd03"
type input "#f3df06"
type input "#f8e406"
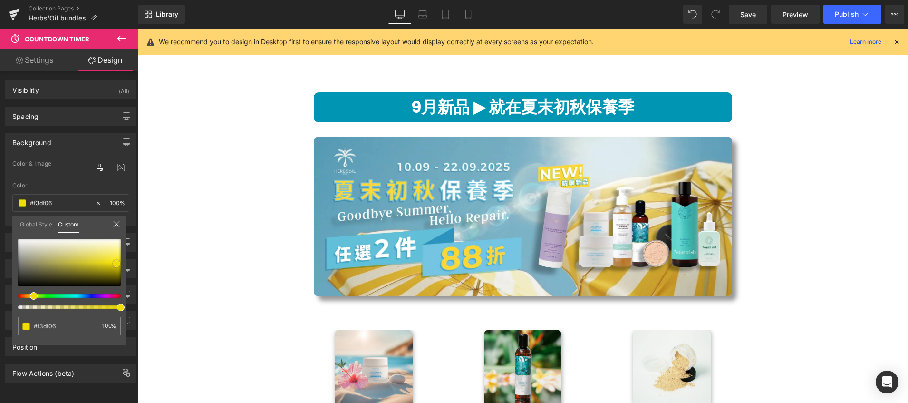
type input "#f8e406"
type input "#f7e307"
click at [115, 263] on div at bounding box center [69, 263] width 103 height 48
type input "#dbf707"
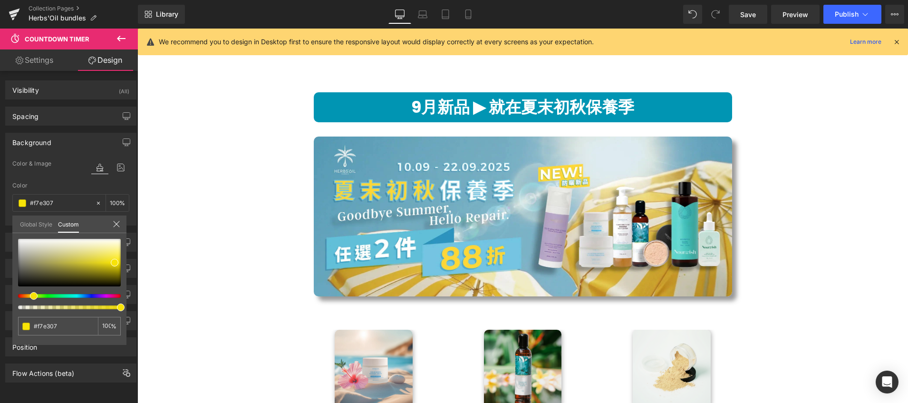
type input "#dbf707"
type input "#ebf707"
type input "#eff707"
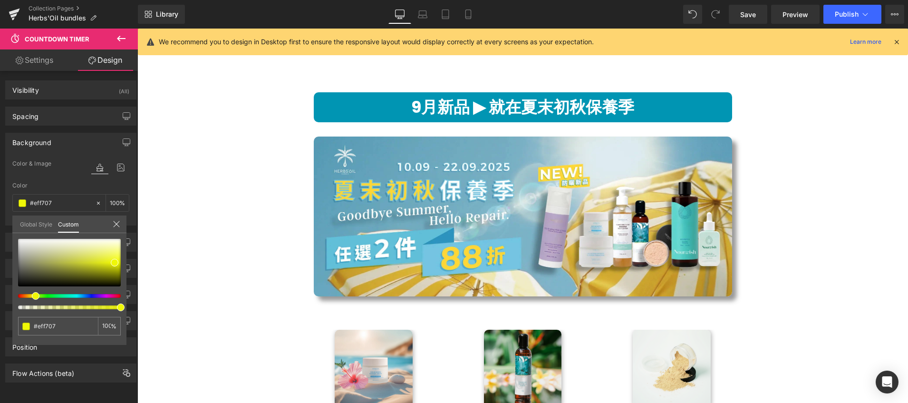
type input "#f7f707"
type input "#f7ef07"
type input "#f7eb07"
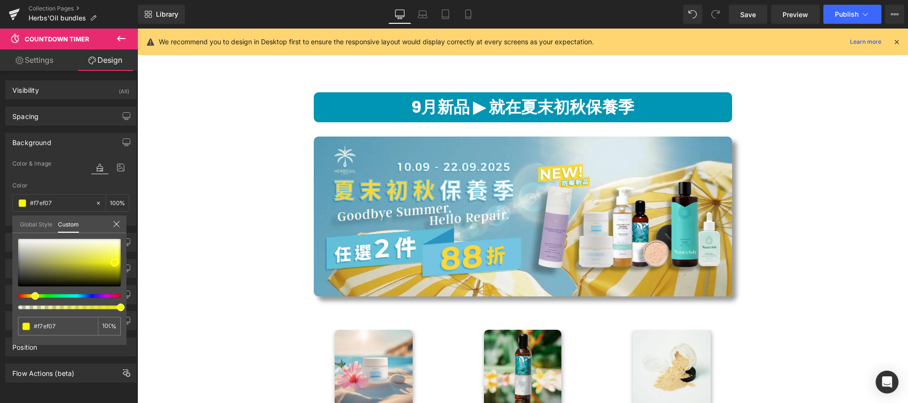
type input "#f7eb07"
type input "#f7e307"
type input "#f7db07"
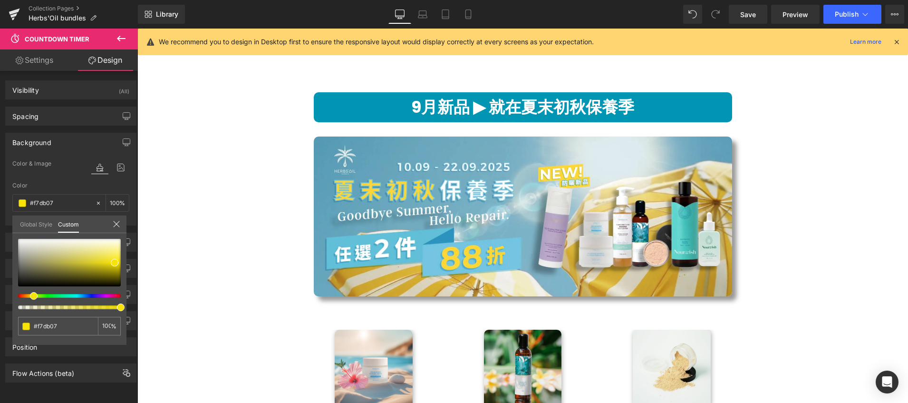
type input "#f7d707"
type input "#f7db07"
type input "#f7e307"
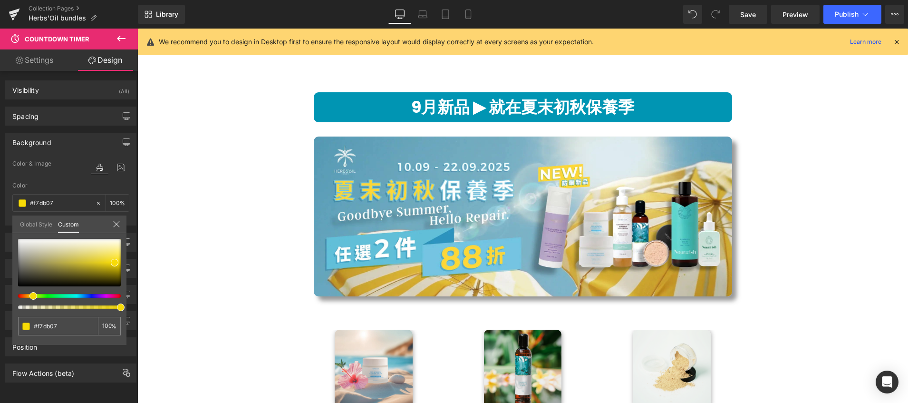
type input "#f7e307"
type input "#f7db07"
click at [28, 294] on div at bounding box center [65, 296] width 103 height 4
type input "#f9de15"
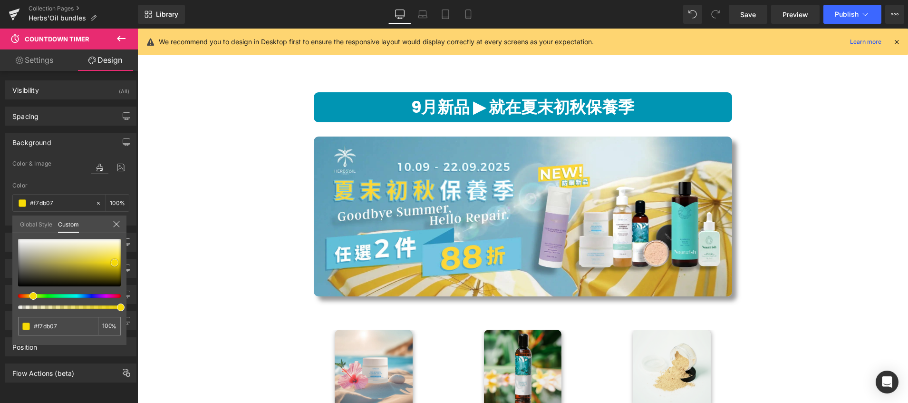
type input "#f9de15"
type input "#fae123"
click at [118, 260] on span at bounding box center [117, 260] width 8 height 8
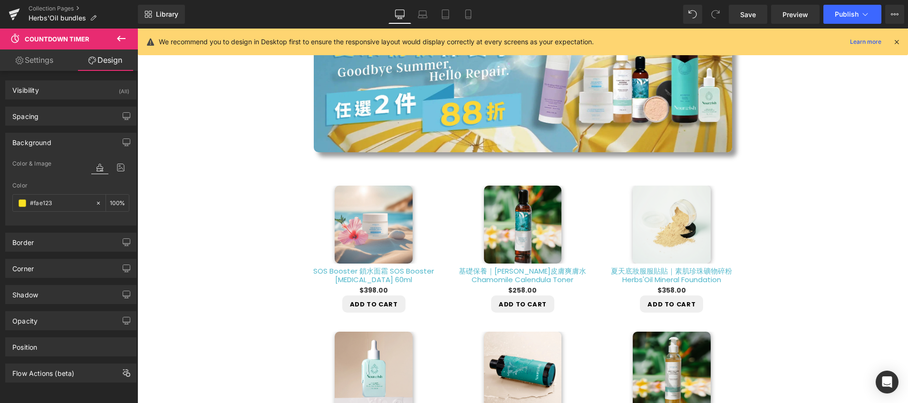
scroll to position [706, 0]
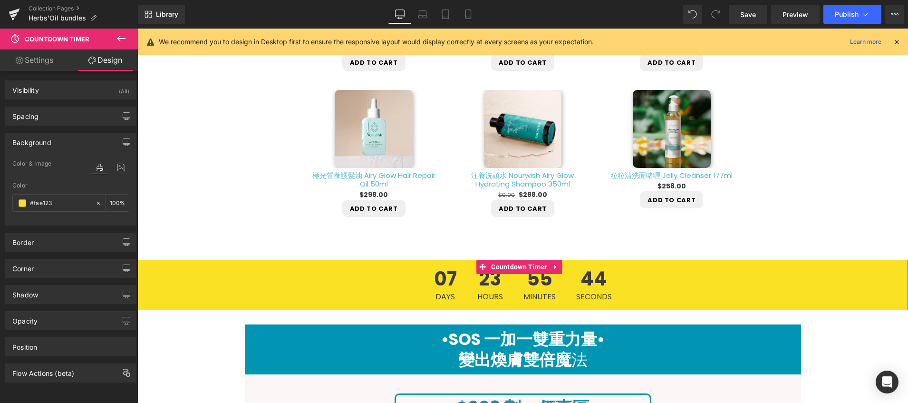
click at [216, 282] on div "07 Days 23 Hours 55 Minutes 44 Seconds" at bounding box center [522, 285] width 771 height 50
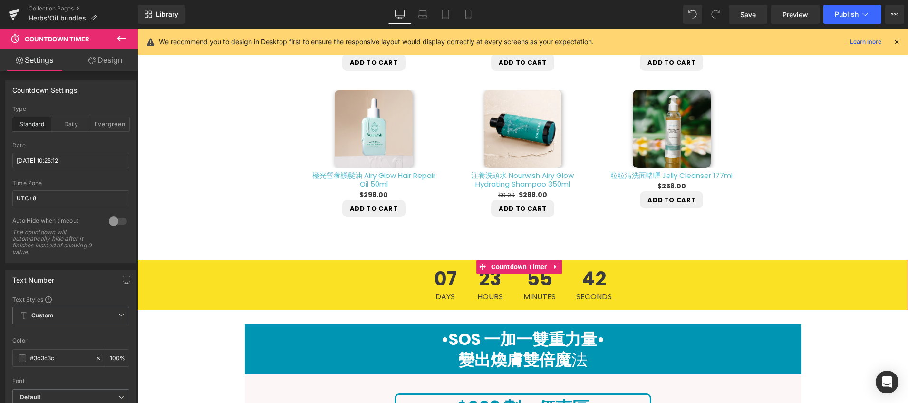
click at [111, 60] on link "Design" at bounding box center [105, 59] width 69 height 21
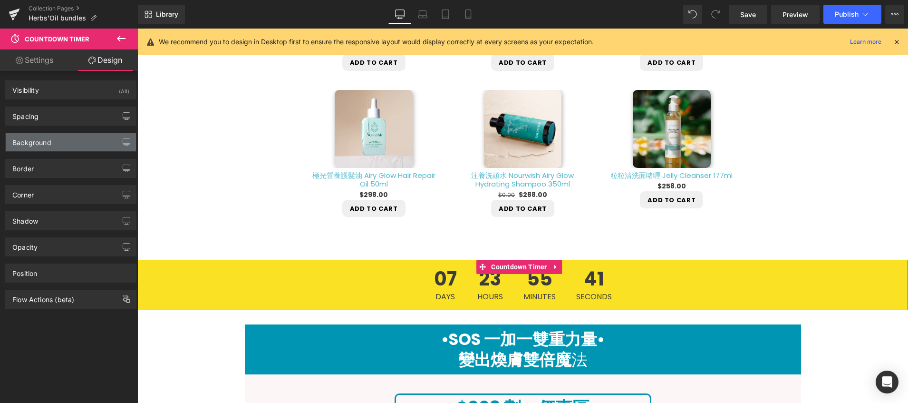
click at [80, 149] on div "Background" at bounding box center [71, 142] width 130 height 18
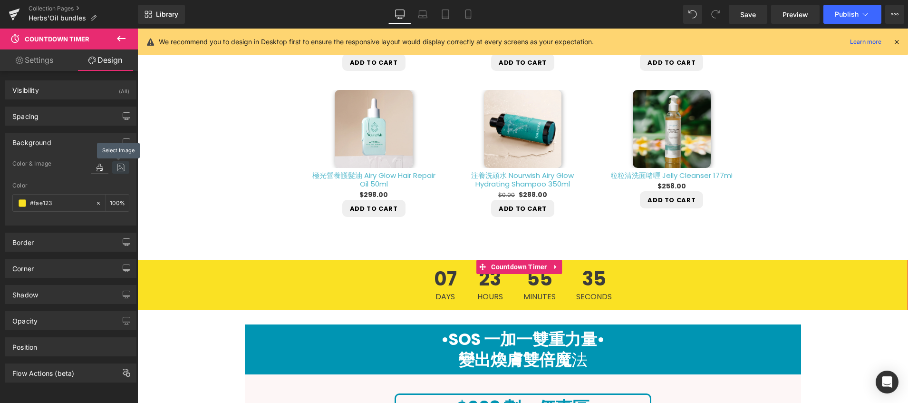
click at [121, 165] on icon at bounding box center [120, 167] width 17 height 12
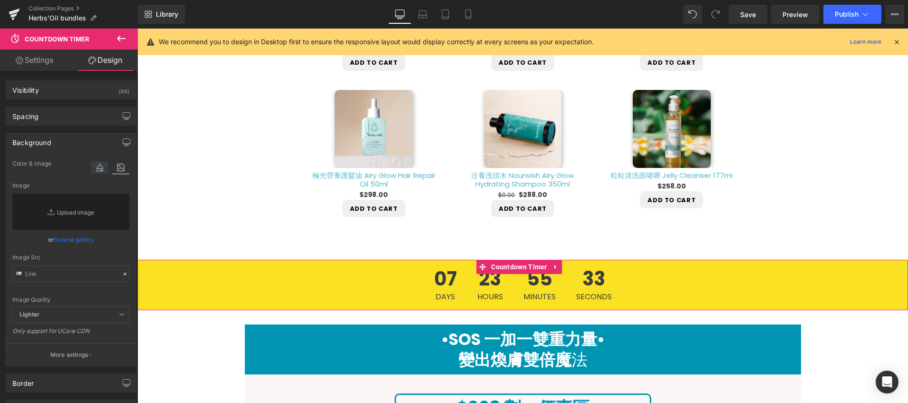
click at [102, 169] on icon at bounding box center [99, 167] width 17 height 12
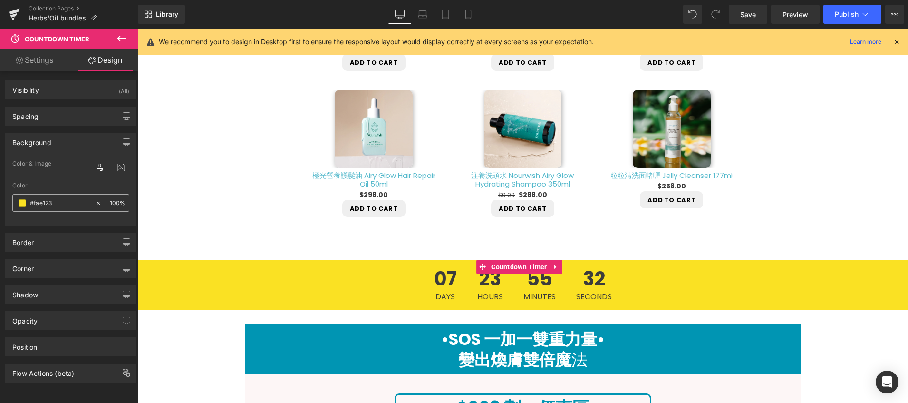
click at [38, 209] on div "#fae123" at bounding box center [54, 203] width 82 height 17
click at [21, 200] on span at bounding box center [23, 203] width 8 height 8
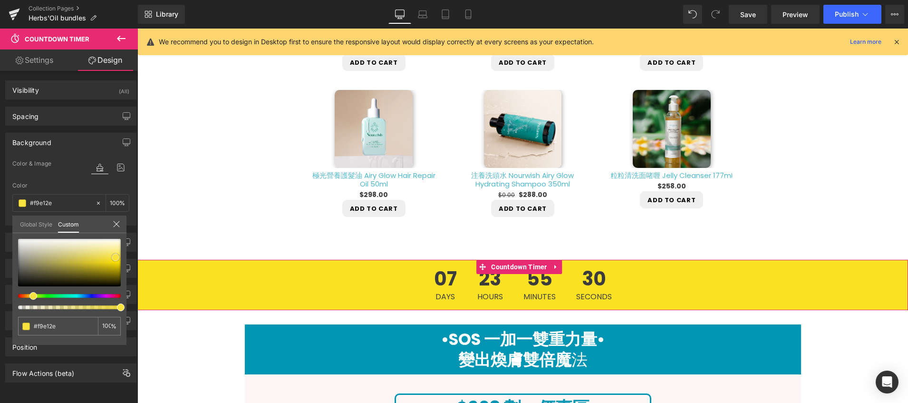
type input "#f9e12e"
type input "#fae33d"
type input "#fbe646"
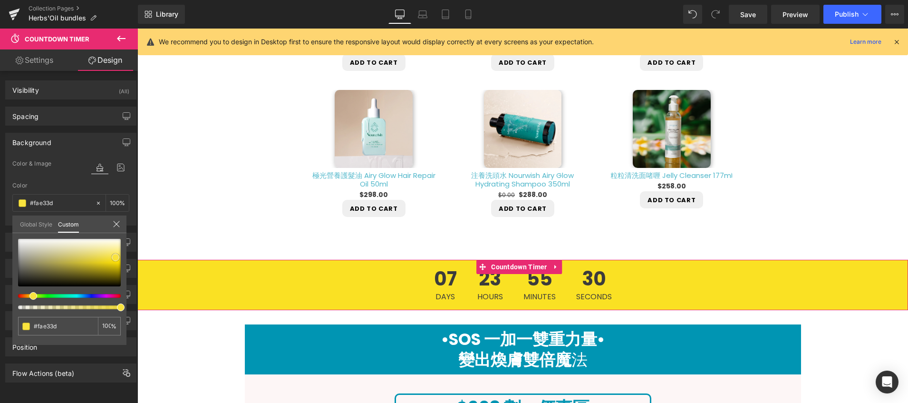
type input "#fbe646"
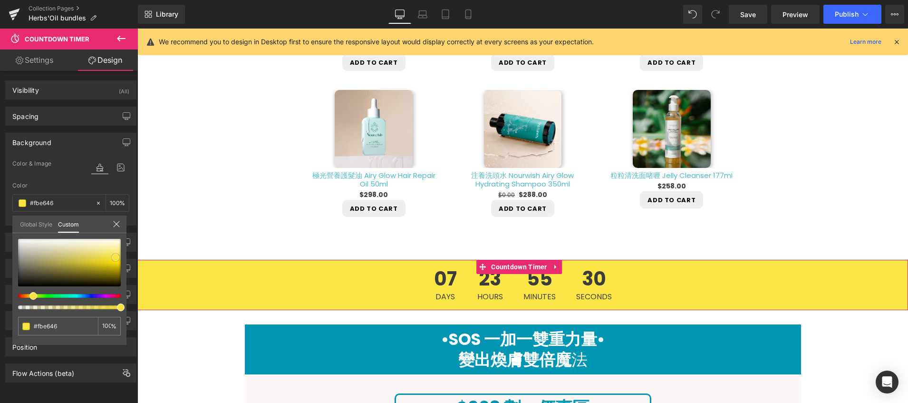
type input "#fbe64b"
type input "#fbe750"
type input "#fae85a"
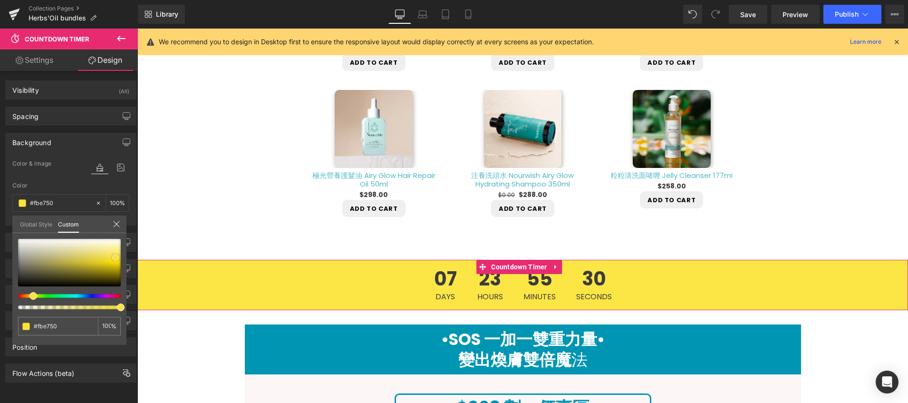
type input "#fae85a"
type input "#fbe964"
type input "#fbea69"
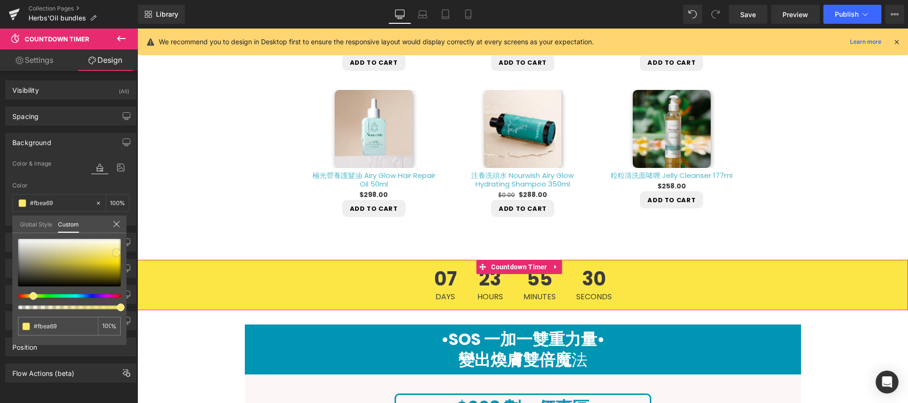
type input "#fceb6e"
type input "#fcec73"
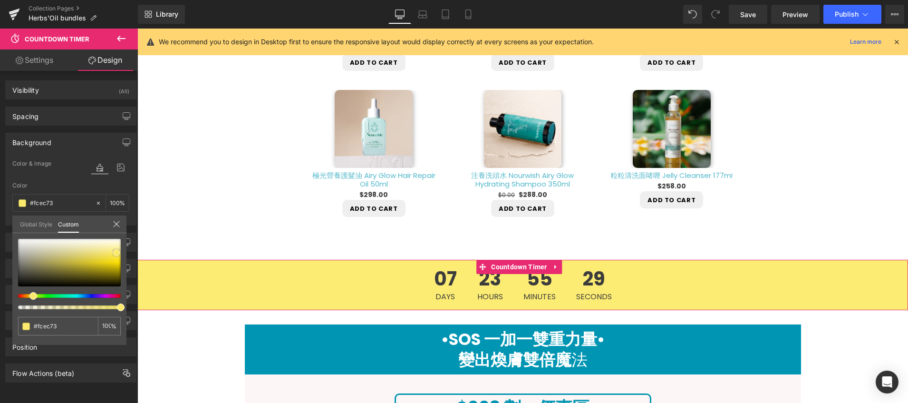
type input "#fced7d"
type input "#fbed82"
type input "#fcef8c"
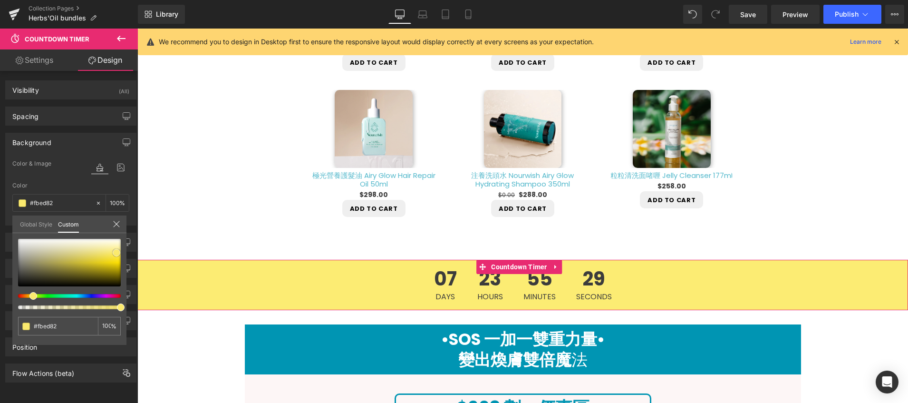
type input "#fcef8c"
type input "#fcef91"
type input "#fbf097"
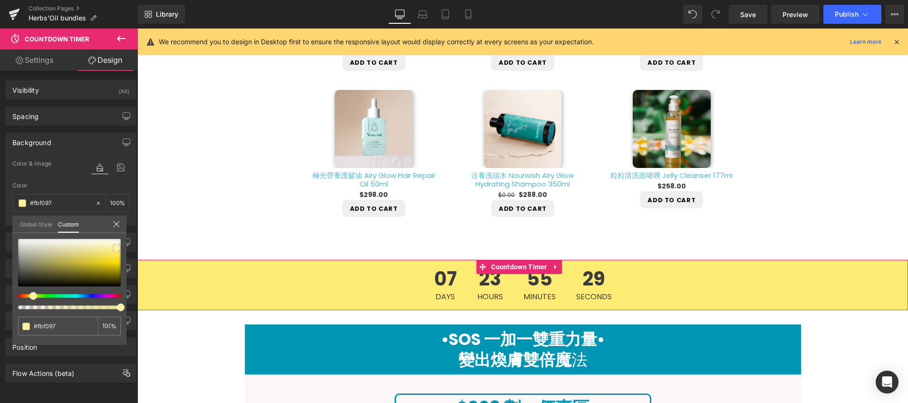
type input "#fcf1a1"
type input "#fdf2aa"
type input "#fdf3b4"
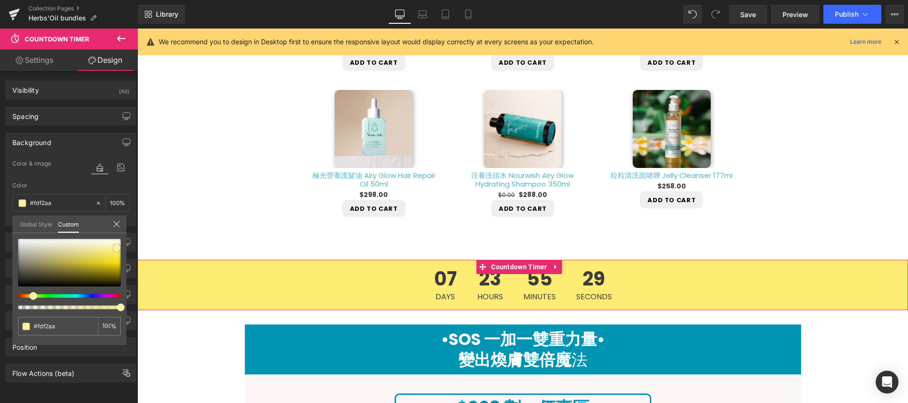
type input "#fdf3b4"
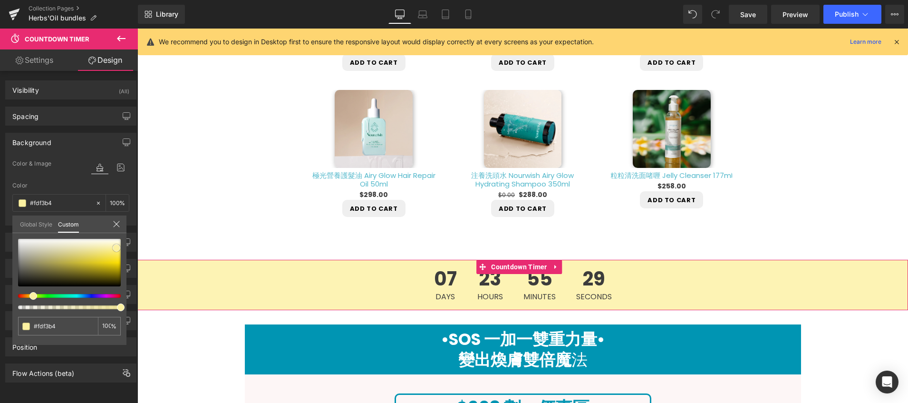
type input "#fdf4b9"
type input "#fcf3b9"
drag, startPoint x: 117, startPoint y: 261, endPoint x: 117, endPoint y: 246, distance: 14.3
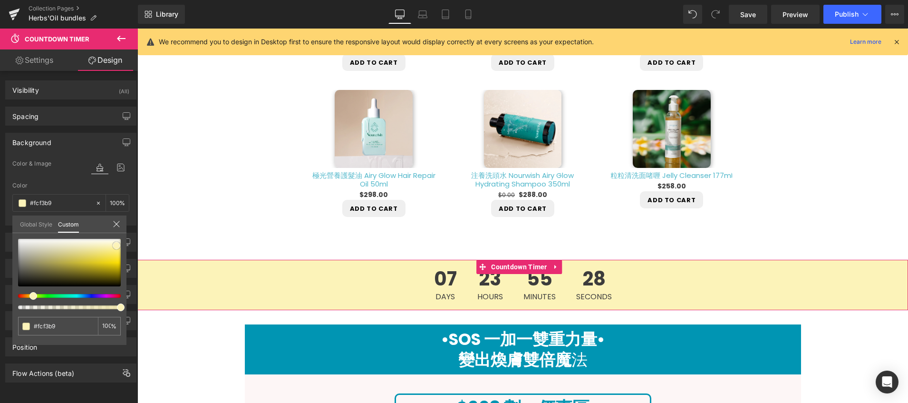
click at [117, 246] on span at bounding box center [117, 246] width 8 height 8
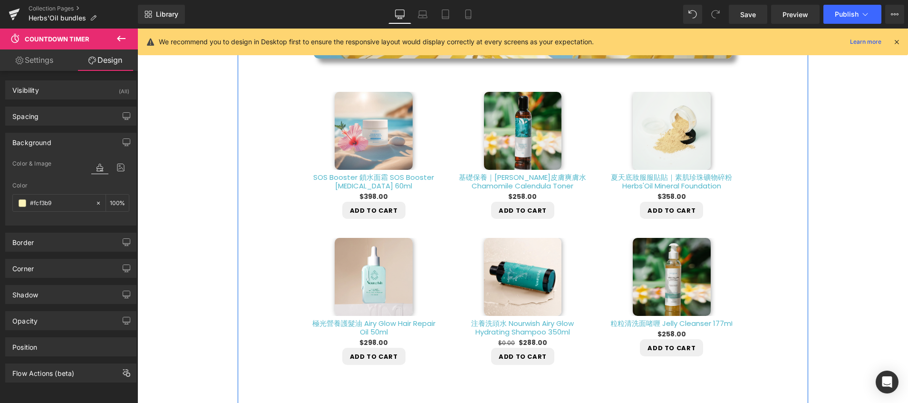
scroll to position [856, 0]
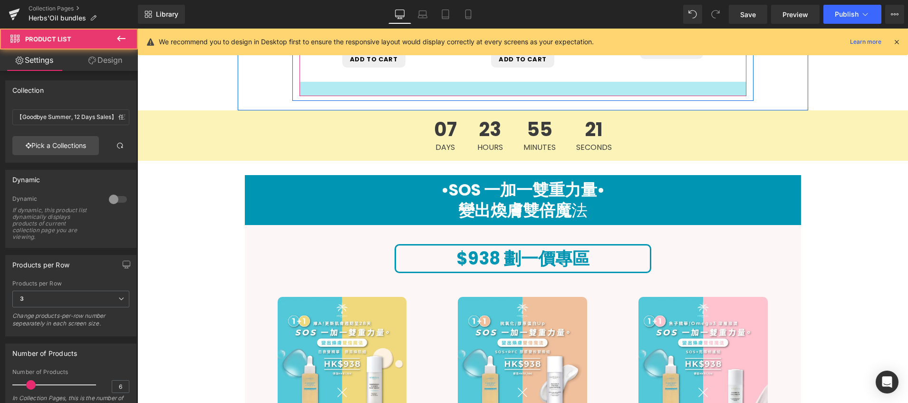
click at [384, 90] on div at bounding box center [523, 89] width 447 height 14
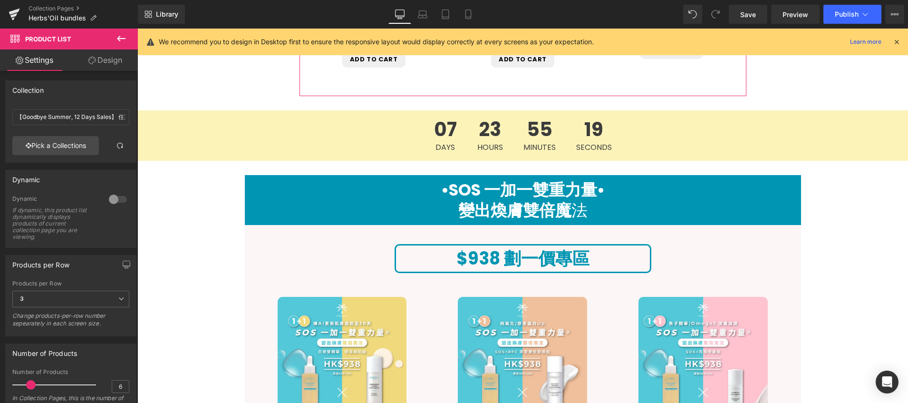
click at [96, 58] on link "Design" at bounding box center [105, 59] width 69 height 21
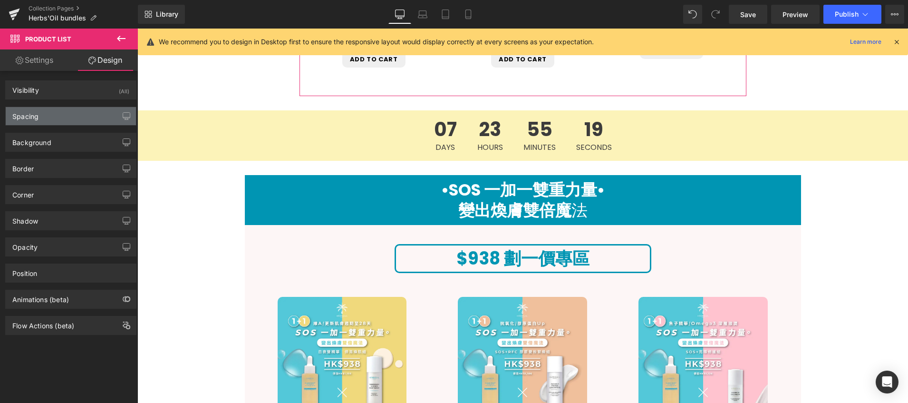
click at [78, 120] on div "Spacing" at bounding box center [71, 116] width 130 height 18
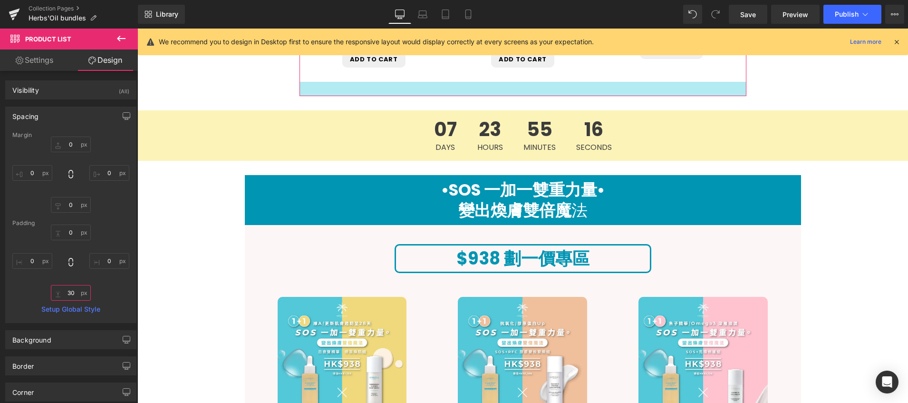
click at [74, 293] on input "30" at bounding box center [71, 293] width 40 height 16
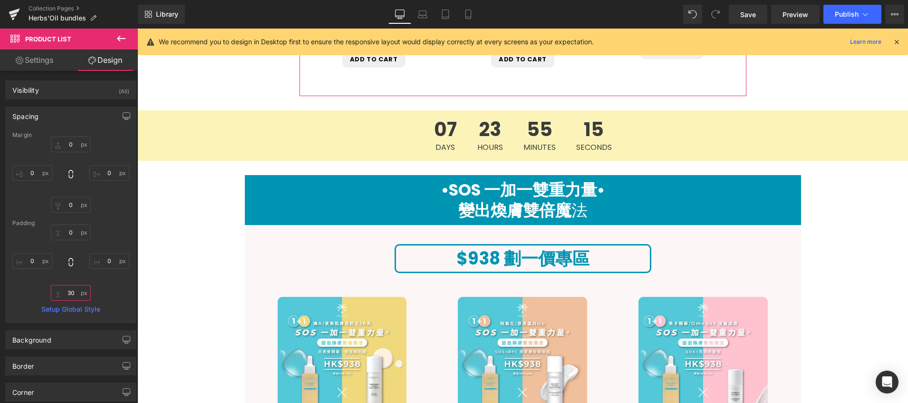
type input "0"
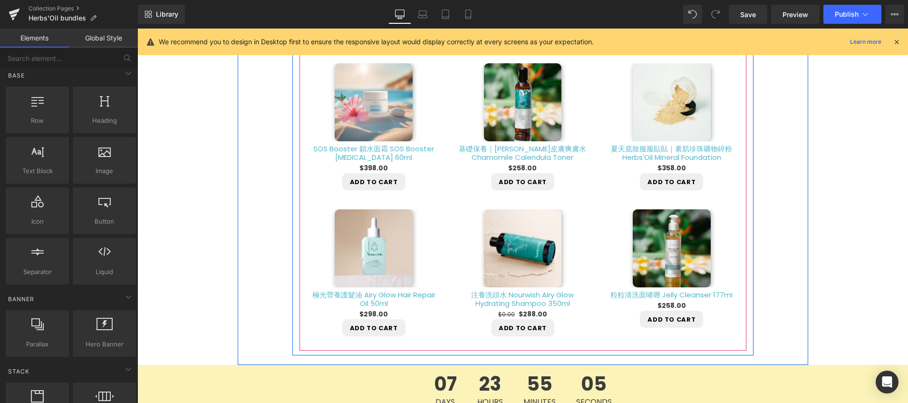
scroll to position [789, 0]
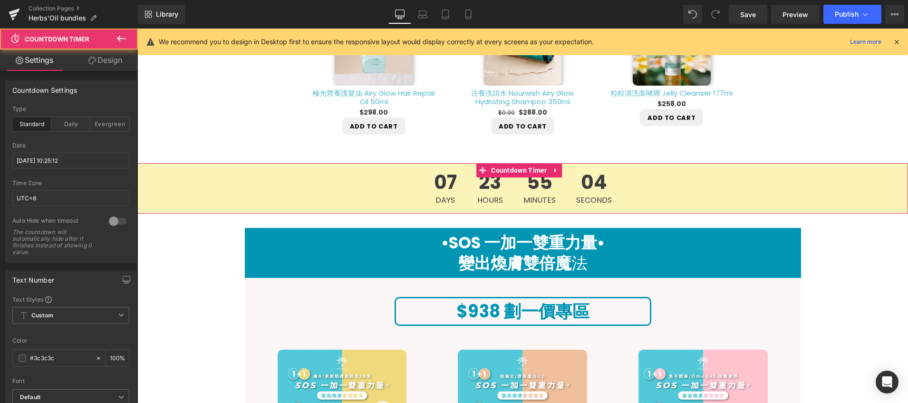
click at [412, 201] on div "07 Days 23 Hours 55 Minutes 04 Seconds" at bounding box center [522, 188] width 771 height 50
click at [43, 160] on input "[DATE] 10:25:12" at bounding box center [70, 161] width 117 height 16
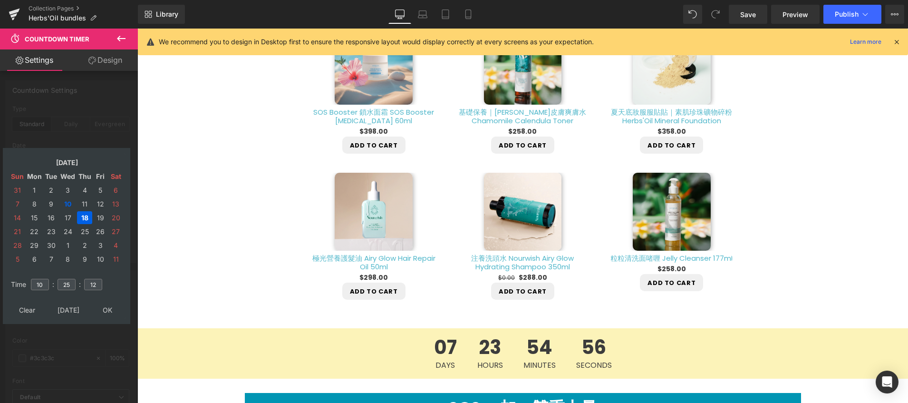
scroll to position [367, 0]
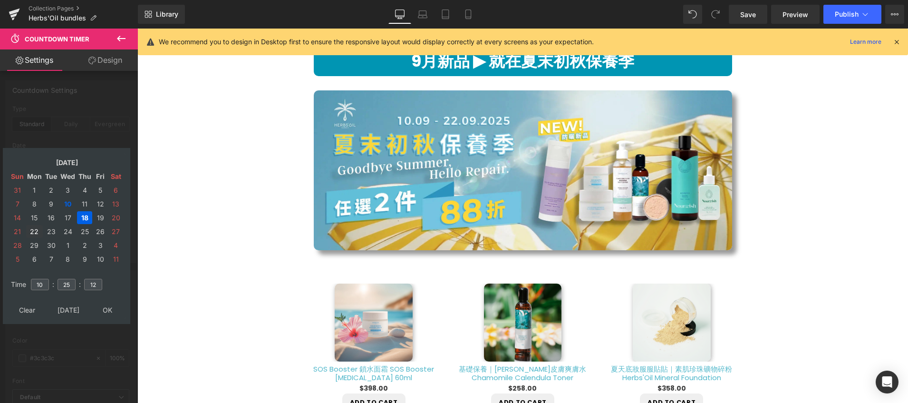
click at [35, 230] on td "22" at bounding box center [34, 231] width 17 height 13
click at [44, 289] on input "10" at bounding box center [40, 284] width 18 height 11
type input "1"
type input "12"
click at [72, 287] on input "25" at bounding box center [67, 284] width 18 height 11
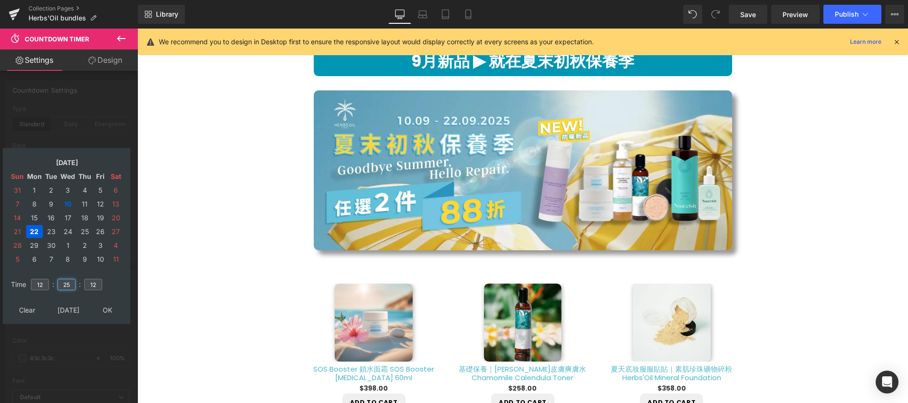
type input "2"
type input "00"
click at [96, 284] on input "12" at bounding box center [93, 284] width 18 height 11
type input "1"
type input "00"
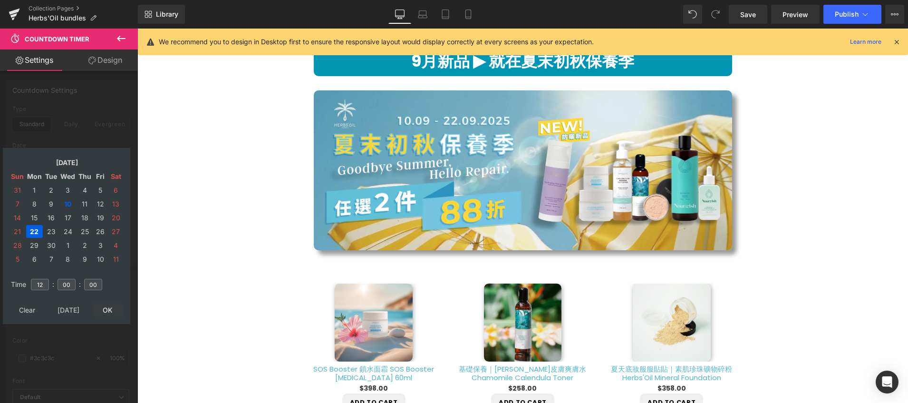
type input "[DATE] 12:00:00"
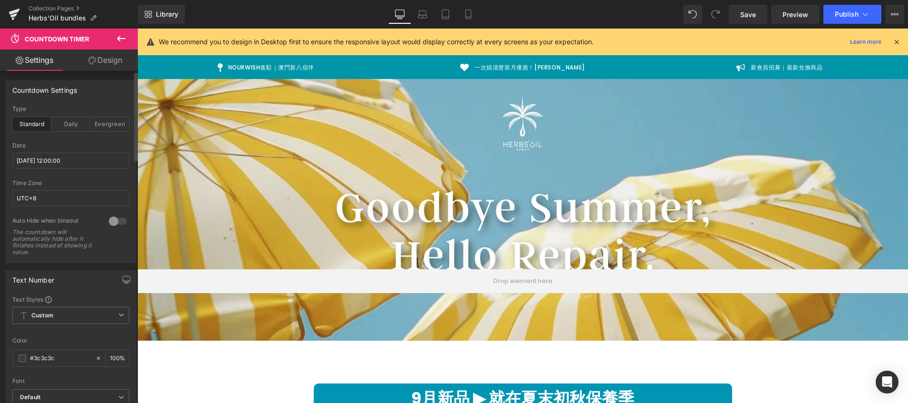
scroll to position [231, 0]
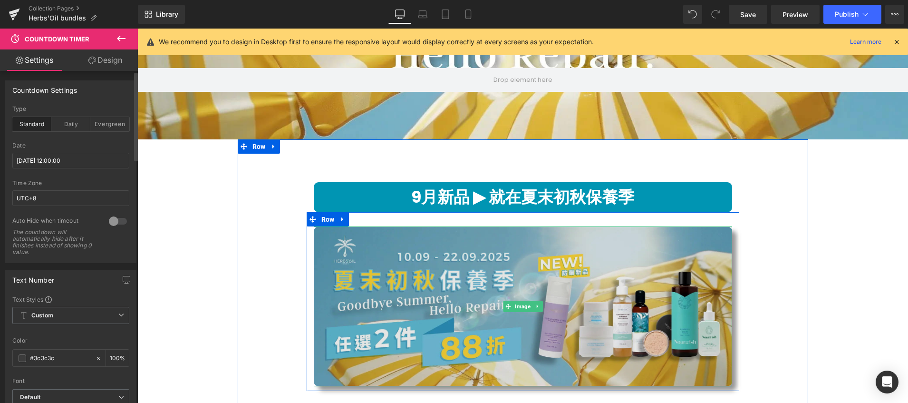
click at [488, 270] on img at bounding box center [523, 306] width 419 height 160
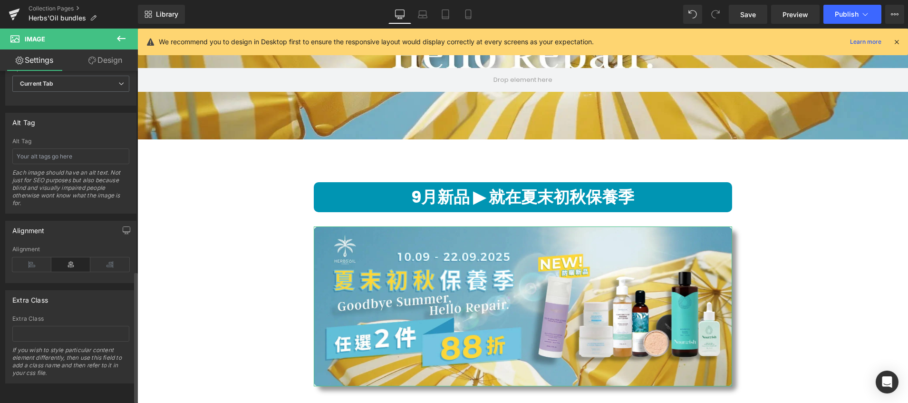
scroll to position [405, 0]
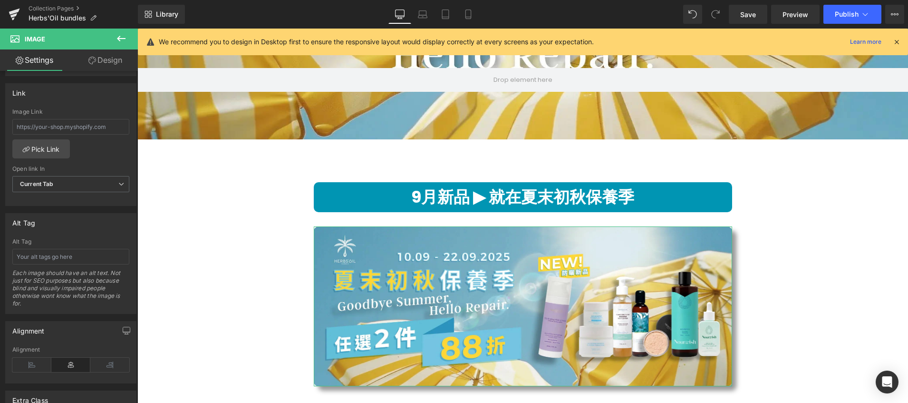
click at [111, 54] on link "Design" at bounding box center [105, 59] width 69 height 21
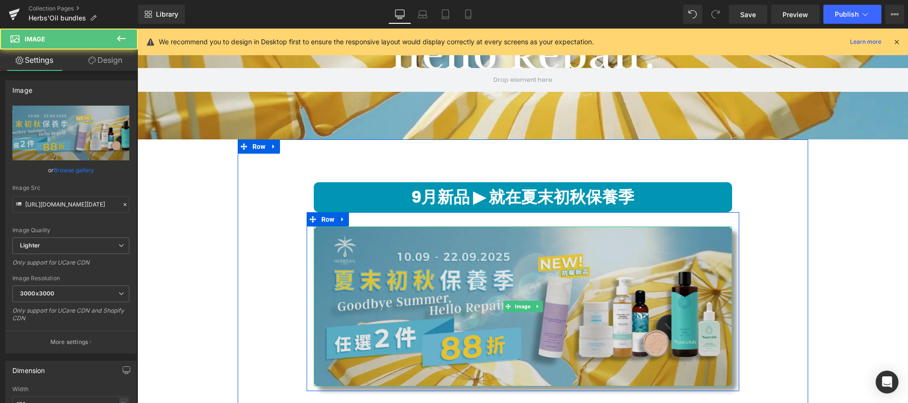
click at [357, 291] on img at bounding box center [523, 306] width 419 height 160
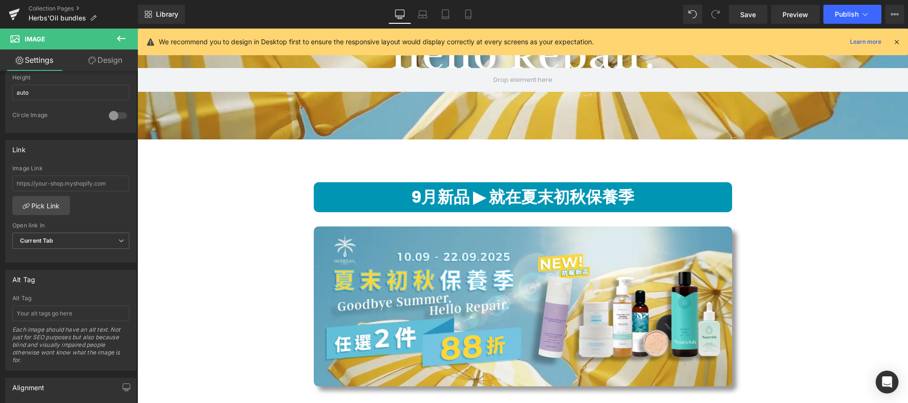
scroll to position [17, 0]
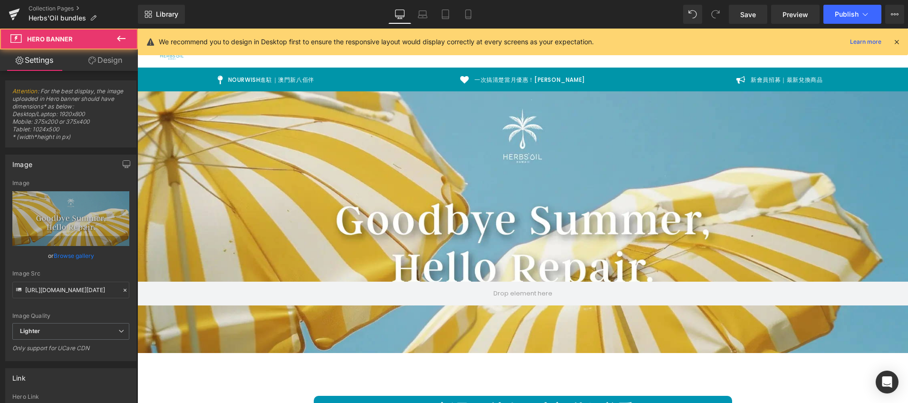
click at [351, 171] on div "Hero Banner 400px 100px" at bounding box center [522, 222] width 771 height 262
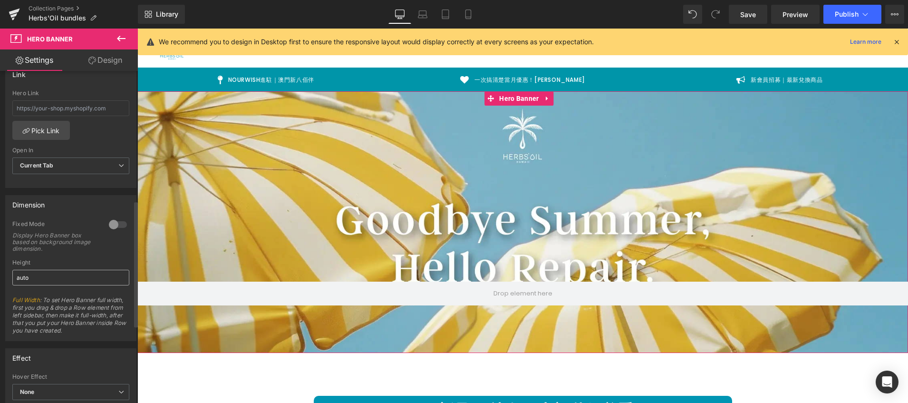
scroll to position [384, 0]
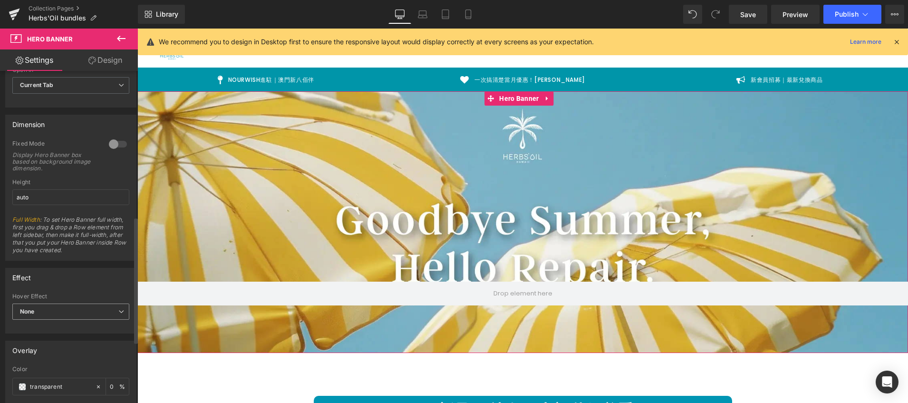
click at [75, 313] on span "None" at bounding box center [70, 311] width 117 height 17
click at [69, 341] on li "Zoom" at bounding box center [68, 342] width 113 height 14
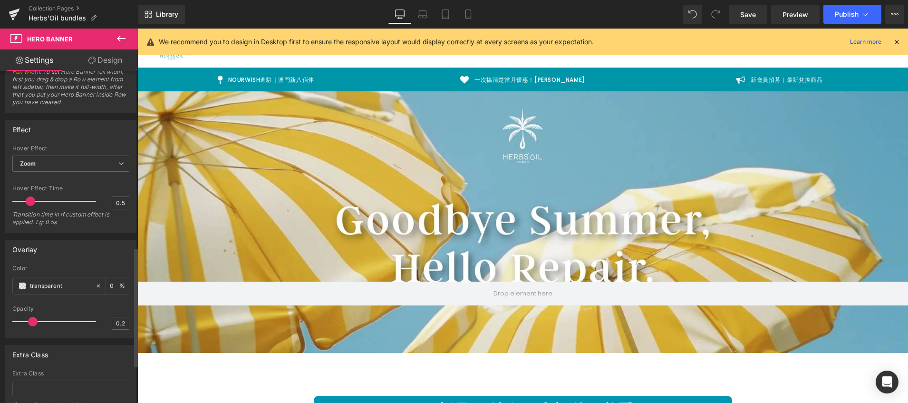
scroll to position [594, 0]
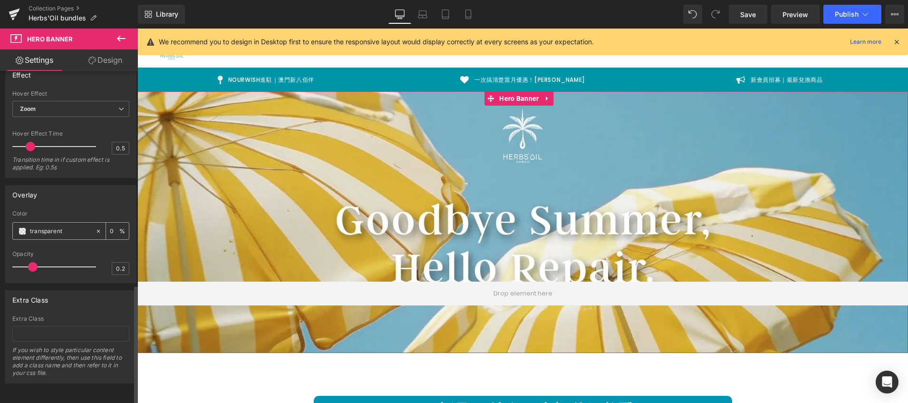
click at [37, 230] on div "transparent" at bounding box center [54, 231] width 82 height 17
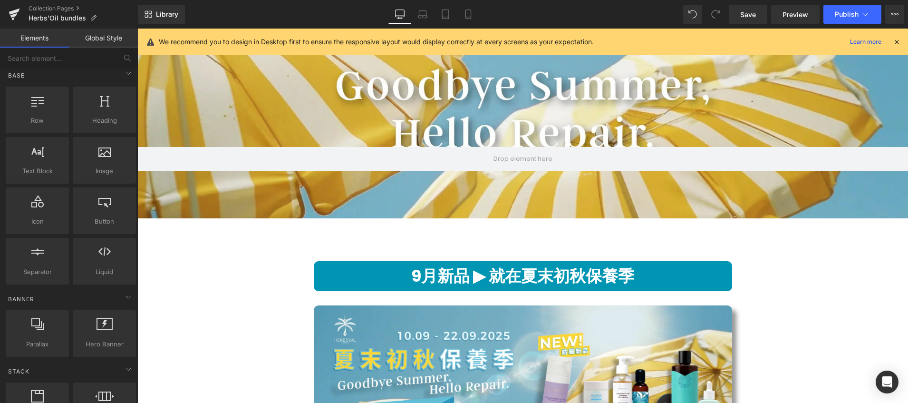
scroll to position [352, 0]
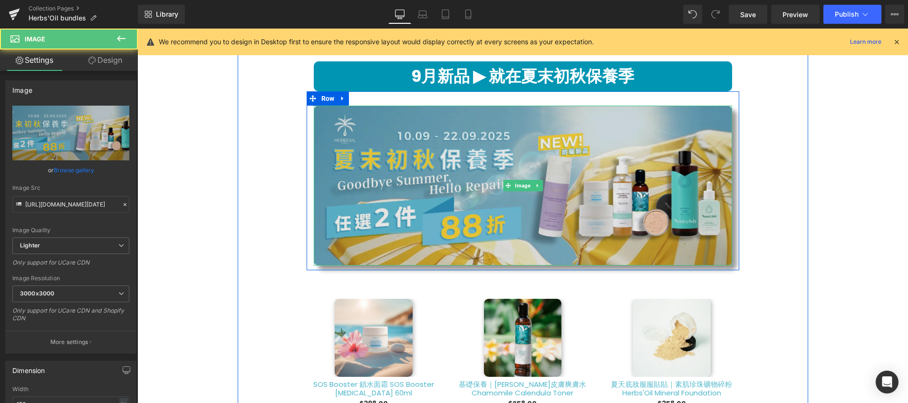
click at [404, 222] on img at bounding box center [523, 186] width 419 height 160
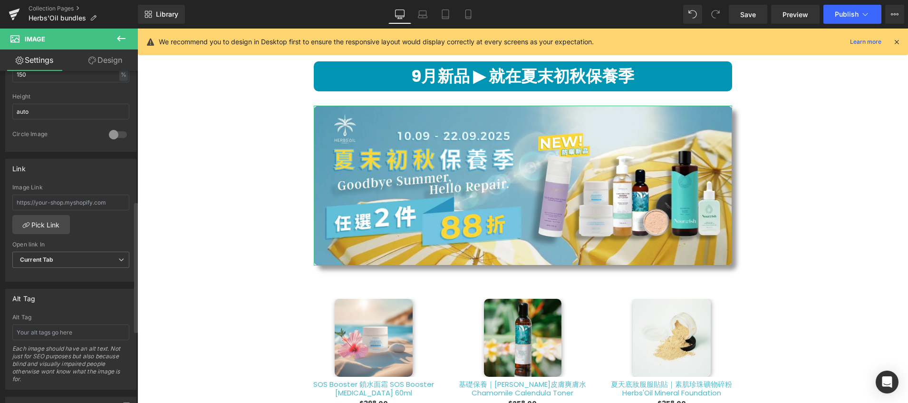
scroll to position [513, 0]
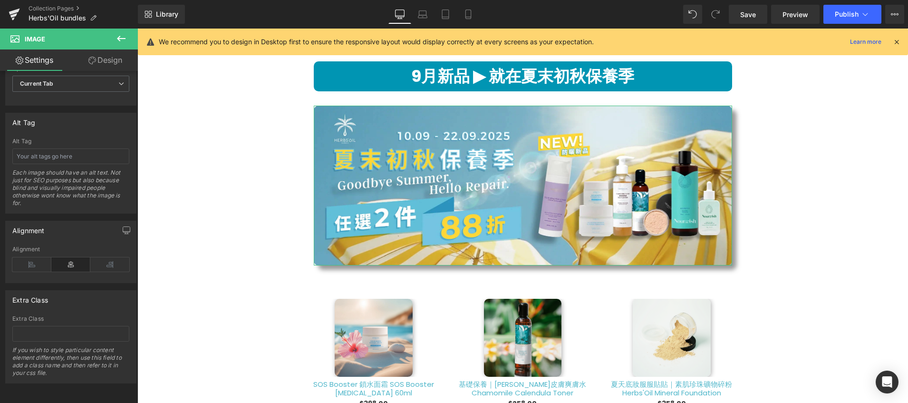
click at [119, 64] on link "Design" at bounding box center [105, 59] width 69 height 21
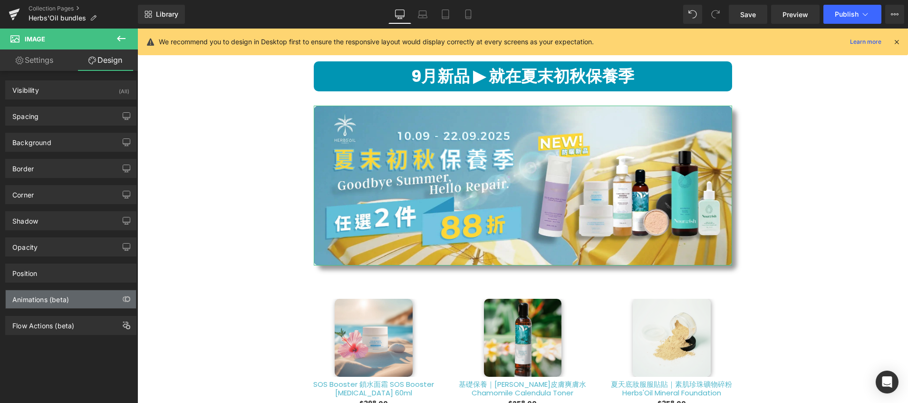
click at [58, 303] on div "Animations (beta)" at bounding box center [40, 296] width 57 height 13
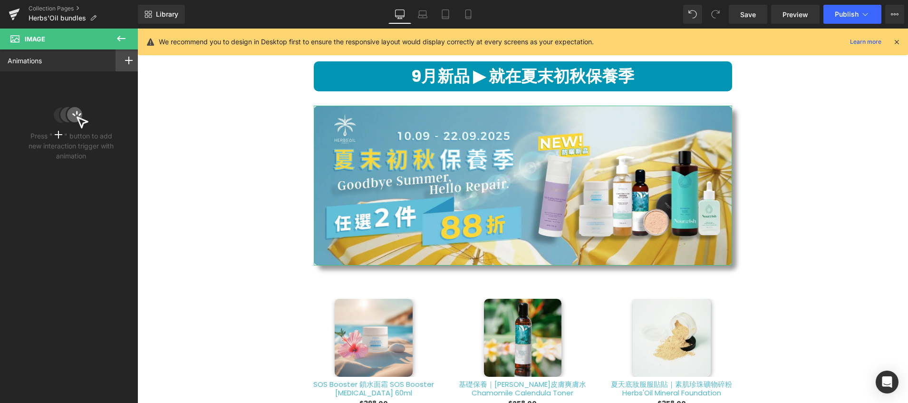
click at [126, 61] on icon at bounding box center [129, 61] width 8 height 8
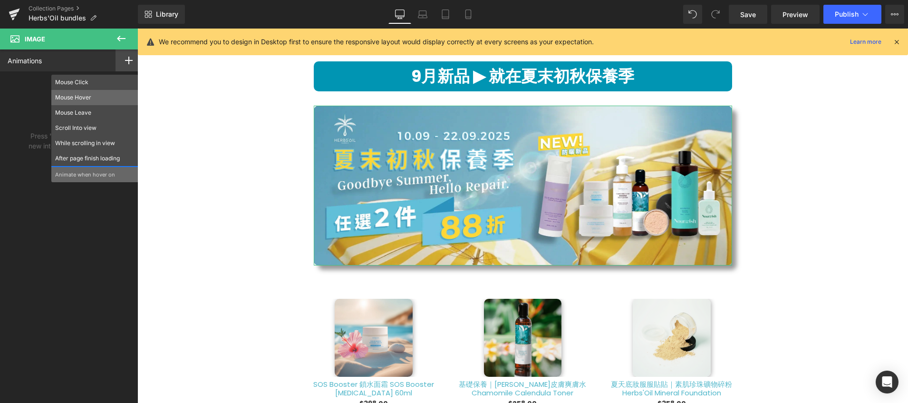
click at [96, 102] on div "Mouse Hover" at bounding box center [94, 97] width 87 height 15
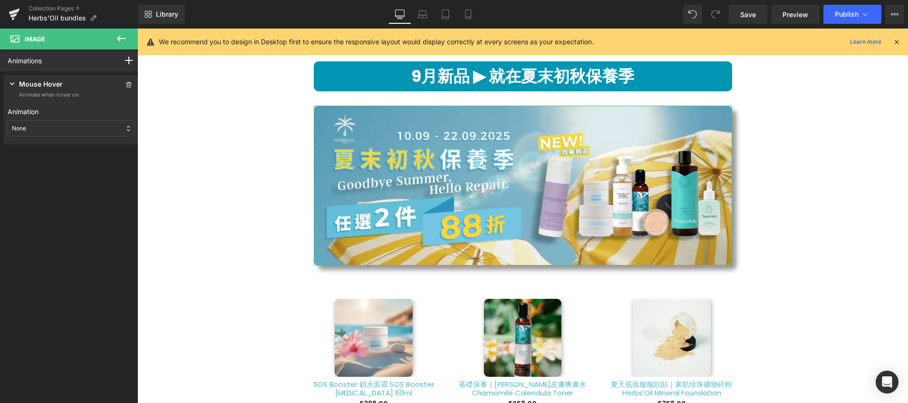
click at [67, 124] on div "None" at bounding box center [71, 128] width 127 height 16
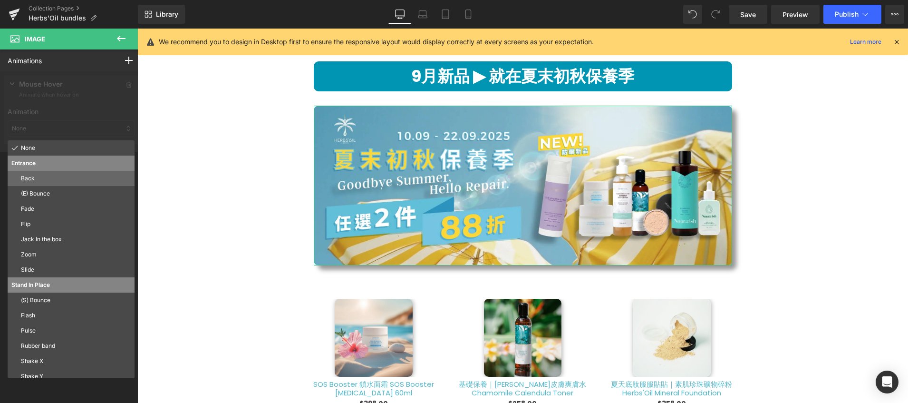
click at [47, 181] on p "Back" at bounding box center [76, 178] width 110 height 9
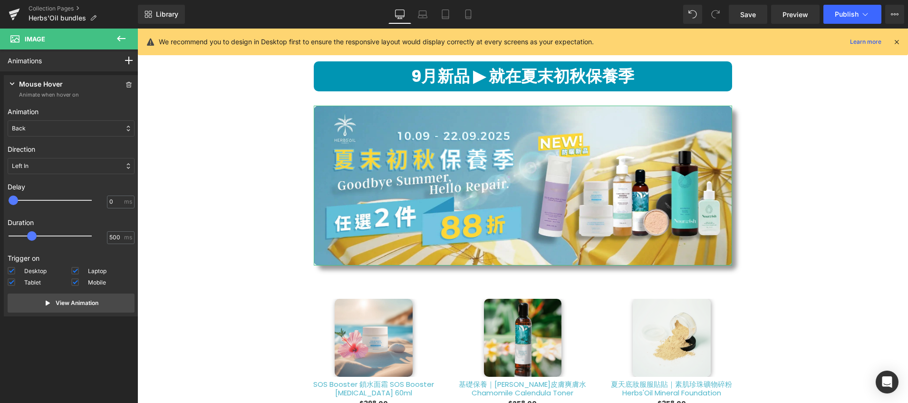
click at [98, 131] on div "Back" at bounding box center [71, 128] width 127 height 16
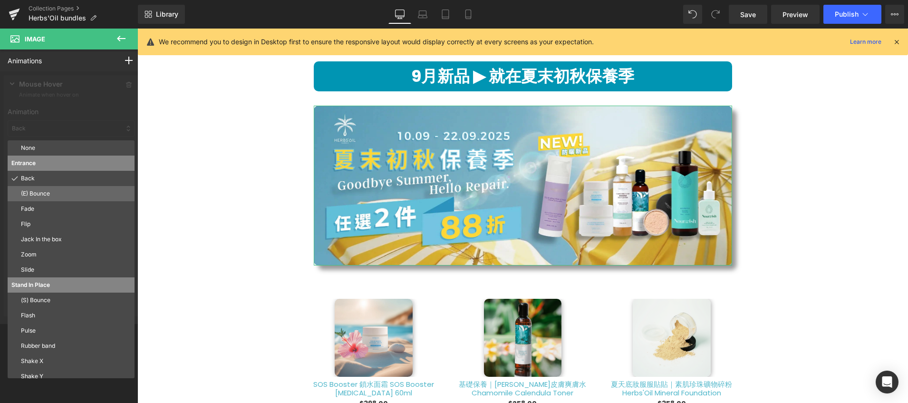
click at [89, 193] on p "(E) Bounce" at bounding box center [76, 193] width 110 height 9
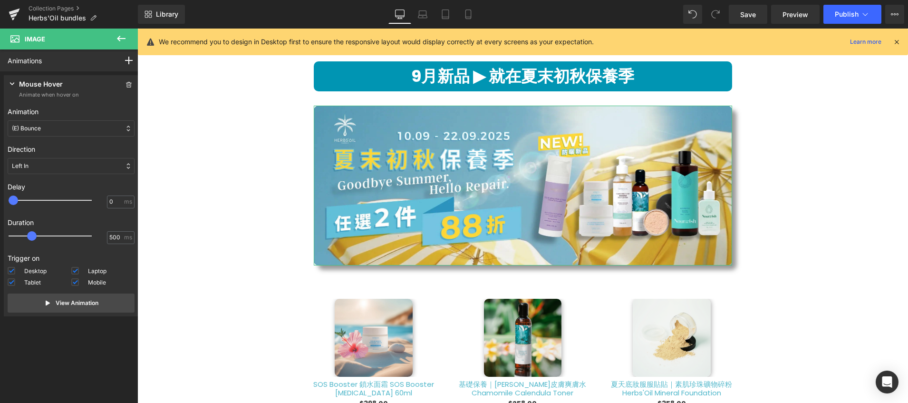
click at [90, 129] on div "(E) Bounce" at bounding box center [71, 128] width 127 height 16
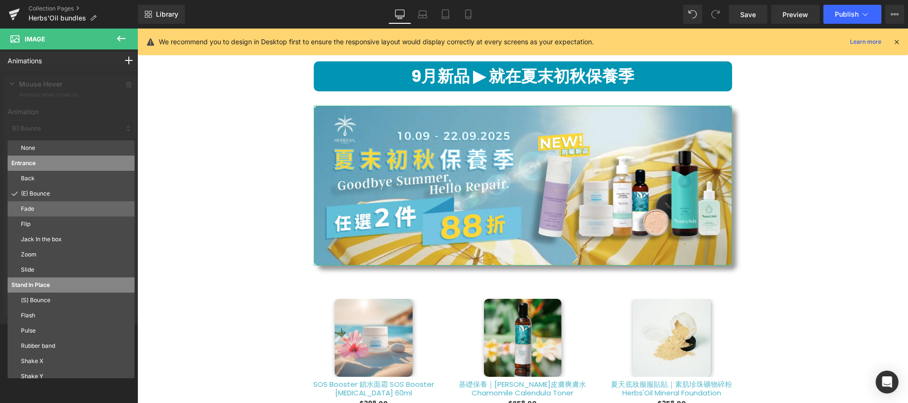
click at [76, 205] on p "Fade" at bounding box center [76, 209] width 110 height 9
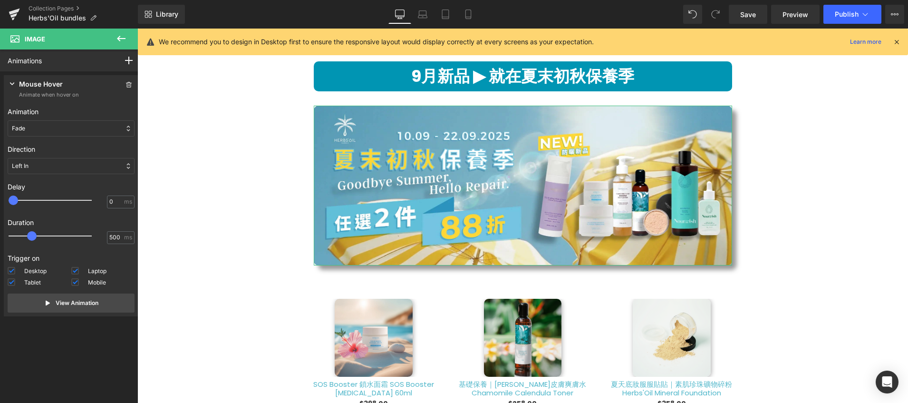
click at [89, 167] on div "Left In" at bounding box center [71, 166] width 127 height 16
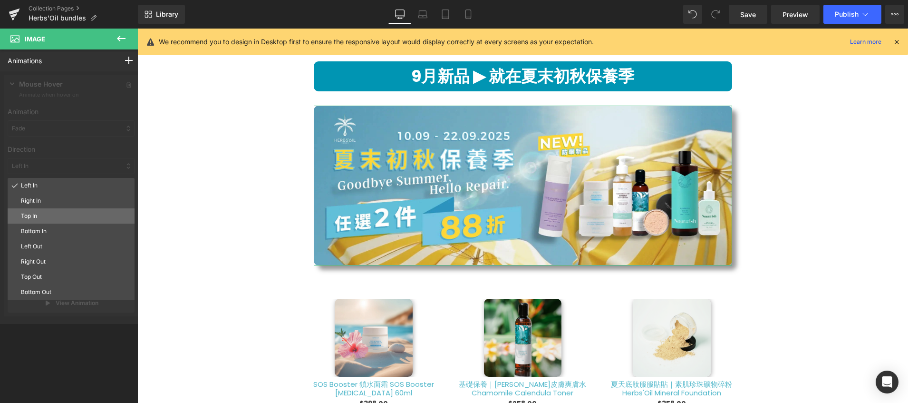
click at [79, 216] on p "Top In" at bounding box center [76, 216] width 110 height 9
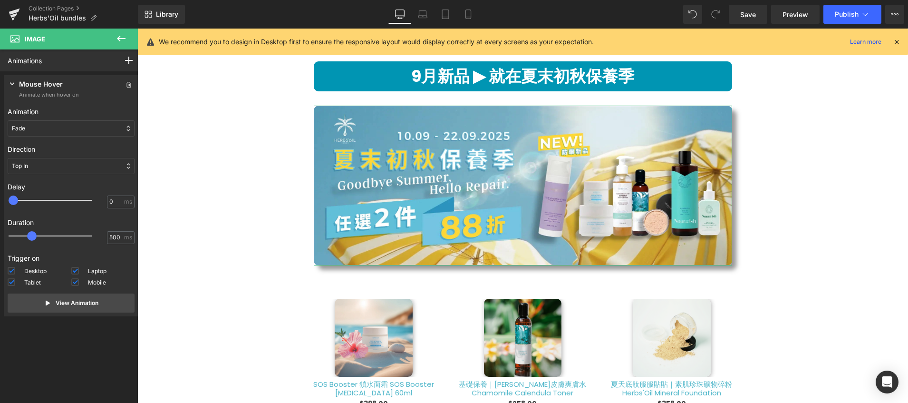
click at [73, 166] on div "Top In" at bounding box center [71, 166] width 127 height 16
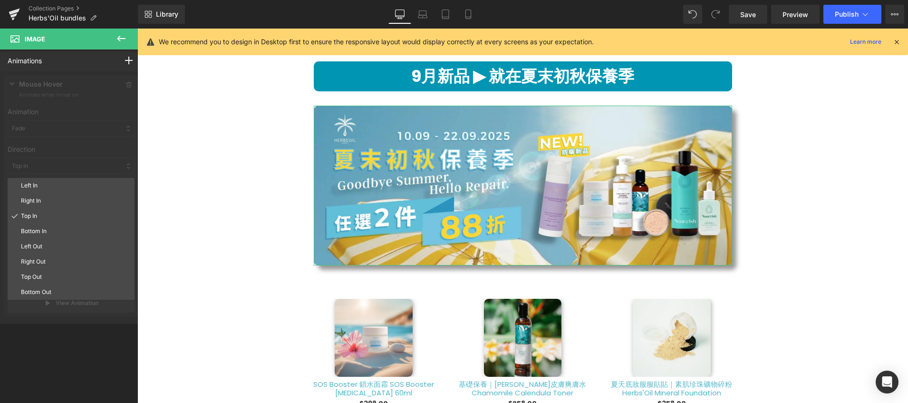
click at [125, 151] on div at bounding box center [71, 197] width 142 height 253
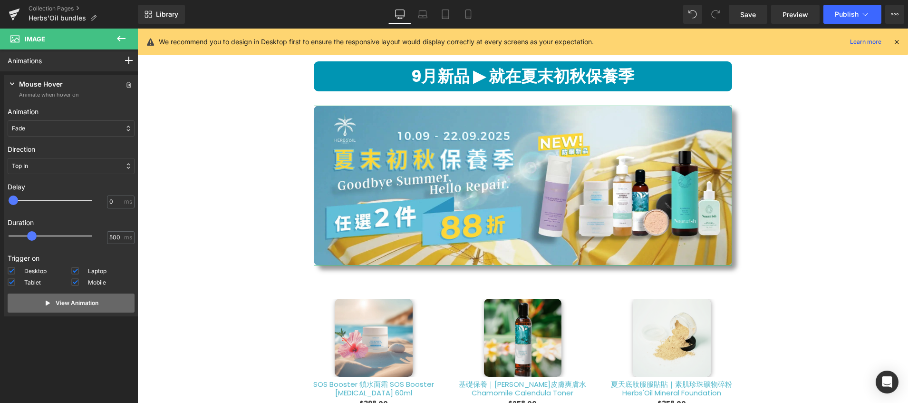
click at [43, 309] on button "View Animation" at bounding box center [71, 302] width 127 height 19
drag, startPoint x: 12, startPoint y: 203, endPoint x: 32, endPoint y: 203, distance: 20.0
click at [32, 203] on span at bounding box center [30, 200] width 10 height 10
click at [52, 308] on button "View Animation" at bounding box center [71, 302] width 127 height 19
type input "0"
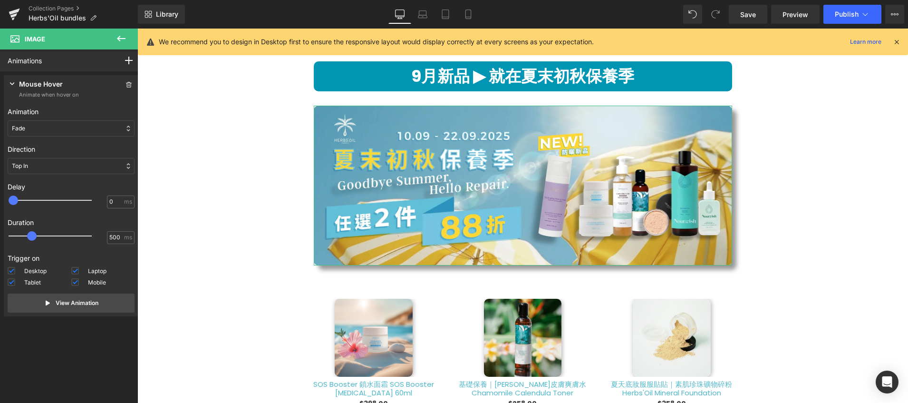
drag, startPoint x: 32, startPoint y: 202, endPoint x: 9, endPoint y: 194, distance: 24.8
click at [9, 194] on div "Delay 0 0 ms" at bounding box center [71, 196] width 127 height 36
click at [115, 126] on div "Fade" at bounding box center [71, 128] width 127 height 16
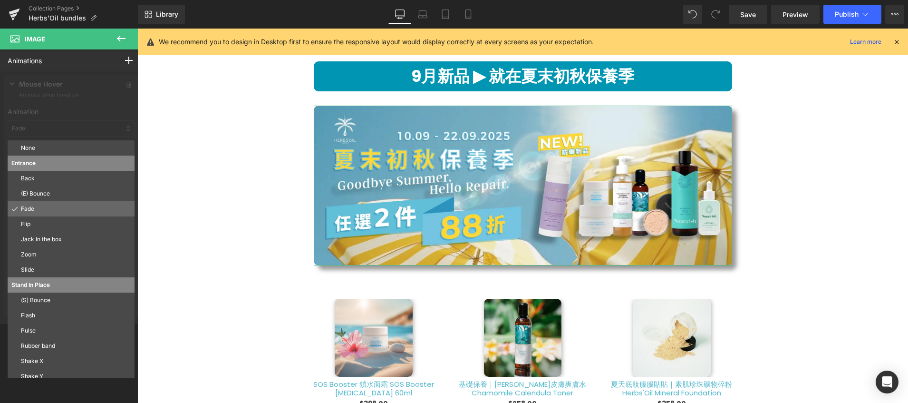
click at [89, 205] on p "Fade" at bounding box center [76, 209] width 110 height 9
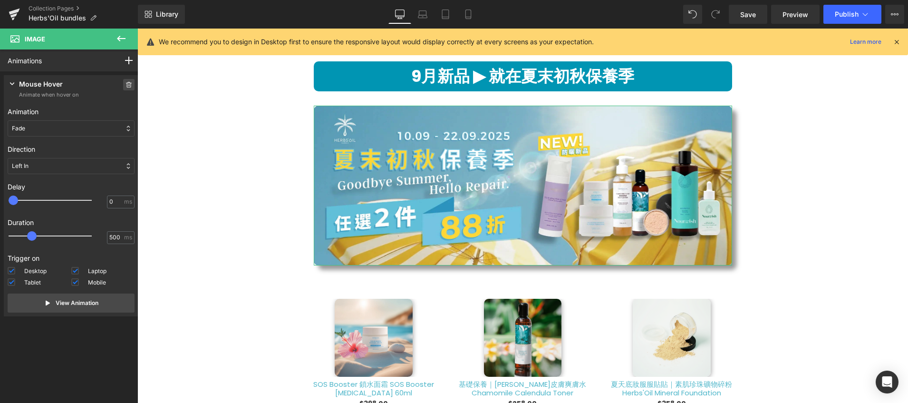
click at [126, 83] on icon at bounding box center [129, 85] width 7 height 6
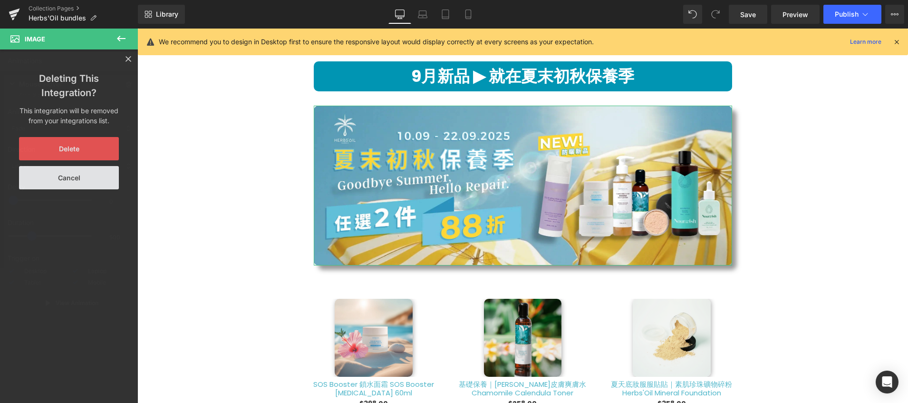
click at [97, 152] on button "Delete" at bounding box center [69, 148] width 100 height 23
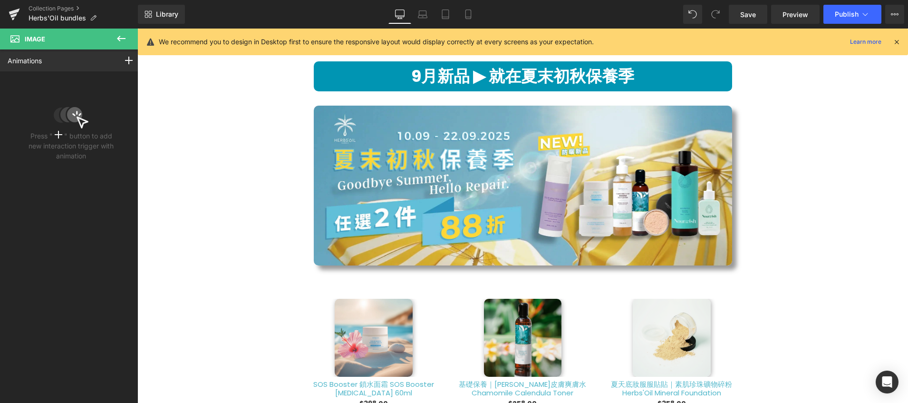
click at [124, 40] on icon at bounding box center [121, 38] width 11 height 11
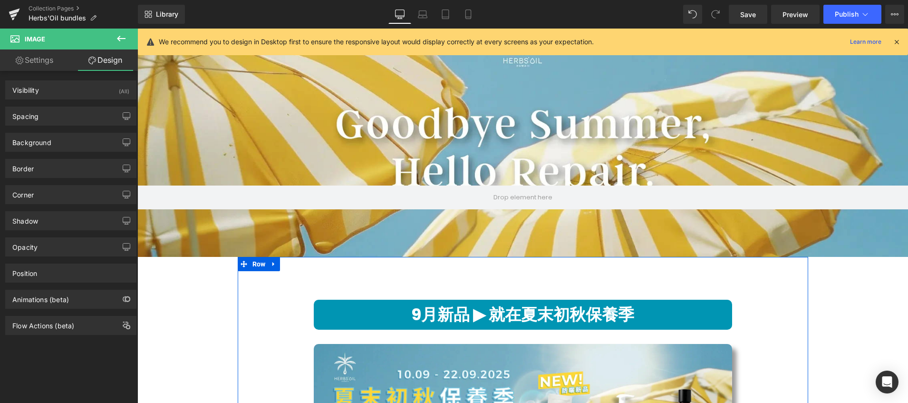
scroll to position [64, 0]
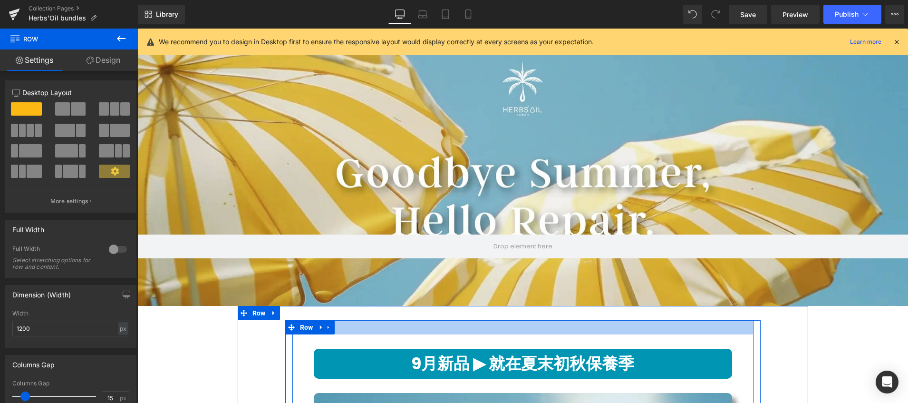
click at [388, 324] on div at bounding box center [523, 327] width 461 height 14
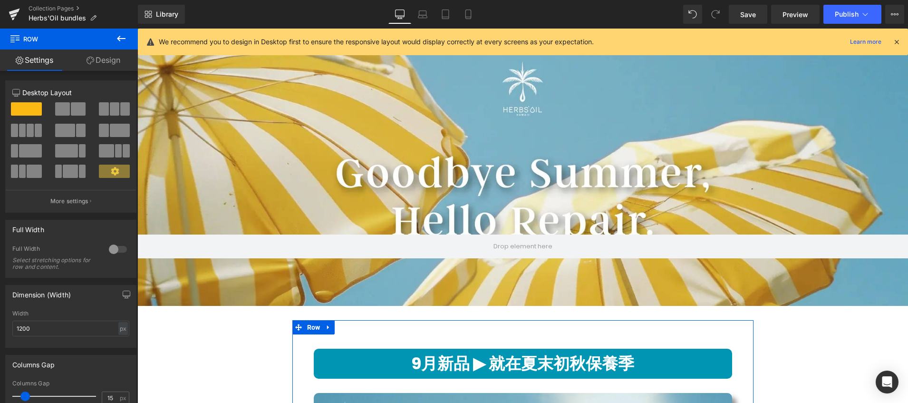
click at [100, 61] on link "Design" at bounding box center [103, 59] width 69 height 21
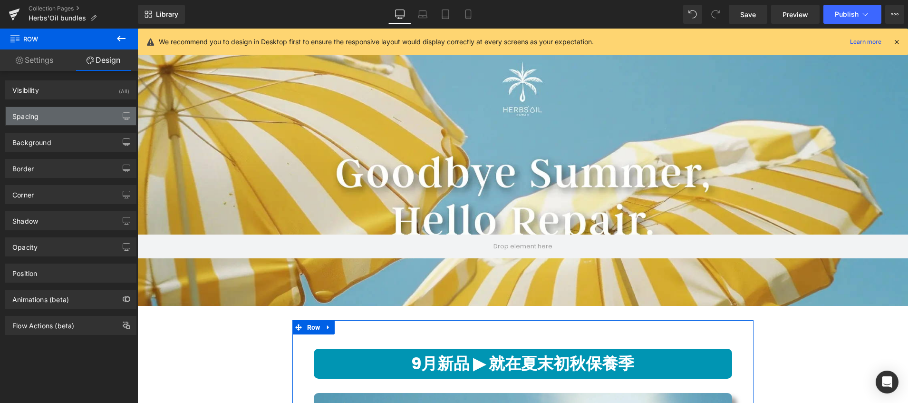
click at [62, 117] on div "Spacing" at bounding box center [71, 116] width 130 height 18
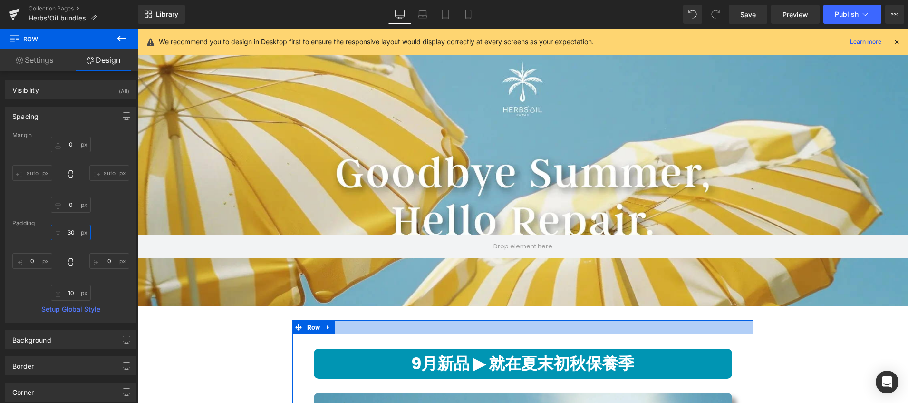
click at [73, 231] on input "30" at bounding box center [71, 233] width 40 height 16
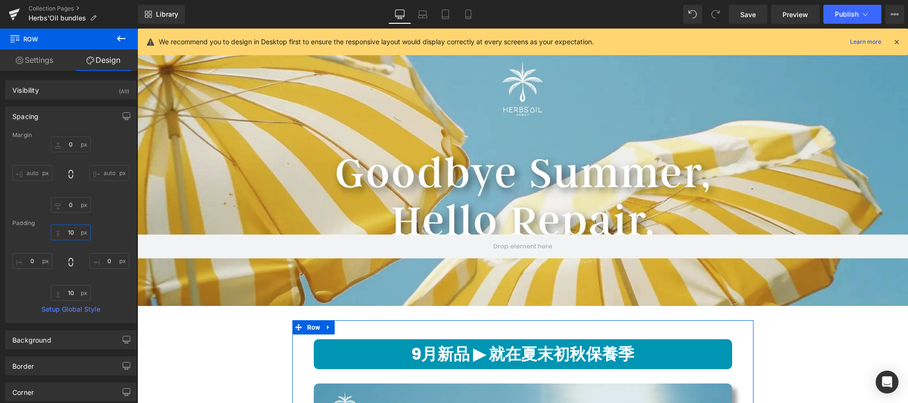
type input "1"
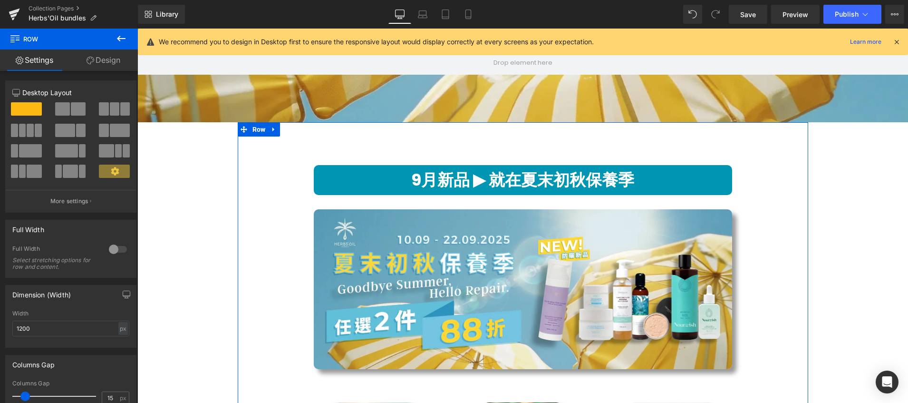
scroll to position [498, 0]
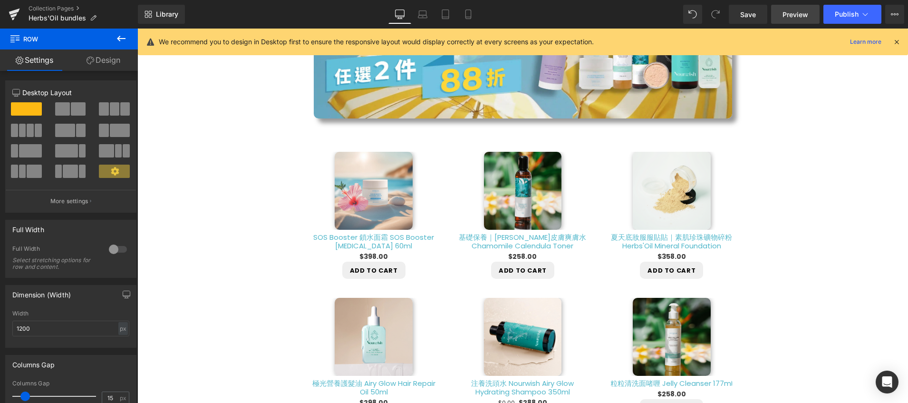
click at [782, 20] on link "Preview" at bounding box center [796, 14] width 49 height 19
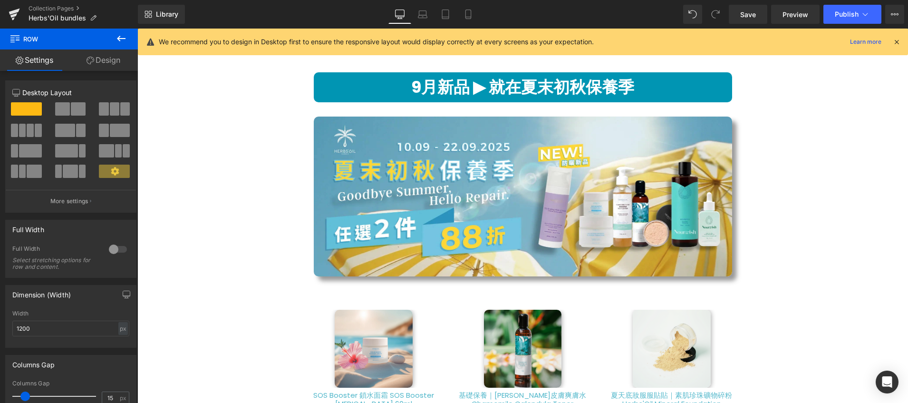
scroll to position [390, 0]
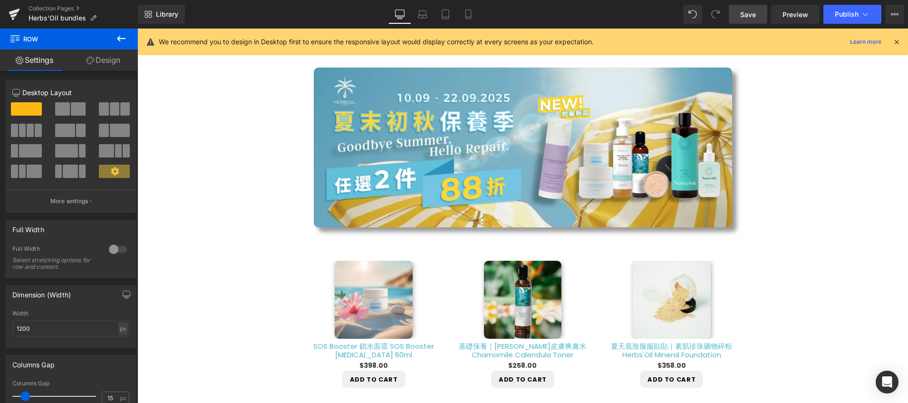
click at [747, 13] on span "Save" at bounding box center [749, 15] width 16 height 10
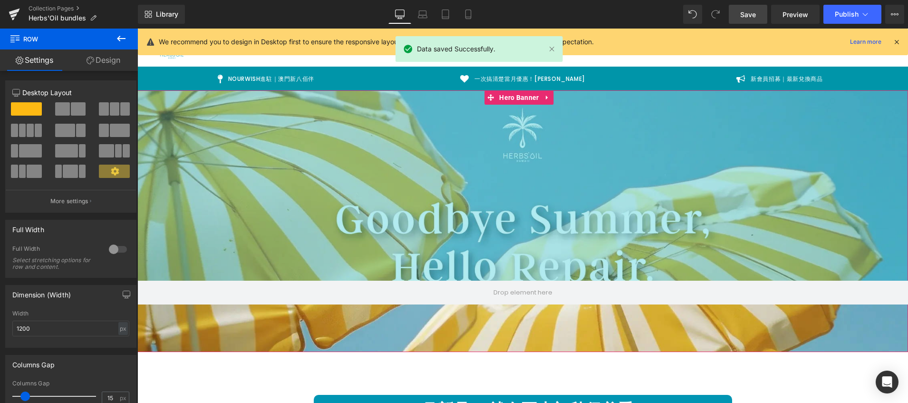
scroll to position [201, 0]
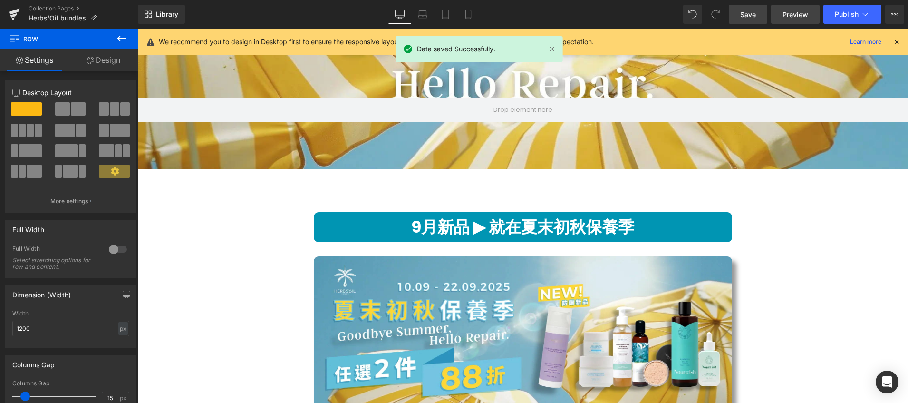
click at [791, 14] on span "Preview" at bounding box center [796, 15] width 26 height 10
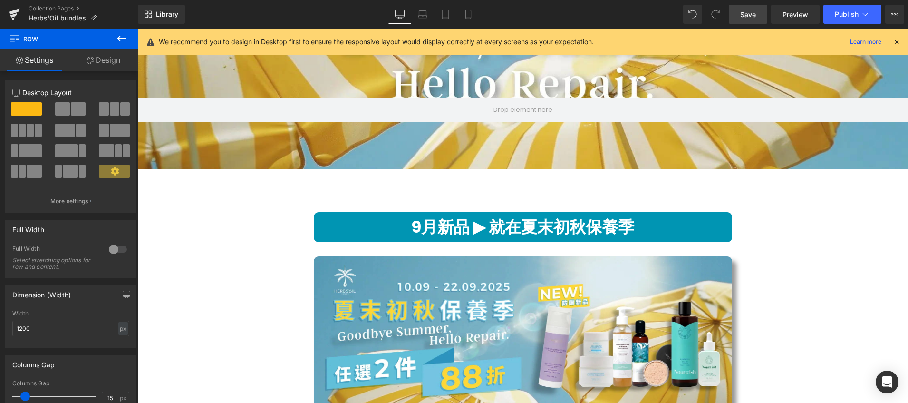
scroll to position [36, 0]
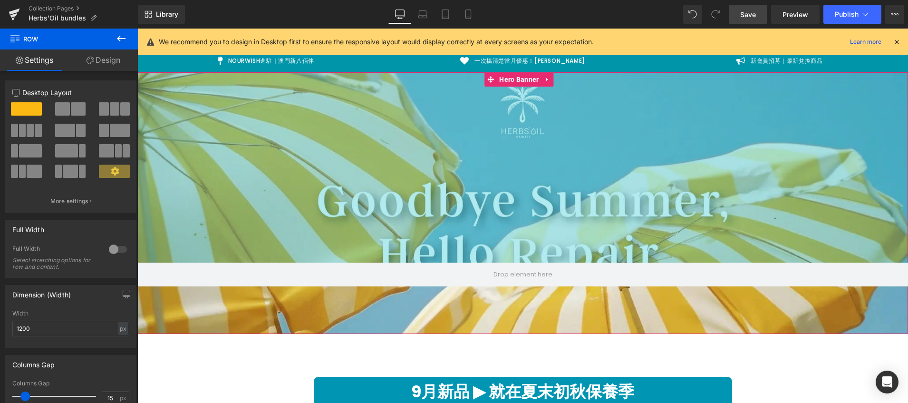
click at [391, 138] on div "400px" at bounding box center [522, 167] width 771 height 190
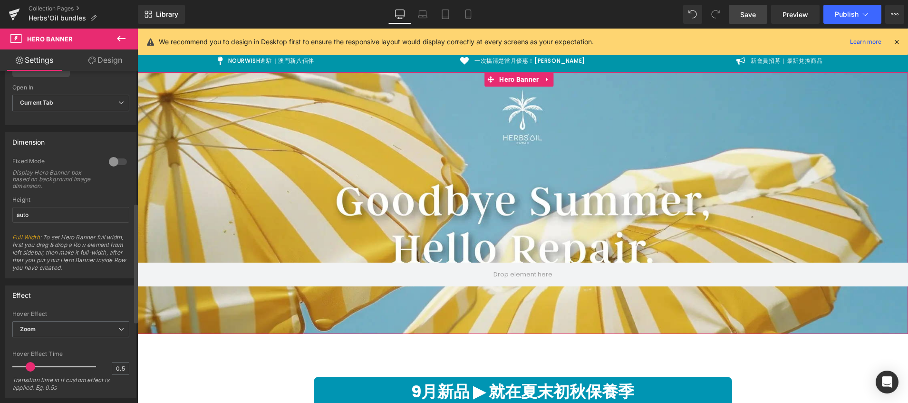
scroll to position [516, 0]
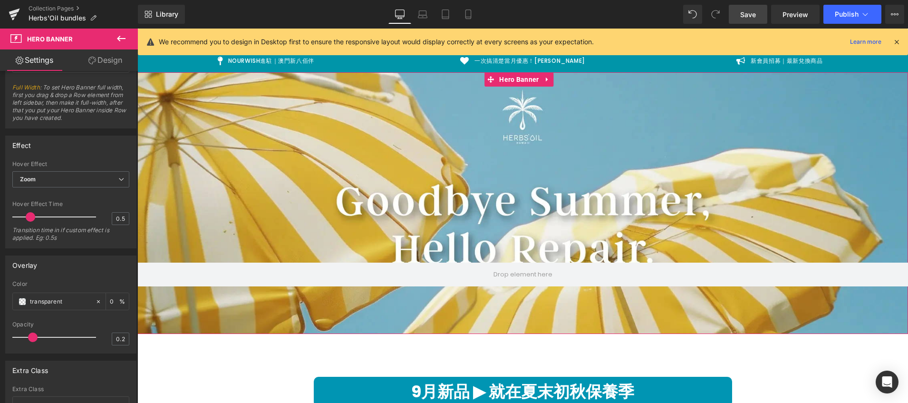
click at [107, 60] on link "Design" at bounding box center [105, 59] width 69 height 21
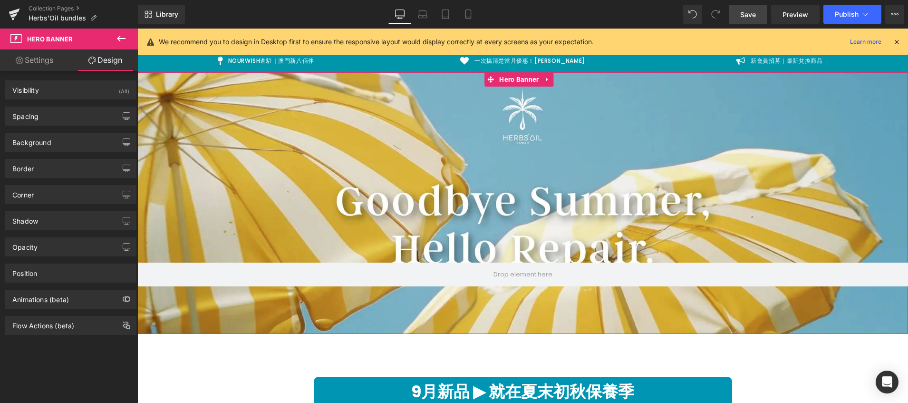
click at [32, 59] on link "Settings" at bounding box center [34, 59] width 69 height 21
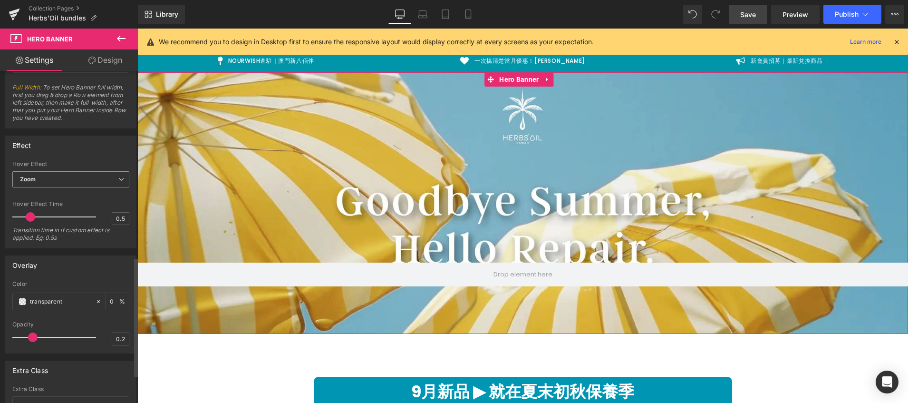
click at [39, 183] on span "Zoom" at bounding box center [70, 179] width 117 height 17
click at [33, 201] on li "None" at bounding box center [68, 196] width 113 height 14
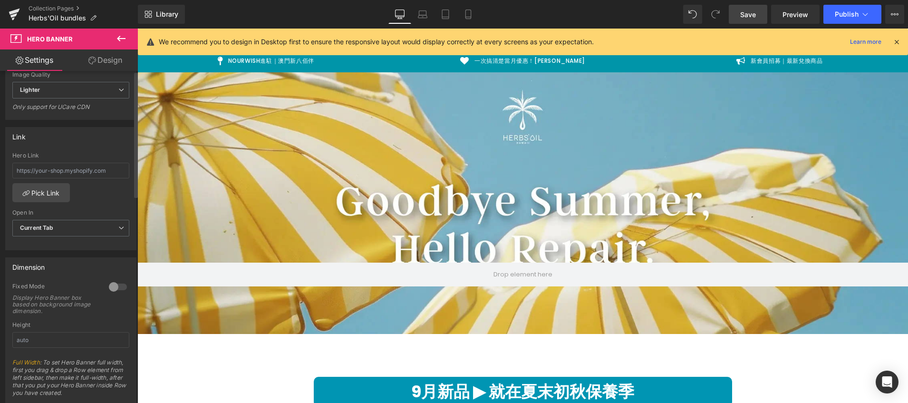
scroll to position [0, 0]
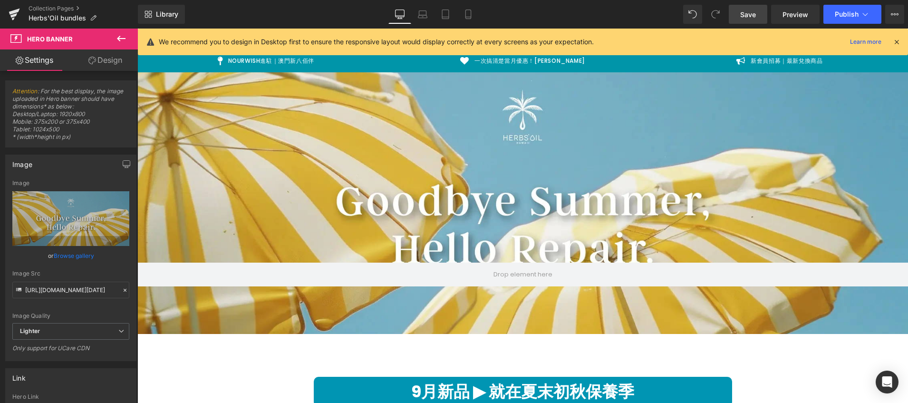
click at [115, 64] on link "Design" at bounding box center [105, 59] width 69 height 21
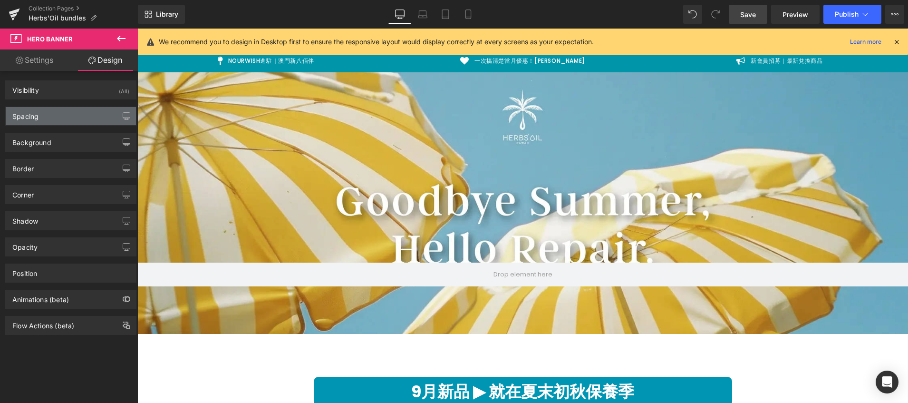
click at [60, 115] on div "Spacing" at bounding box center [71, 116] width 130 height 18
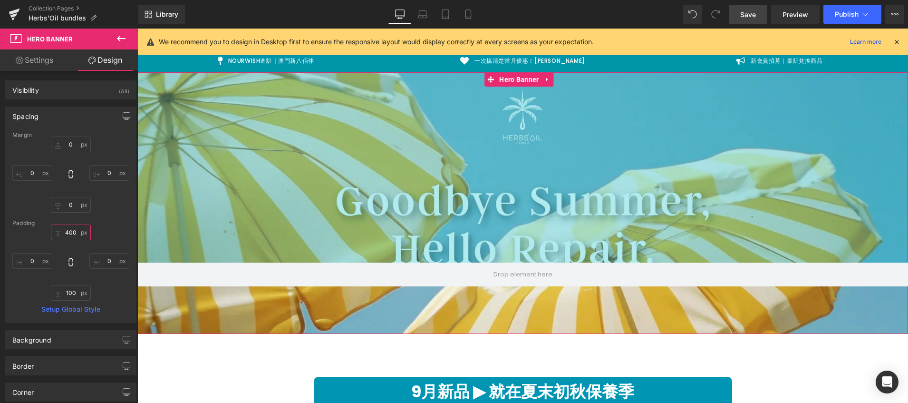
click at [78, 235] on input "400" at bounding box center [71, 233] width 40 height 16
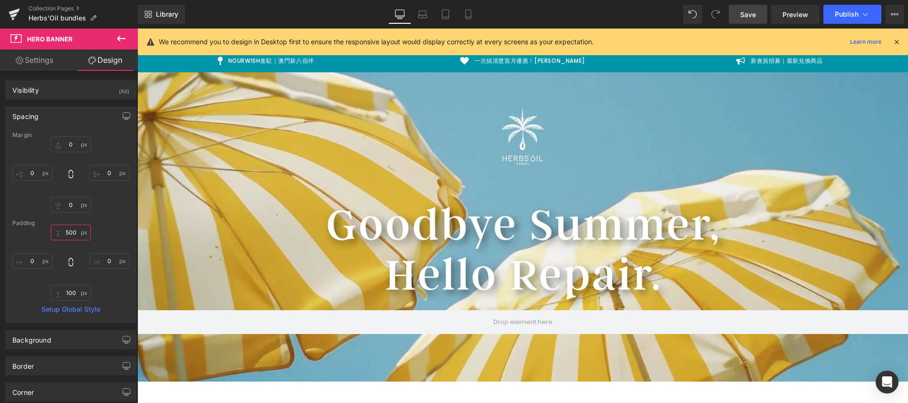
type input "500"
drag, startPoint x: 740, startPoint y: 20, endPoint x: 508, endPoint y: 83, distance: 240.1
click at [740, 20] on link "Save" at bounding box center [748, 14] width 39 height 19
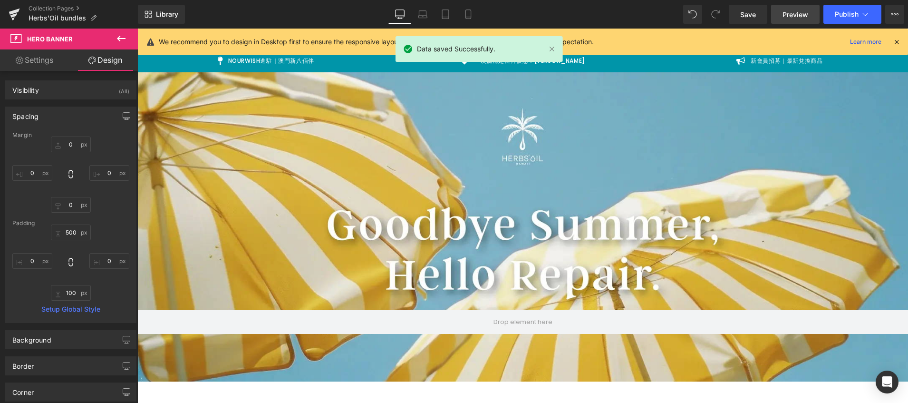
click at [800, 15] on span "Preview" at bounding box center [796, 15] width 26 height 10
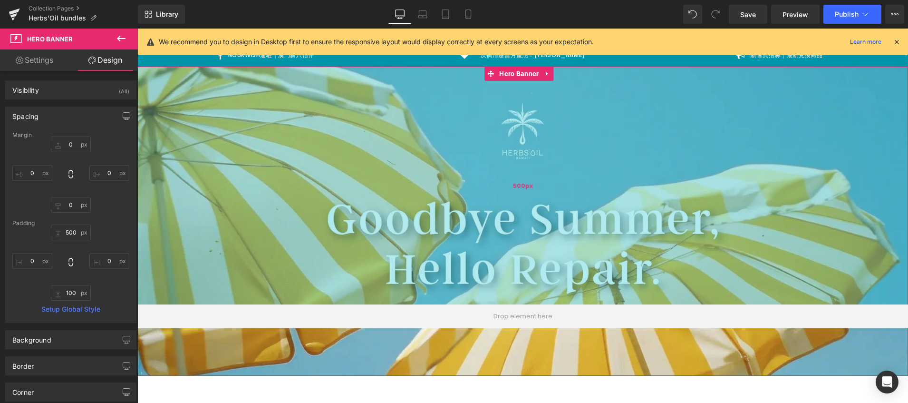
scroll to position [250, 0]
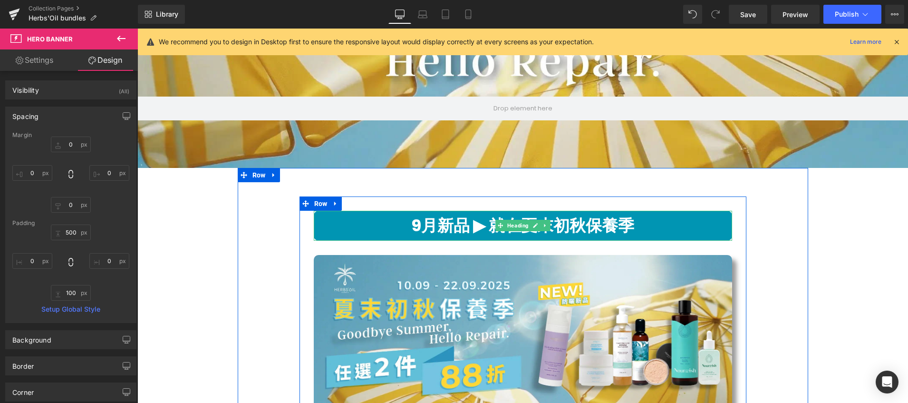
click at [380, 227] on h1 "9月新品 ▶︎ 就在夏末初秋保養季" at bounding box center [523, 225] width 419 height 20
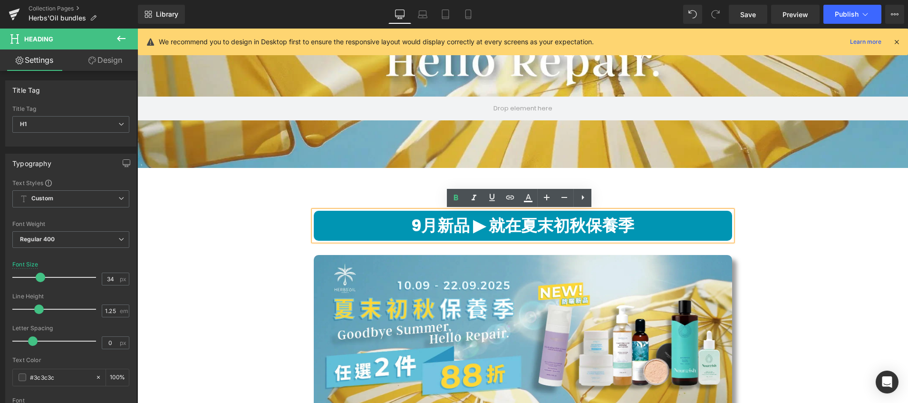
click at [383, 201] on div "9月新品 ▶︎ 就在夏末初秋保養季 Heading Image Row Row" at bounding box center [523, 310] width 447 height 228
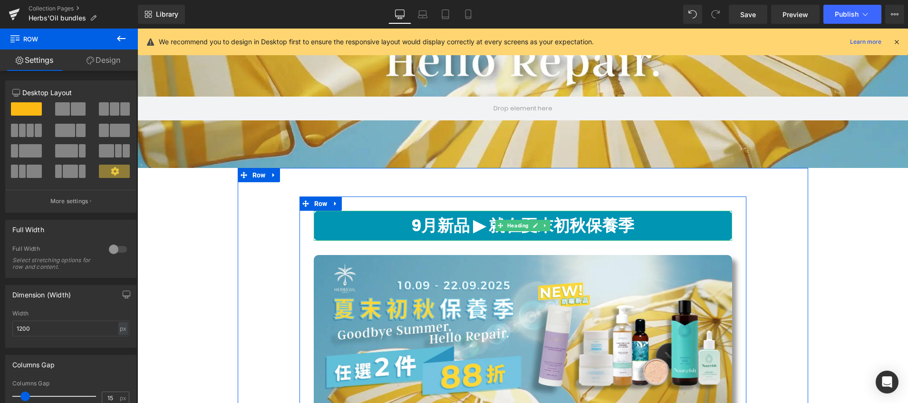
click at [338, 224] on h1 "9月新品 ▶︎ 就在夏末初秋保養季" at bounding box center [523, 225] width 419 height 20
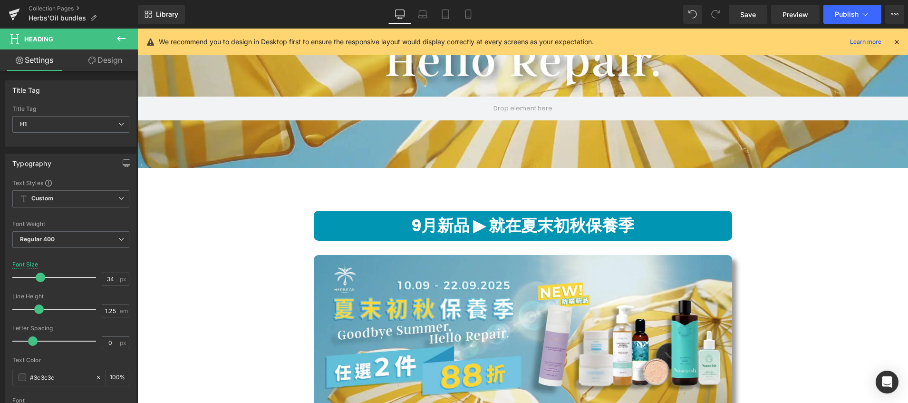
click at [115, 68] on link "Design" at bounding box center [105, 59] width 69 height 21
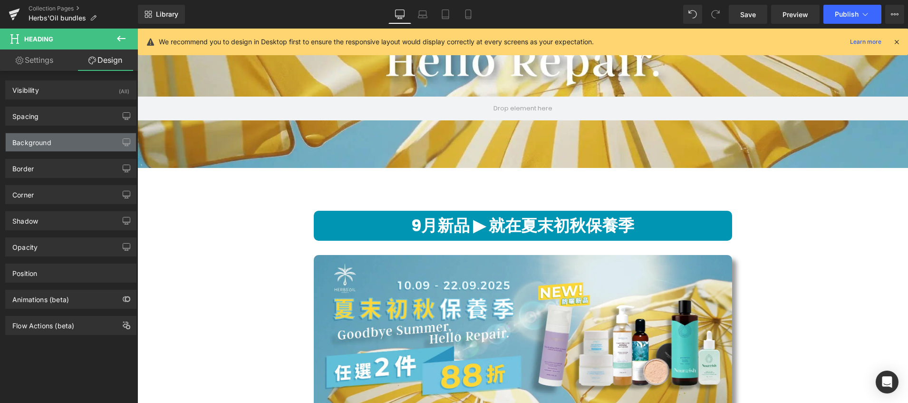
click at [94, 140] on div "Background" at bounding box center [71, 142] width 130 height 18
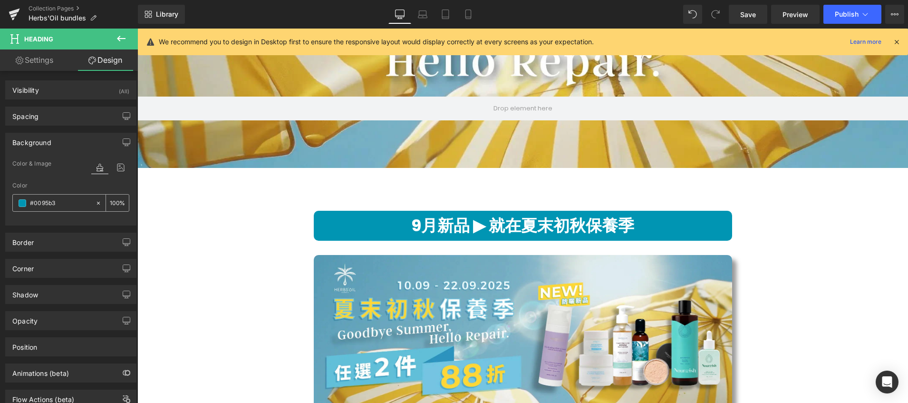
click at [95, 200] on icon at bounding box center [98, 203] width 7 height 7
type input "none"
type input "0"
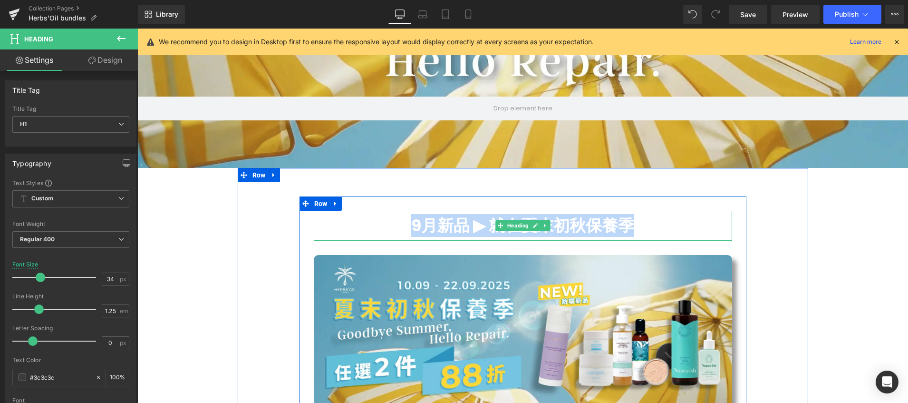
drag, startPoint x: 365, startPoint y: 222, endPoint x: 654, endPoint y: 227, distance: 288.8
click at [654, 227] on h1 "9月新品 ▶︎ 就在夏末初秋保養季" at bounding box center [523, 225] width 419 height 20
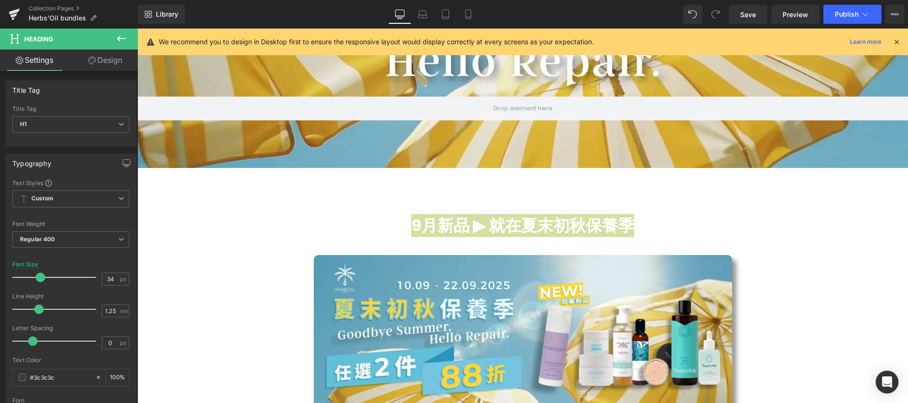
click at [99, 62] on link "Design" at bounding box center [105, 59] width 69 height 21
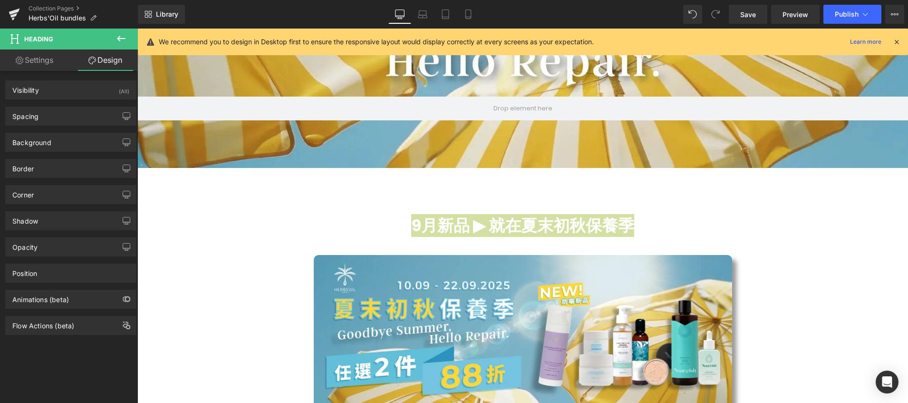
click at [34, 62] on link "Settings" at bounding box center [34, 59] width 69 height 21
type input "100"
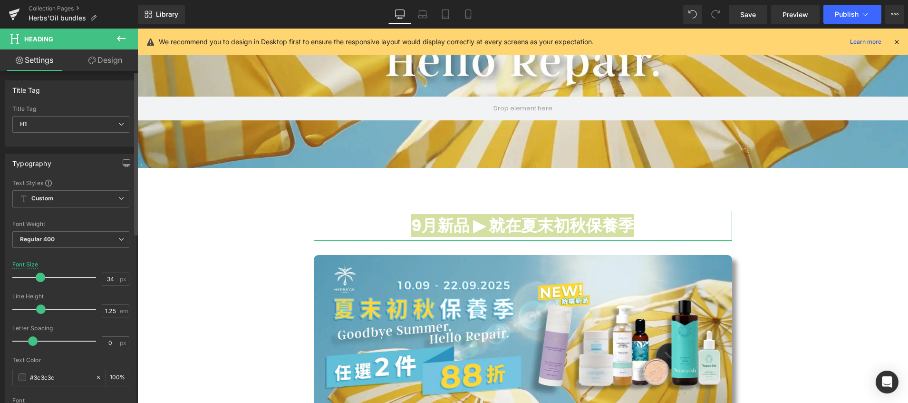
scroll to position [85, 0]
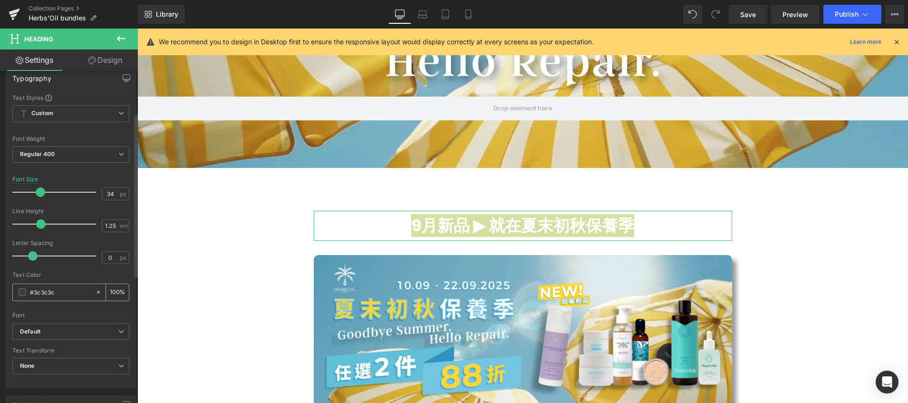
click at [25, 292] on span at bounding box center [23, 292] width 8 height 8
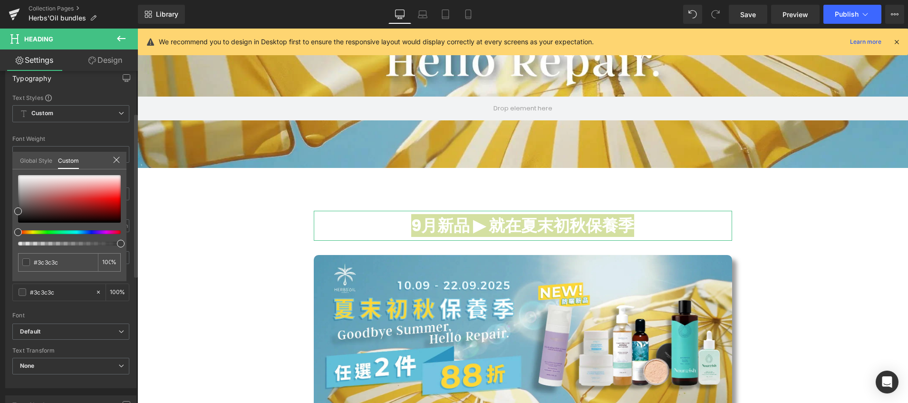
click at [86, 234] on div at bounding box center [69, 210] width 103 height 70
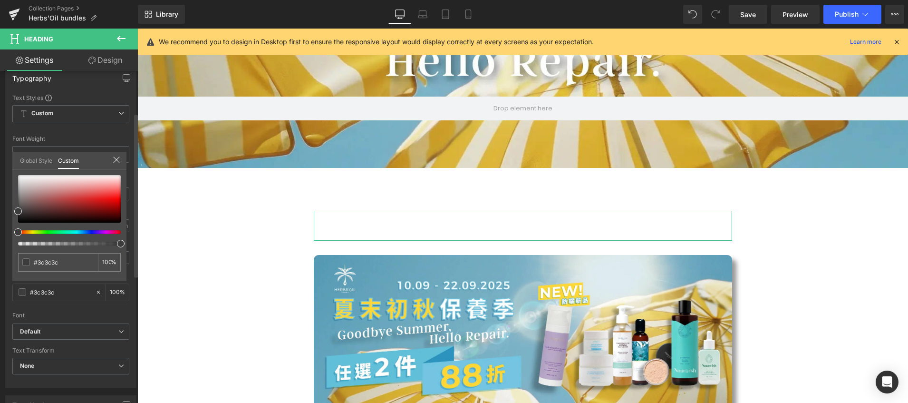
type input "#3d3d3d"
click at [87, 233] on div at bounding box center [65, 232] width 103 height 4
click at [81, 233] on div at bounding box center [65, 232] width 103 height 4
drag, startPoint x: 86, startPoint y: 232, endPoint x: 68, endPoint y: 231, distance: 17.1
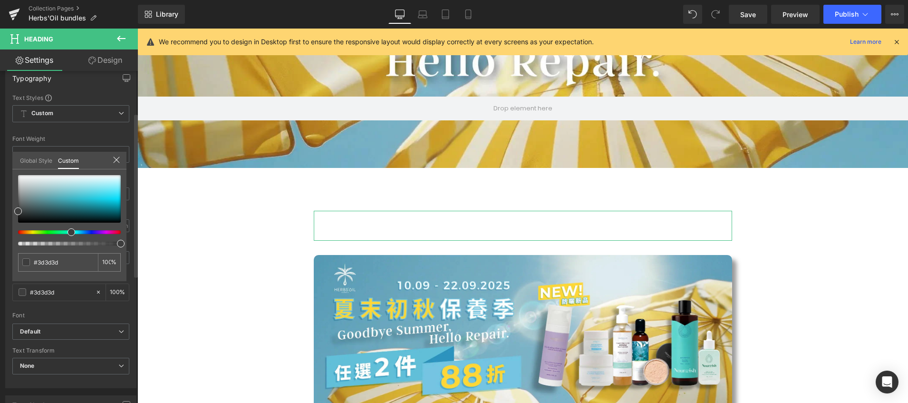
click at [68, 231] on span at bounding box center [72, 232] width 8 height 8
type input "#3d4a4b"
type input "#338388"
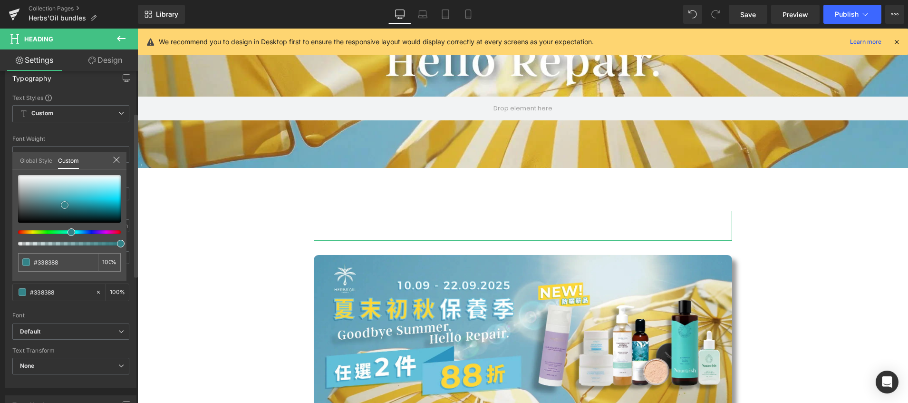
type input "#279ba4"
type input "#27a0a9"
type input "#25a7b0"
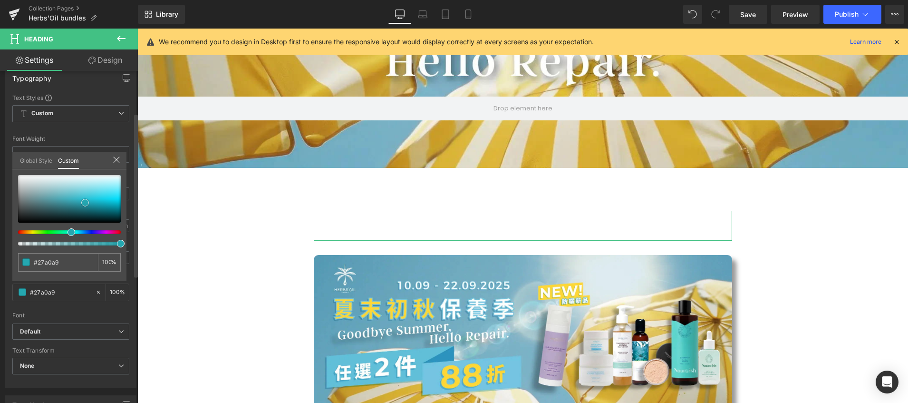
type input "#25a7b0"
type input "#16c7d4"
type input "#0fcddb"
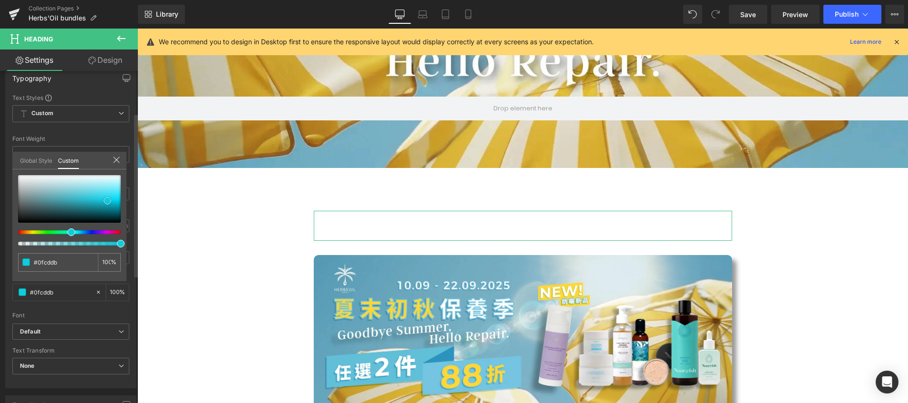
type input "#0fd2e0"
type input "#0fd6e4"
type input "#0ed7e6"
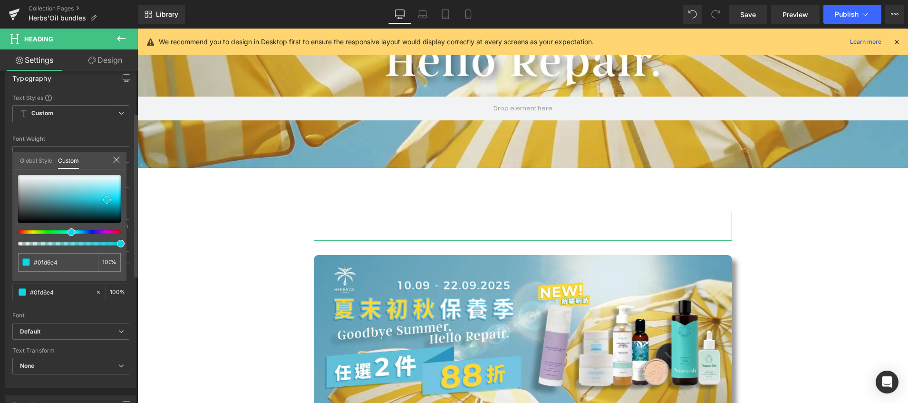
type input "#0ed7e6"
type input "#11dae8"
type input "#11deed"
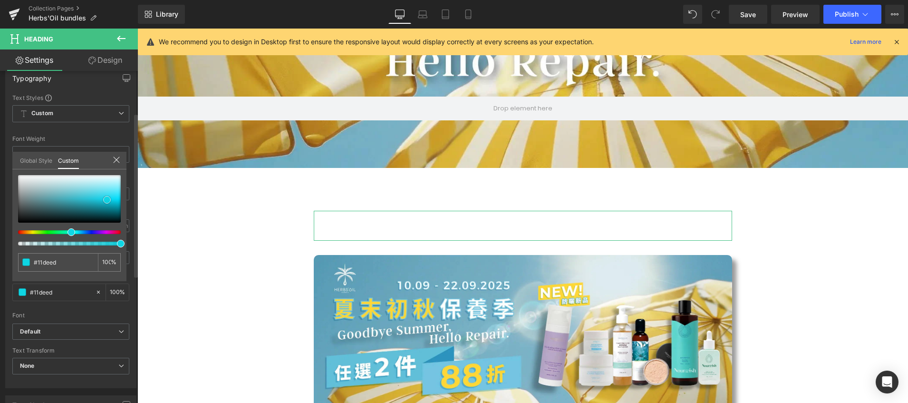
type input "#10dfee"
type input "#0fd6e4"
type input "#0fcddb"
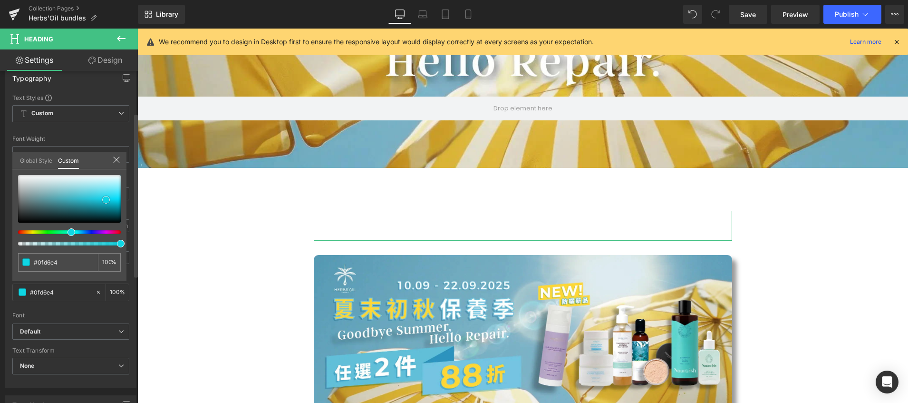
type input "#0fcddb"
type input "#10c8d5"
type input "#0fc3d0"
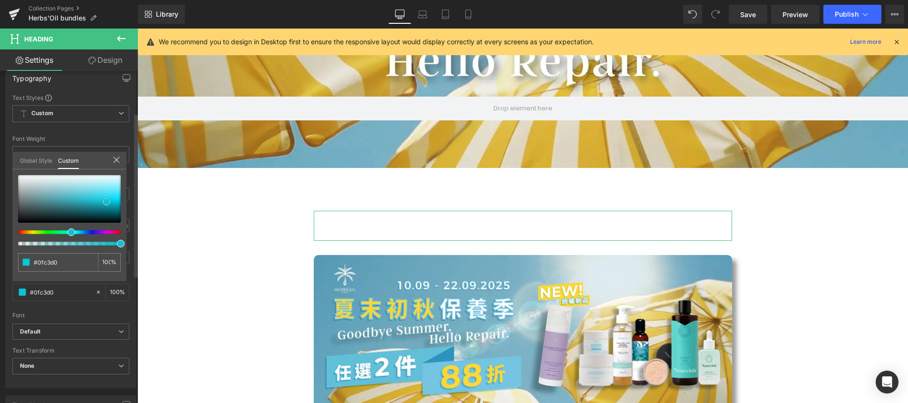
drag, startPoint x: 20, startPoint y: 211, endPoint x: 108, endPoint y: 201, distance: 89.0
click at [108, 201] on span at bounding box center [107, 202] width 8 height 8
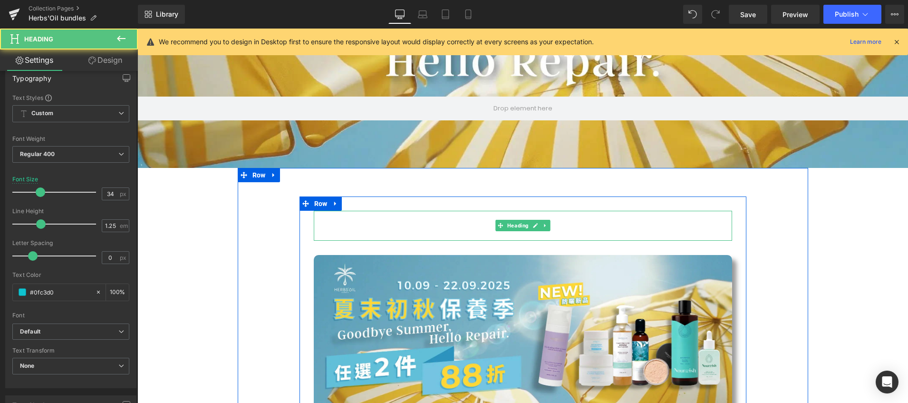
click at [411, 214] on b "9月新品 ▶︎ 就在夏末初秋保養季" at bounding box center [522, 225] width 223 height 23
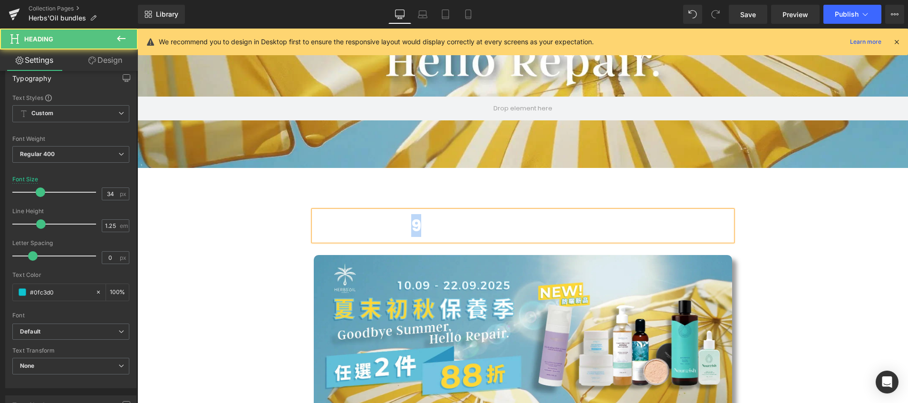
click at [411, 214] on b "9月新品 ▶︎ 就在夏末初秋保養季" at bounding box center [522, 225] width 223 height 23
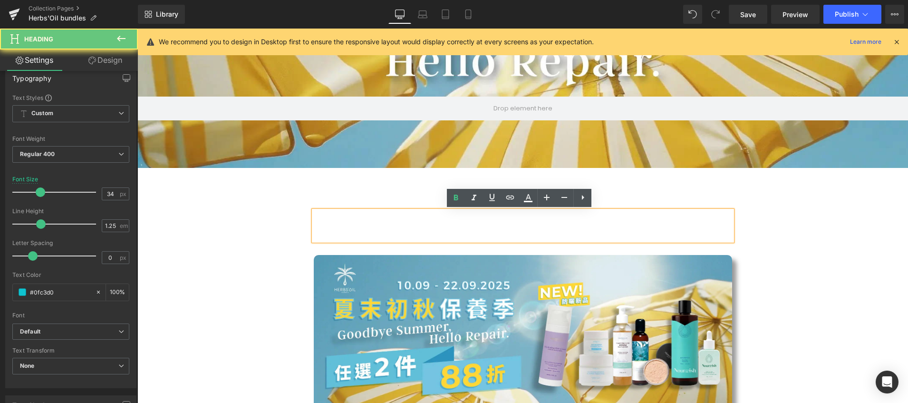
click at [426, 223] on b "9月新品 ▶︎ 就在夏末初秋保養季" at bounding box center [522, 225] width 223 height 23
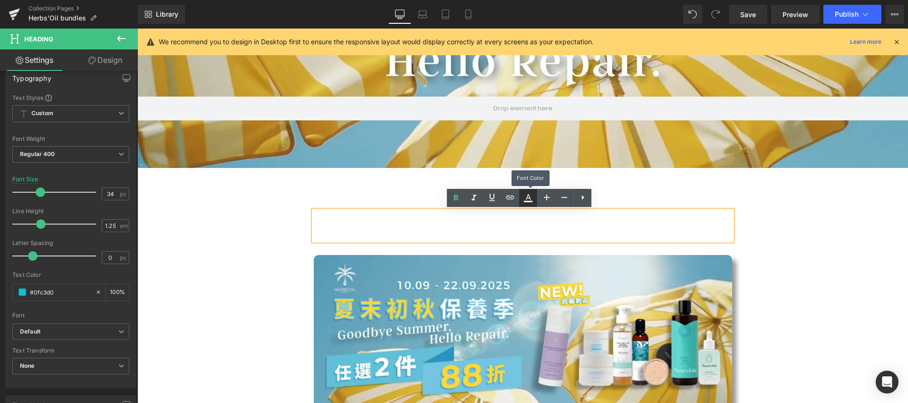
click at [525, 198] on icon at bounding box center [528, 197] width 11 height 11
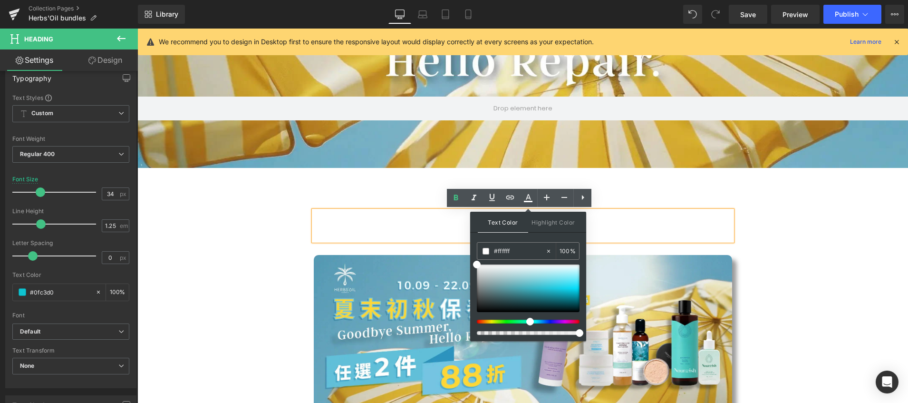
drag, startPoint x: 478, startPoint y: 320, endPoint x: 528, endPoint y: 320, distance: 49.9
click at [528, 320] on span at bounding box center [531, 322] width 8 height 8
click at [571, 293] on div at bounding box center [528, 288] width 103 height 48
click at [570, 296] on span at bounding box center [570, 296] width 8 height 8
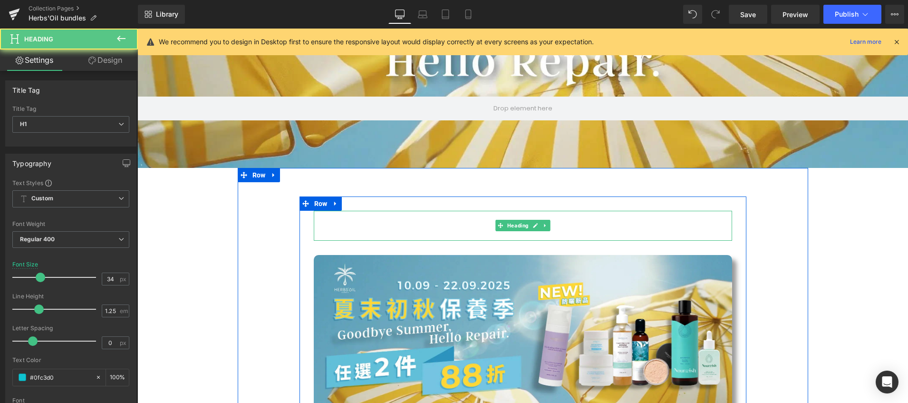
click at [581, 228] on b "9月新品 ▶︎ 就在夏末初秋保養季" at bounding box center [522, 225] width 223 height 23
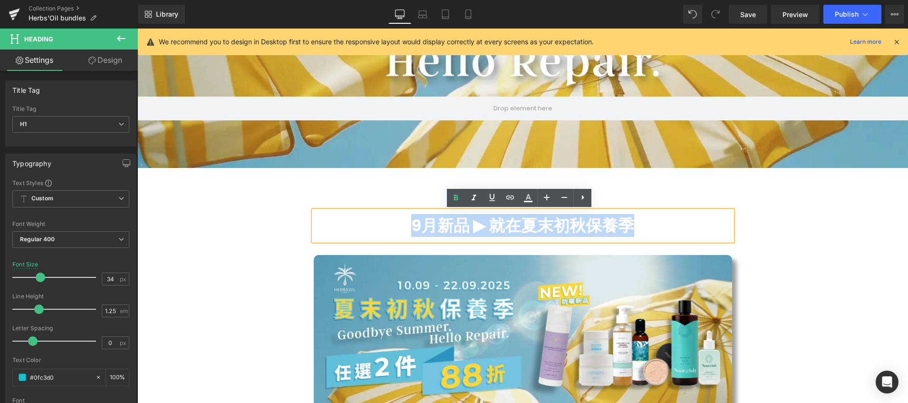
drag, startPoint x: 638, startPoint y: 231, endPoint x: 354, endPoint y: 233, distance: 284.0
click at [354, 233] on h1 "9月新品 ▶︎ 就在夏末初秋保養季" at bounding box center [523, 225] width 419 height 20
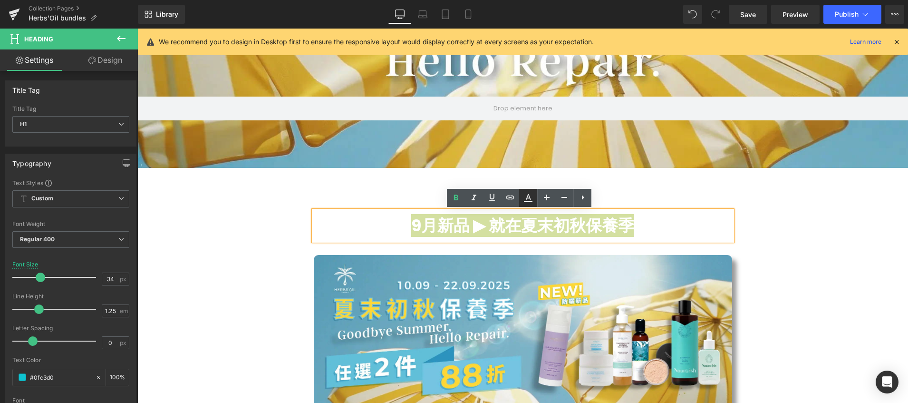
click at [528, 198] on icon at bounding box center [528, 197] width 11 height 11
type input "#ffffff"
type input "100"
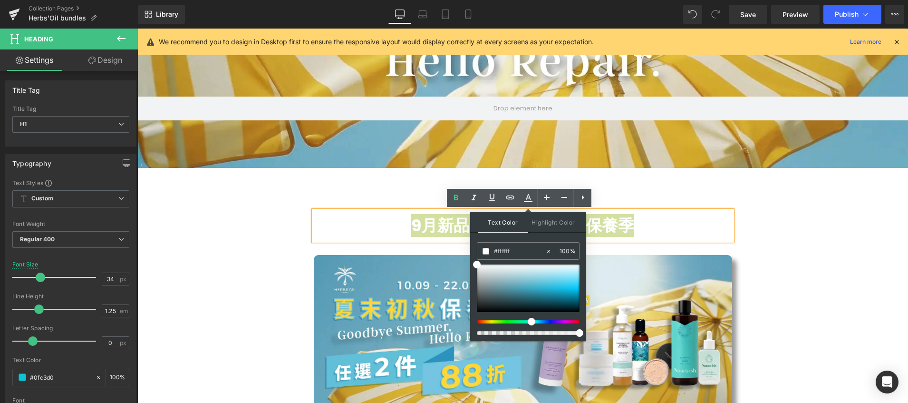
drag, startPoint x: 475, startPoint y: 322, endPoint x: 527, endPoint y: 314, distance: 52.0
click at [527, 314] on div at bounding box center [528, 299] width 103 height 70
click at [575, 289] on div at bounding box center [528, 288] width 103 height 48
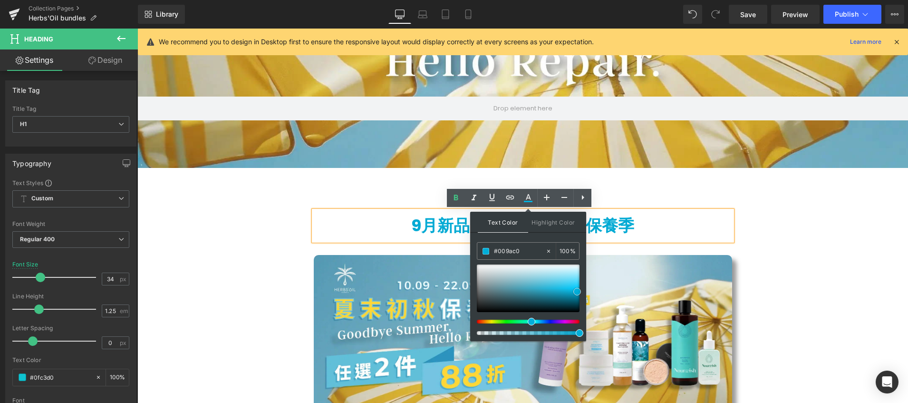
type input "#0191b5"
drag, startPoint x: 575, startPoint y: 289, endPoint x: 576, endPoint y: 295, distance: 5.9
click at [576, 295] on span at bounding box center [577, 295] width 8 height 8
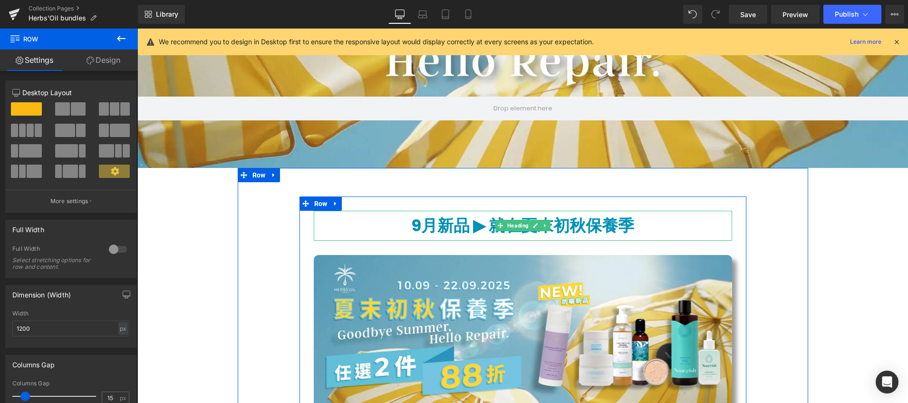
click at [571, 224] on b "9月新品 ▶︎ 就在夏末初秋保養季" at bounding box center [522, 225] width 223 height 23
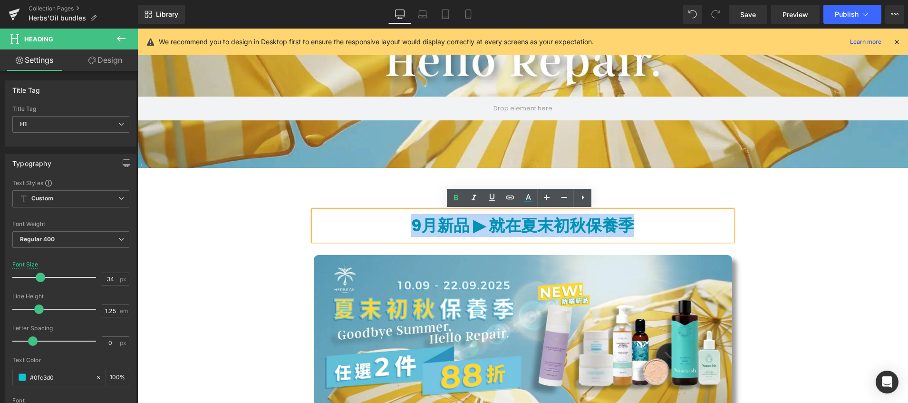
drag, startPoint x: 671, startPoint y: 227, endPoint x: 396, endPoint y: 225, distance: 274.9
click at [396, 225] on h1 "9月新品 ▶︎ 就在夏末初秋保養季" at bounding box center [523, 225] width 419 height 20
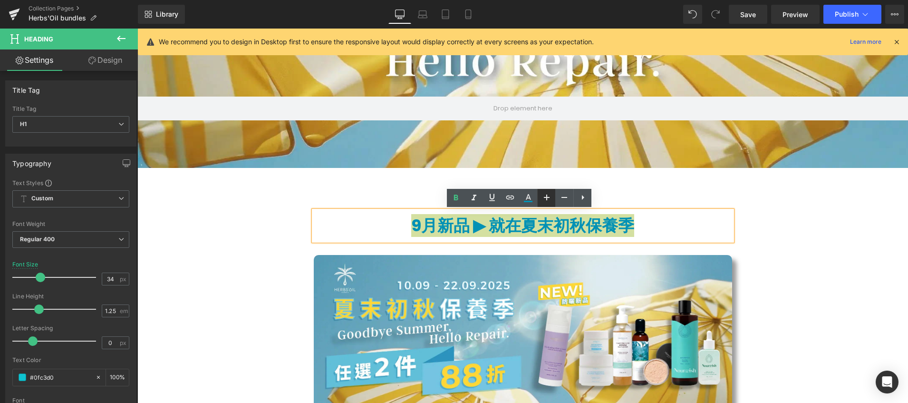
click at [542, 196] on icon at bounding box center [546, 197] width 11 height 11
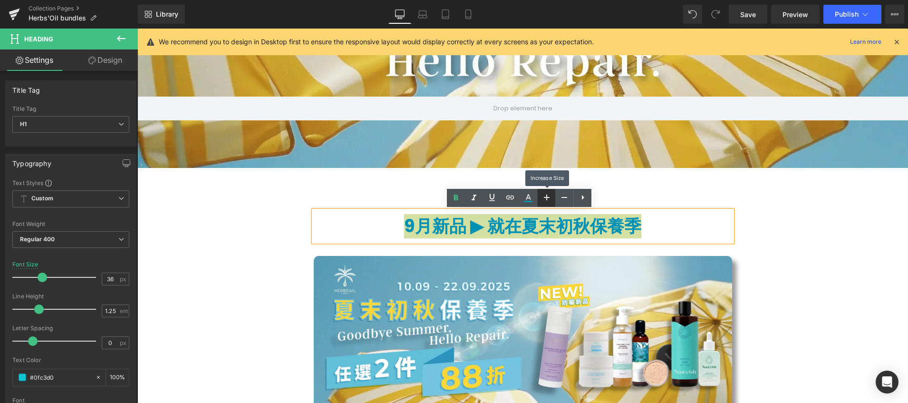
click at [542, 196] on icon at bounding box center [546, 197] width 11 height 11
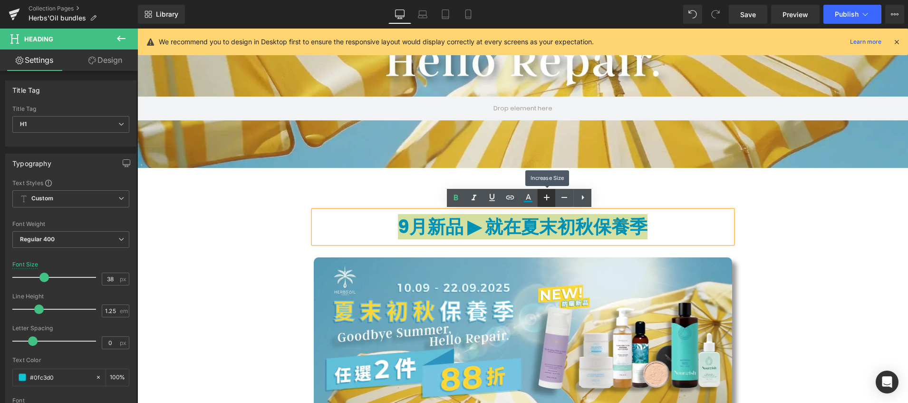
click at [542, 196] on icon at bounding box center [546, 197] width 11 height 11
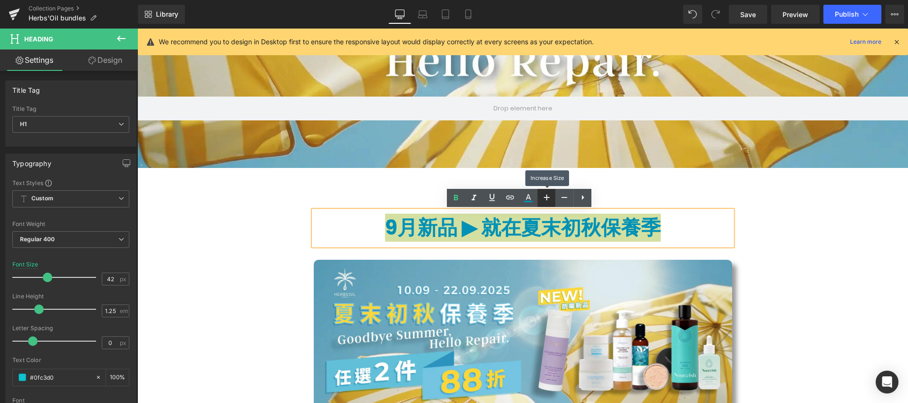
click at [542, 196] on icon at bounding box center [546, 197] width 11 height 11
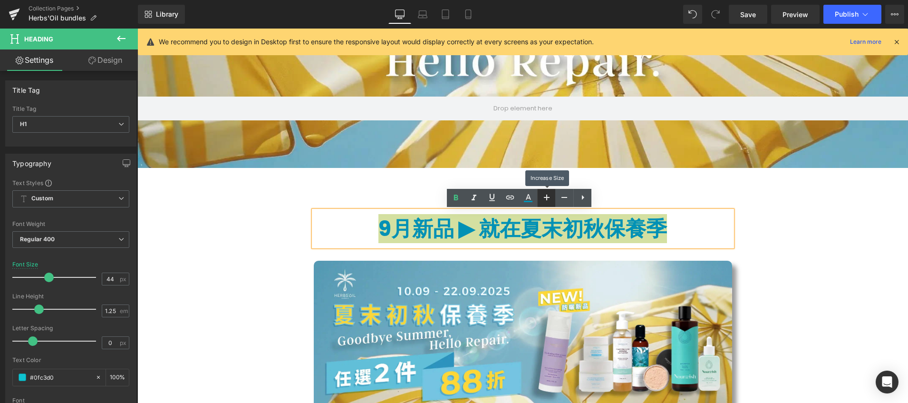
click at [542, 196] on icon at bounding box center [546, 197] width 11 height 11
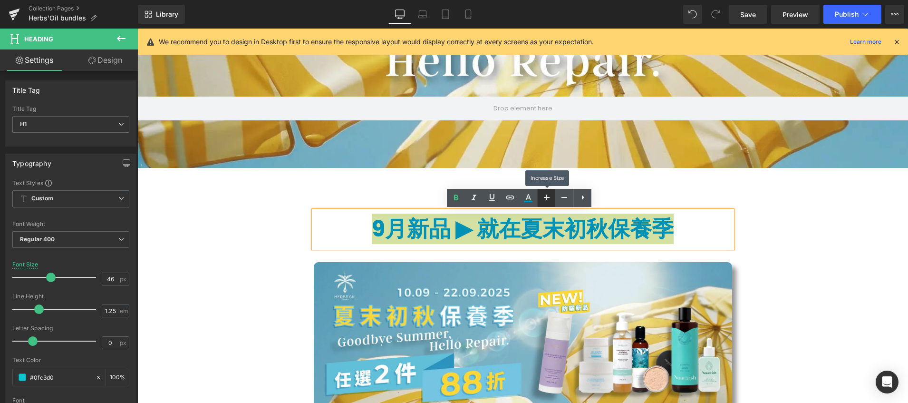
click at [542, 196] on icon at bounding box center [546, 197] width 11 height 11
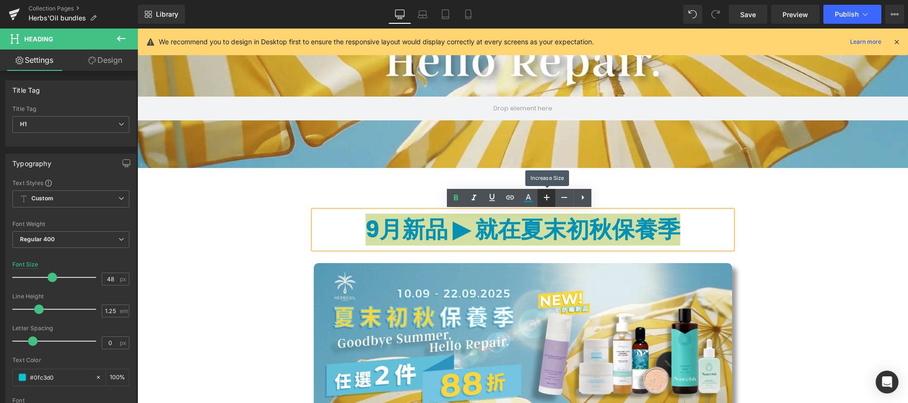
click at [542, 196] on icon at bounding box center [546, 197] width 11 height 11
type input "52"
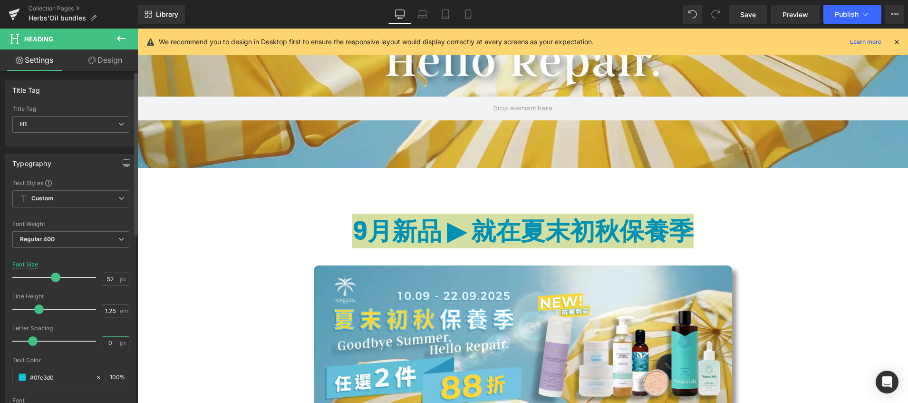
click at [113, 340] on input "0" at bounding box center [110, 343] width 17 height 12
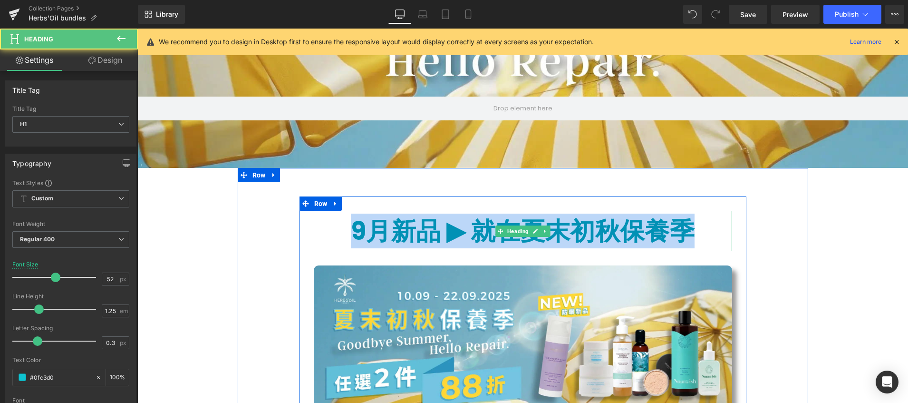
drag, startPoint x: 344, startPoint y: 222, endPoint x: 696, endPoint y: 231, distance: 352.1
click at [696, 231] on h1 "9月新品 ▶︎ 就在夏末初秋保養季" at bounding box center [523, 230] width 419 height 31
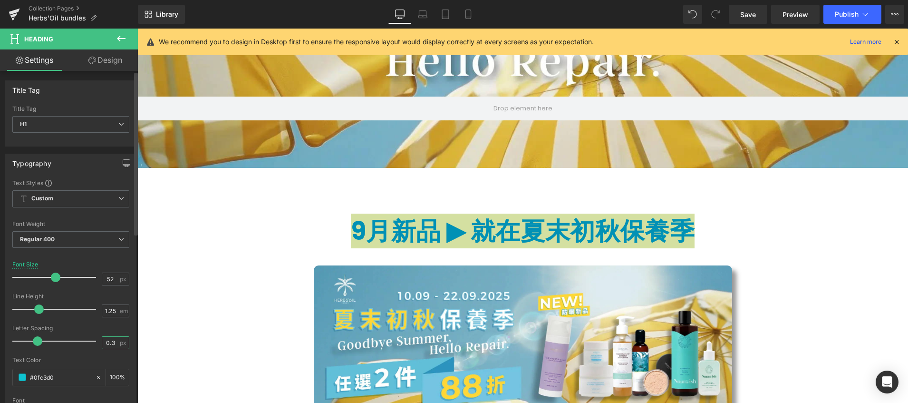
drag, startPoint x: 113, startPoint y: 343, endPoint x: 100, endPoint y: 342, distance: 12.4
click at [102, 342] on input "0.3" at bounding box center [110, 343] width 17 height 12
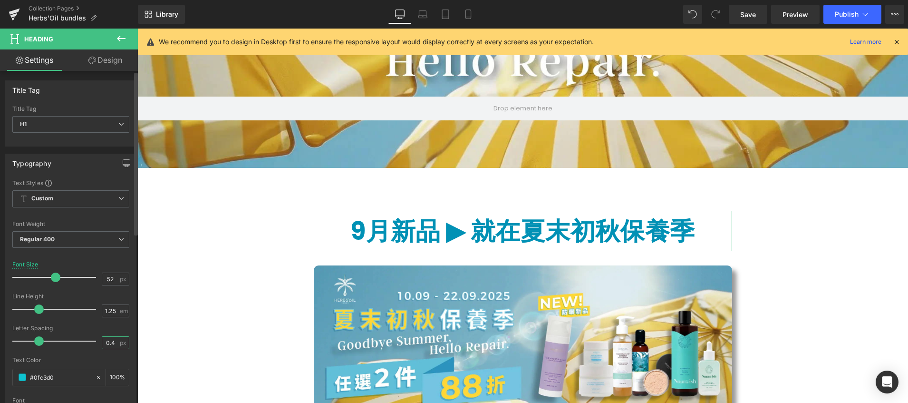
drag, startPoint x: 114, startPoint y: 342, endPoint x: 97, endPoint y: 342, distance: 17.1
click at [97, 342] on div "Letter Spacing 0.4 px" at bounding box center [70, 341] width 117 height 32
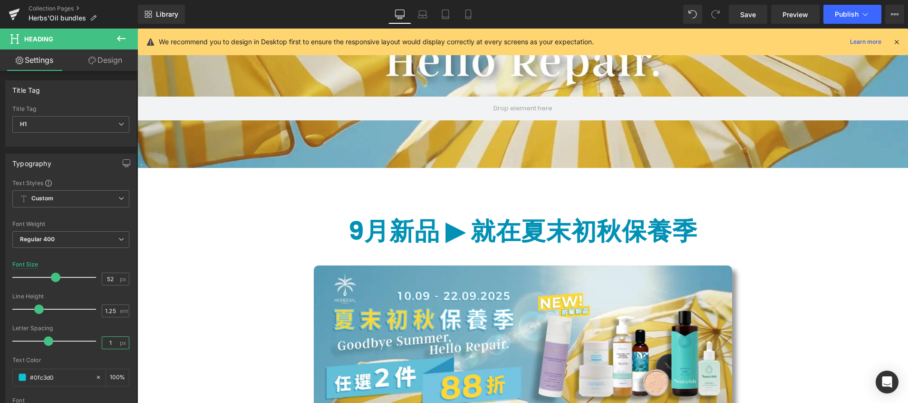
type input "1.1"
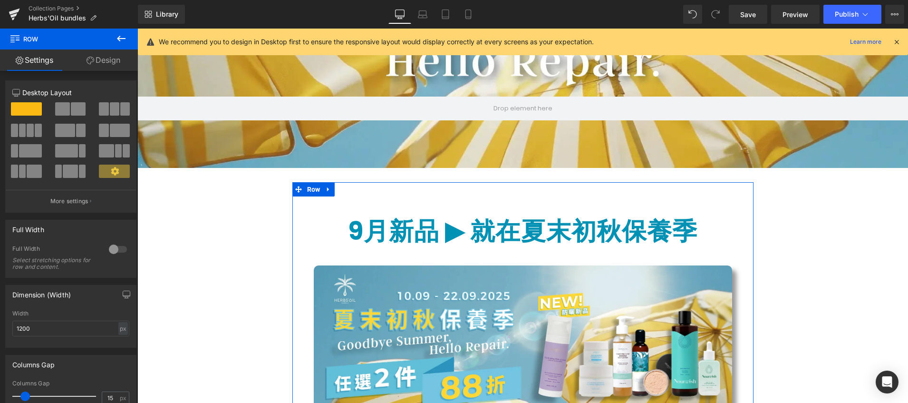
click at [92, 53] on link "Design" at bounding box center [103, 59] width 69 height 21
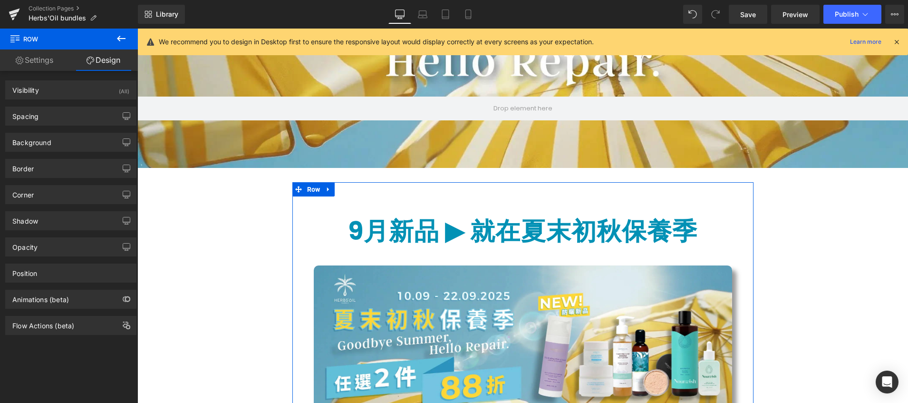
click at [37, 61] on link "Settings" at bounding box center [34, 59] width 69 height 21
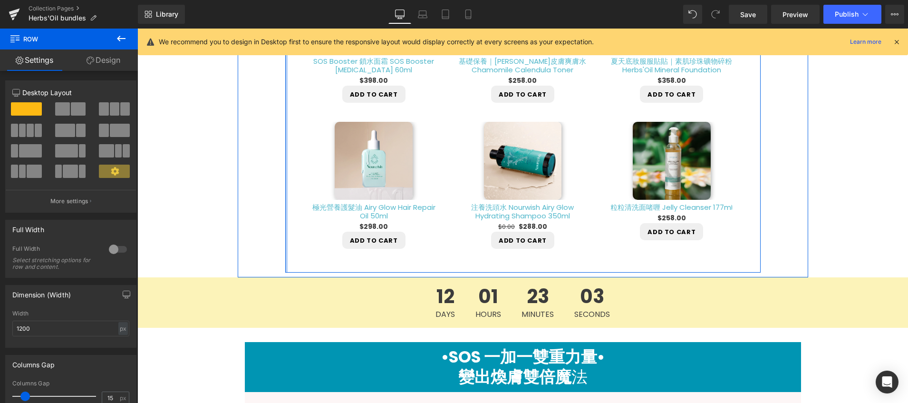
scroll to position [727, 0]
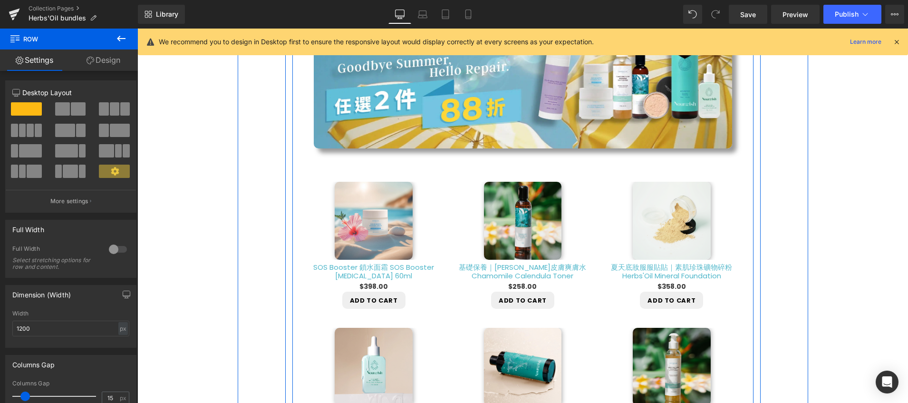
scroll to position [276, 0]
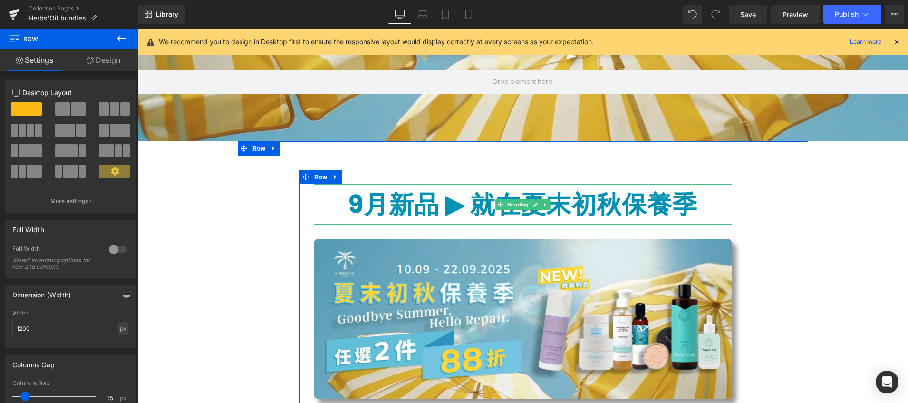
click at [405, 214] on b "9月新品 ▶︎ 就在夏末初秋保養季" at bounding box center [523, 204] width 350 height 35
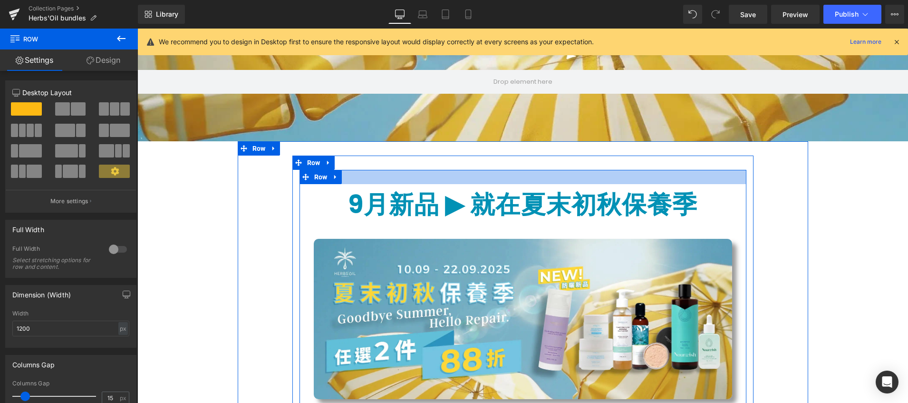
click at [375, 170] on div at bounding box center [523, 177] width 447 height 14
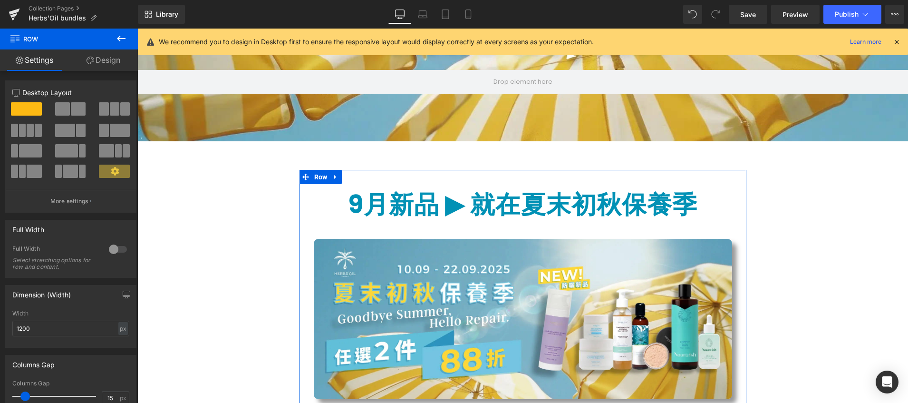
click at [94, 62] on link "Design" at bounding box center [103, 59] width 69 height 21
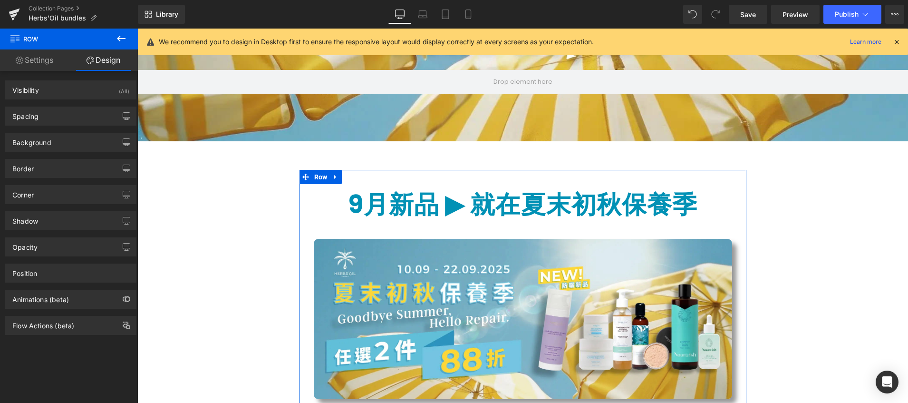
type input "0"
type input "30"
type input "0"
type input "10"
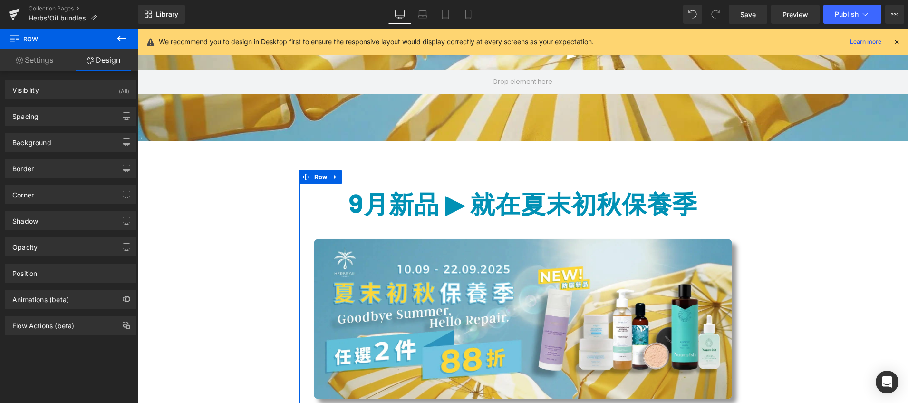
type input "0"
click at [90, 122] on div "Spacing" at bounding box center [71, 116] width 130 height 18
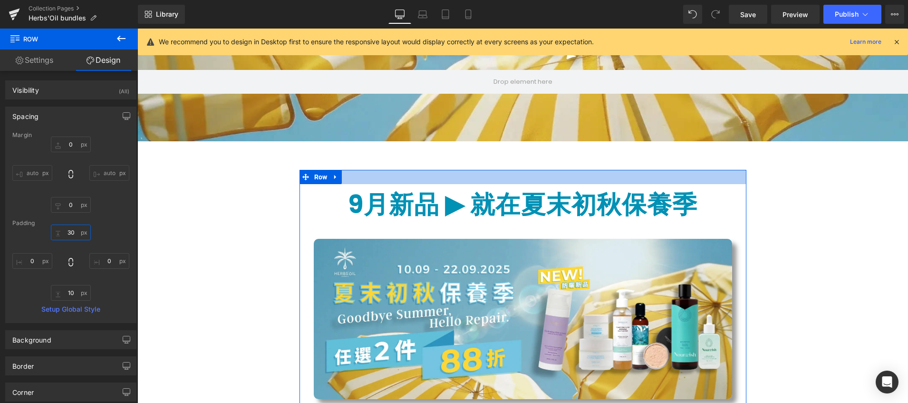
click at [75, 230] on input "30" at bounding box center [71, 233] width 40 height 16
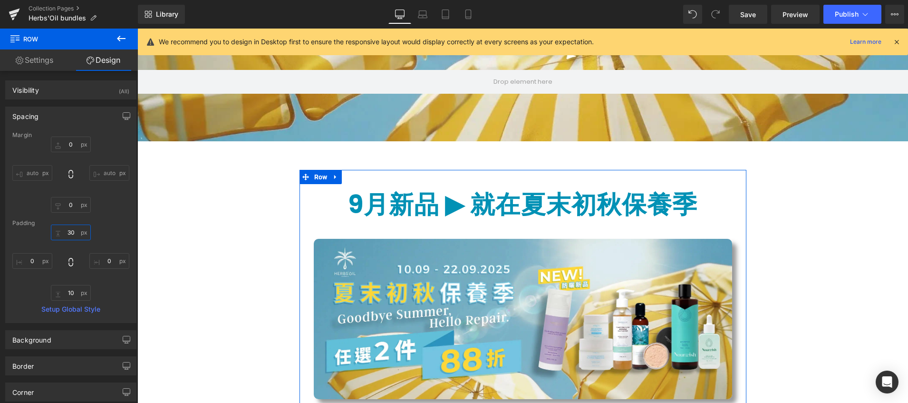
type input "0"
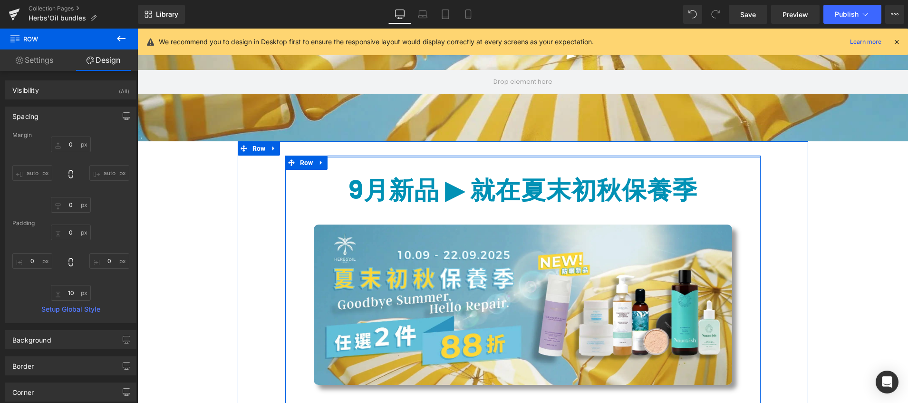
click at [414, 156] on div at bounding box center [523, 157] width 476 height 2
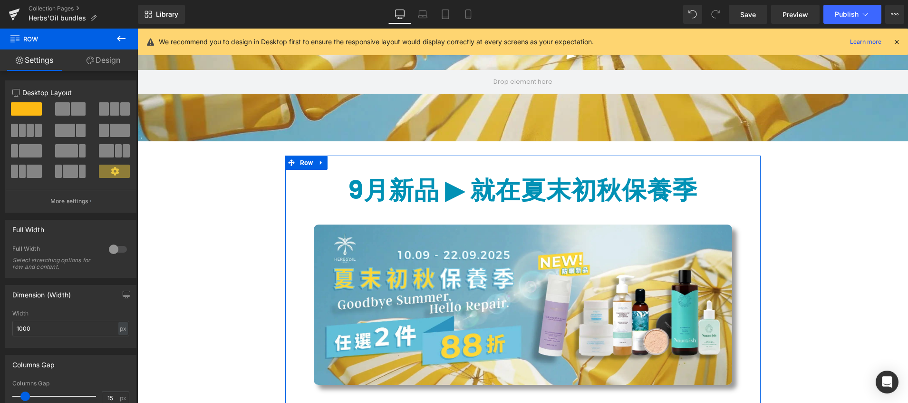
click at [122, 55] on link "Design" at bounding box center [103, 59] width 69 height 21
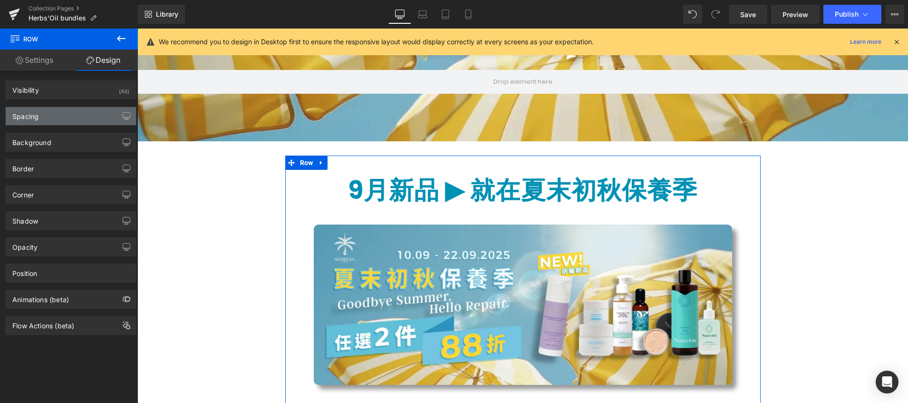
click at [54, 124] on div "Spacing" at bounding box center [71, 116] width 130 height 18
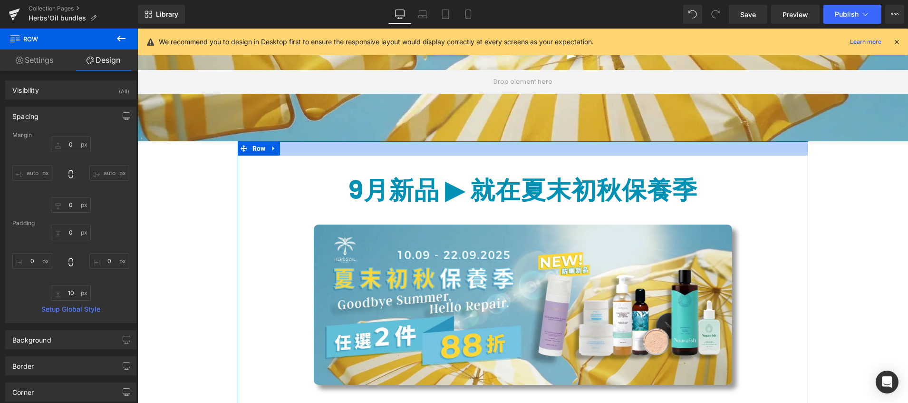
click at [408, 146] on div at bounding box center [523, 148] width 571 height 14
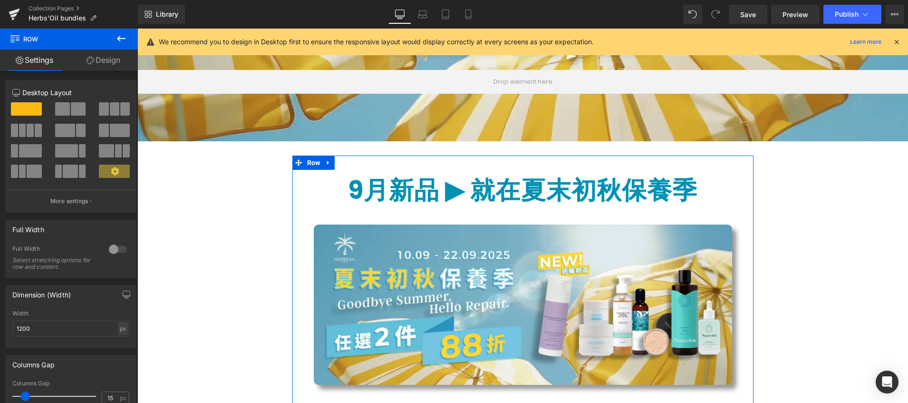
click at [109, 62] on link "Design" at bounding box center [103, 59] width 69 height 21
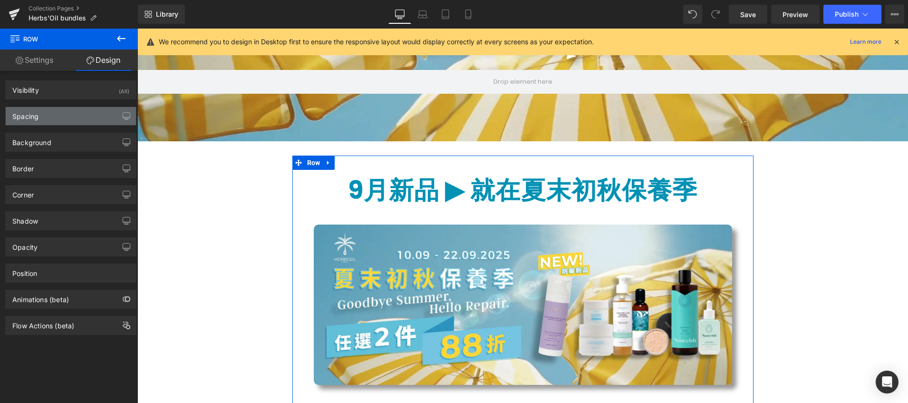
click at [88, 120] on div "Spacing" at bounding box center [71, 116] width 130 height 18
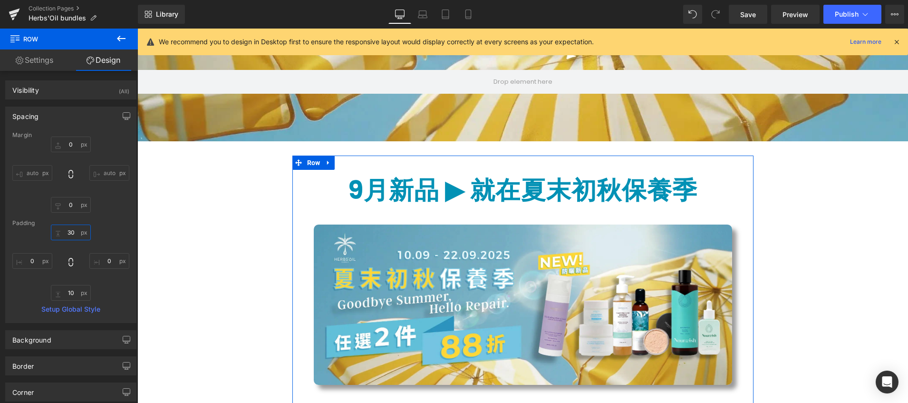
click at [70, 233] on input "30" at bounding box center [71, 233] width 40 height 16
type input "0"
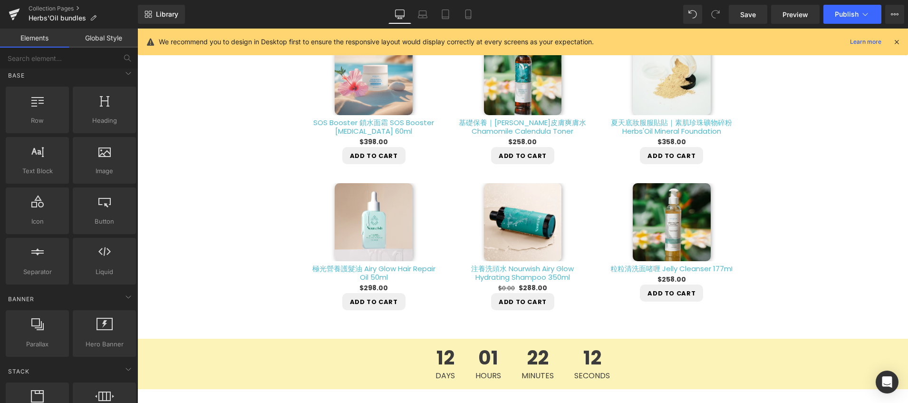
scroll to position [649, 0]
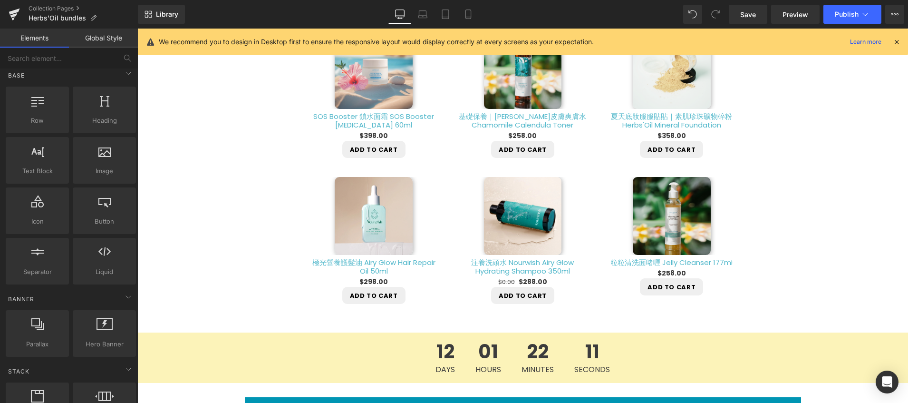
click at [239, 358] on div "12 Days 01 Hours 22 Minutes 11 Seconds" at bounding box center [522, 357] width 771 height 50
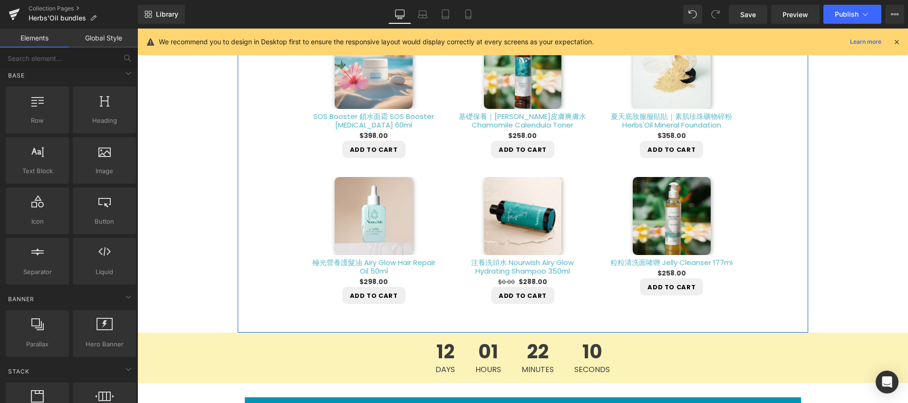
click at [258, 256] on div "9月新品 ▶︎ 就在夏末初秋保養季 Heading Image Row Row Sale Off (P) Image SOS Booster 鎖水面霜 SOS…" at bounding box center [523, 55] width 571 height 545
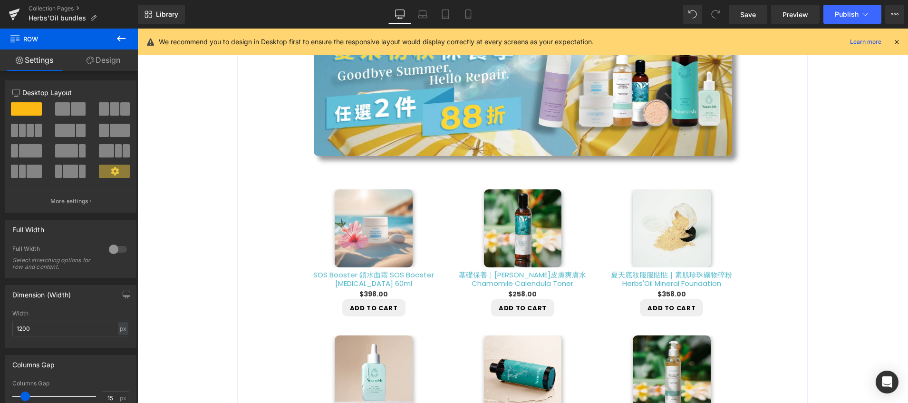
scroll to position [289, 0]
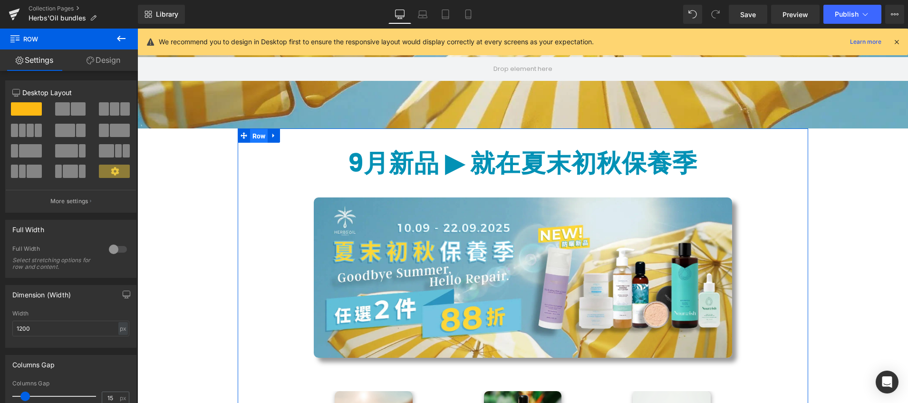
click at [254, 141] on span "Row" at bounding box center [259, 136] width 18 height 14
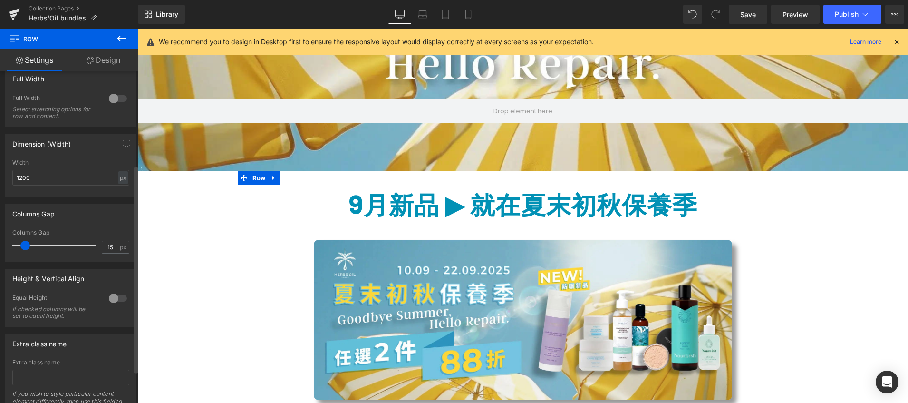
scroll to position [202, 0]
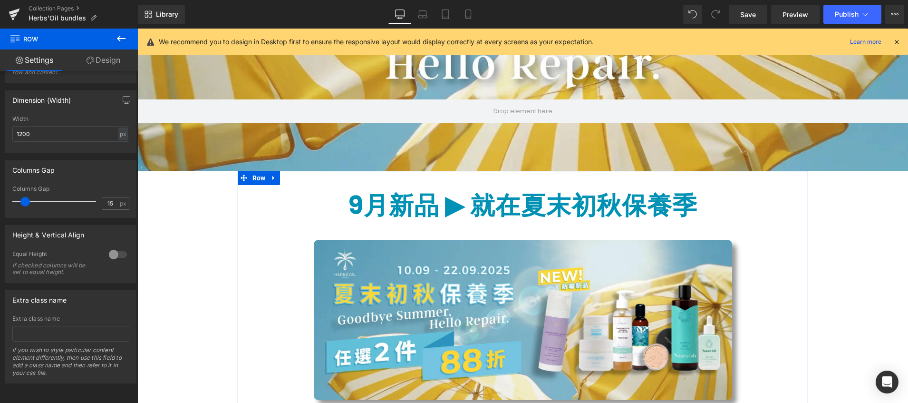
click at [114, 61] on link "Design" at bounding box center [103, 59] width 69 height 21
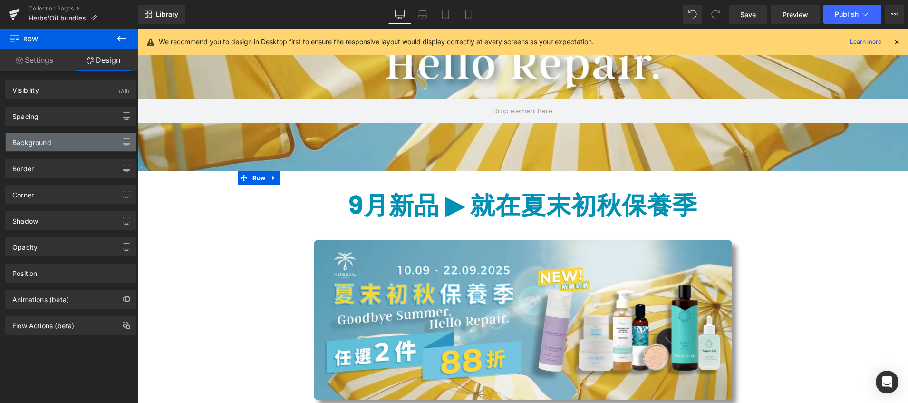
click at [99, 144] on div "Background" at bounding box center [71, 142] width 130 height 18
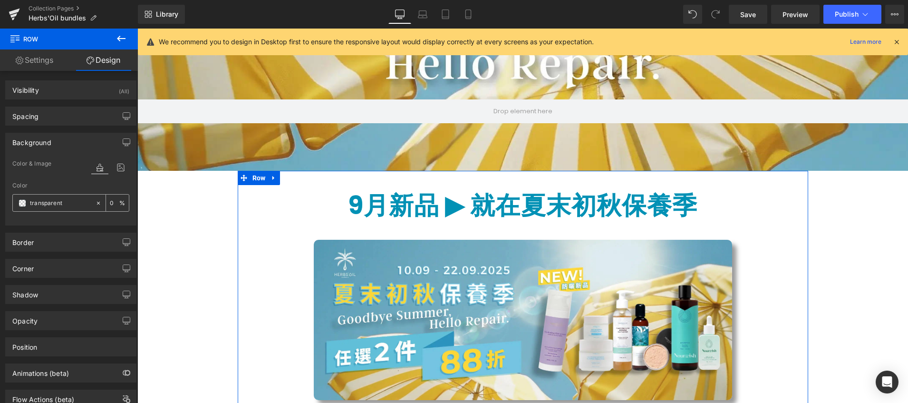
click at [46, 206] on input "transparent" at bounding box center [60, 203] width 61 height 10
click at [21, 201] on span at bounding box center [23, 203] width 8 height 8
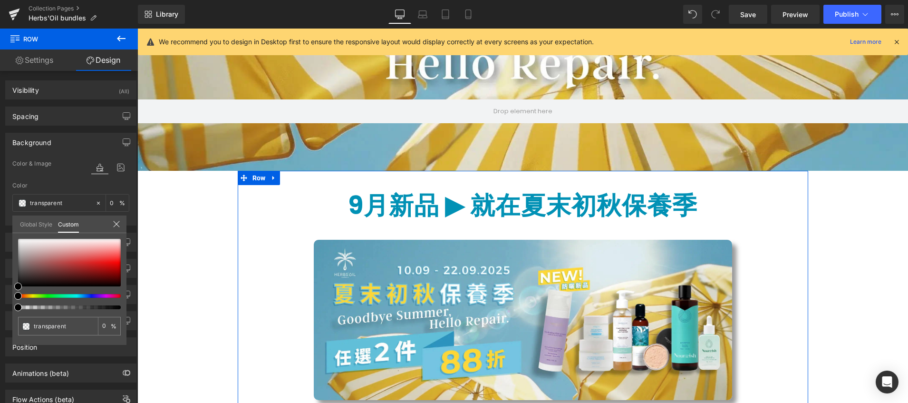
type input "#000000"
type input "100"
type input "#000000"
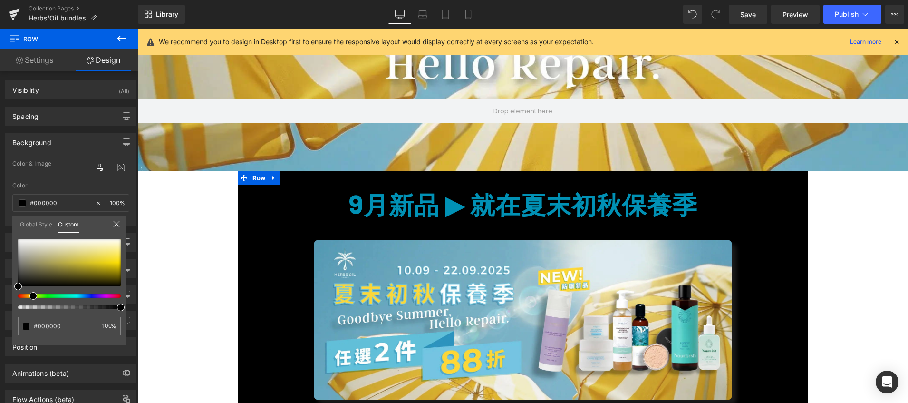
drag, startPoint x: 19, startPoint y: 297, endPoint x: 30, endPoint y: 297, distance: 11.9
click at [30, 297] on span at bounding box center [33, 296] width 8 height 8
click at [96, 243] on div at bounding box center [69, 263] width 103 height 48
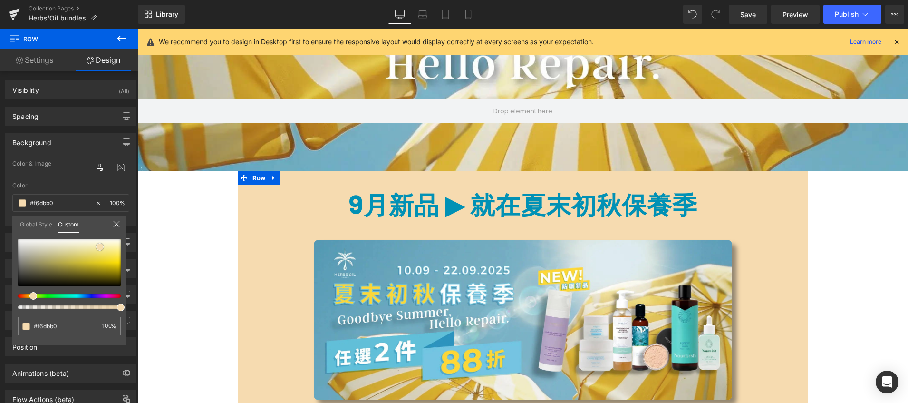
drag, startPoint x: 96, startPoint y: 243, endPoint x: 100, endPoint y: 247, distance: 5.7
click at [100, 247] on span at bounding box center [100, 247] width 8 height 8
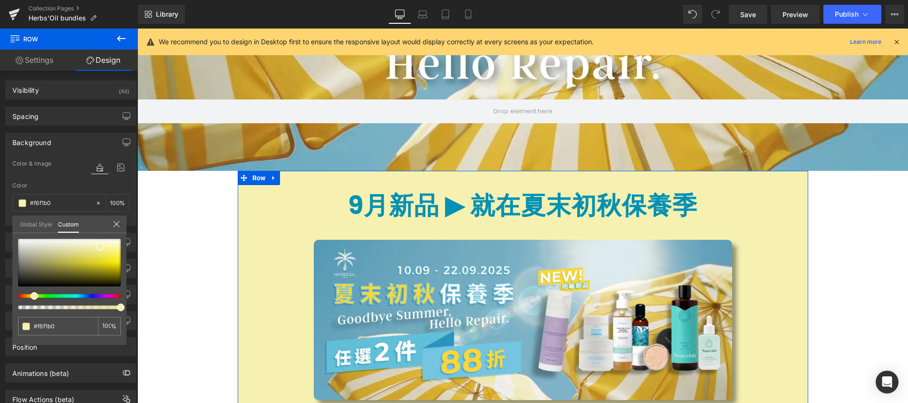
click at [31, 296] on span at bounding box center [34, 296] width 8 height 8
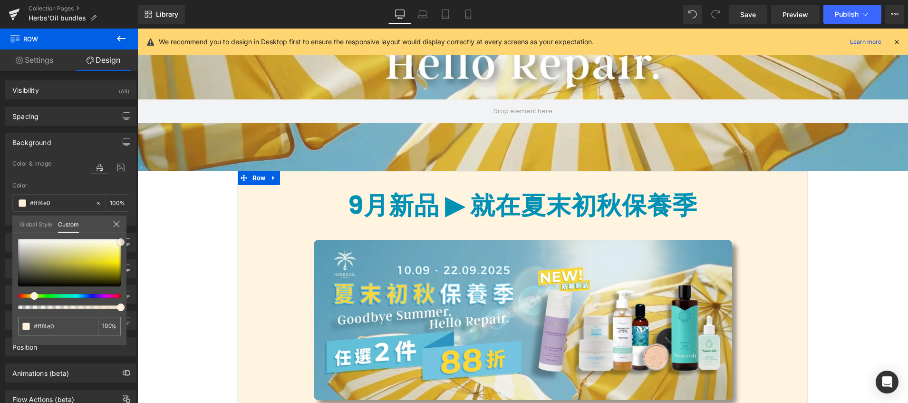
drag, startPoint x: 101, startPoint y: 243, endPoint x: 129, endPoint y: 238, distance: 28.0
click at [129, 225] on div "Background Color & Image color rgba(255, 244, 224, 1) Color #fff4e0 100 % Image…" at bounding box center [71, 176] width 142 height 100
drag, startPoint x: 35, startPoint y: 294, endPoint x: 31, endPoint y: 291, distance: 5.1
click at [31, 291] on div at bounding box center [69, 274] width 103 height 70
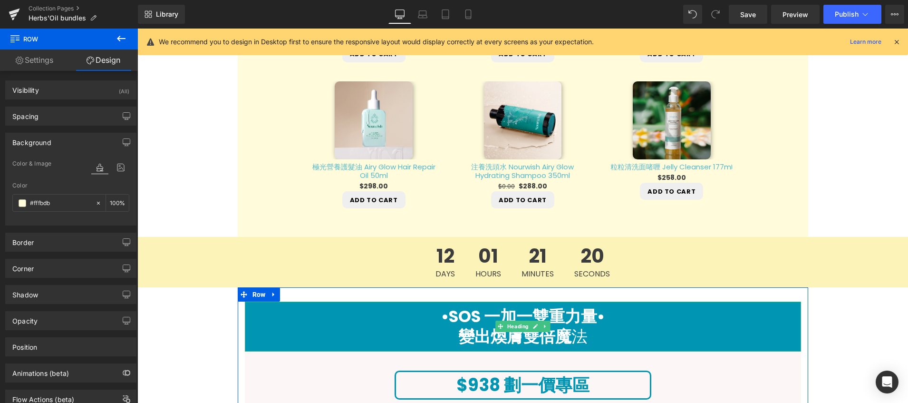
scroll to position [739, 0]
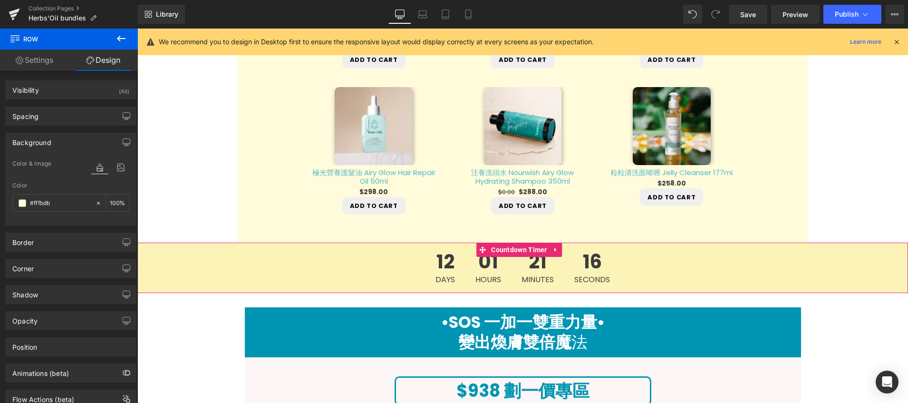
click at [319, 288] on div "12 Days 01 Hours 21 Minutes 16 Seconds" at bounding box center [522, 268] width 771 height 50
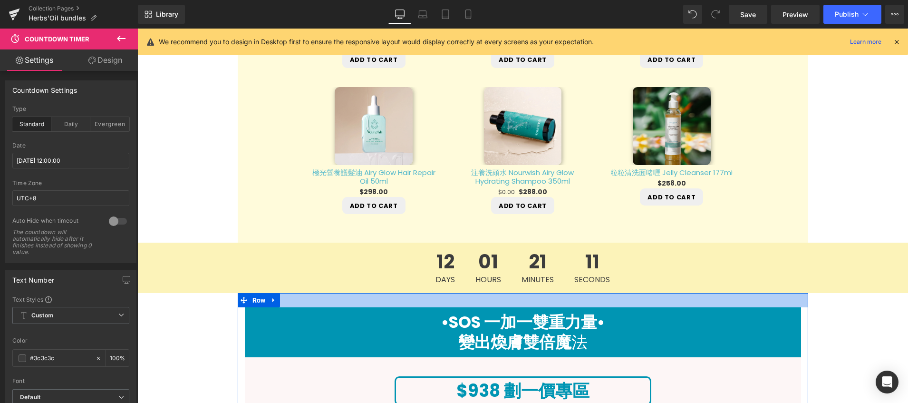
click at [561, 298] on div at bounding box center [523, 300] width 571 height 14
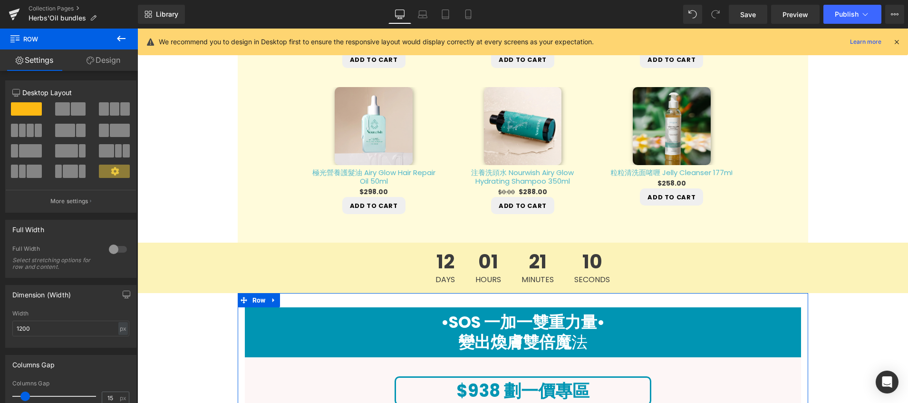
click at [98, 62] on link "Design" at bounding box center [103, 59] width 69 height 21
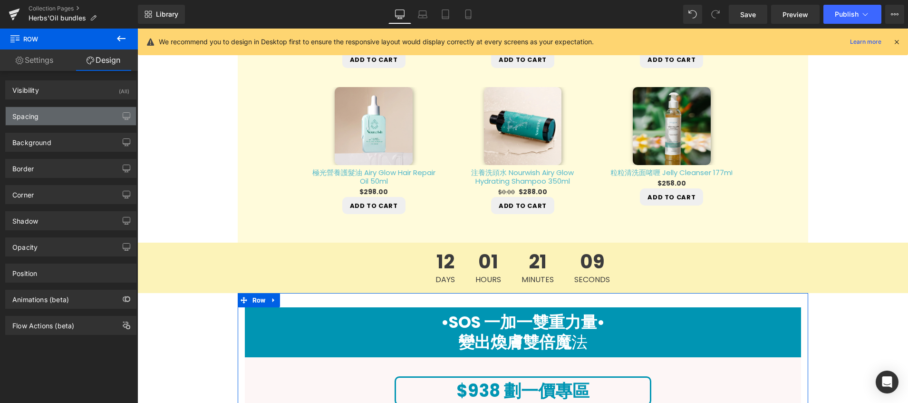
click at [54, 113] on div "Spacing" at bounding box center [71, 116] width 130 height 18
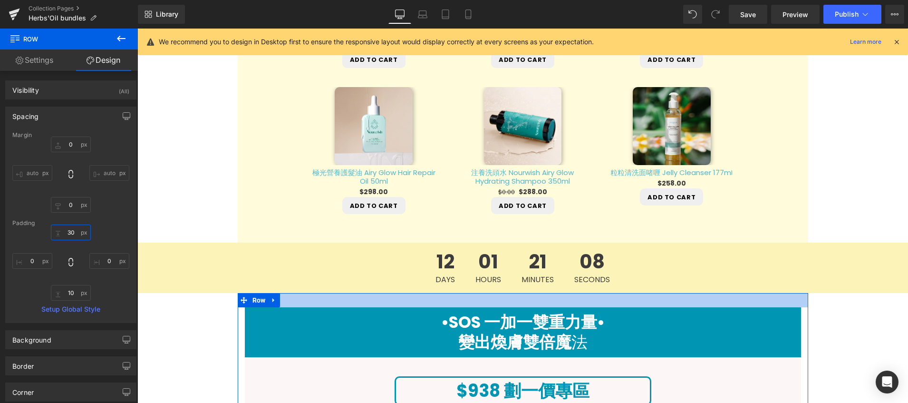
drag, startPoint x: 75, startPoint y: 233, endPoint x: 52, endPoint y: 230, distance: 23.5
click at [52, 230] on input "30" at bounding box center [71, 233] width 40 height 16
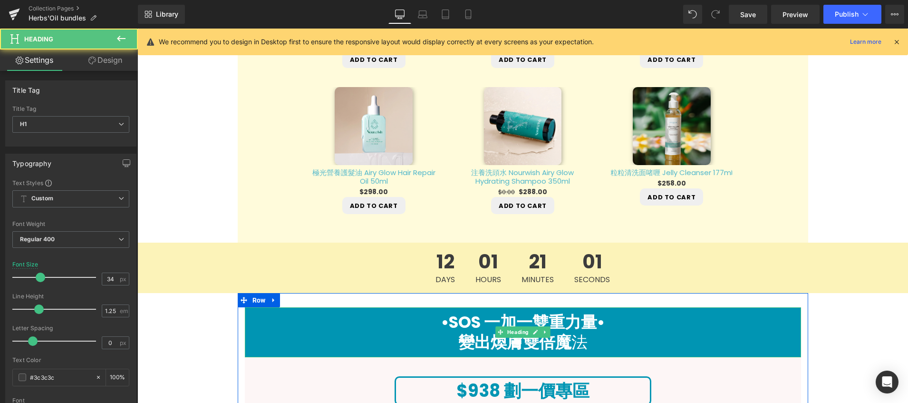
click at [306, 321] on h1 "•SOS 一加一雙重力量•" at bounding box center [523, 322] width 557 height 20
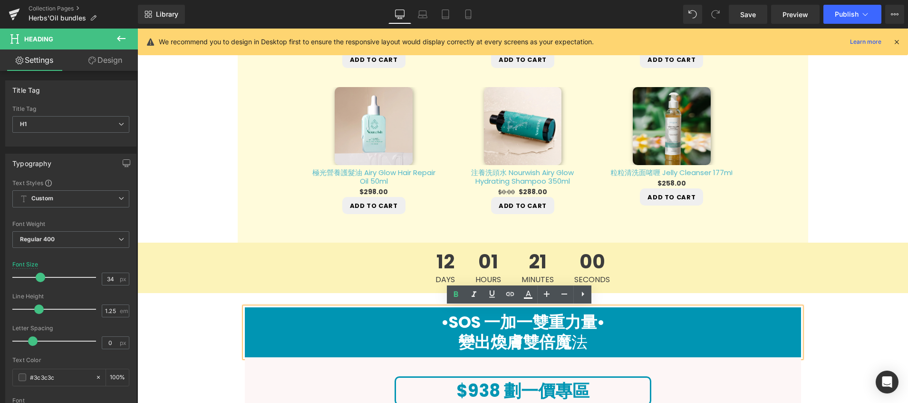
click at [114, 60] on link "Design" at bounding box center [105, 59] width 69 height 21
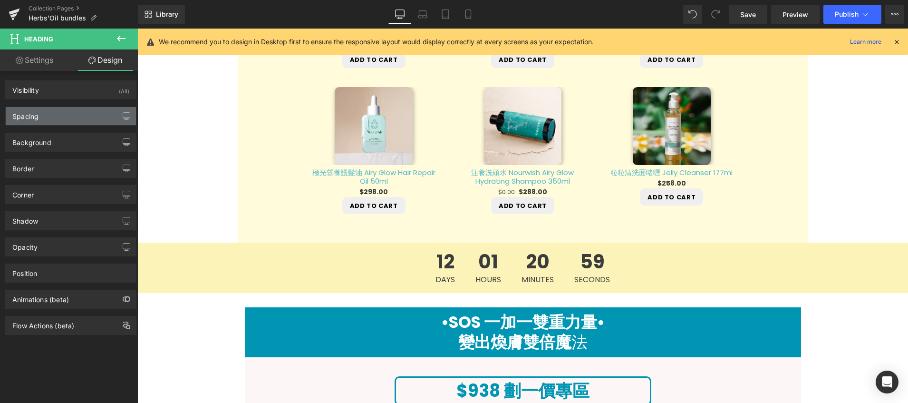
click at [85, 124] on div "Spacing" at bounding box center [71, 116] width 130 height 18
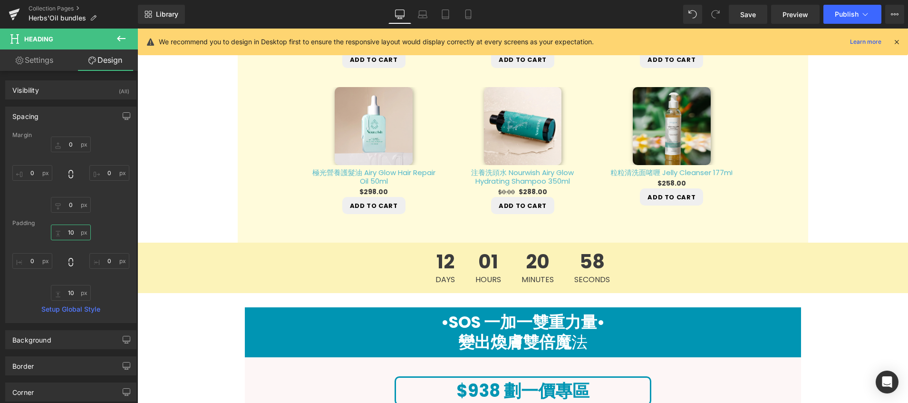
click at [77, 232] on input "10" at bounding box center [71, 233] width 40 height 16
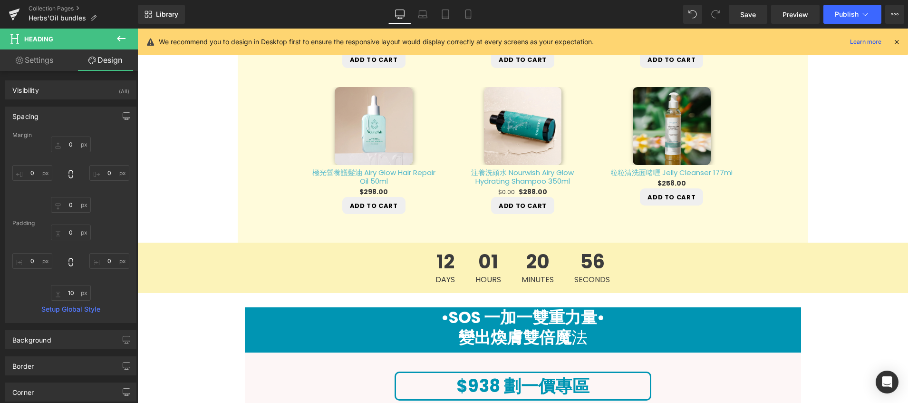
click at [122, 226] on div "0 0 0px 0 10px 10 0px 0" at bounding box center [70, 263] width 117 height 76
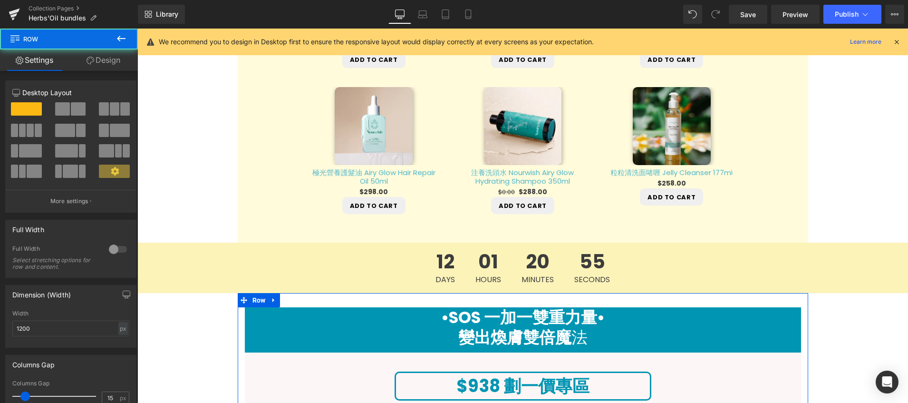
click at [97, 57] on link "Design" at bounding box center [103, 59] width 69 height 21
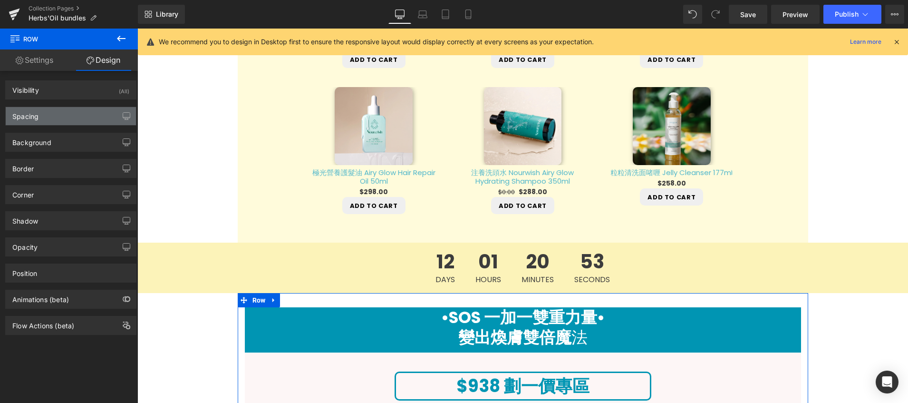
click at [84, 124] on div "Spacing" at bounding box center [71, 116] width 130 height 18
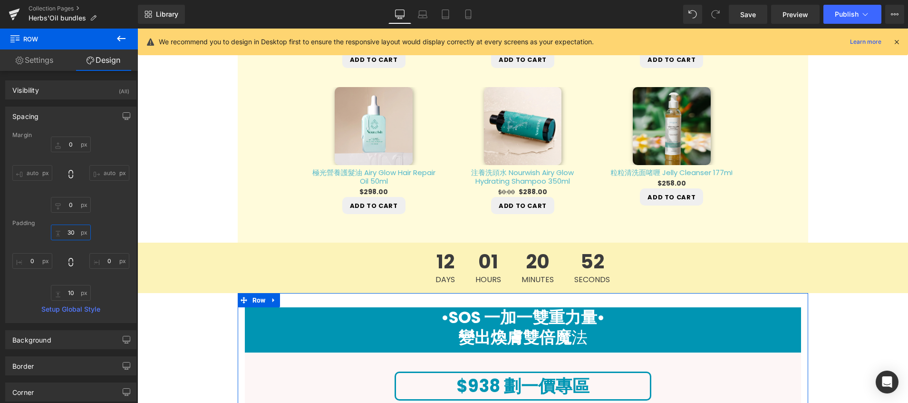
click at [71, 234] on input "30" at bounding box center [71, 233] width 40 height 16
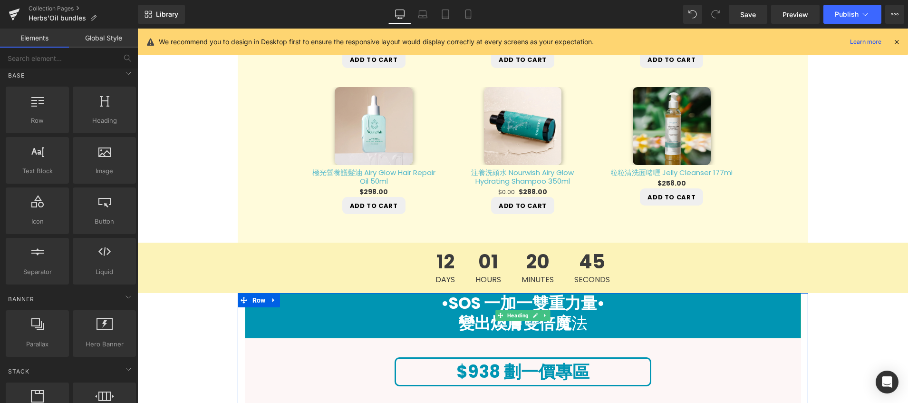
click at [682, 317] on h1 "變出煥膚雙倍魔 法" at bounding box center [523, 323] width 557 height 20
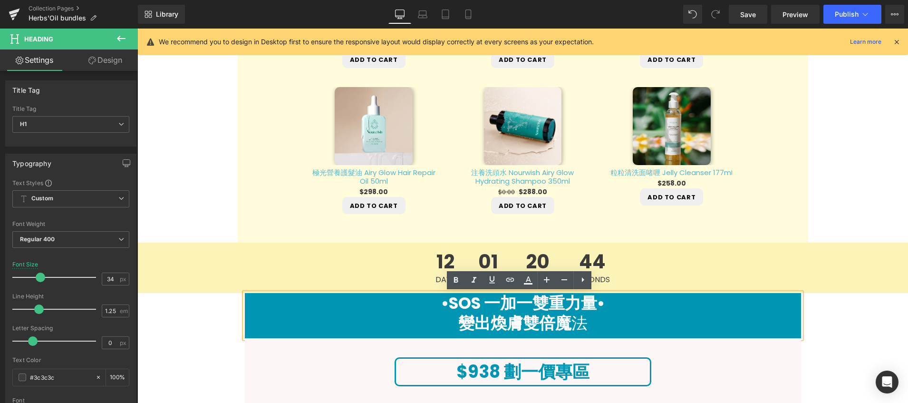
click at [430, 300] on h1 "•SOS 一加一雙重力量•" at bounding box center [523, 303] width 557 height 20
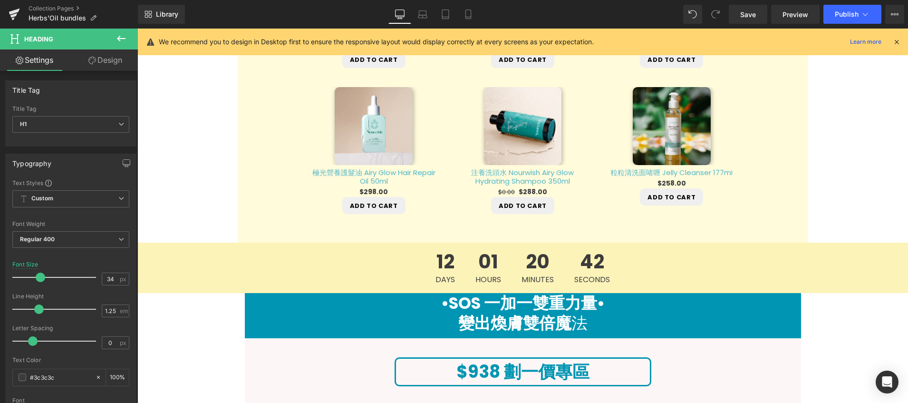
click at [108, 59] on link "Design" at bounding box center [105, 59] width 69 height 21
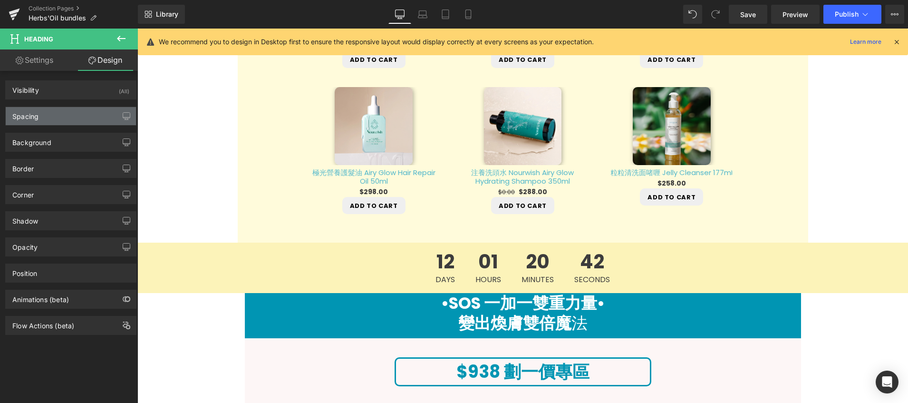
click at [74, 124] on div "Spacing" at bounding box center [71, 116] width 130 height 18
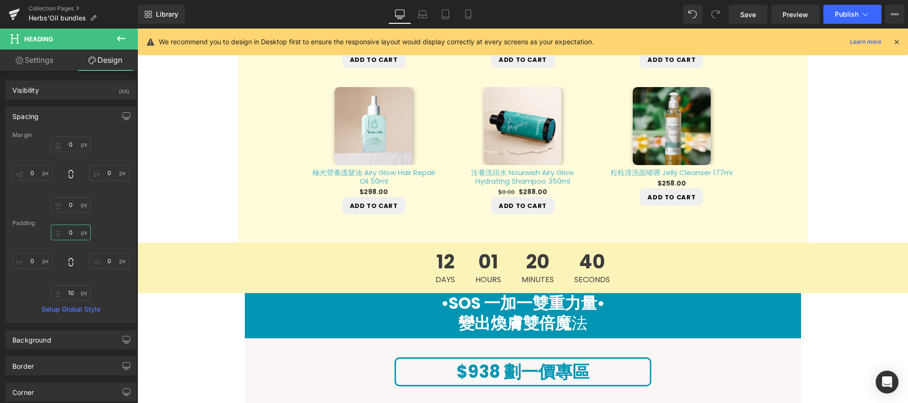
click at [71, 231] on input "0" at bounding box center [71, 233] width 40 height 16
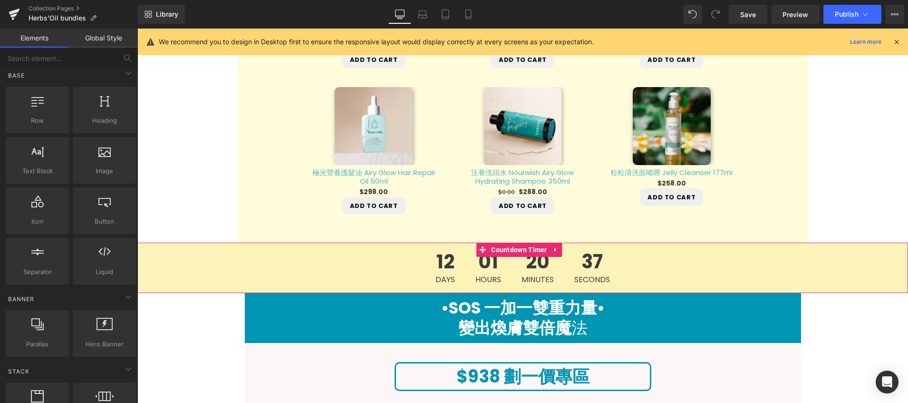
click at [849, 260] on div "12 Days 01 Hours 20 Minutes 37 Seconds" at bounding box center [522, 268] width 771 height 50
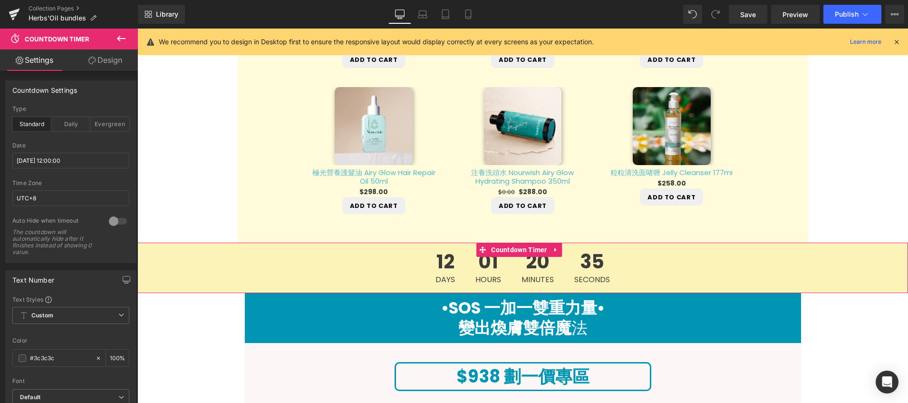
click at [101, 64] on link "Design" at bounding box center [105, 59] width 69 height 21
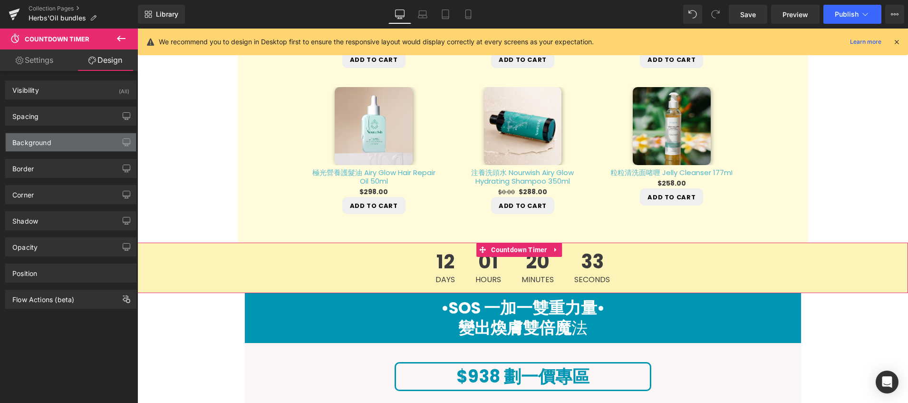
click at [82, 136] on div "Background" at bounding box center [71, 142] width 130 height 18
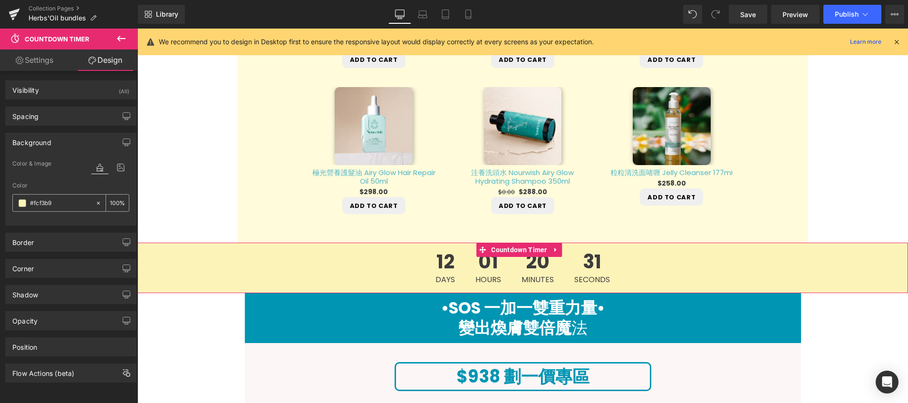
click at [95, 202] on icon at bounding box center [98, 203] width 7 height 7
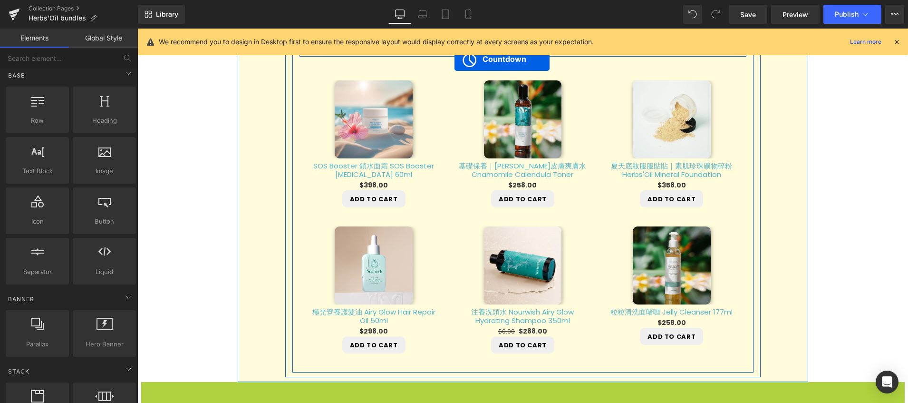
scroll to position [597, 0]
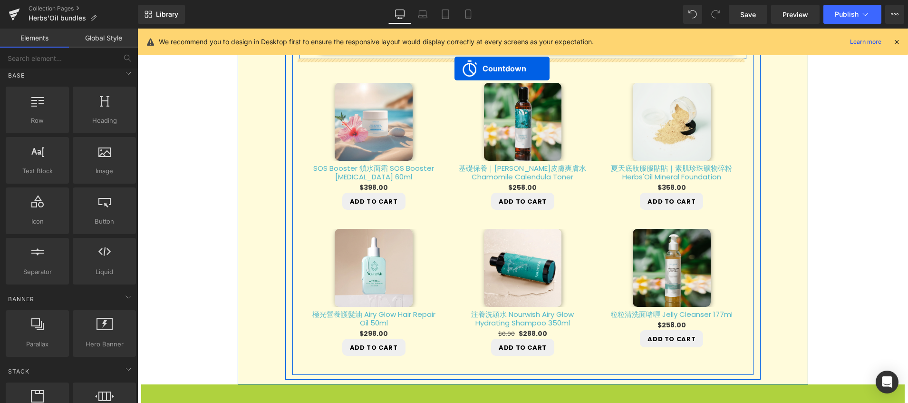
drag, startPoint x: 484, startPoint y: 363, endPoint x: 455, endPoint y: 59, distance: 305.8
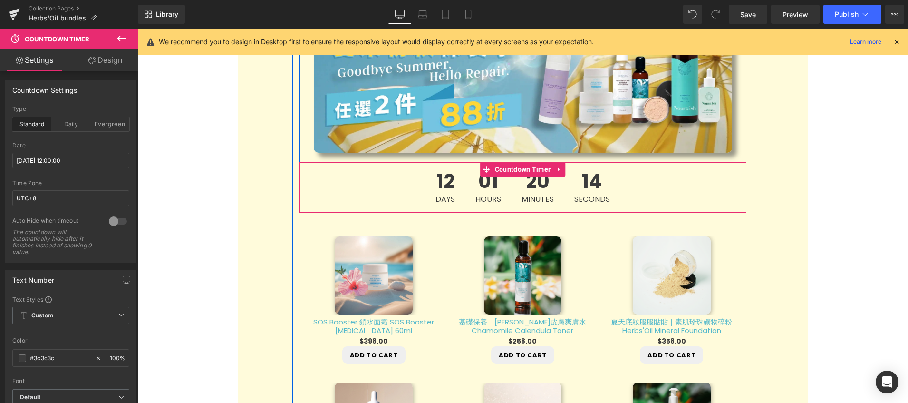
scroll to position [488, 0]
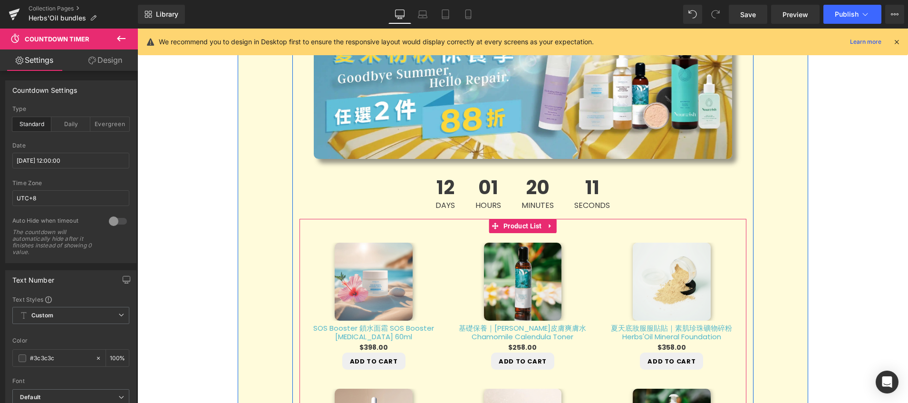
click at [471, 232] on div "Sale Off (P) Image SOS Booster 鎖水面霜 SOS Booster [MEDICAL_DATA] 60ml (P) Title $…" at bounding box center [523, 374] width 447 height 311
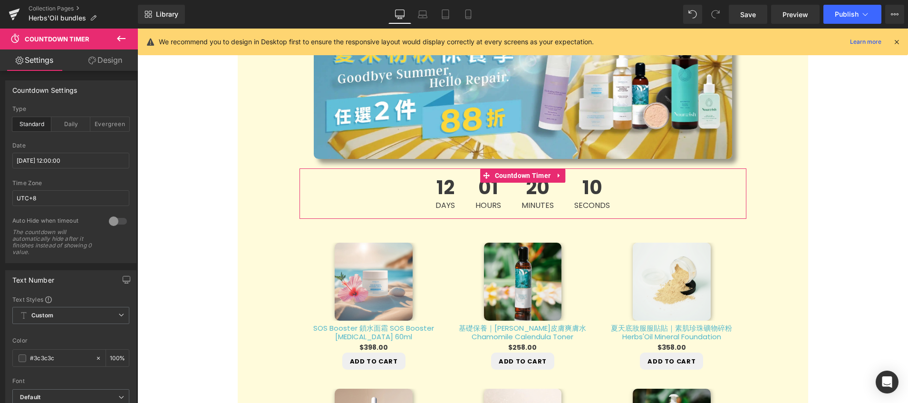
click at [117, 65] on link "Design" at bounding box center [105, 59] width 69 height 21
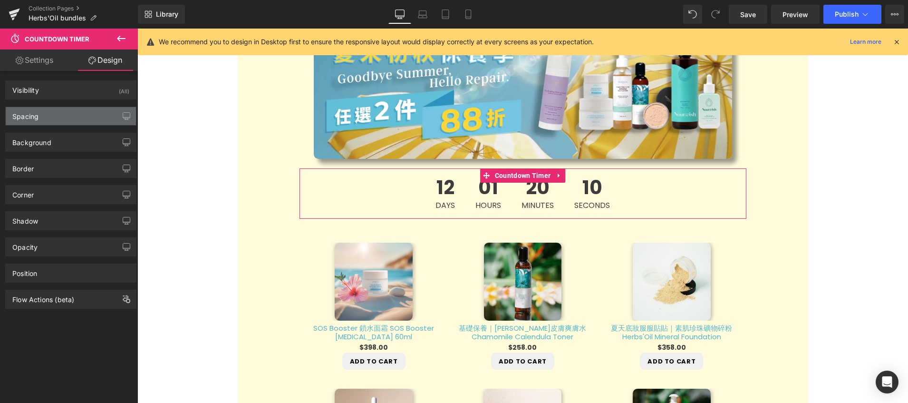
click at [74, 111] on div "Spacing" at bounding box center [71, 116] width 130 height 18
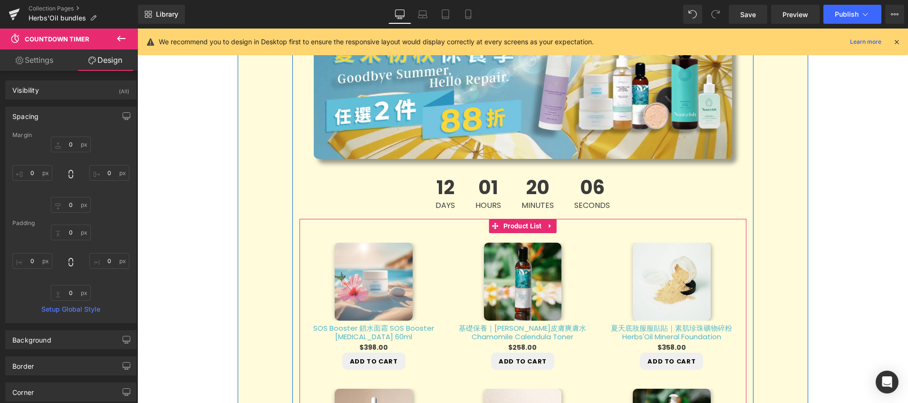
click at [428, 233] on div "Sale Off (P) Image SOS Booster 鎖水面霜 SOS Booster [MEDICAL_DATA] 60ml (P) Title $…" at bounding box center [374, 306] width 149 height 146
click at [513, 229] on span "Product List" at bounding box center [522, 226] width 43 height 14
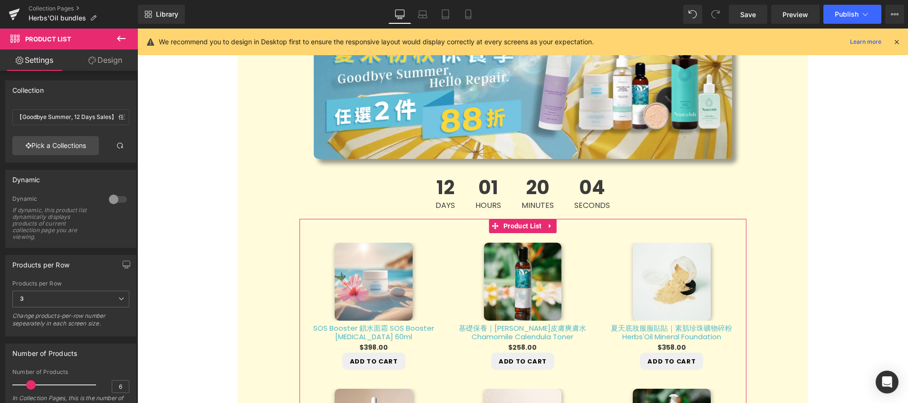
click at [101, 63] on link "Design" at bounding box center [105, 59] width 69 height 21
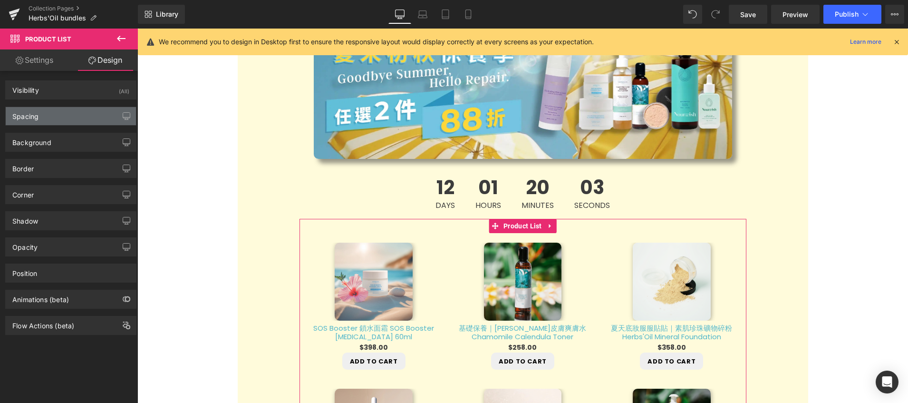
click at [82, 120] on div "Spacing" at bounding box center [71, 116] width 130 height 18
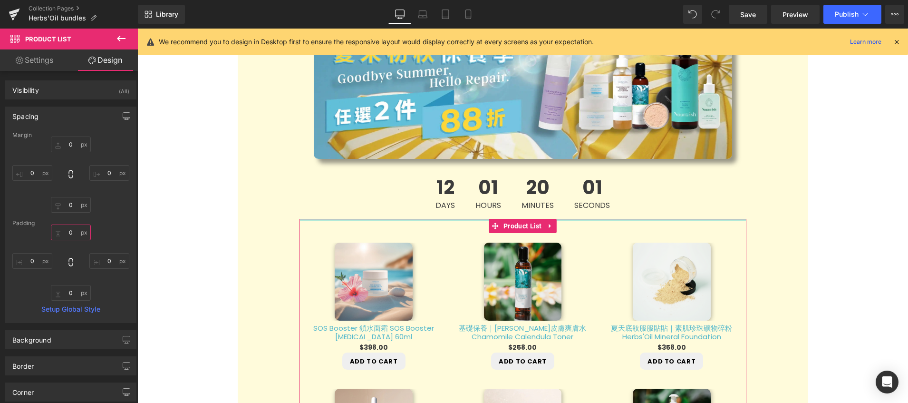
click at [72, 230] on input "0" at bounding box center [71, 233] width 40 height 16
click at [113, 225] on div "Padding" at bounding box center [70, 223] width 117 height 7
click at [77, 231] on input "-10" at bounding box center [71, 233] width 40 height 16
click at [72, 143] on input "0" at bounding box center [71, 145] width 40 height 16
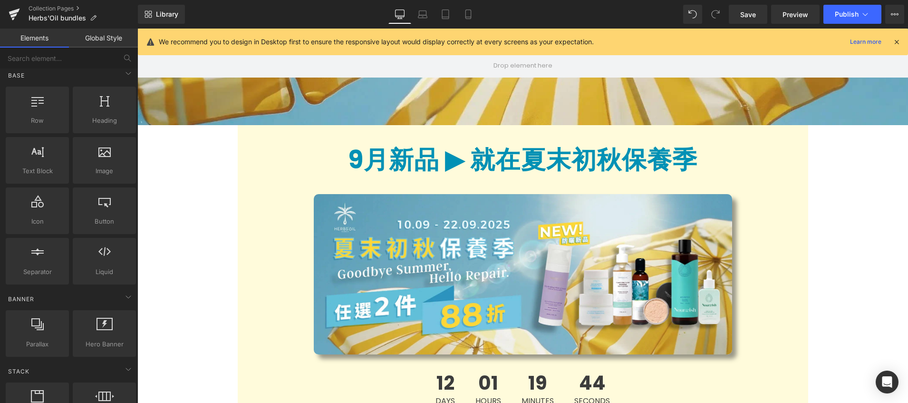
scroll to position [134, 0]
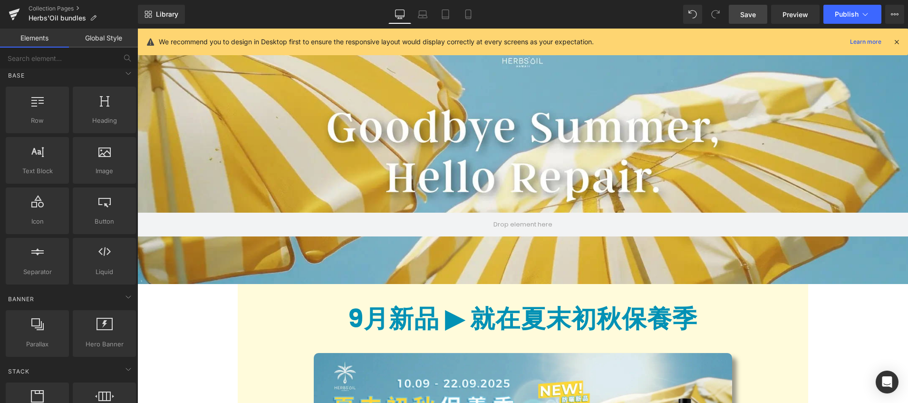
click at [745, 14] on span "Save" at bounding box center [749, 15] width 16 height 10
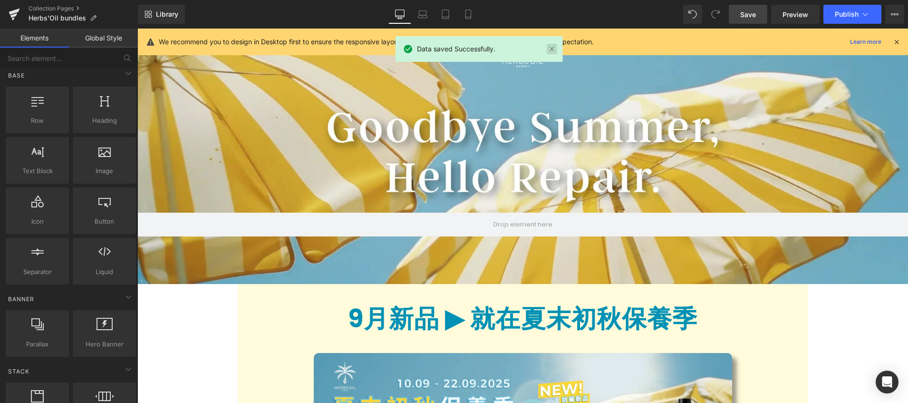
click at [550, 50] on link at bounding box center [552, 49] width 10 height 10
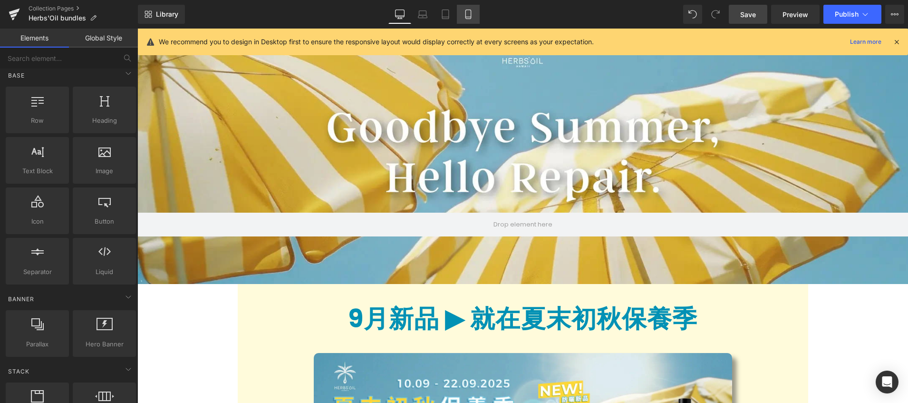
click at [469, 20] on link "Mobile" at bounding box center [468, 14] width 23 height 19
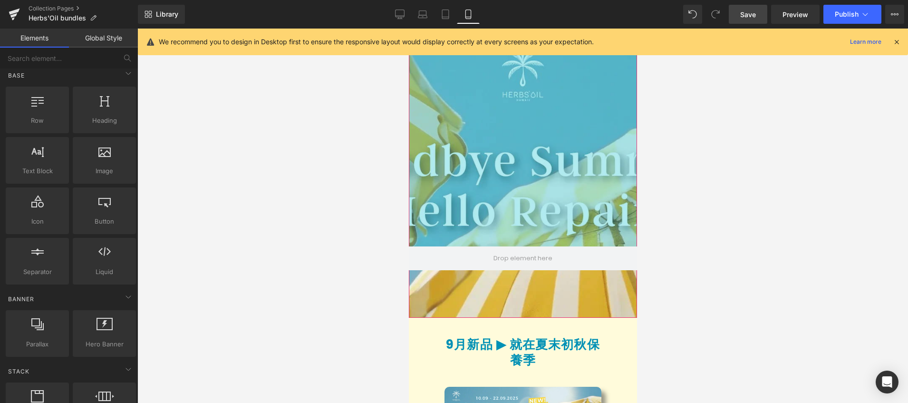
scroll to position [0, 0]
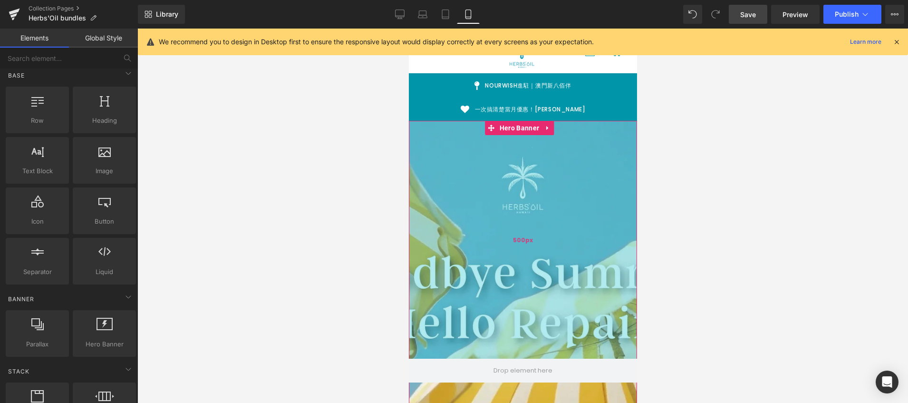
click at [524, 267] on div "500px" at bounding box center [523, 240] width 228 height 238
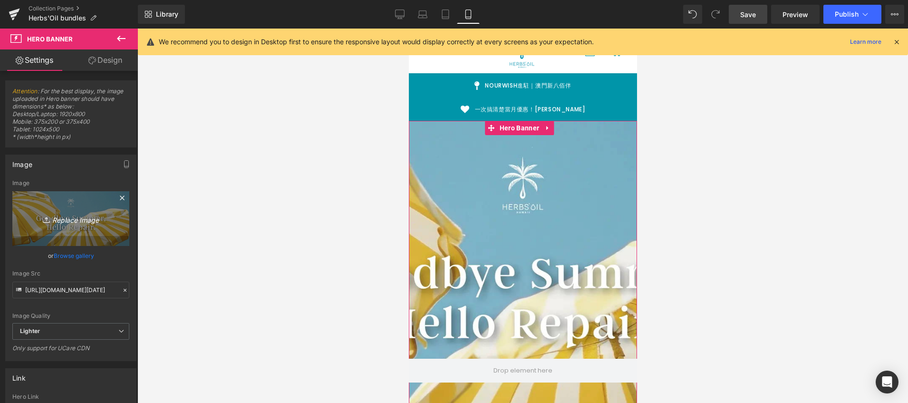
click at [71, 221] on icon "Replace Image" at bounding box center [71, 219] width 76 height 12
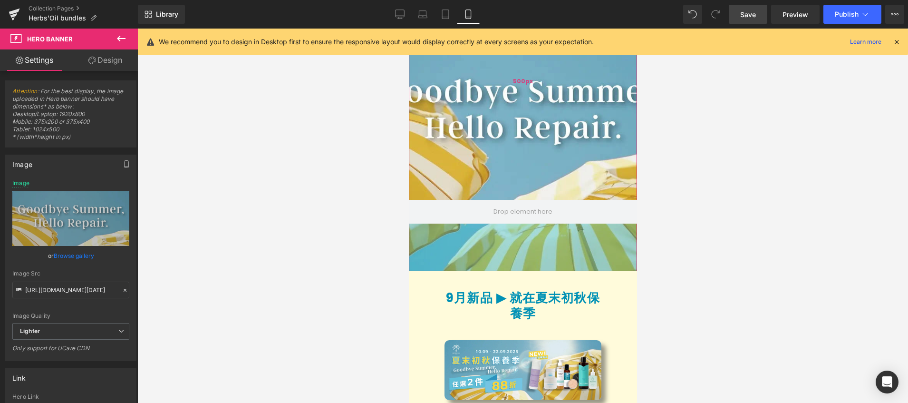
scroll to position [153, 0]
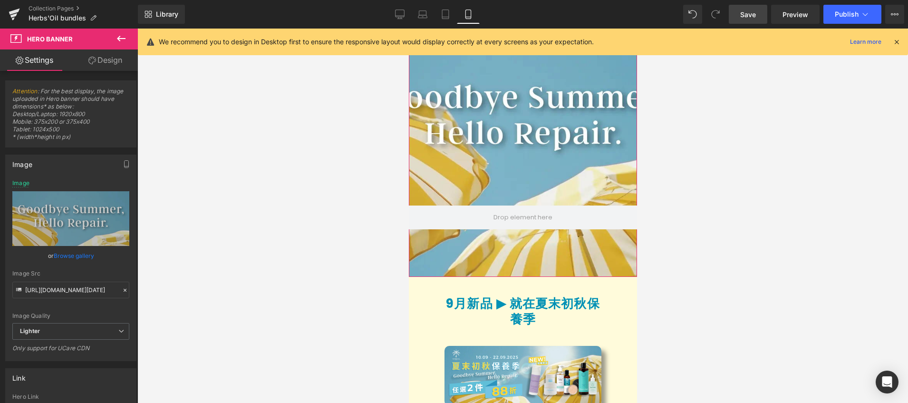
click at [95, 63] on link "Design" at bounding box center [105, 59] width 69 height 21
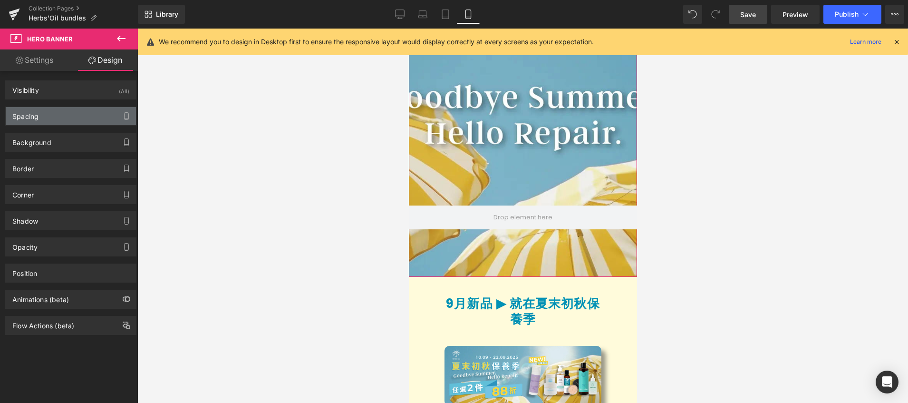
click at [61, 116] on div "Spacing" at bounding box center [71, 116] width 130 height 18
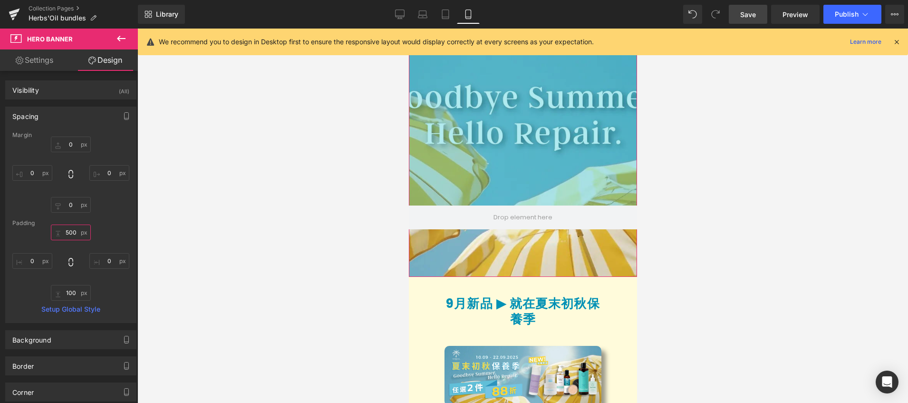
click at [76, 233] on input "500" at bounding box center [71, 233] width 40 height 16
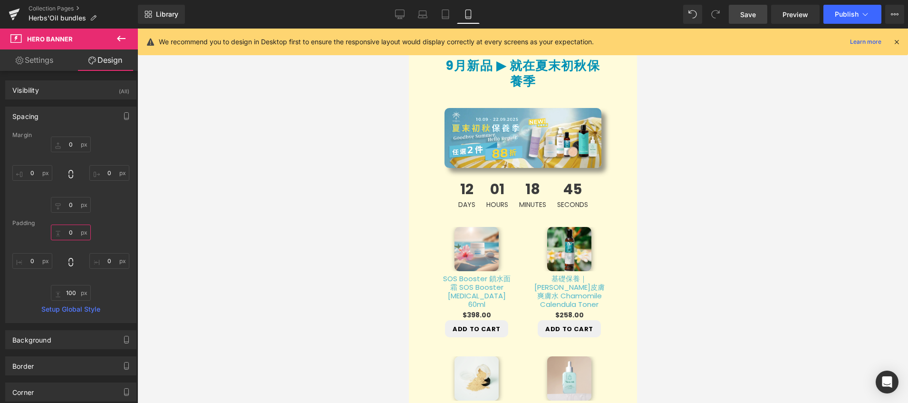
scroll to position [0, 0]
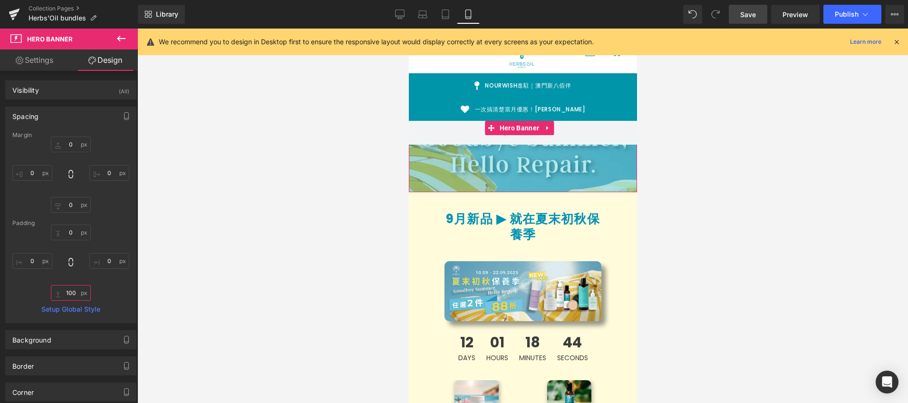
click at [76, 294] on input "100" at bounding box center [71, 293] width 40 height 16
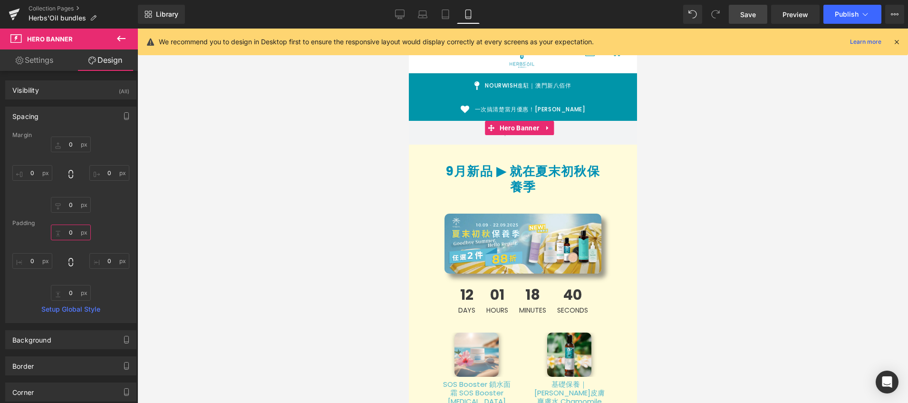
click at [76, 232] on input "0" at bounding box center [71, 233] width 40 height 16
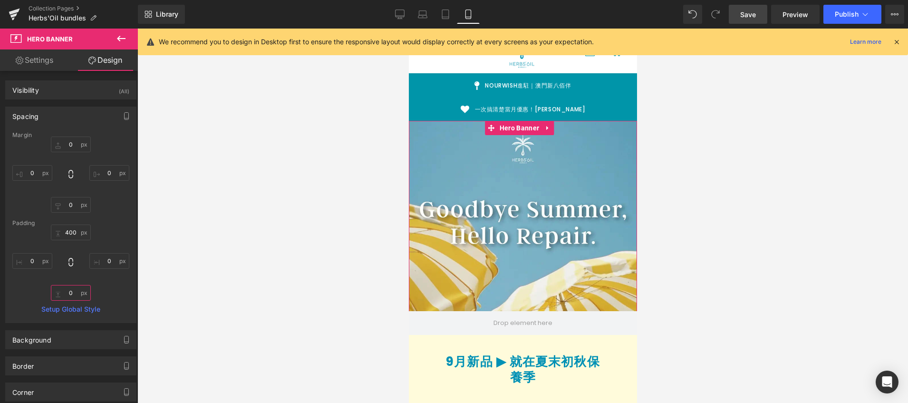
click at [63, 295] on input "0" at bounding box center [71, 293] width 40 height 16
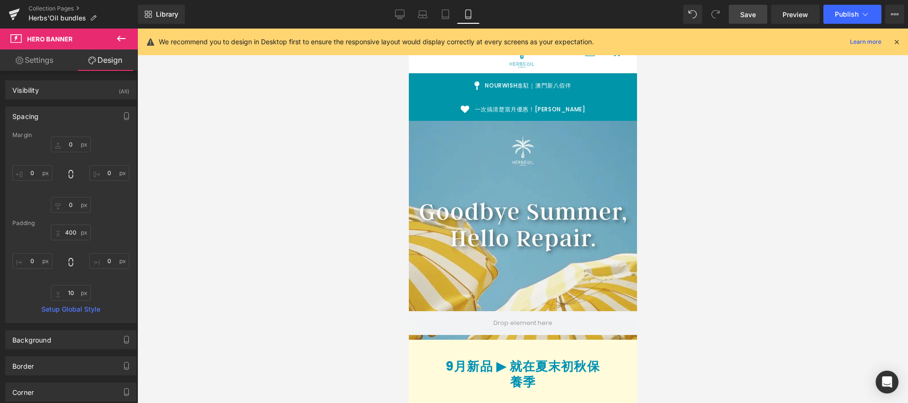
click at [711, 247] on div at bounding box center [522, 216] width 771 height 374
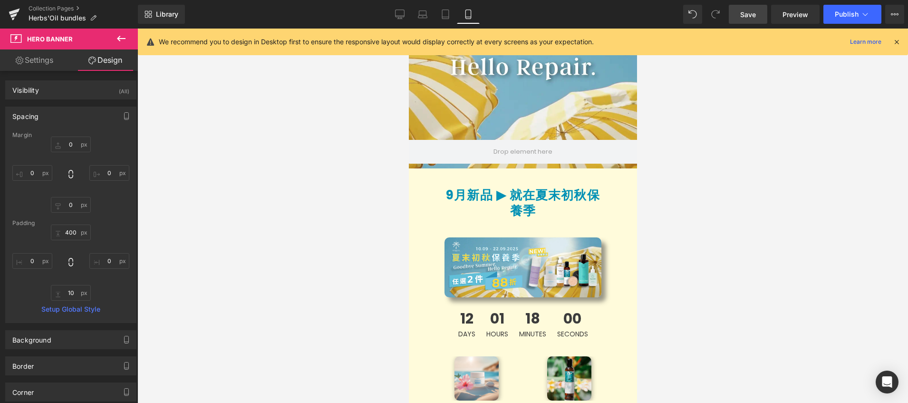
scroll to position [258, 0]
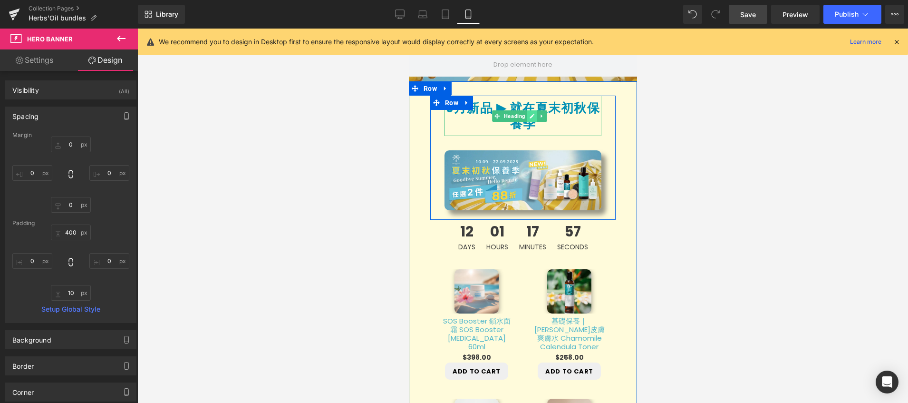
click at [534, 116] on icon at bounding box center [531, 116] width 5 height 6
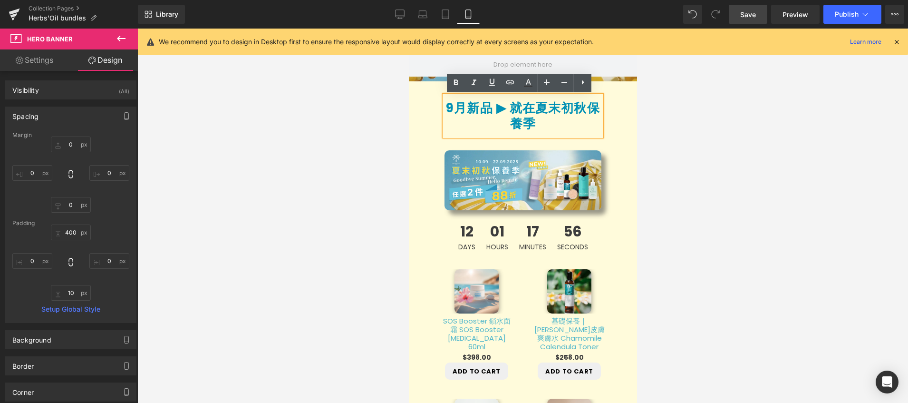
click at [515, 108] on b "9月新品 ▶︎ 就在夏末初秋保養季" at bounding box center [523, 115] width 154 height 33
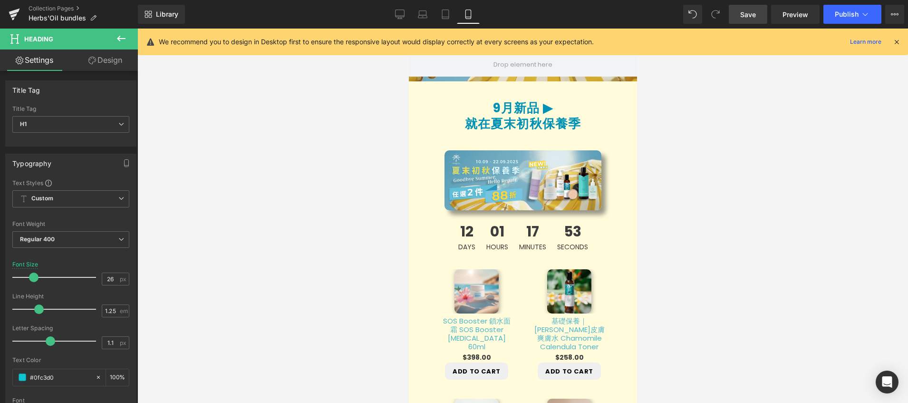
click at [698, 153] on div at bounding box center [522, 216] width 771 height 374
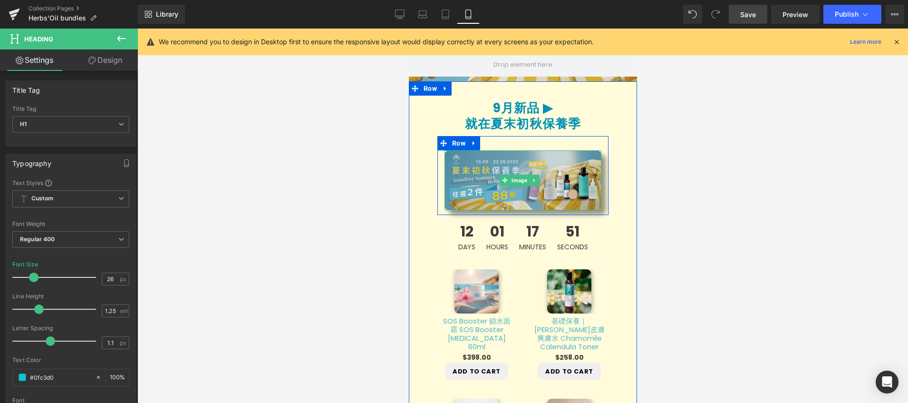
click at [556, 194] on img at bounding box center [522, 180] width 157 height 60
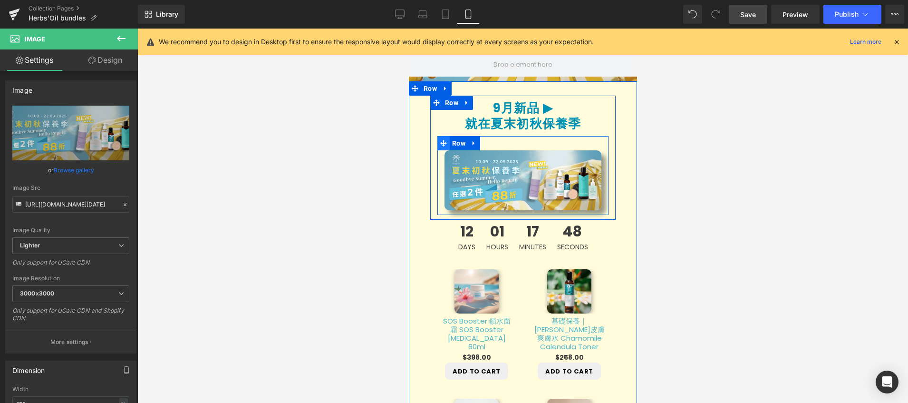
click at [444, 143] on icon at bounding box center [443, 143] width 7 height 7
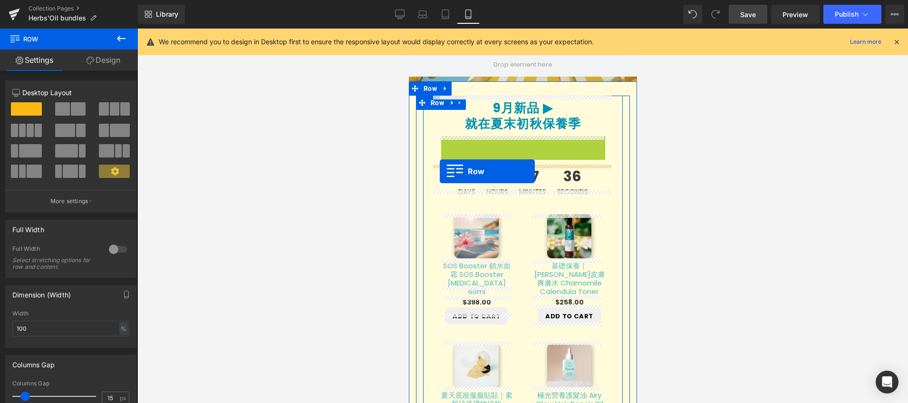
drag, startPoint x: 445, startPoint y: 144, endPoint x: 440, endPoint y: 171, distance: 27.6
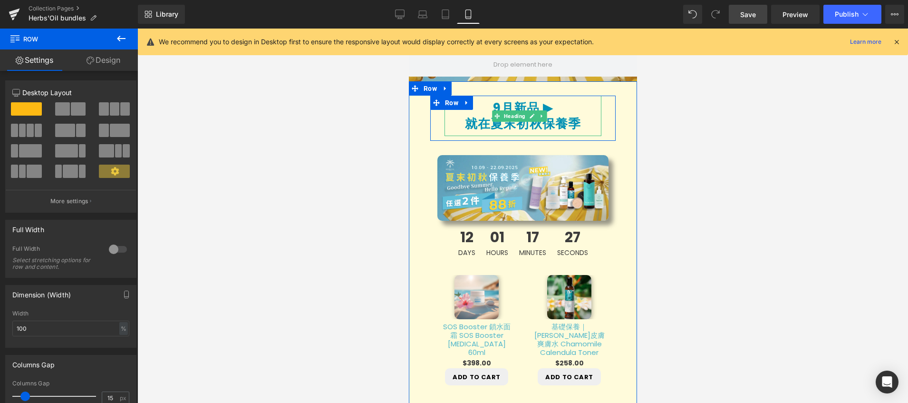
click at [456, 128] on h1 "就在夏末初秋保養季" at bounding box center [522, 124] width 157 height 16
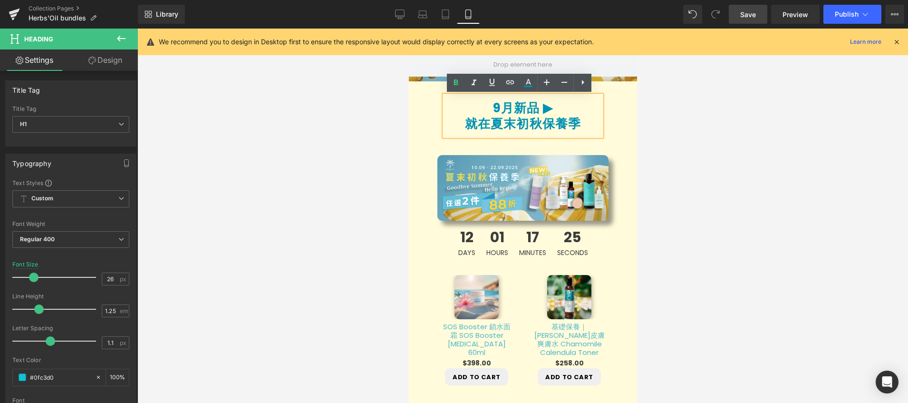
click at [437, 130] on div "9月新品 ▶︎ 就在夏末初秋保養季 Heading" at bounding box center [523, 116] width 186 height 40
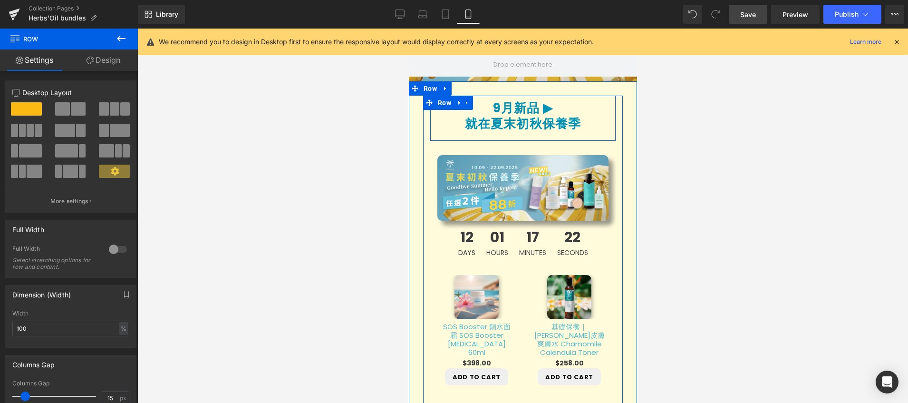
click at [437, 122] on div "9月新品 ▶︎ 就在夏末初秋保養季 Heading" at bounding box center [523, 116] width 186 height 40
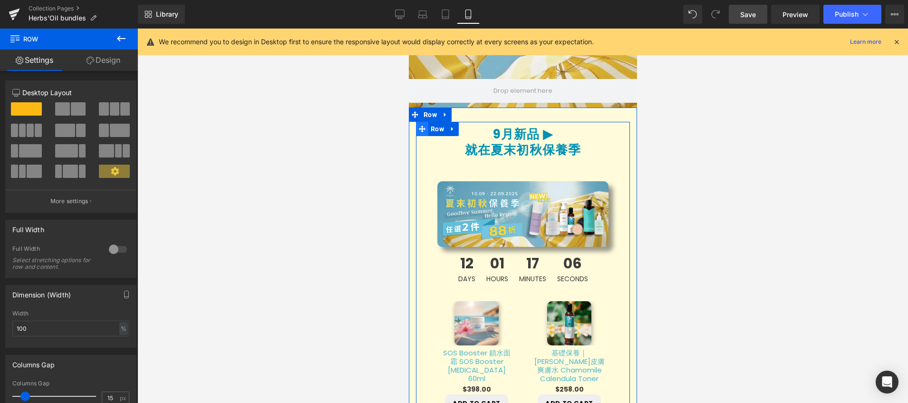
scroll to position [183, 0]
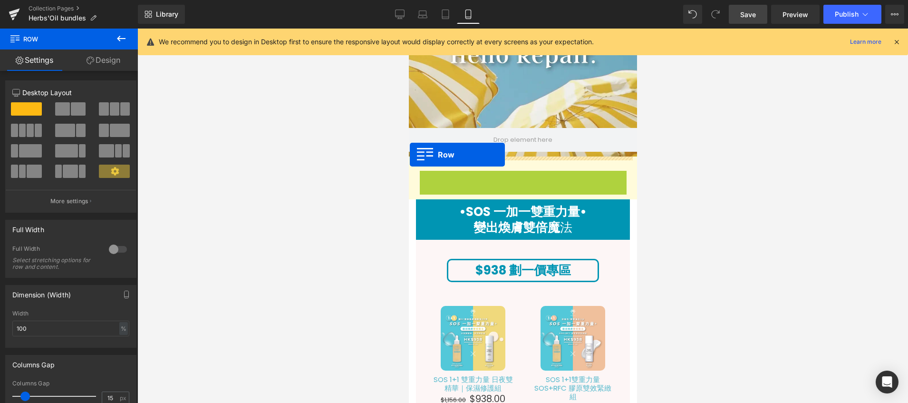
drag, startPoint x: 421, startPoint y: 177, endPoint x: 410, endPoint y: 155, distance: 25.5
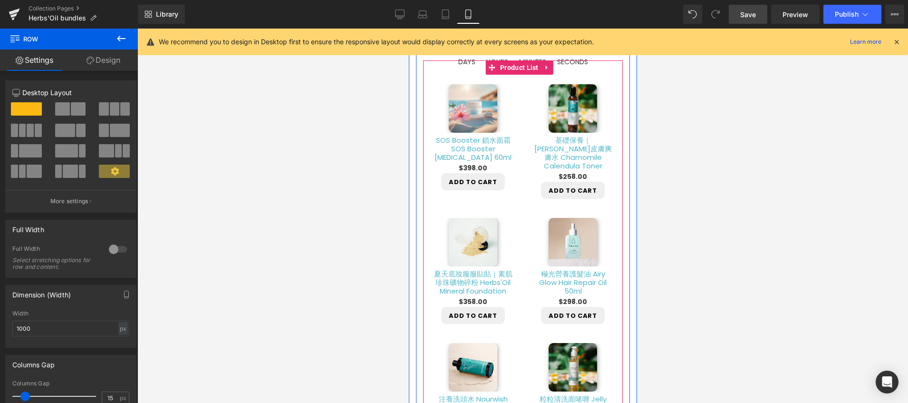
scroll to position [646, 0]
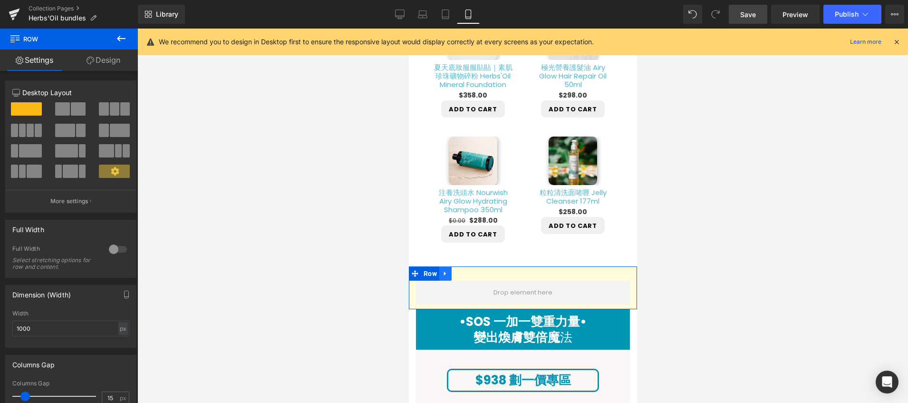
click at [448, 271] on icon at bounding box center [445, 273] width 7 height 7
click at [472, 273] on icon at bounding box center [470, 273] width 7 height 7
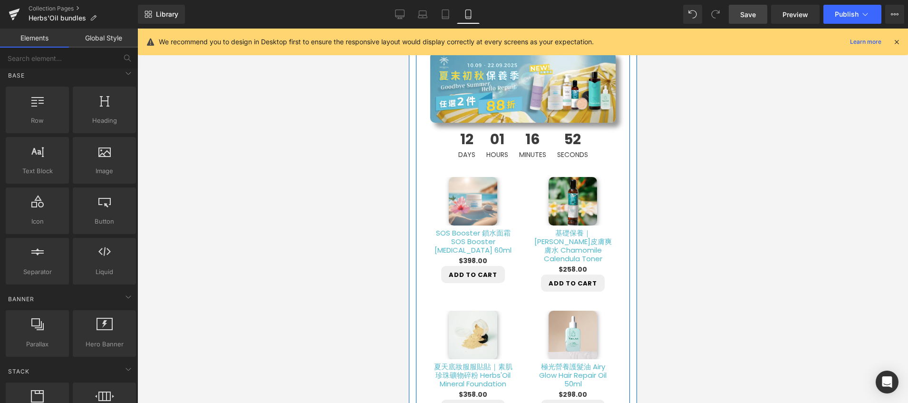
scroll to position [195, 0]
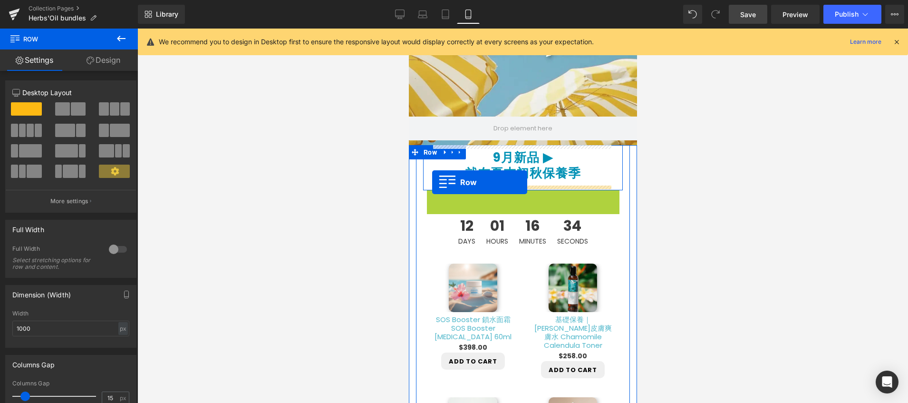
drag, startPoint x: 429, startPoint y: 197, endPoint x: 432, endPoint y: 182, distance: 15.5
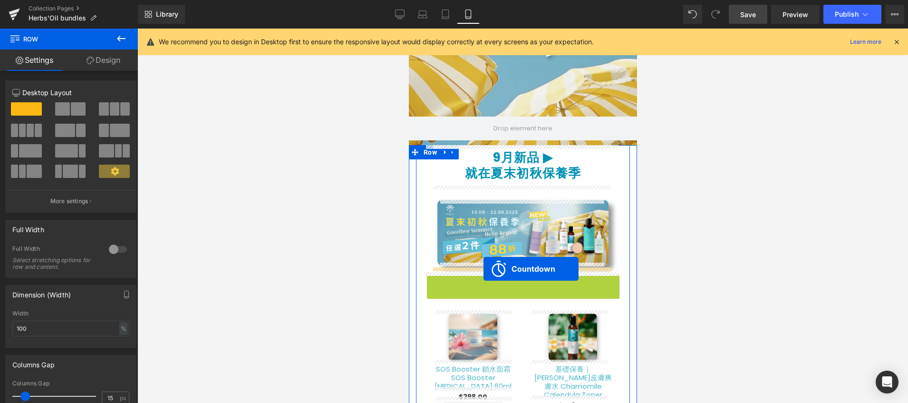
drag, startPoint x: 483, startPoint y: 280, endPoint x: 483, endPoint y: 269, distance: 11.4
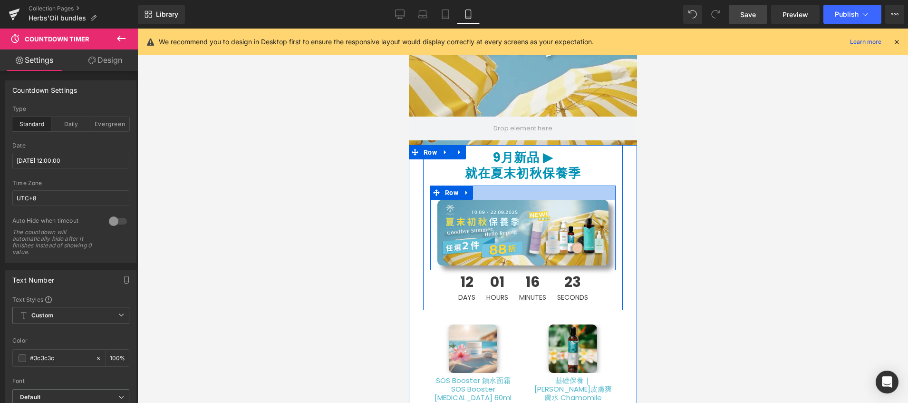
click at [507, 189] on div at bounding box center [523, 193] width 186 height 14
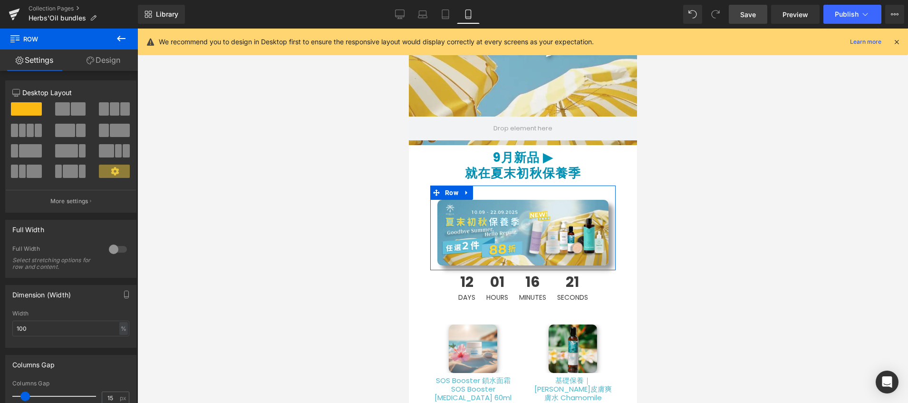
click at [114, 60] on link "Design" at bounding box center [103, 59] width 69 height 21
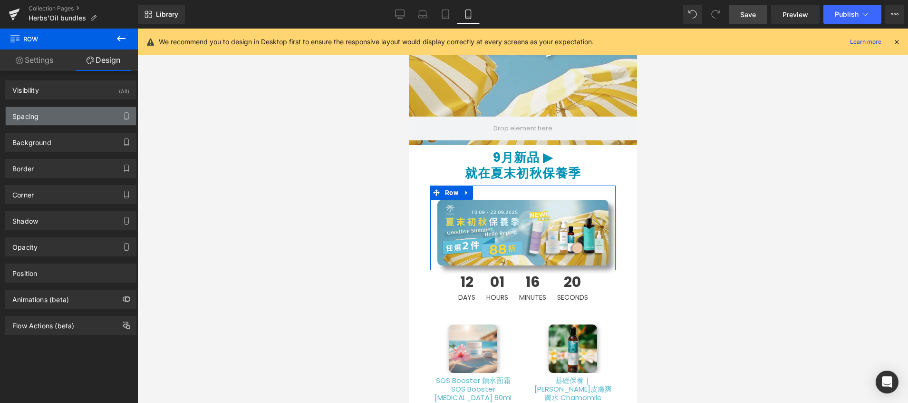
click at [85, 112] on div "Spacing" at bounding box center [71, 116] width 130 height 18
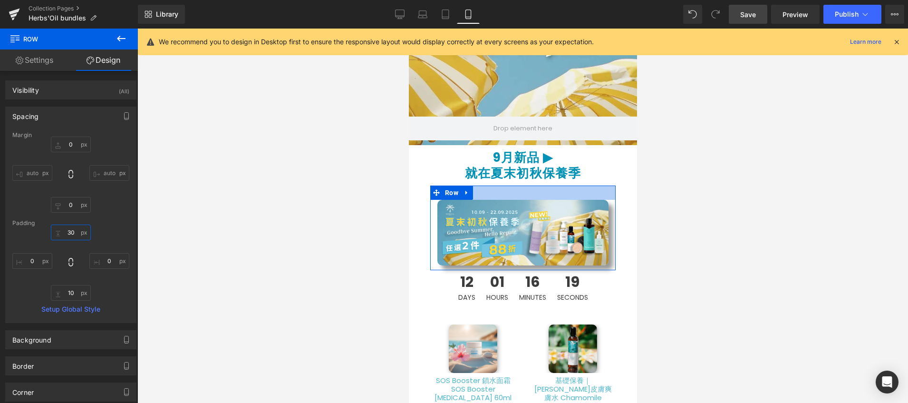
click at [72, 234] on input "30" at bounding box center [71, 233] width 40 height 16
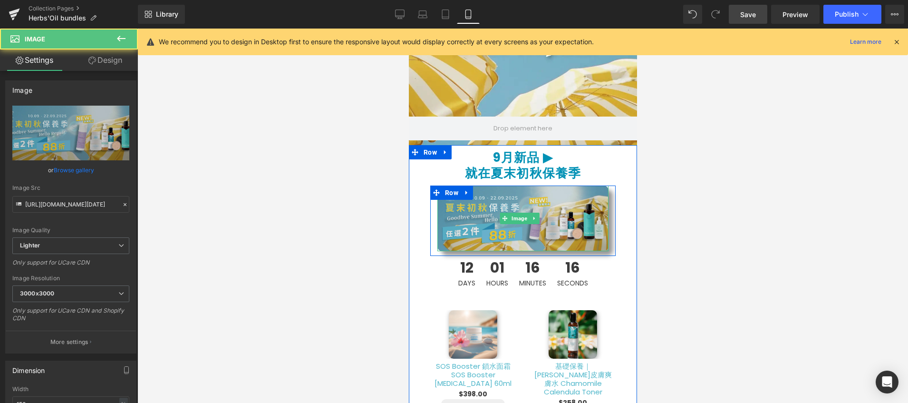
click at [557, 244] on img at bounding box center [522, 219] width 171 height 66
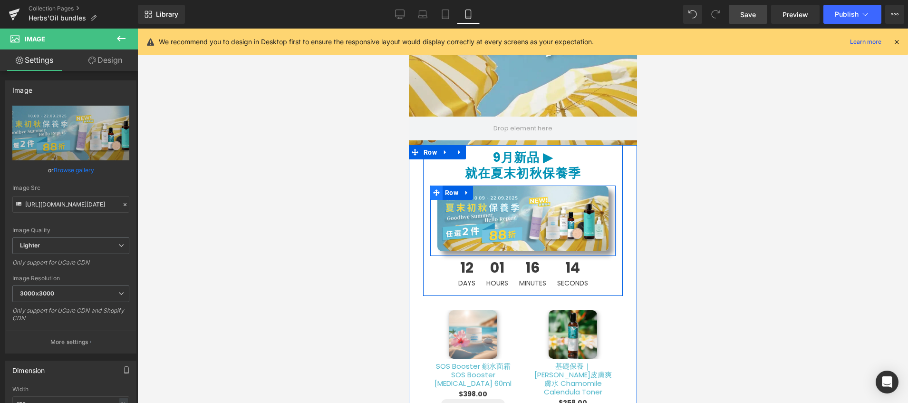
click at [440, 192] on span at bounding box center [436, 193] width 12 height 14
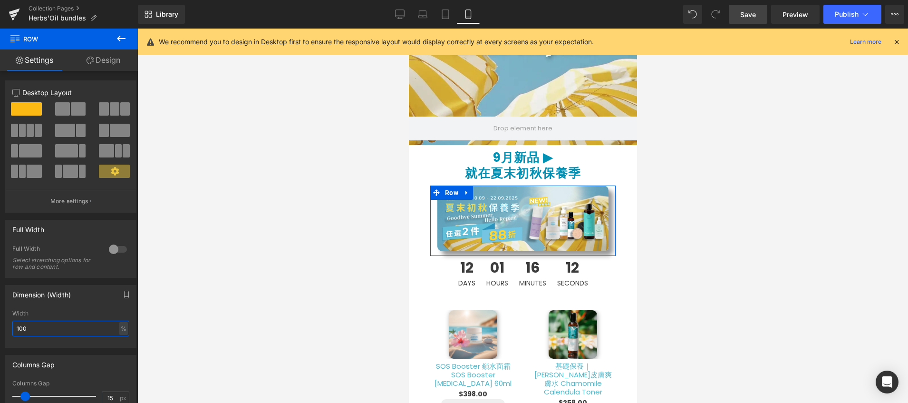
drag, startPoint x: 57, startPoint y: 332, endPoint x: 0, endPoint y: 325, distance: 57.9
click at [0, 325] on div "Dimension (Width) 100% Width 100 % % px" at bounding box center [71, 313] width 142 height 70
click at [111, 248] on div at bounding box center [118, 249] width 23 height 15
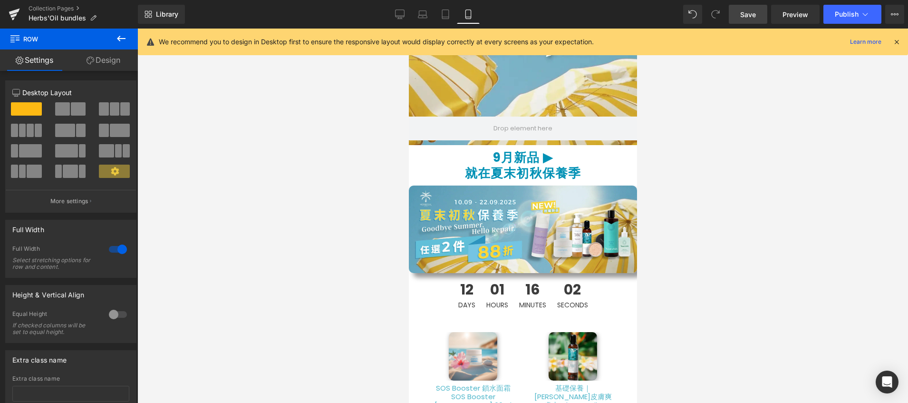
click at [703, 230] on div at bounding box center [522, 216] width 771 height 374
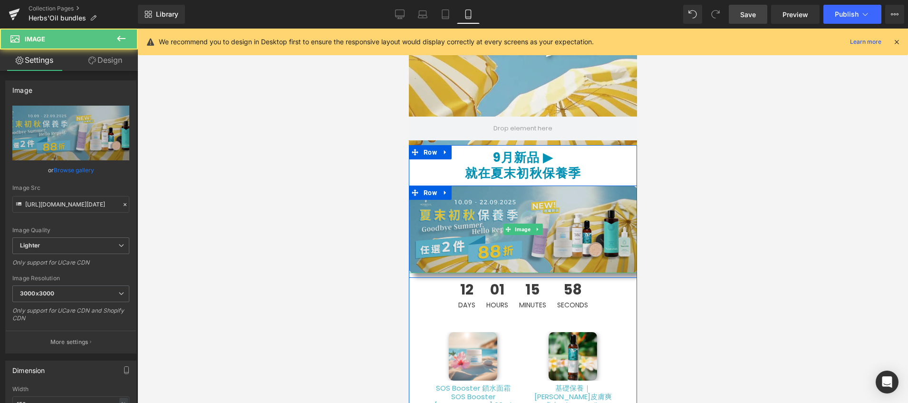
click at [576, 261] on img at bounding box center [523, 230] width 228 height 88
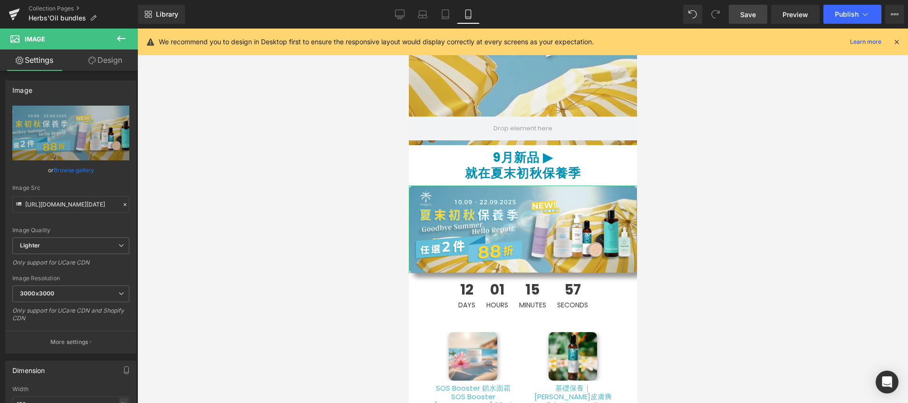
click at [102, 59] on link "Design" at bounding box center [105, 59] width 69 height 21
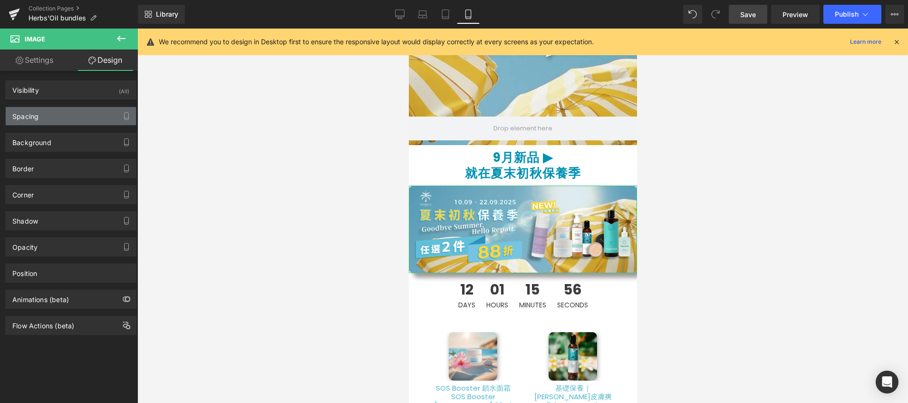
click at [71, 117] on div "Spacing" at bounding box center [71, 116] width 130 height 18
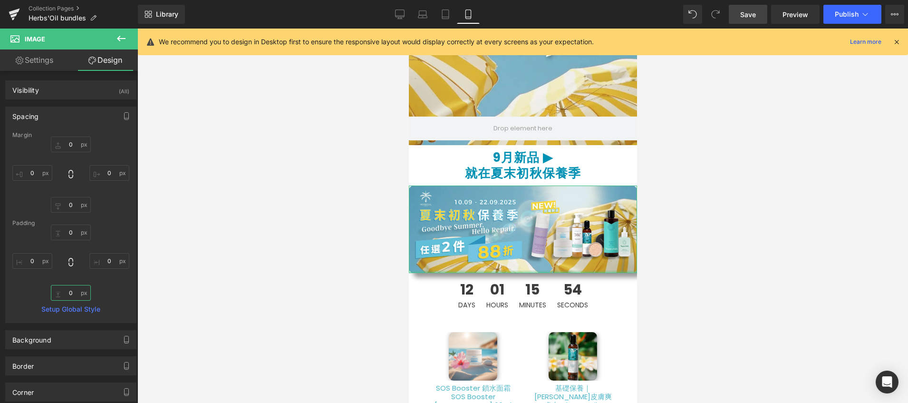
click at [72, 289] on input "0" at bounding box center [71, 293] width 40 height 16
click at [68, 209] on input "0" at bounding box center [71, 205] width 40 height 16
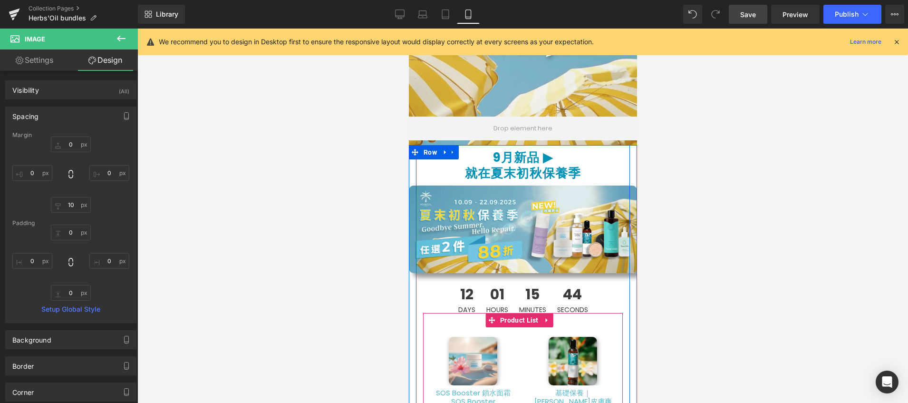
click at [560, 328] on div "Sale Off (P) Image 基礎保養｜[PERSON_NAME]皮膚爽膚水 Chamomile Calendula Toner (P) Title …" at bounding box center [573, 394] width 100 height 134
click at [514, 320] on span "Product List" at bounding box center [519, 320] width 43 height 14
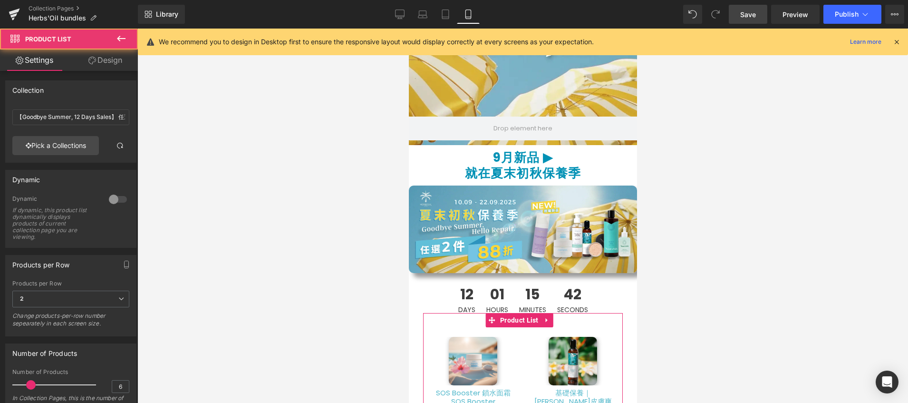
click at [109, 59] on link "Design" at bounding box center [105, 59] width 69 height 21
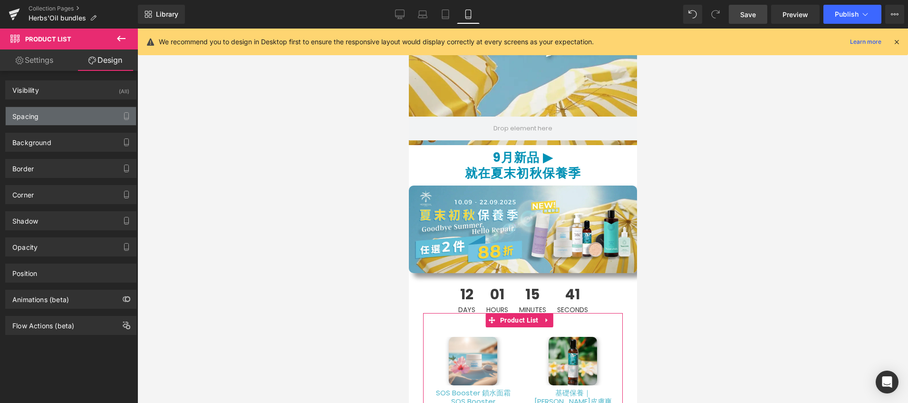
click at [78, 119] on div "Spacing" at bounding box center [71, 116] width 130 height 18
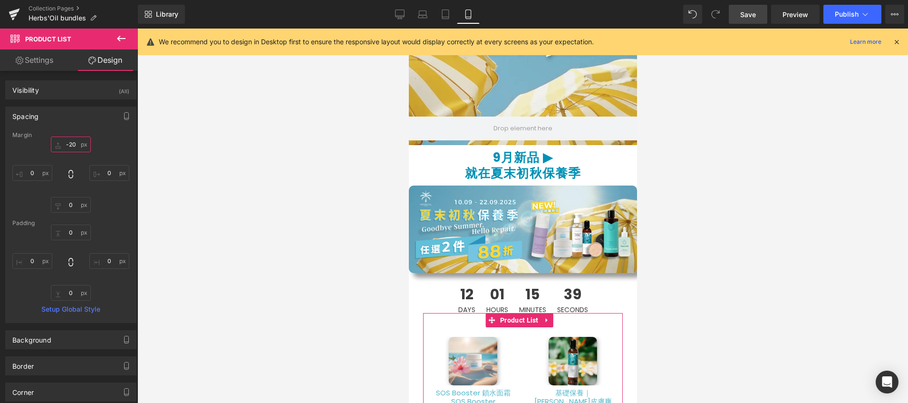
click at [75, 140] on input "-20" at bounding box center [71, 145] width 40 height 16
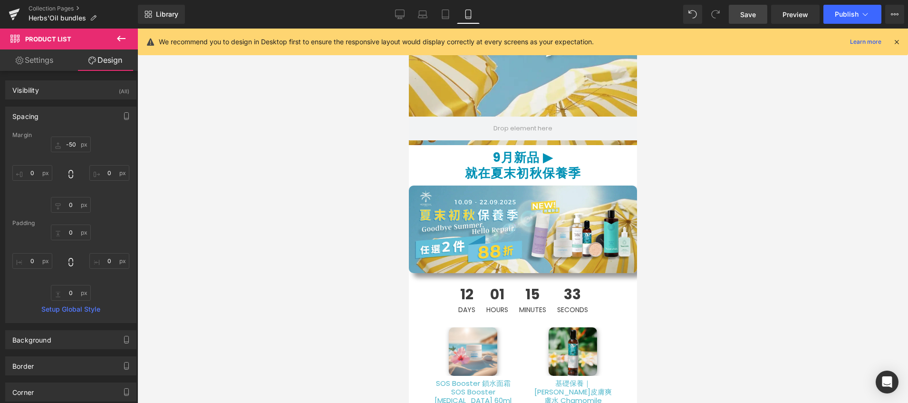
click at [771, 308] on div at bounding box center [522, 216] width 771 height 374
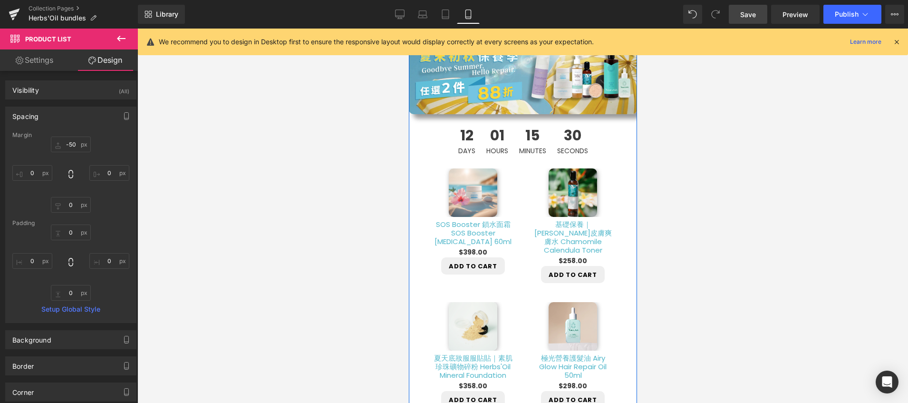
scroll to position [267, 0]
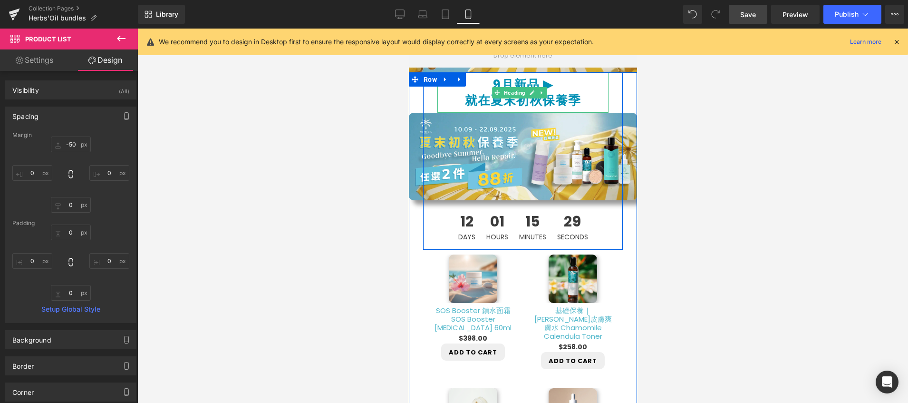
click at [524, 99] on b "就在夏末初秋保養季" at bounding box center [523, 100] width 116 height 17
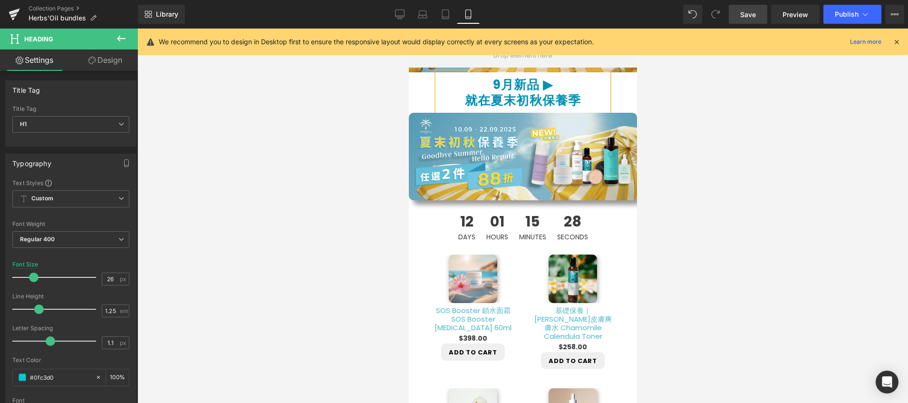
click at [707, 107] on div at bounding box center [522, 216] width 771 height 374
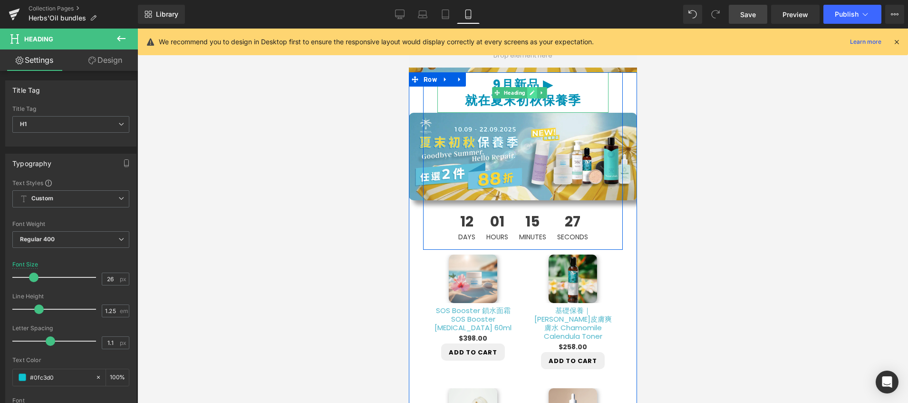
click at [535, 96] on link at bounding box center [532, 92] width 10 height 11
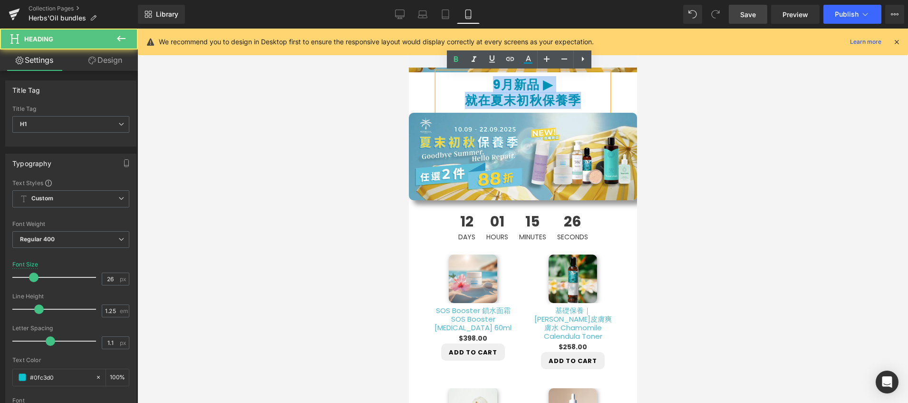
drag, startPoint x: 579, startPoint y: 105, endPoint x: 448, endPoint y: 84, distance: 132.9
click at [448, 84] on div "9月新品 ▶︎ 就在夏末初秋保養季" at bounding box center [522, 92] width 171 height 40
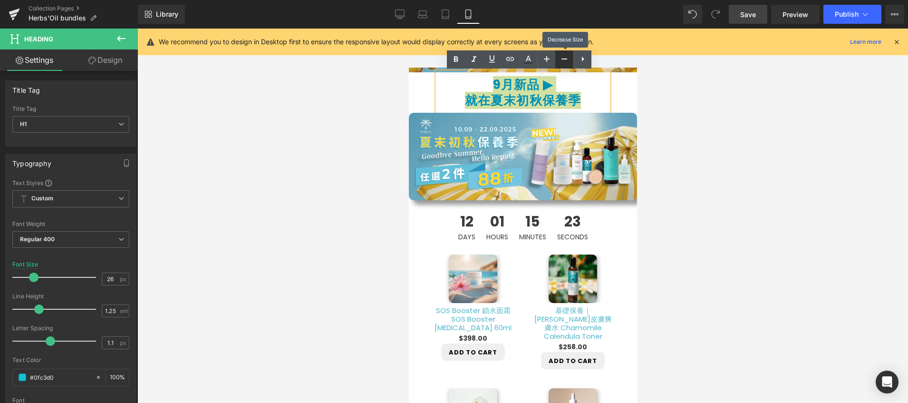
click at [561, 63] on icon at bounding box center [564, 58] width 11 height 11
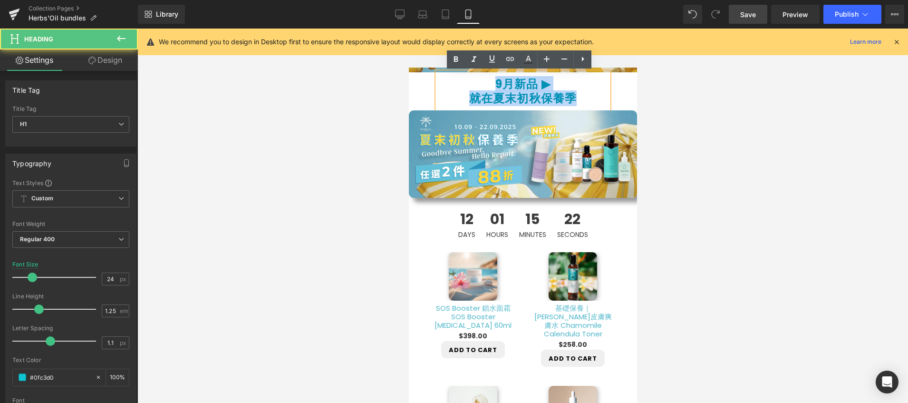
click at [463, 98] on h1 "就在夏末初秋保養季" at bounding box center [522, 98] width 171 height 14
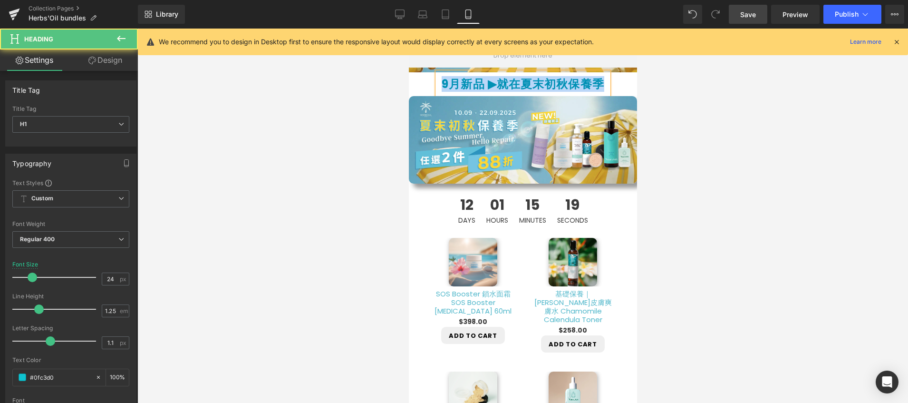
drag, startPoint x: 556, startPoint y: 100, endPoint x: 426, endPoint y: 74, distance: 132.6
click at [426, 74] on div "9月新品 ▶︎ 就在夏末初秋保養季 Heading Image NaNpx Row 12 Days 01 Hours 15 Minutes 19 Second…" at bounding box center [523, 150] width 200 height 156
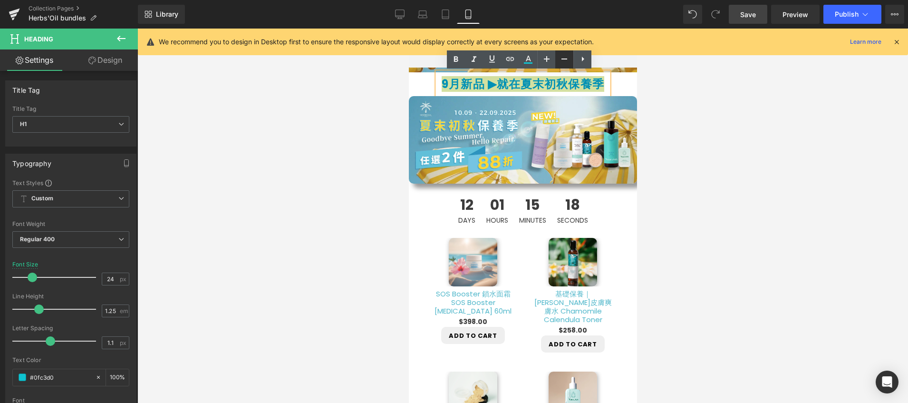
click at [559, 60] on icon at bounding box center [564, 58] width 11 height 11
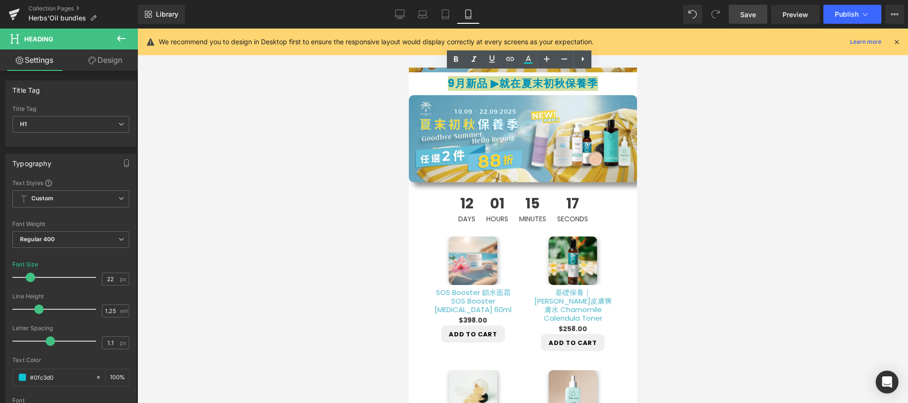
click at [721, 141] on div at bounding box center [522, 216] width 771 height 374
click at [733, 195] on div at bounding box center [522, 216] width 771 height 374
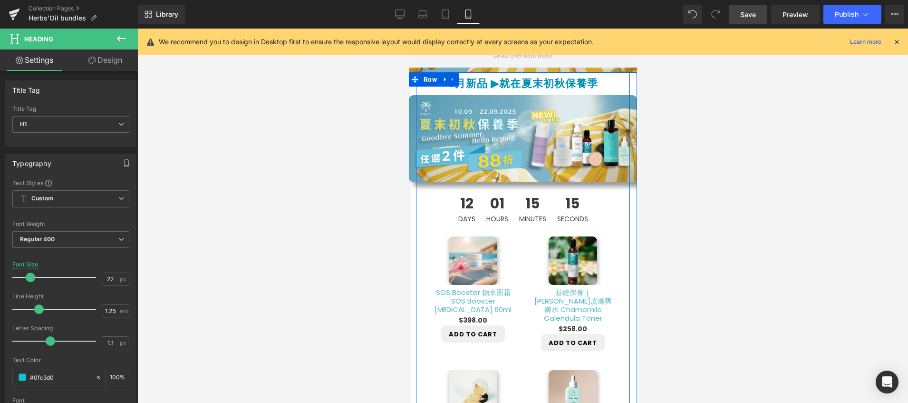
click at [616, 244] on div "9月新品 ▶︎ 就在夏末初秋保養季 Heading Image NaNpx Row 12 Days 01 Hours 15 Minutes 15 Second…" at bounding box center [523, 343] width 214 height 543
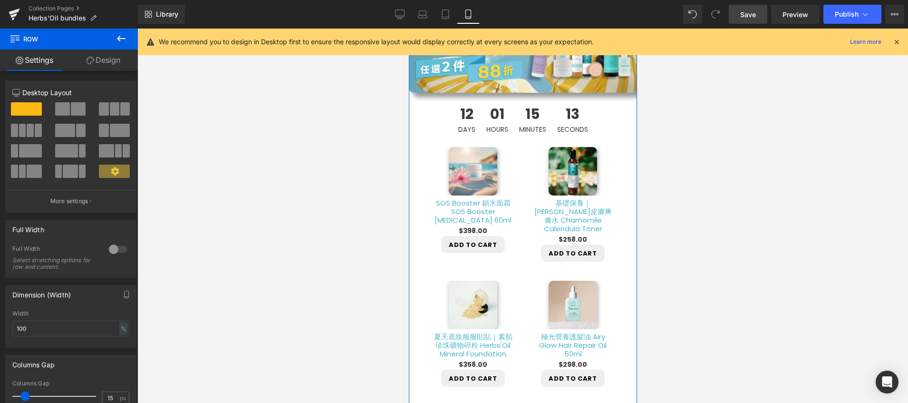
scroll to position [149, 0]
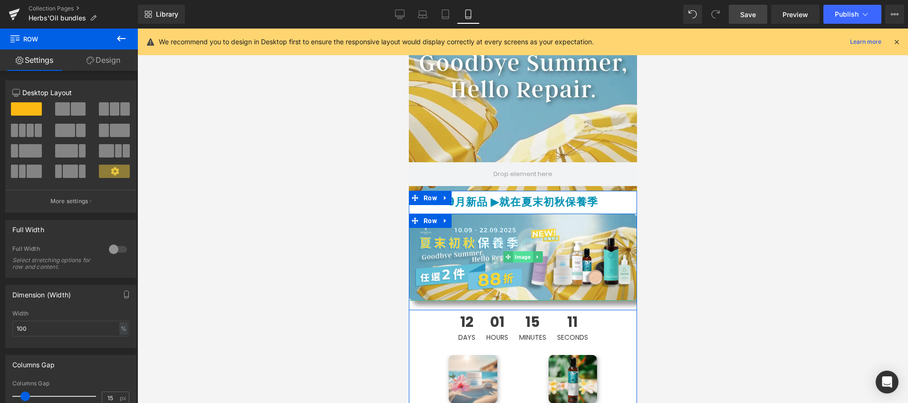
click at [514, 258] on span "Image" at bounding box center [523, 256] width 20 height 11
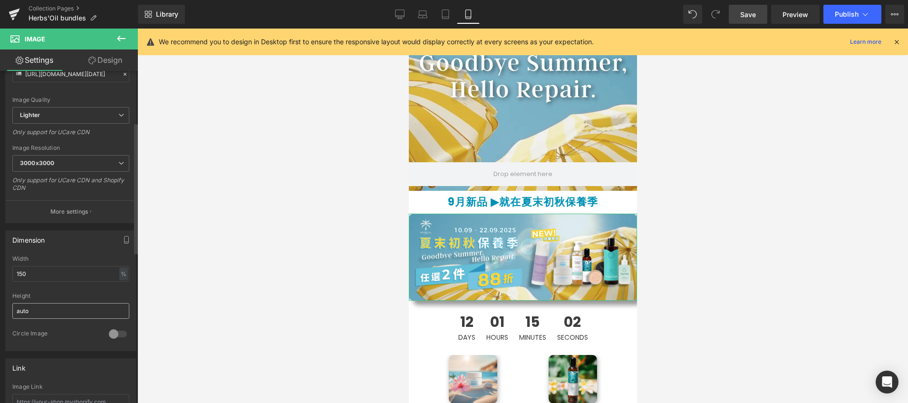
scroll to position [289, 0]
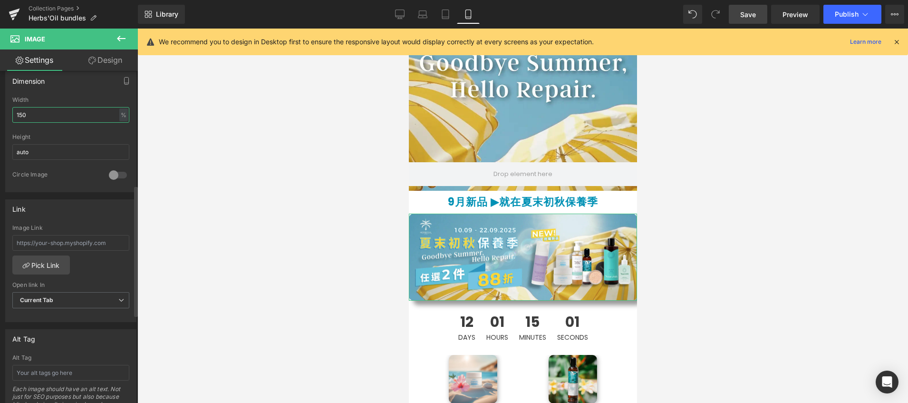
click at [86, 113] on input "150" at bounding box center [70, 115] width 117 height 16
click at [208, 196] on div at bounding box center [522, 216] width 771 height 374
click at [100, 60] on link "Design" at bounding box center [105, 59] width 69 height 21
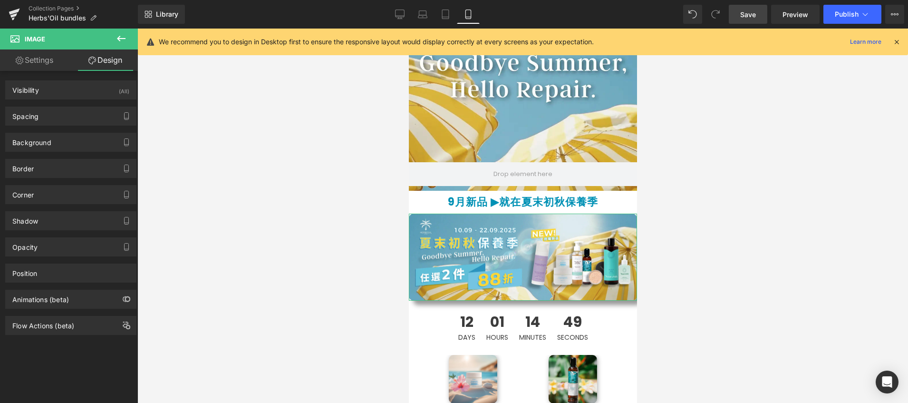
click at [47, 59] on link "Settings" at bounding box center [34, 59] width 69 height 21
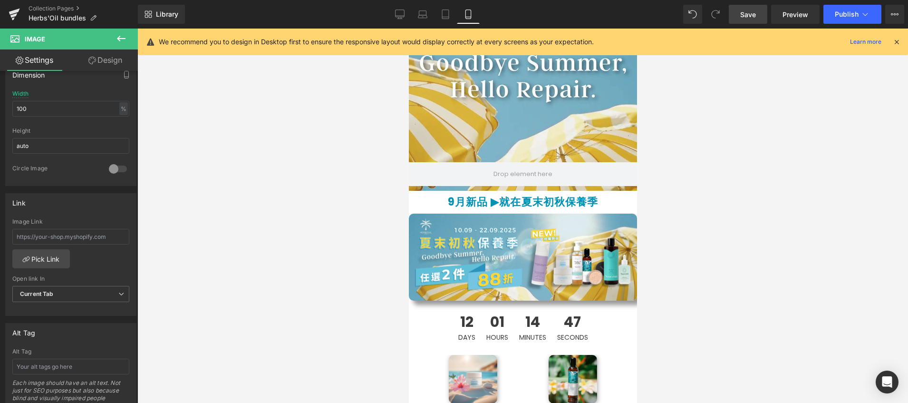
click at [737, 261] on div at bounding box center [522, 216] width 771 height 374
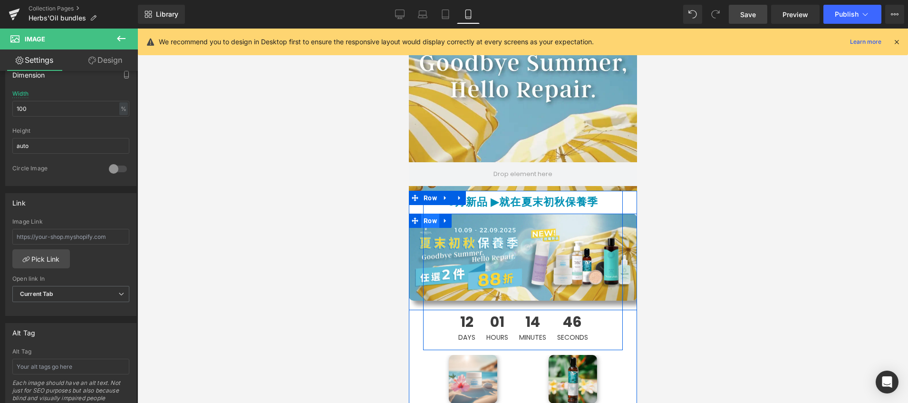
click at [421, 222] on span "Row" at bounding box center [430, 221] width 18 height 14
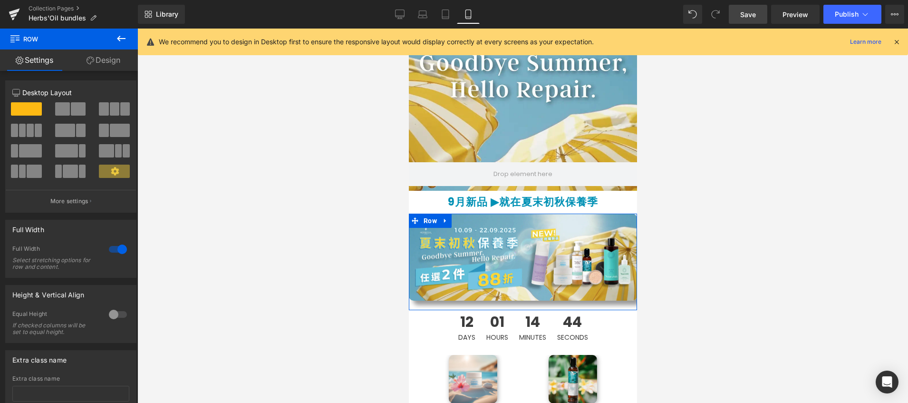
click at [118, 250] on div at bounding box center [118, 249] width 23 height 15
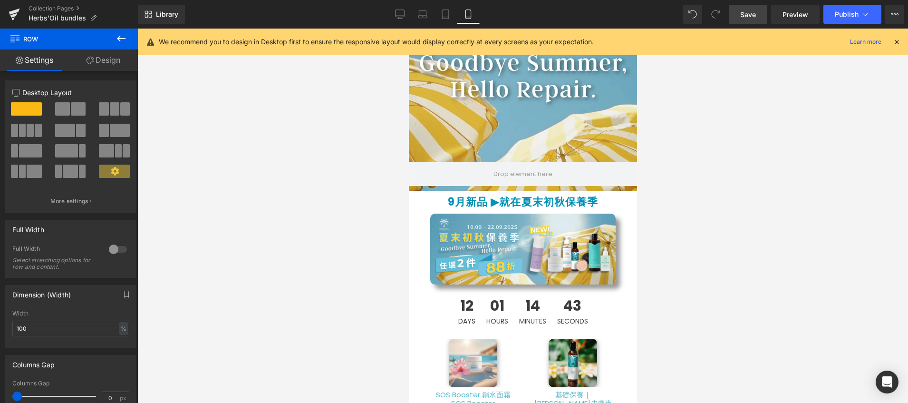
click at [752, 278] on div at bounding box center [522, 216] width 771 height 374
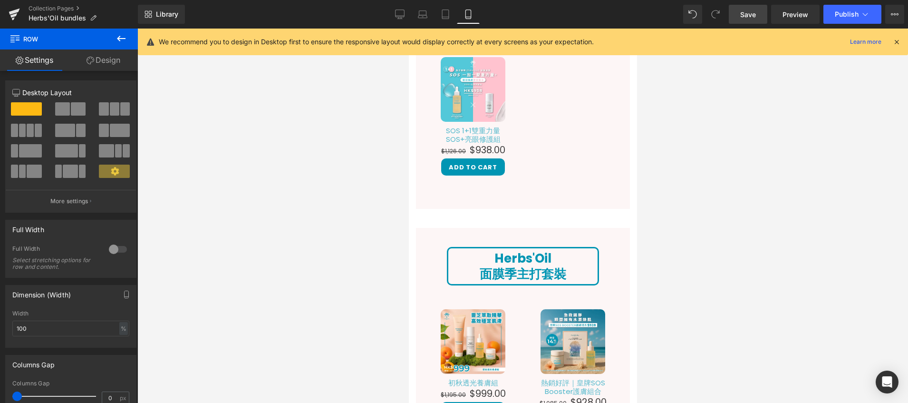
scroll to position [1022, 0]
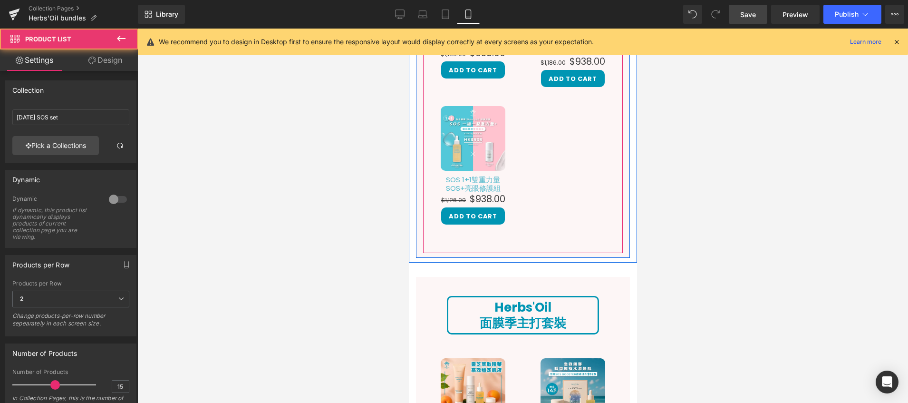
click at [497, 237] on div "Sale Off (P) Image SOS 1+1 雙重力量 日夜雙精華｜保濕修護組 (P) Title $1,156.00 $938.00 (P) Pri…" at bounding box center [523, 94] width 200 height 317
click at [495, 241] on div "Sale Off (P) Image SOS 1+1 雙重力量 日夜雙精華｜保濕修護組 (P) Title $1,156.00 $938.00 (P) Pri…" at bounding box center [523, 94] width 200 height 317
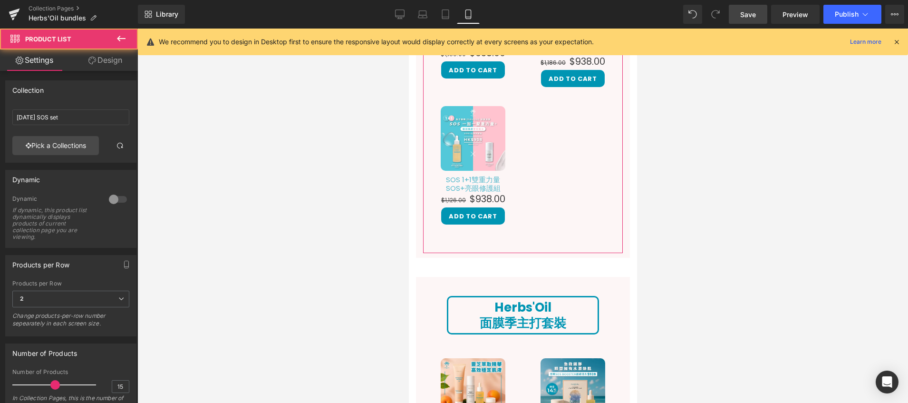
click at [99, 68] on link "Design" at bounding box center [105, 59] width 69 height 21
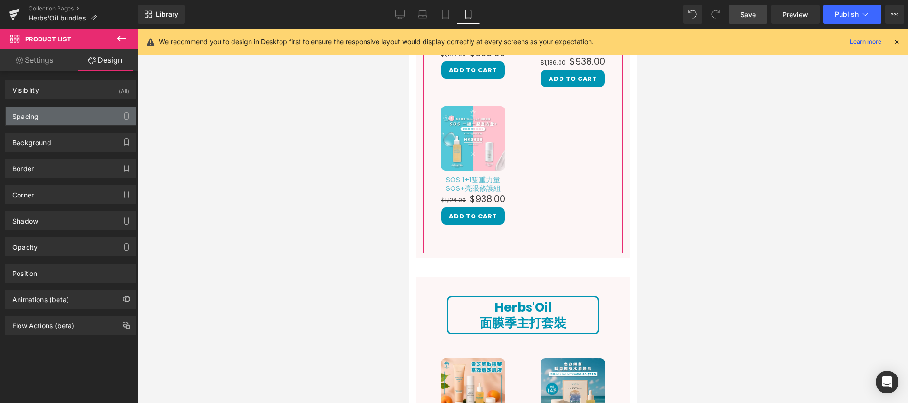
click at [94, 119] on div "Spacing" at bounding box center [71, 116] width 130 height 18
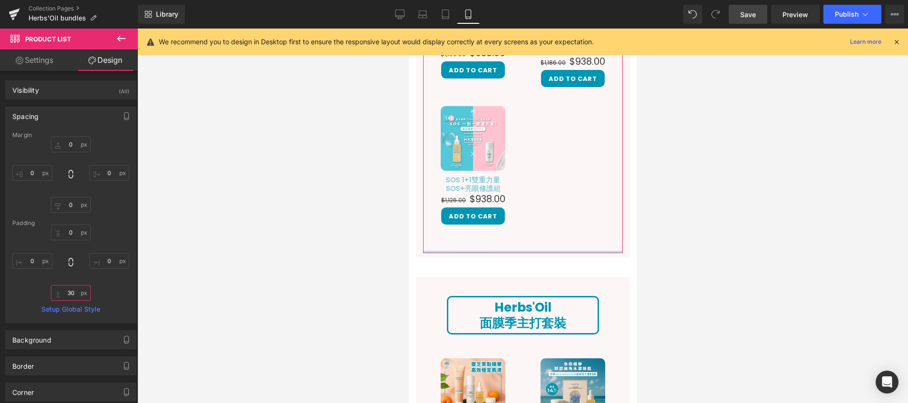
click at [68, 288] on input "30" at bounding box center [71, 293] width 40 height 16
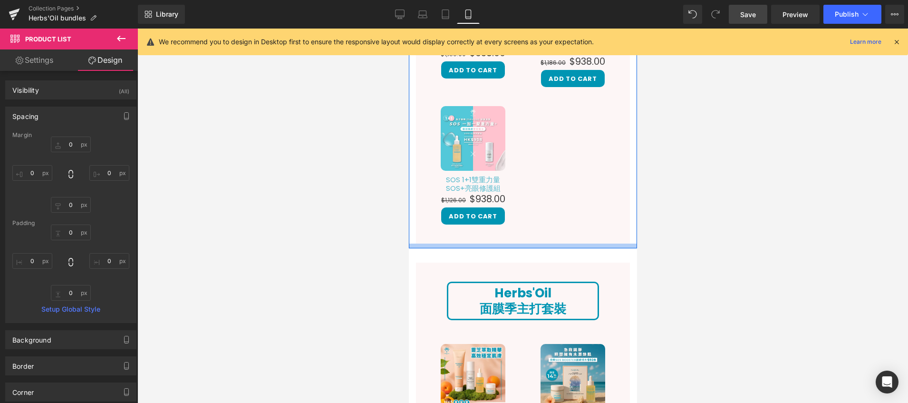
click at [513, 244] on div at bounding box center [523, 246] width 228 height 5
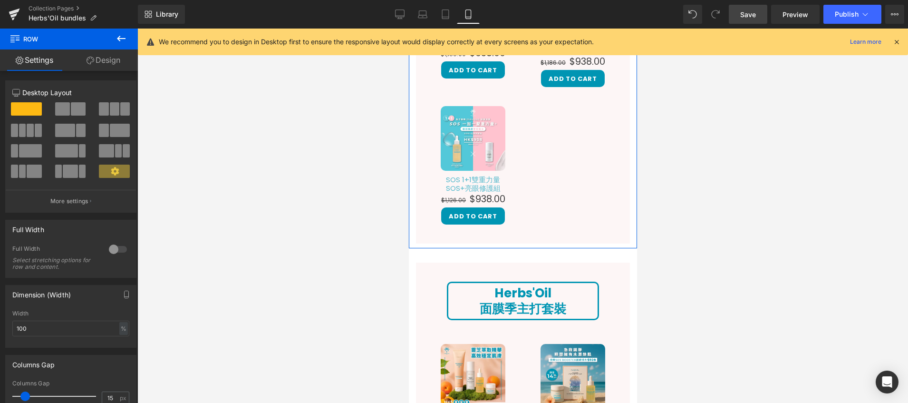
click at [98, 64] on link "Design" at bounding box center [103, 59] width 69 height 21
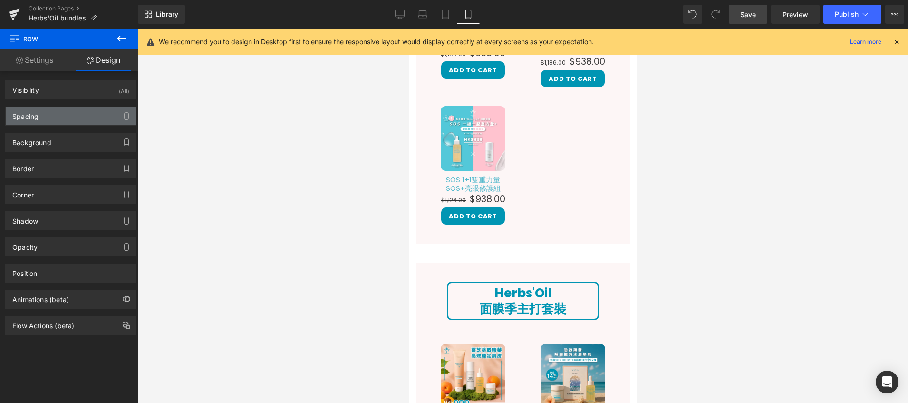
click at [81, 118] on div "Spacing" at bounding box center [71, 116] width 130 height 18
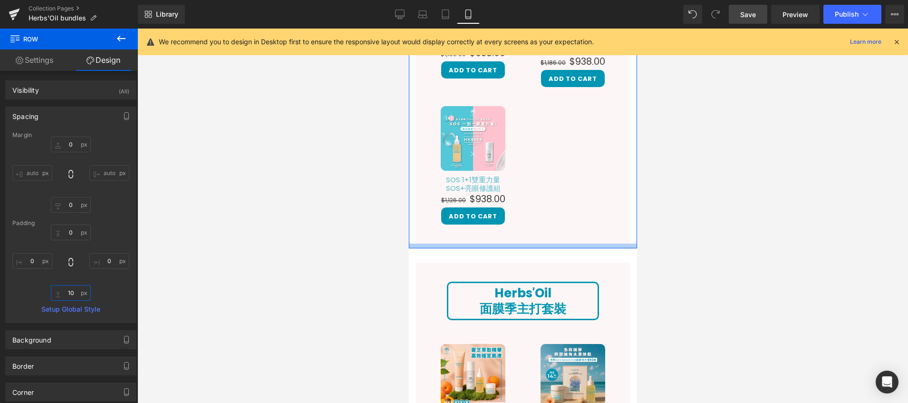
click at [71, 293] on input "10" at bounding box center [71, 293] width 40 height 16
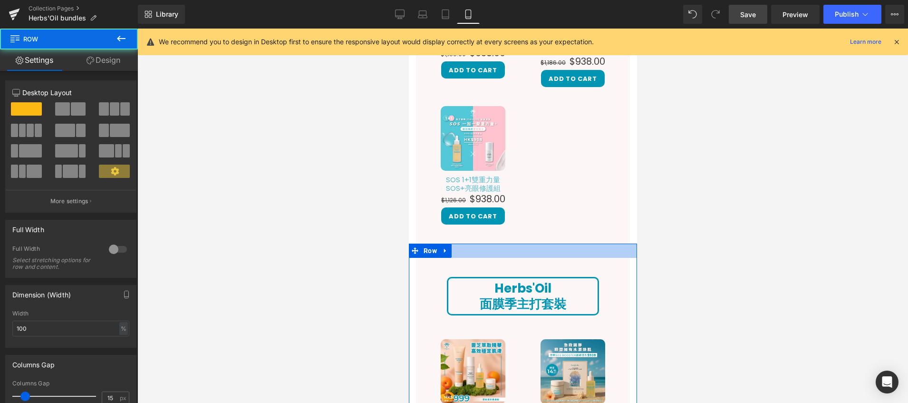
click at [506, 244] on div at bounding box center [523, 251] width 228 height 14
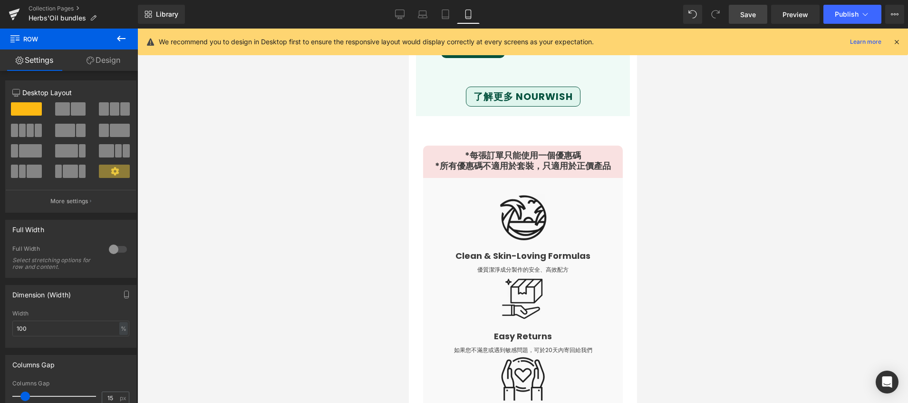
scroll to position [1797, 0]
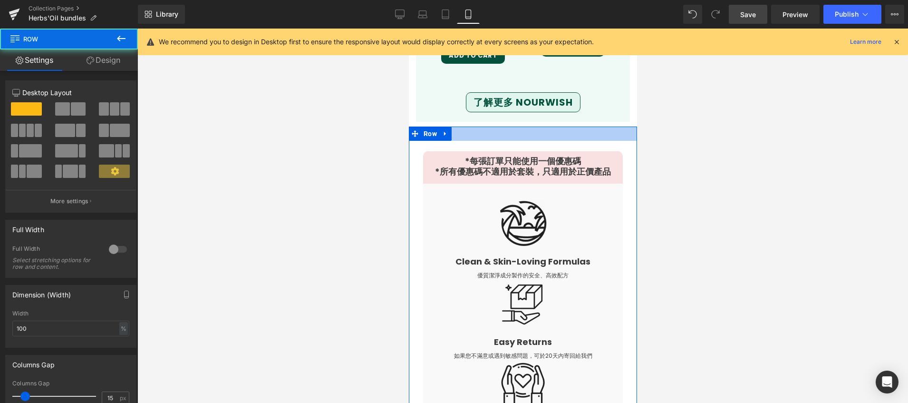
click at [505, 127] on div at bounding box center [523, 134] width 228 height 14
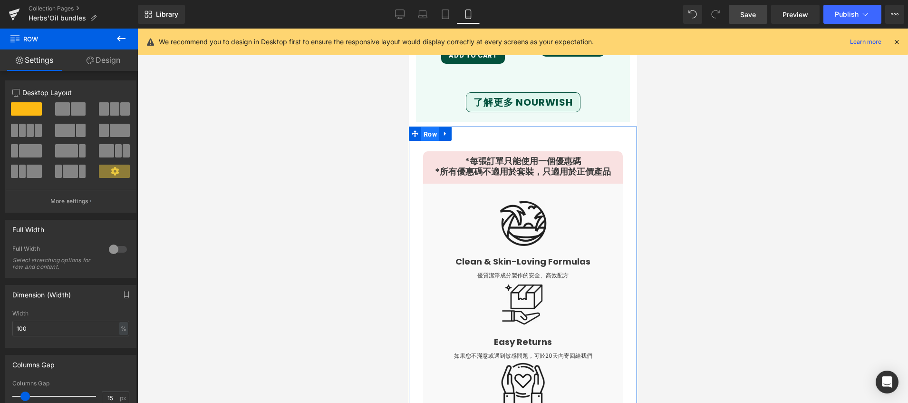
click at [429, 127] on span "Row" at bounding box center [430, 134] width 18 height 14
click at [117, 65] on link "Design" at bounding box center [103, 59] width 69 height 21
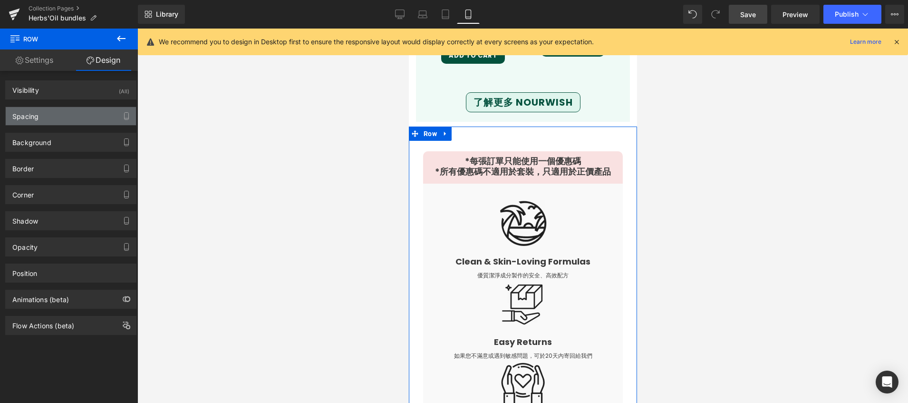
click at [84, 119] on div "Spacing" at bounding box center [71, 116] width 130 height 18
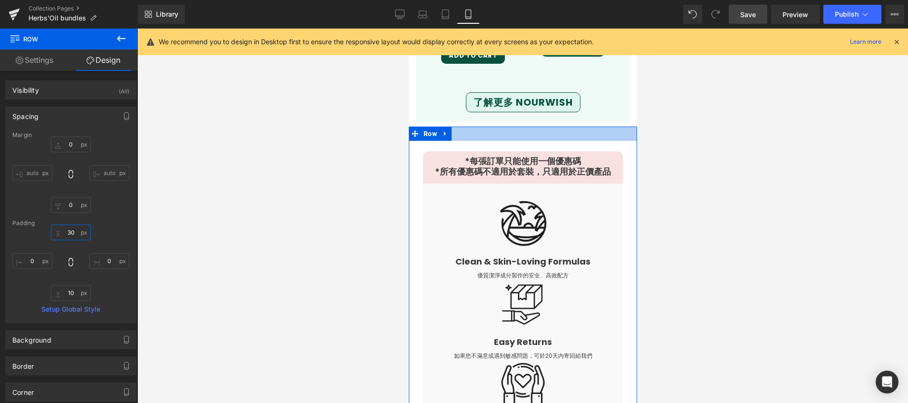
click at [75, 232] on input "30" at bounding box center [71, 233] width 40 height 16
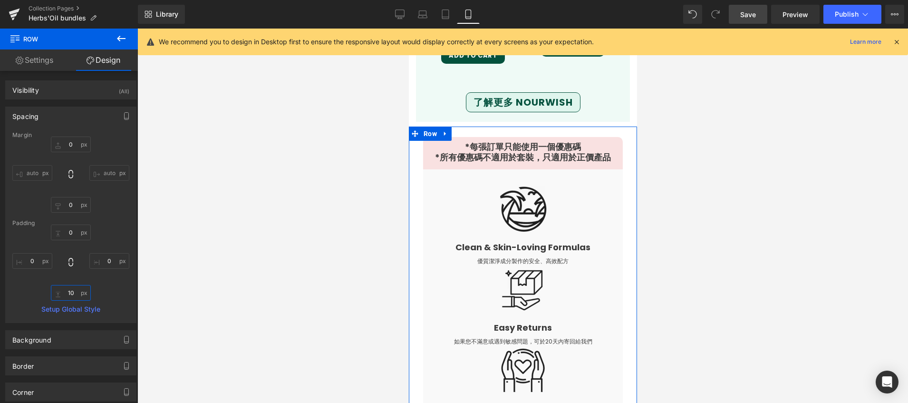
click at [64, 296] on input "10" at bounding box center [71, 293] width 40 height 16
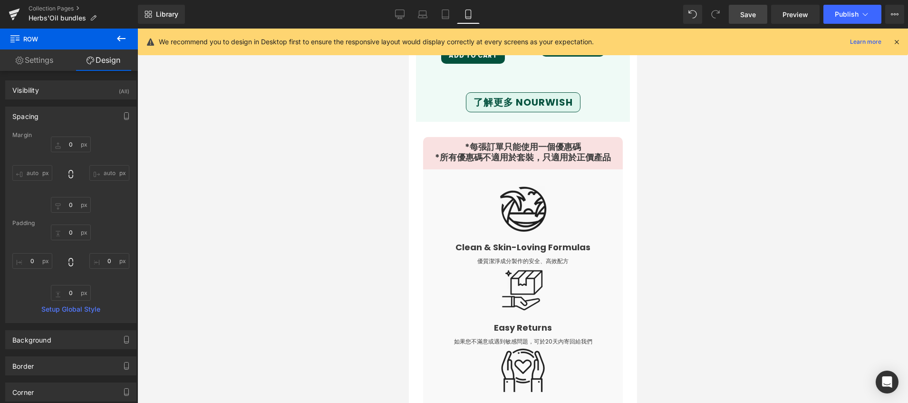
click at [209, 248] on div at bounding box center [522, 216] width 771 height 374
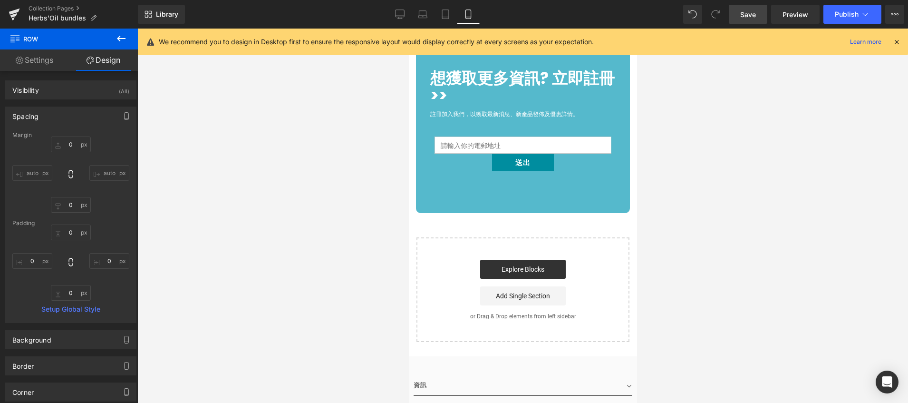
scroll to position [2637, 0]
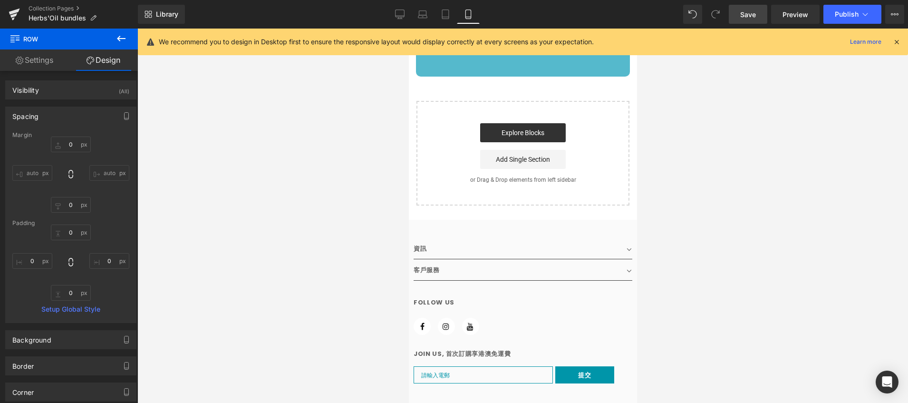
click at [736, 16] on link "Save" at bounding box center [748, 14] width 39 height 19
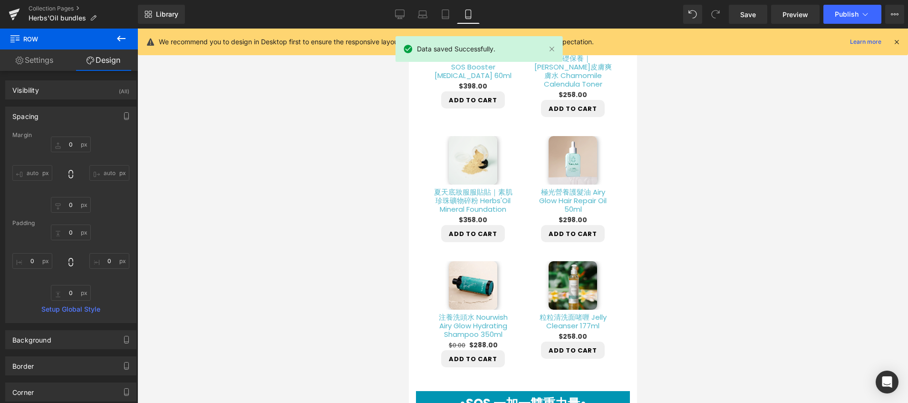
scroll to position [0, 0]
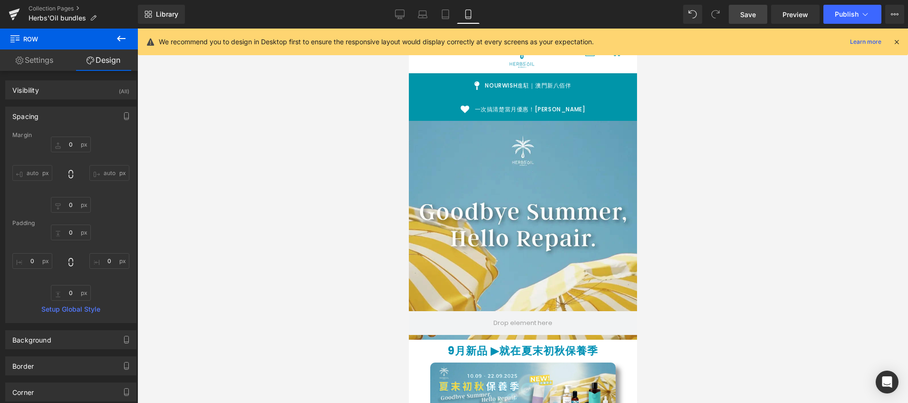
click at [756, 19] on span "Save" at bounding box center [749, 15] width 16 height 10
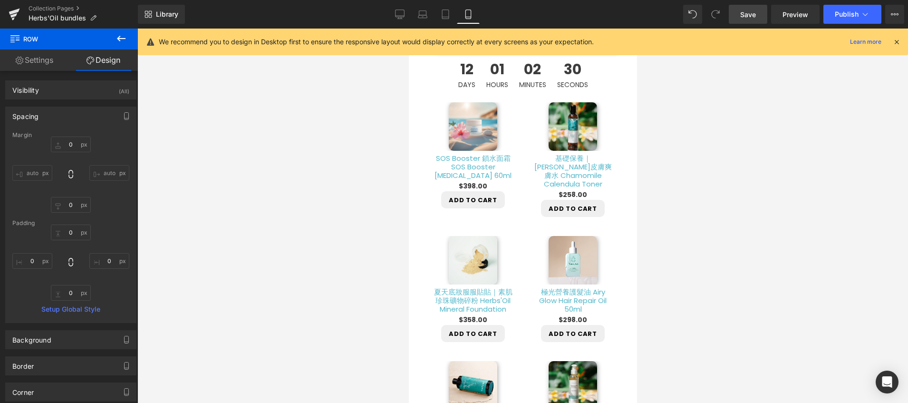
scroll to position [128, 0]
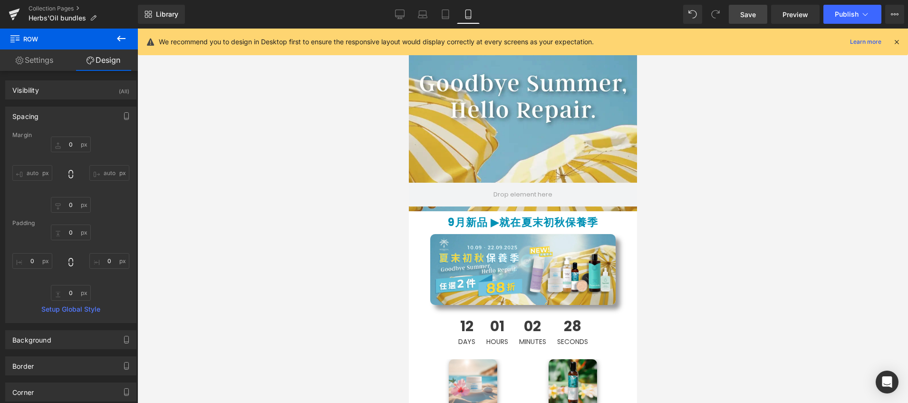
click at [753, 8] on link "Save" at bounding box center [748, 14] width 39 height 19
click at [801, 22] on link "Preview" at bounding box center [796, 14] width 49 height 19
click at [403, 13] on icon at bounding box center [400, 15] width 10 height 10
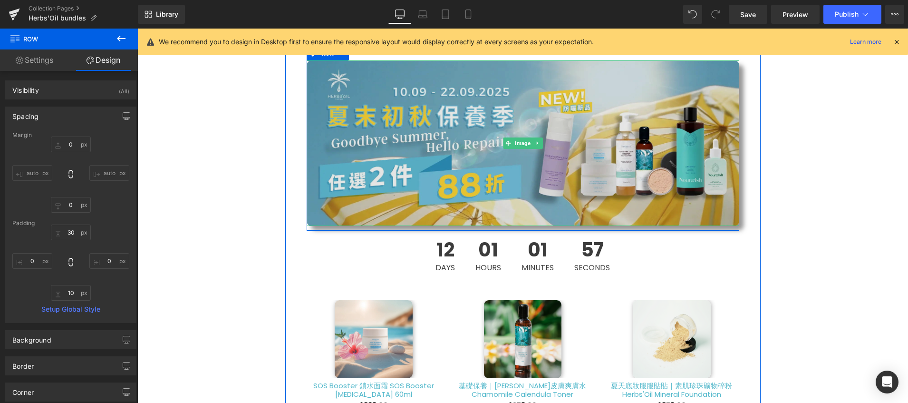
scroll to position [302, 0]
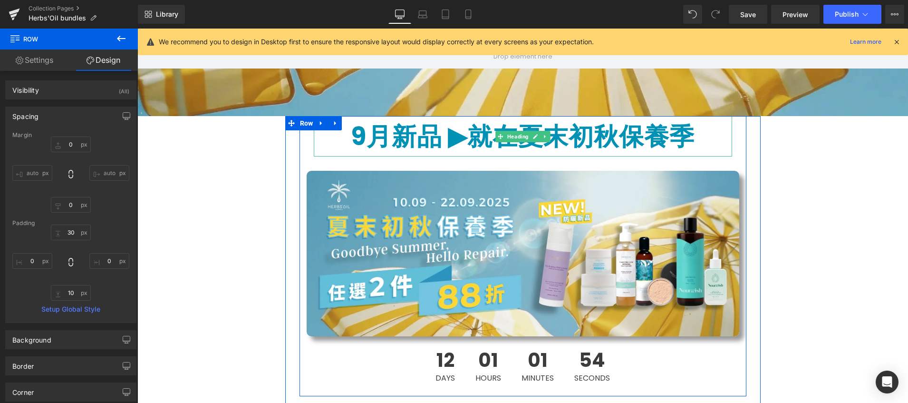
click at [437, 136] on b "9月新品 ▶︎" at bounding box center [409, 136] width 117 height 35
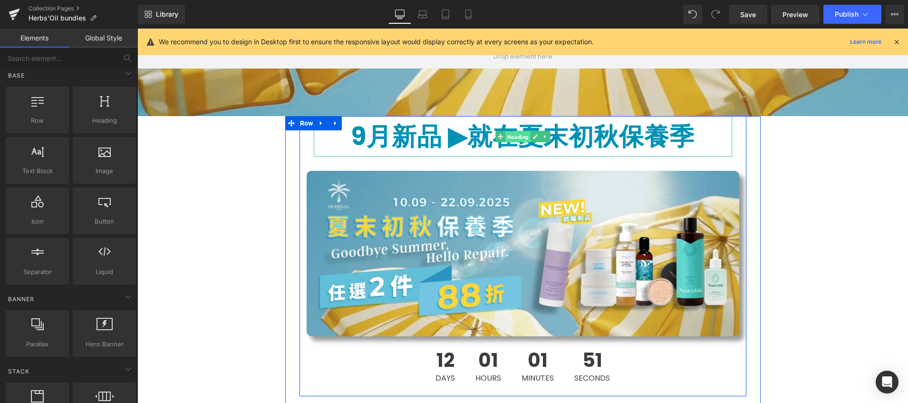
click at [518, 137] on span "Heading" at bounding box center [518, 136] width 25 height 11
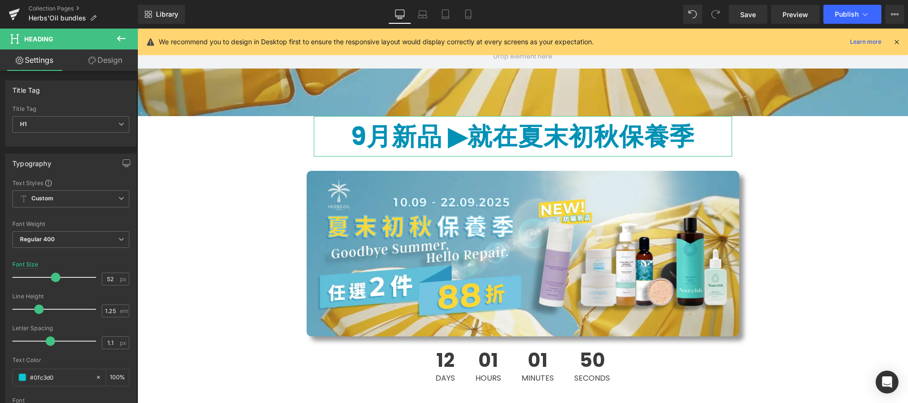
click at [100, 53] on link "Design" at bounding box center [105, 59] width 69 height 21
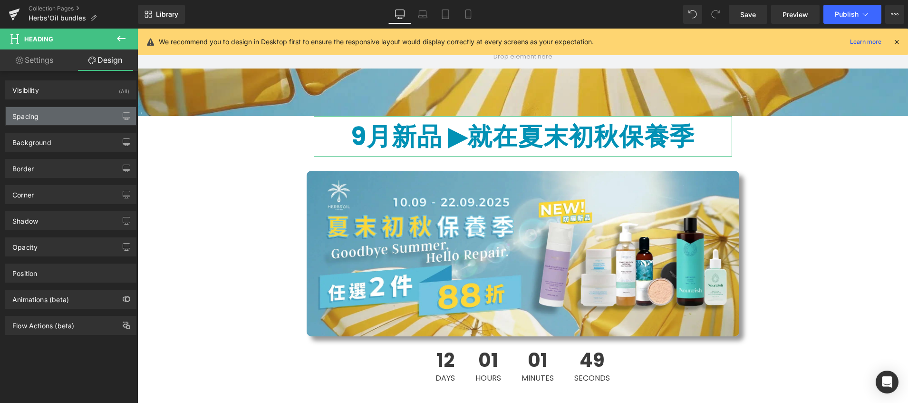
click at [85, 121] on div "Spacing" at bounding box center [71, 116] width 130 height 18
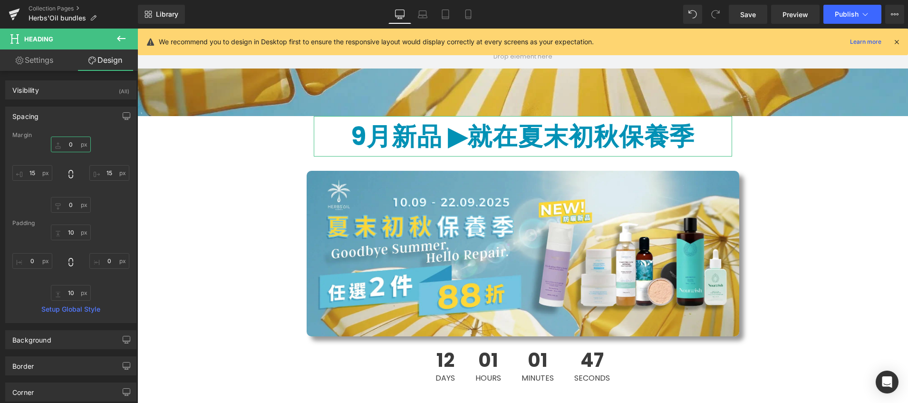
click at [70, 142] on input "0" at bounding box center [71, 145] width 40 height 16
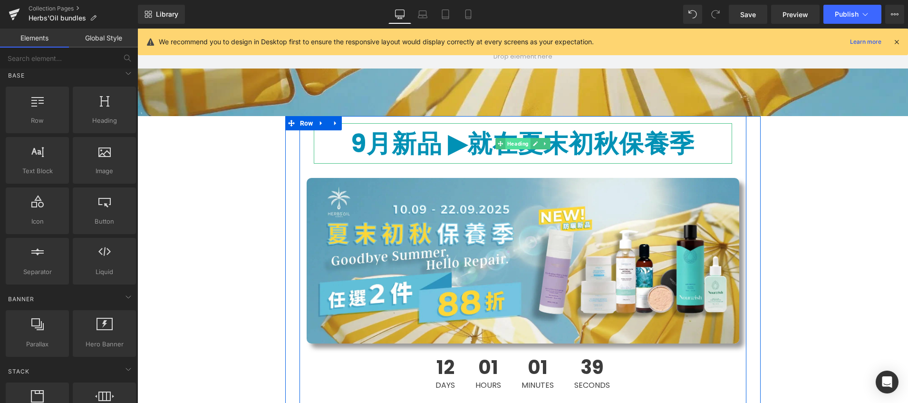
click at [516, 143] on span "Heading" at bounding box center [518, 143] width 25 height 11
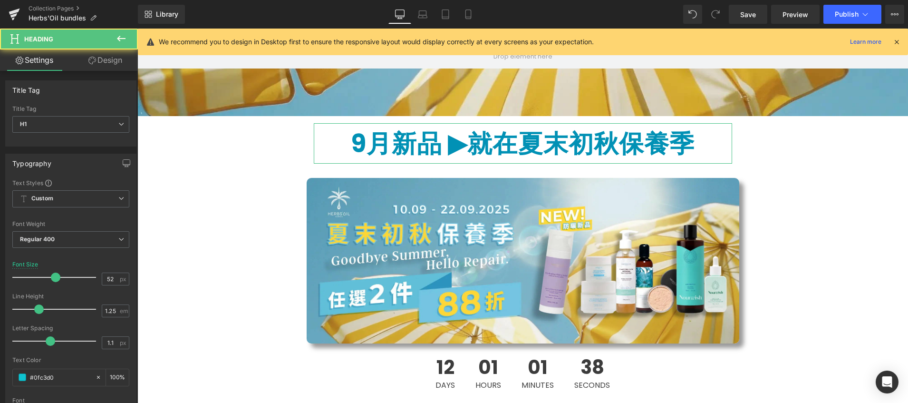
click at [113, 59] on link "Design" at bounding box center [105, 59] width 69 height 21
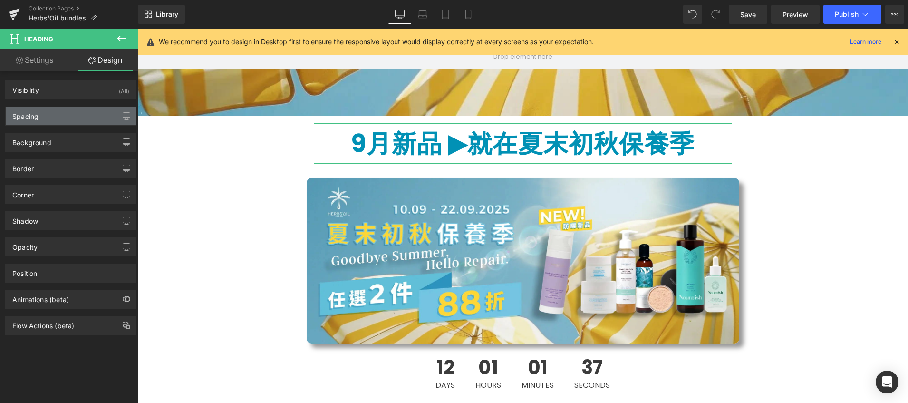
click at [71, 115] on div "Spacing" at bounding box center [71, 116] width 130 height 18
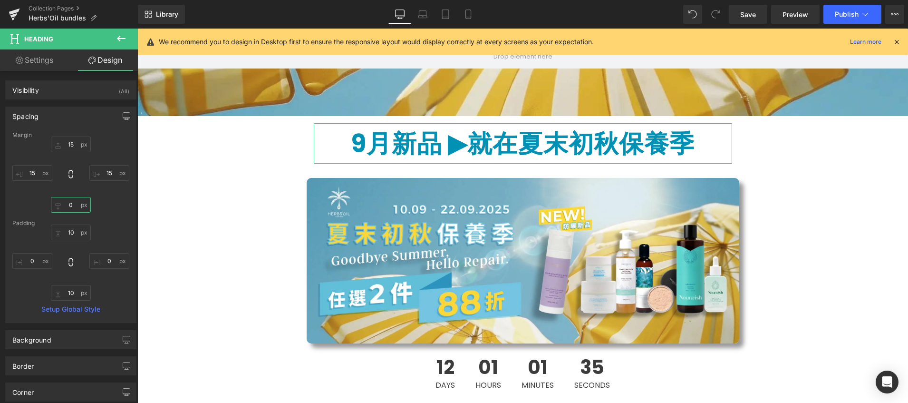
click at [69, 210] on input "0" at bounding box center [71, 205] width 40 height 16
click at [73, 288] on input "10" at bounding box center [71, 293] width 40 height 16
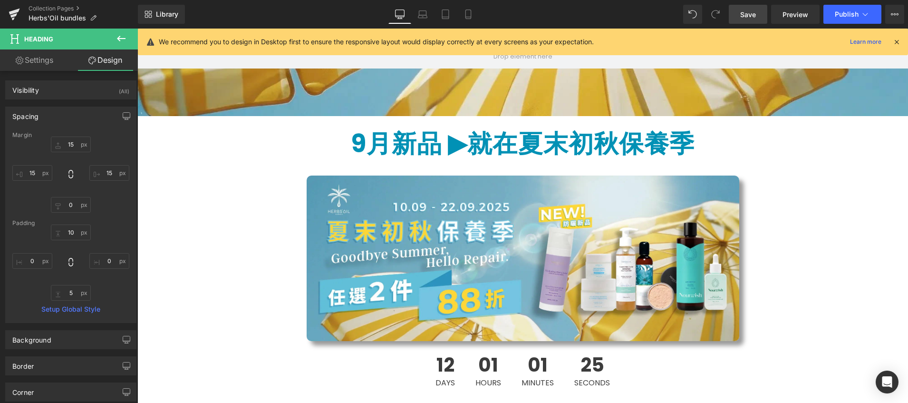
click at [739, 17] on link "Save" at bounding box center [748, 14] width 39 height 19
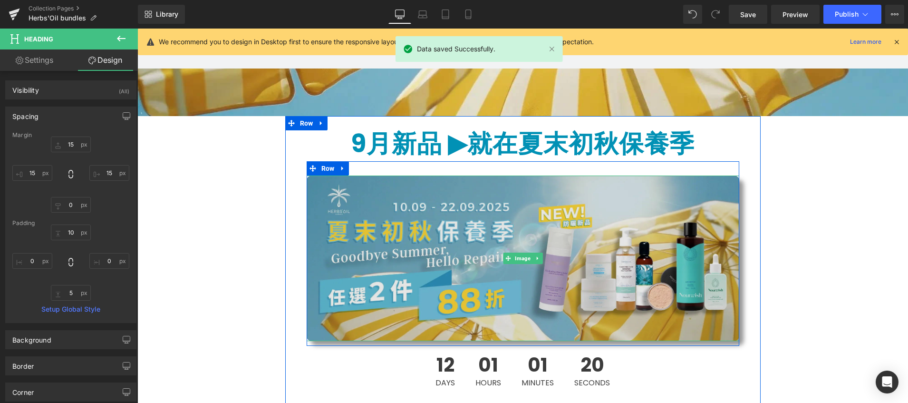
click at [498, 246] on img at bounding box center [523, 259] width 433 height 166
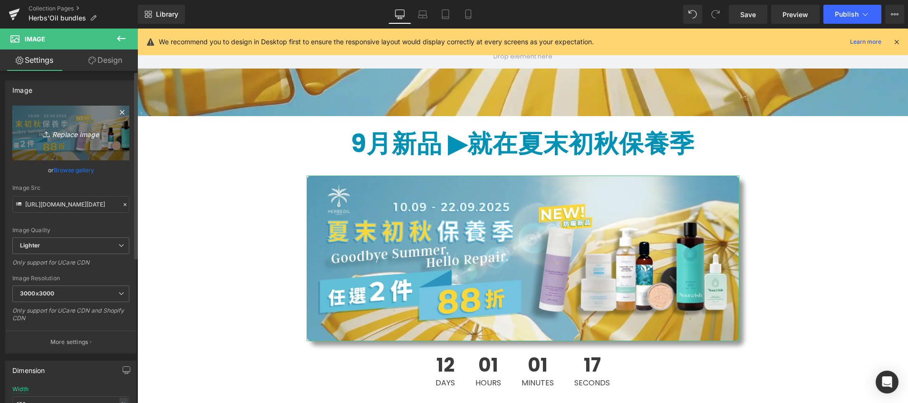
click at [81, 134] on icon "Replace Image" at bounding box center [71, 133] width 76 height 12
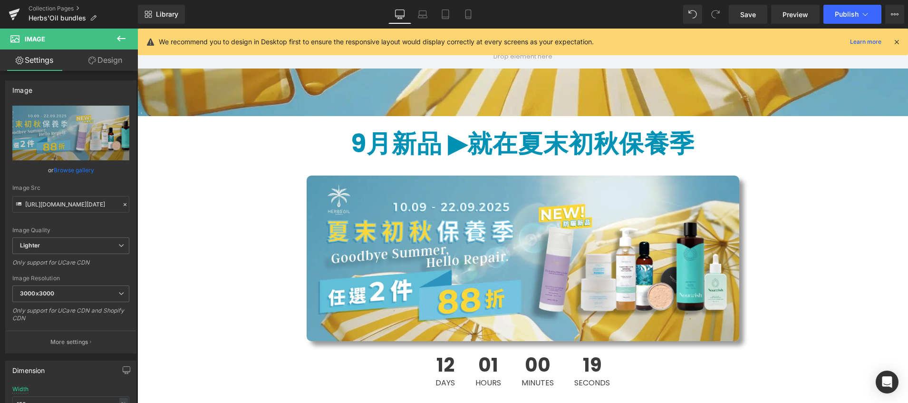
click at [125, 40] on icon at bounding box center [121, 38] width 11 height 11
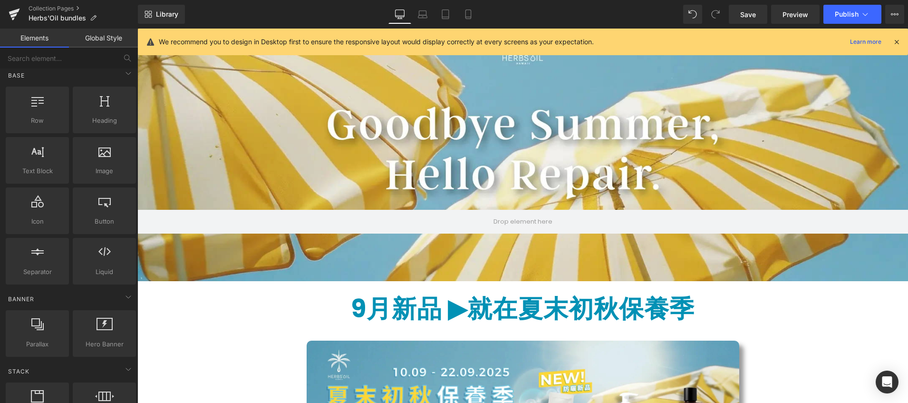
scroll to position [0, 0]
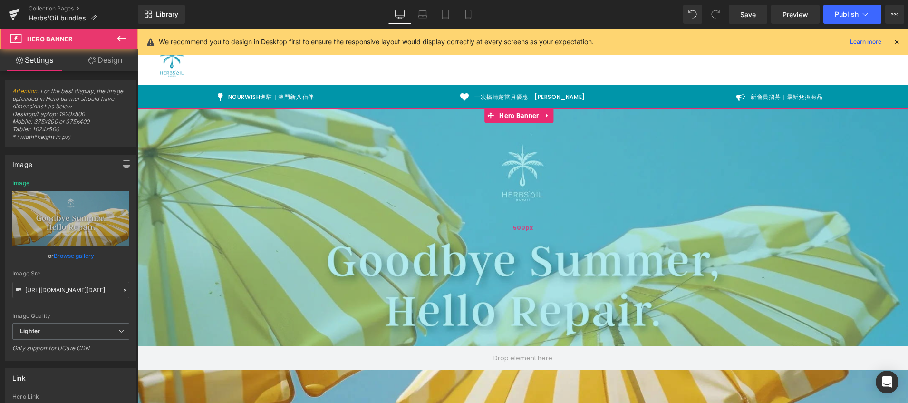
click at [345, 164] on div "500px" at bounding box center [522, 227] width 771 height 238
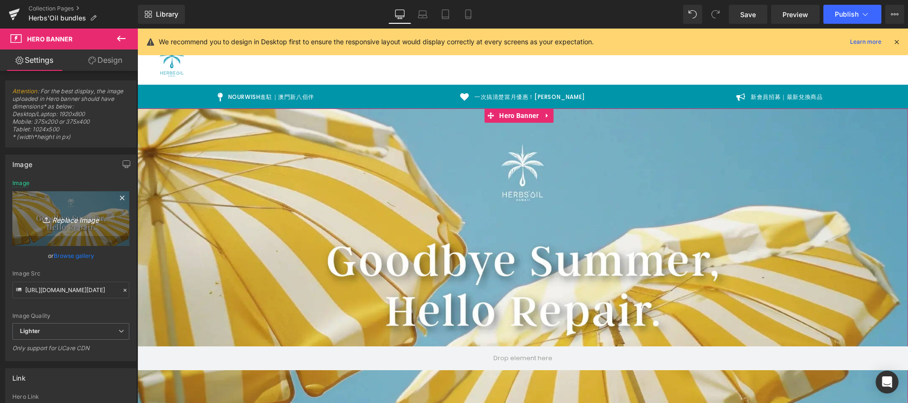
click at [69, 220] on icon "Replace Image" at bounding box center [71, 219] width 76 height 12
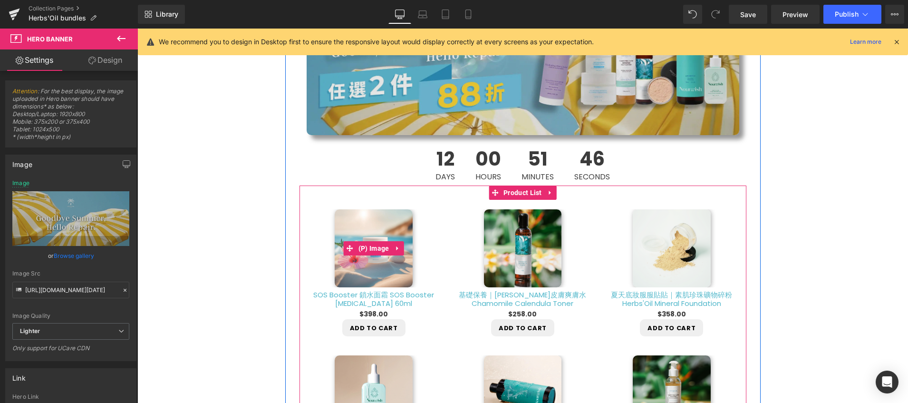
scroll to position [397, 0]
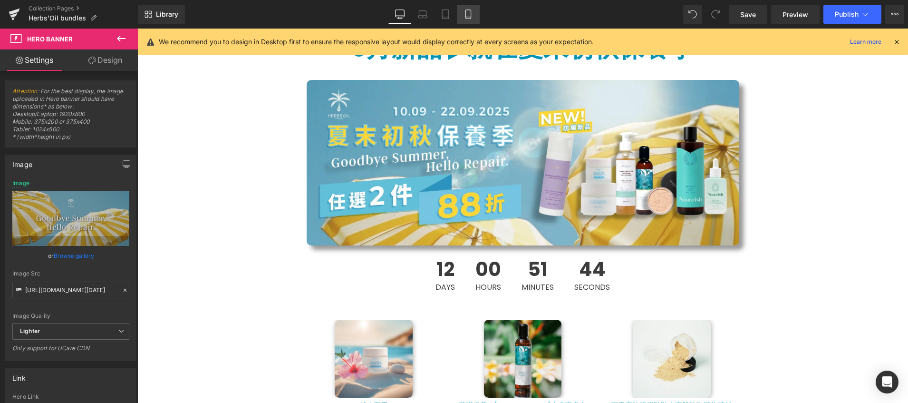
click at [473, 18] on icon at bounding box center [469, 15] width 10 height 10
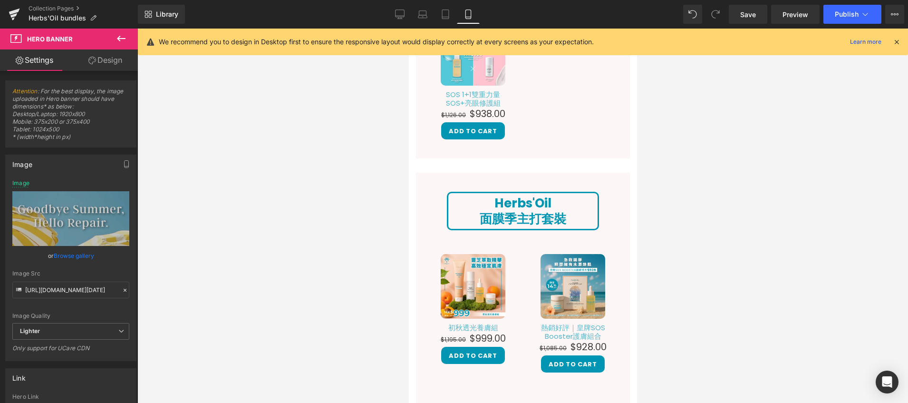
scroll to position [0, 0]
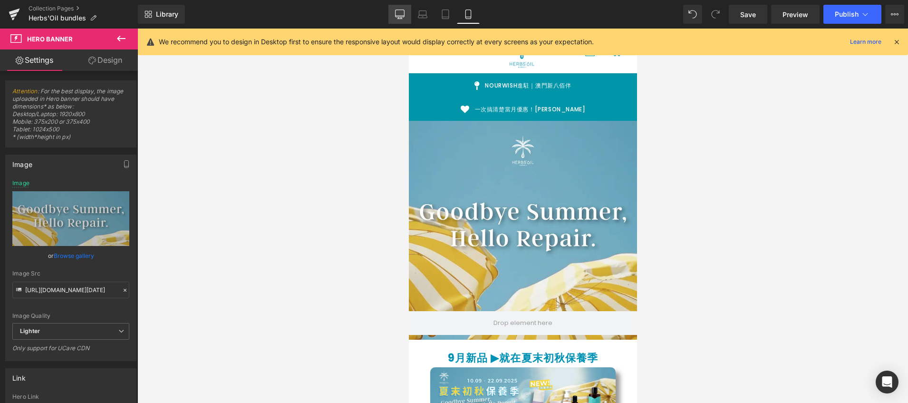
click at [399, 16] on icon at bounding box center [400, 16] width 9 height 0
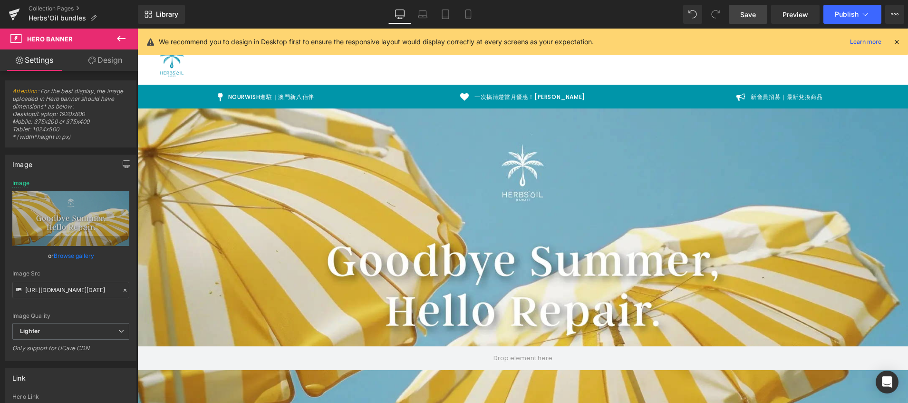
click at [742, 13] on span "Save" at bounding box center [749, 15] width 16 height 10
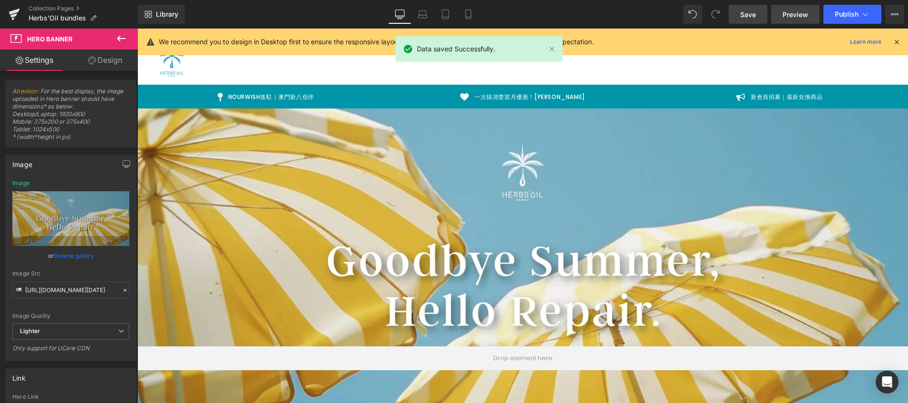
click at [783, 20] on link "Preview" at bounding box center [796, 14] width 49 height 19
